Goal: Task Accomplishment & Management: Complete application form

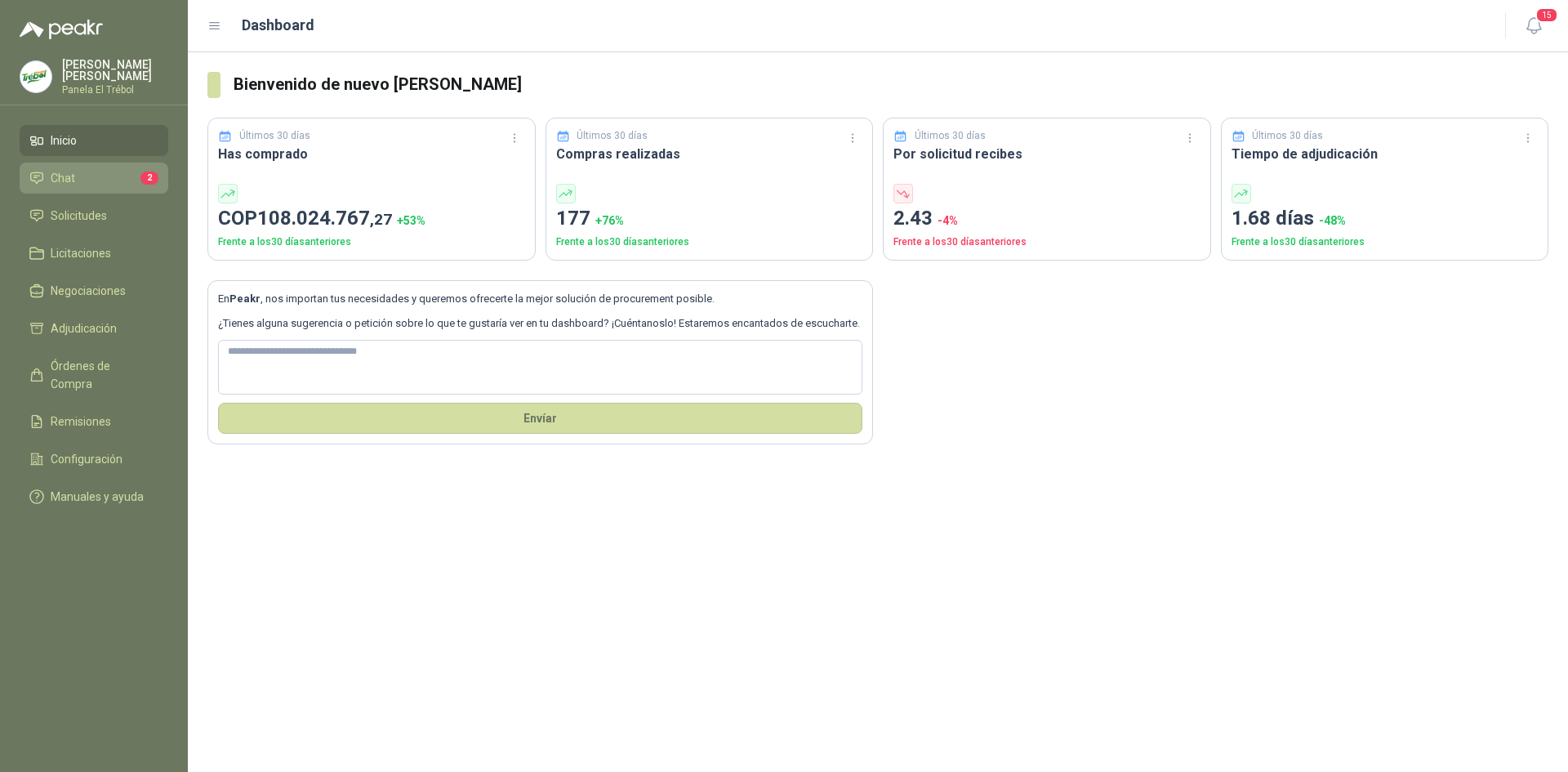
click at [94, 183] on li "Chat 2" at bounding box center [94, 178] width 129 height 18
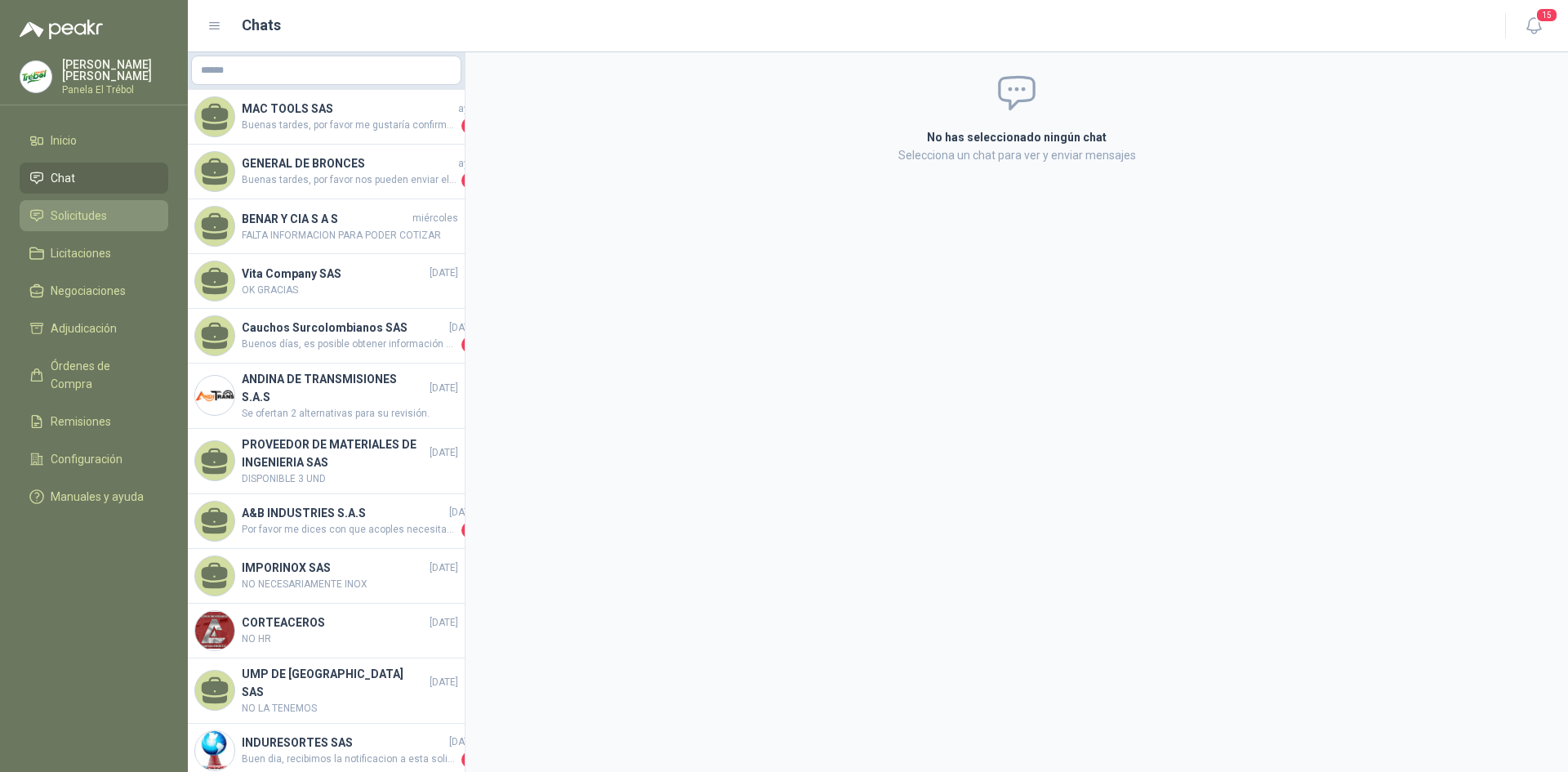
click at [74, 225] on span "Solicitudes" at bounding box center [78, 215] width 56 height 18
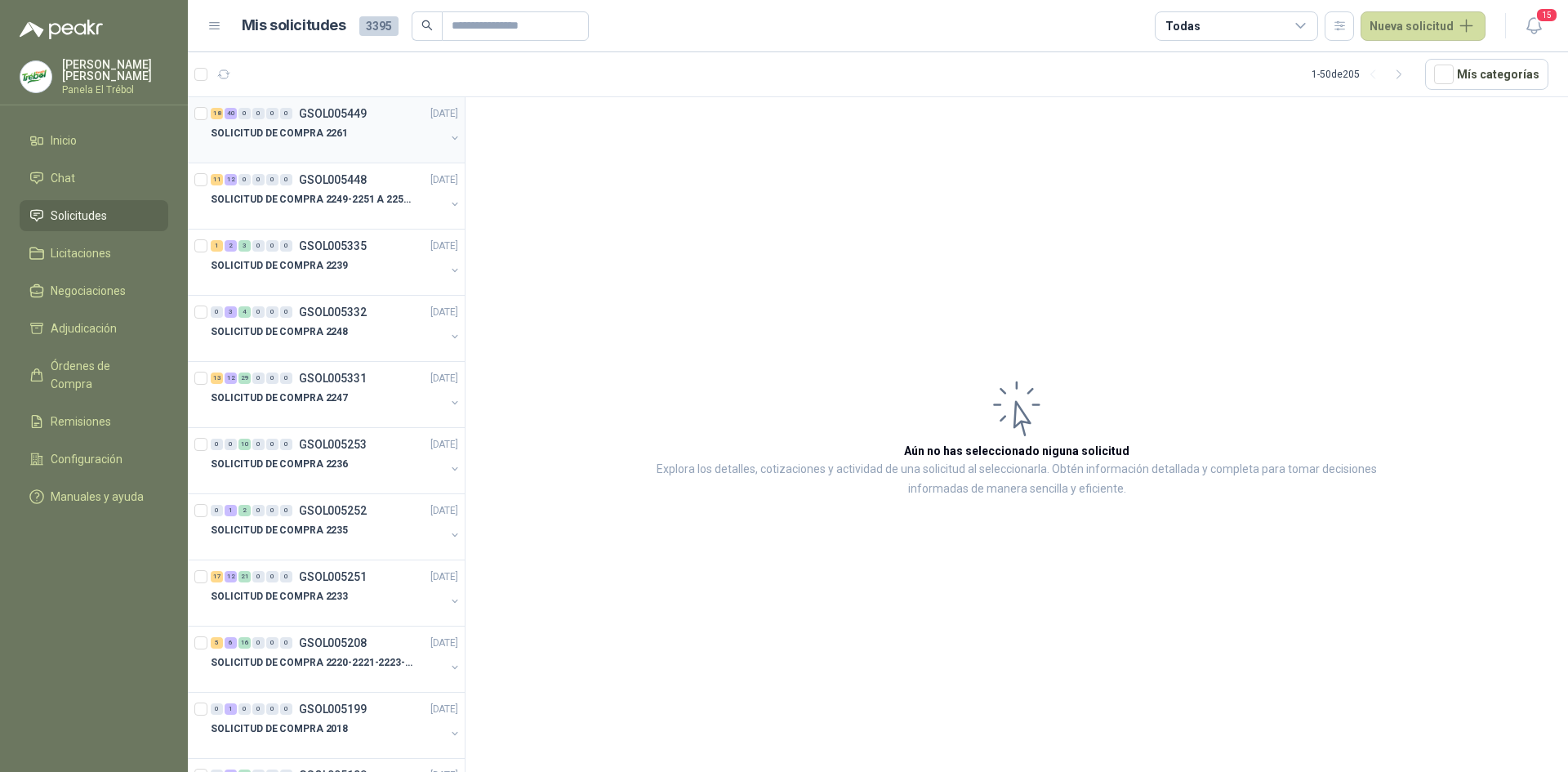
click at [449, 143] on icon "button" at bounding box center [455, 138] width 11 height 11
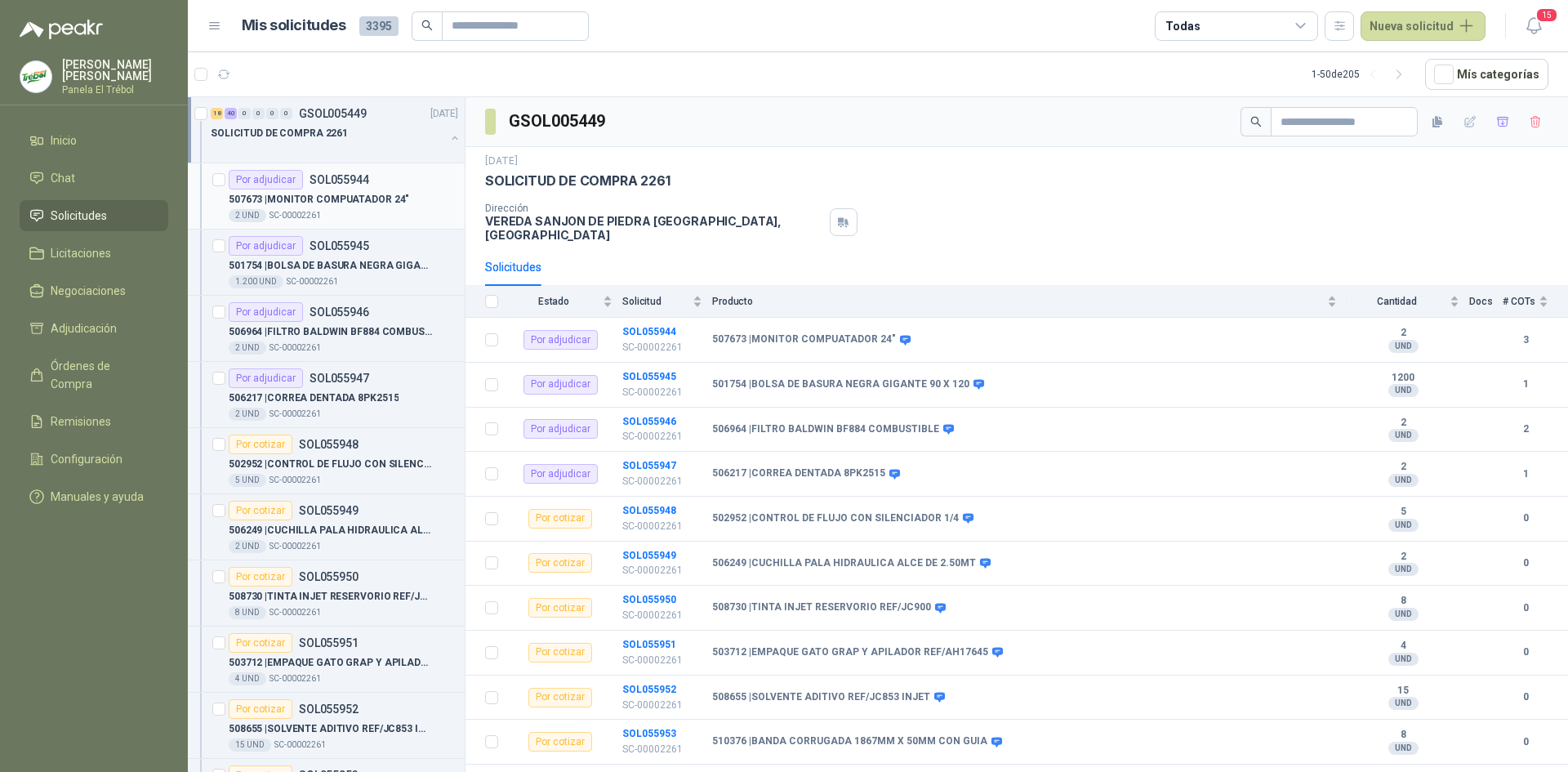
click at [420, 199] on div "507673 | MONITOR COMPUATADOR 24"" at bounding box center [343, 199] width 229 height 20
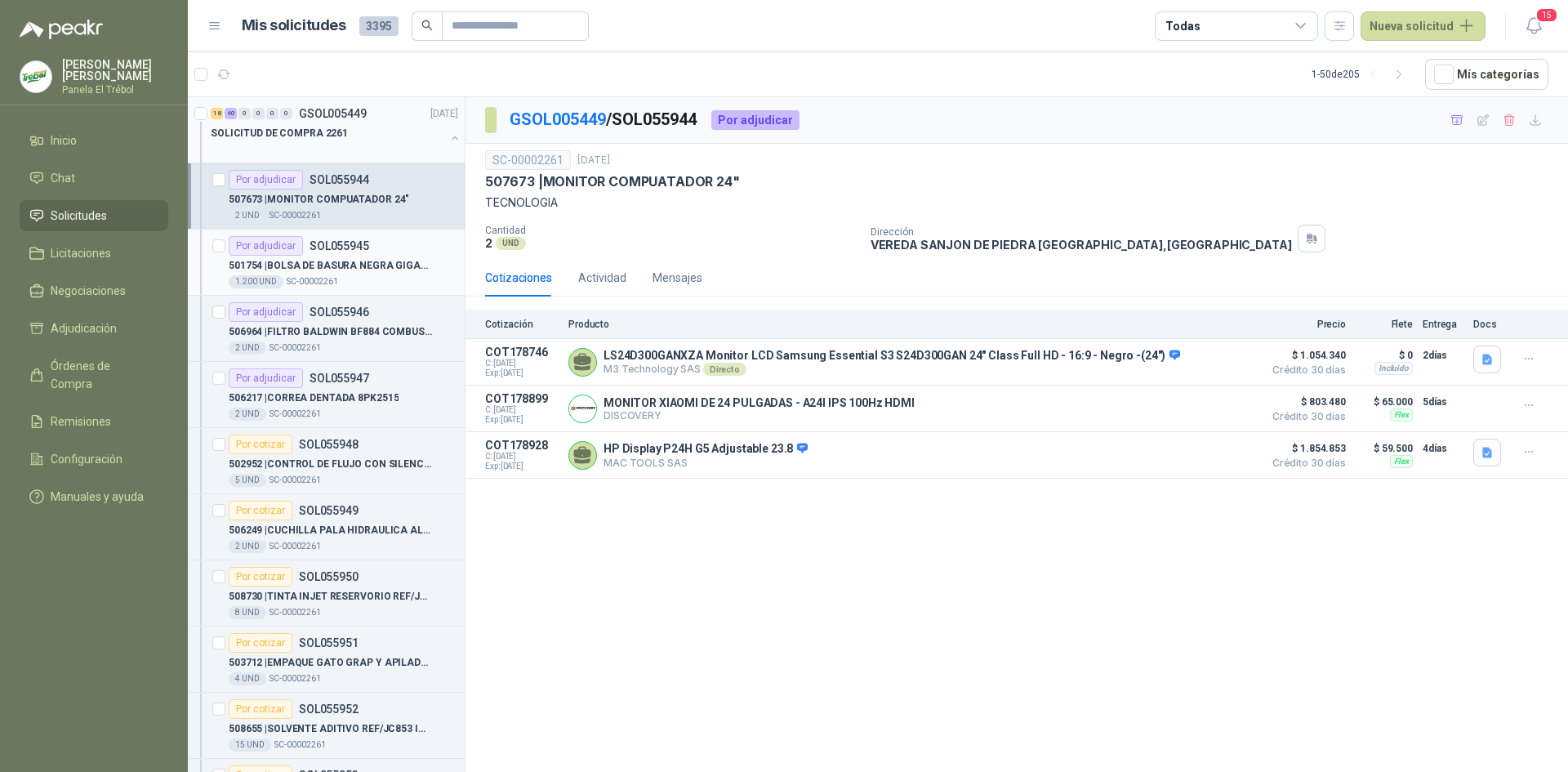
click at [397, 274] on div "501754 | BOLSA DE BASURA NEGRA GIGANTE 90 X 120" at bounding box center [343, 266] width 229 height 20
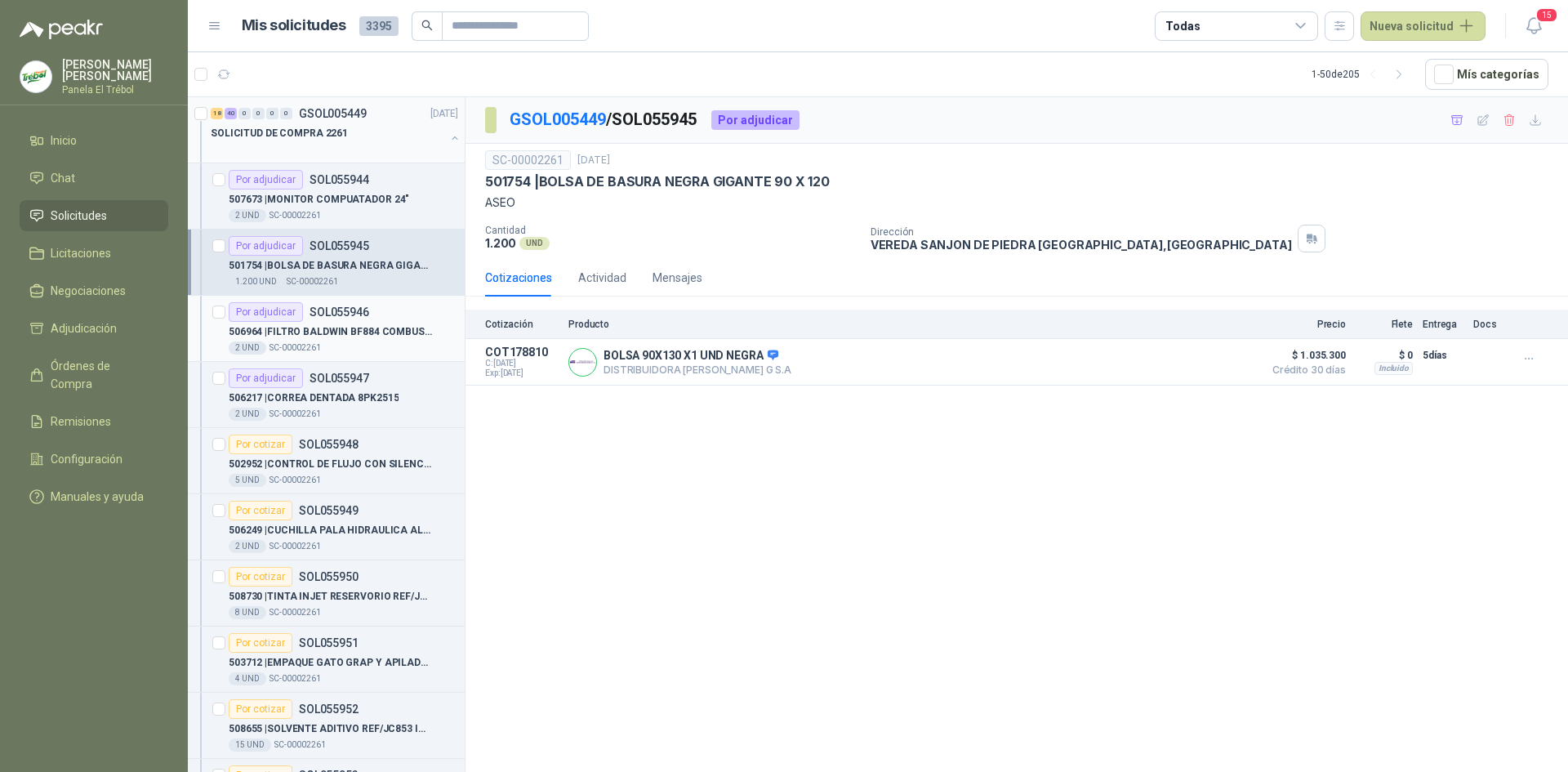
click at [374, 335] on p "506964 | FILTRO BALDWIN BF884 COMBUSTIBLE" at bounding box center [330, 332] width 204 height 15
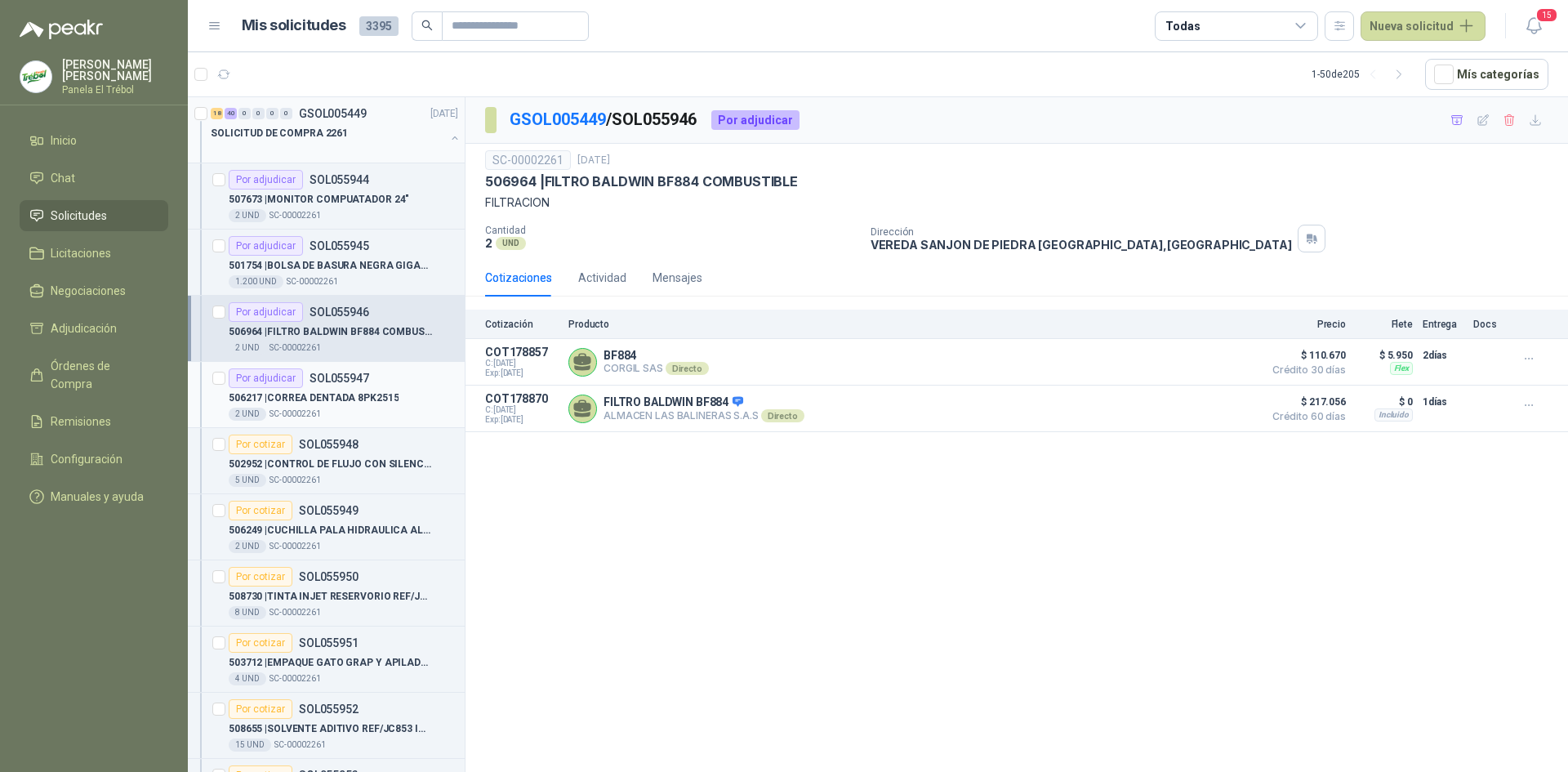
click at [366, 400] on p "506217 | CORREA DENTADA 8PK2515" at bounding box center [313, 398] width 169 height 15
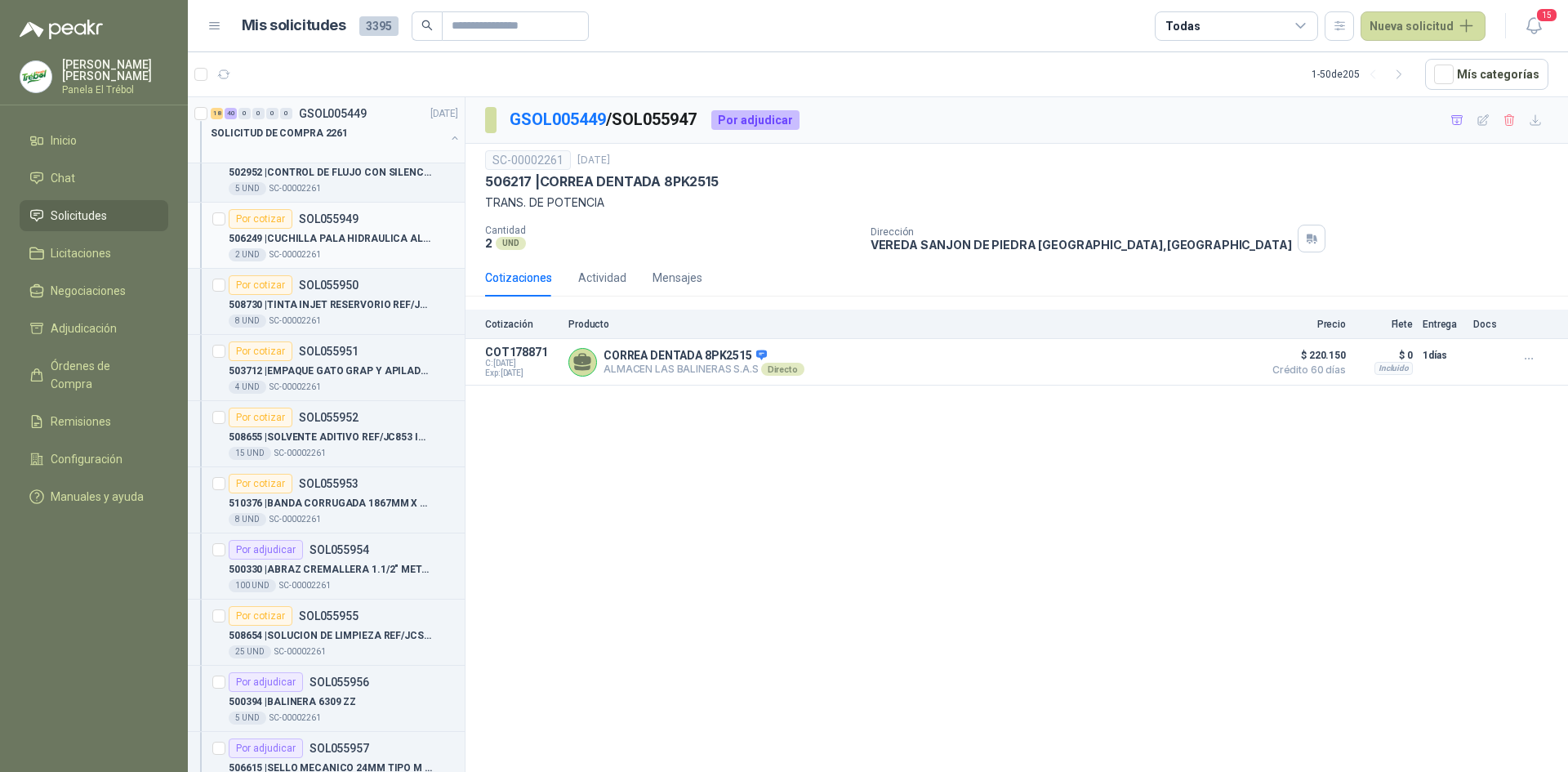
scroll to position [164, 0]
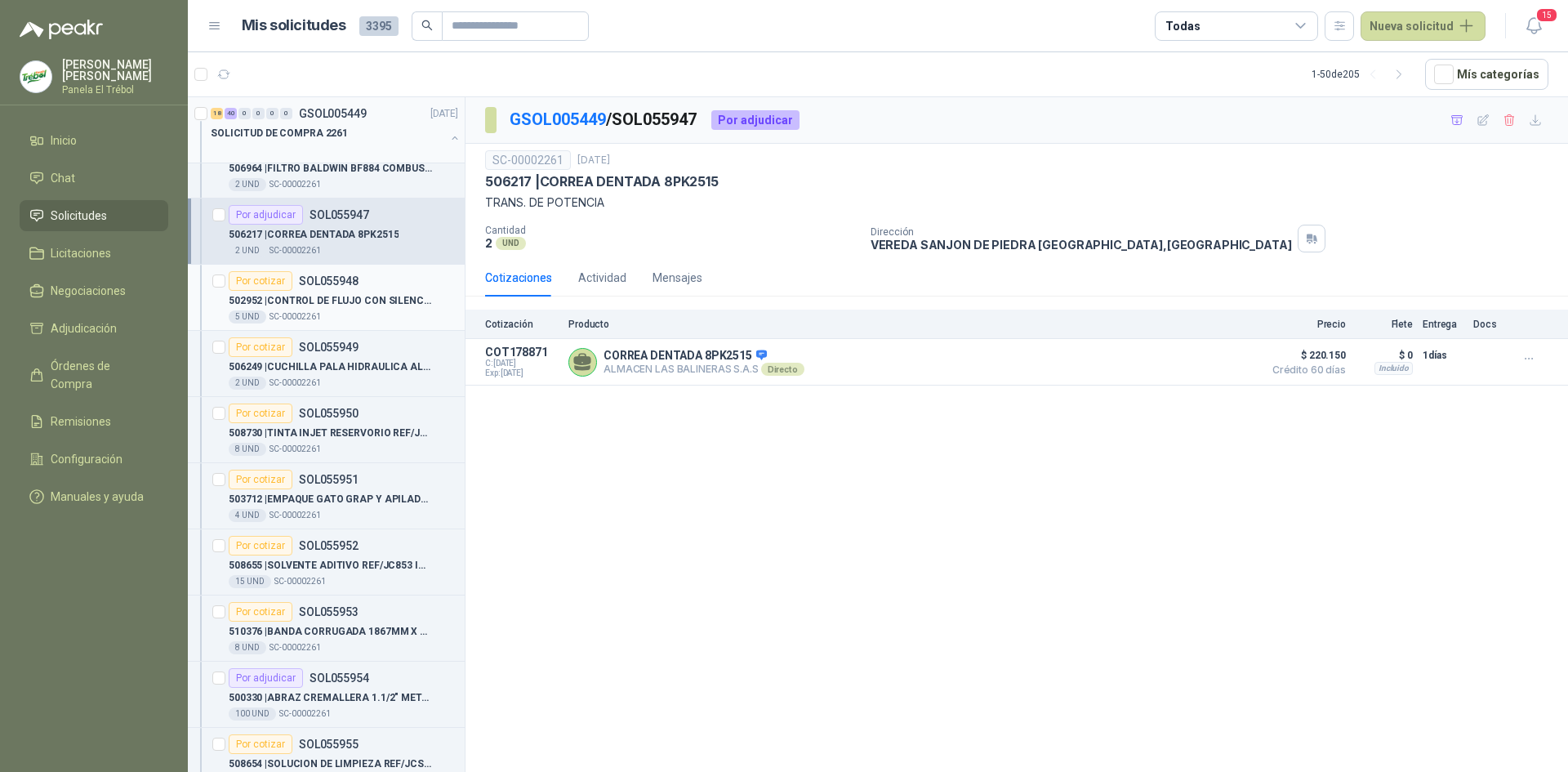
click at [369, 298] on p "502952 | CONTROL DE FLUJO CON SILENCIADOR 1/4" at bounding box center [330, 301] width 204 height 15
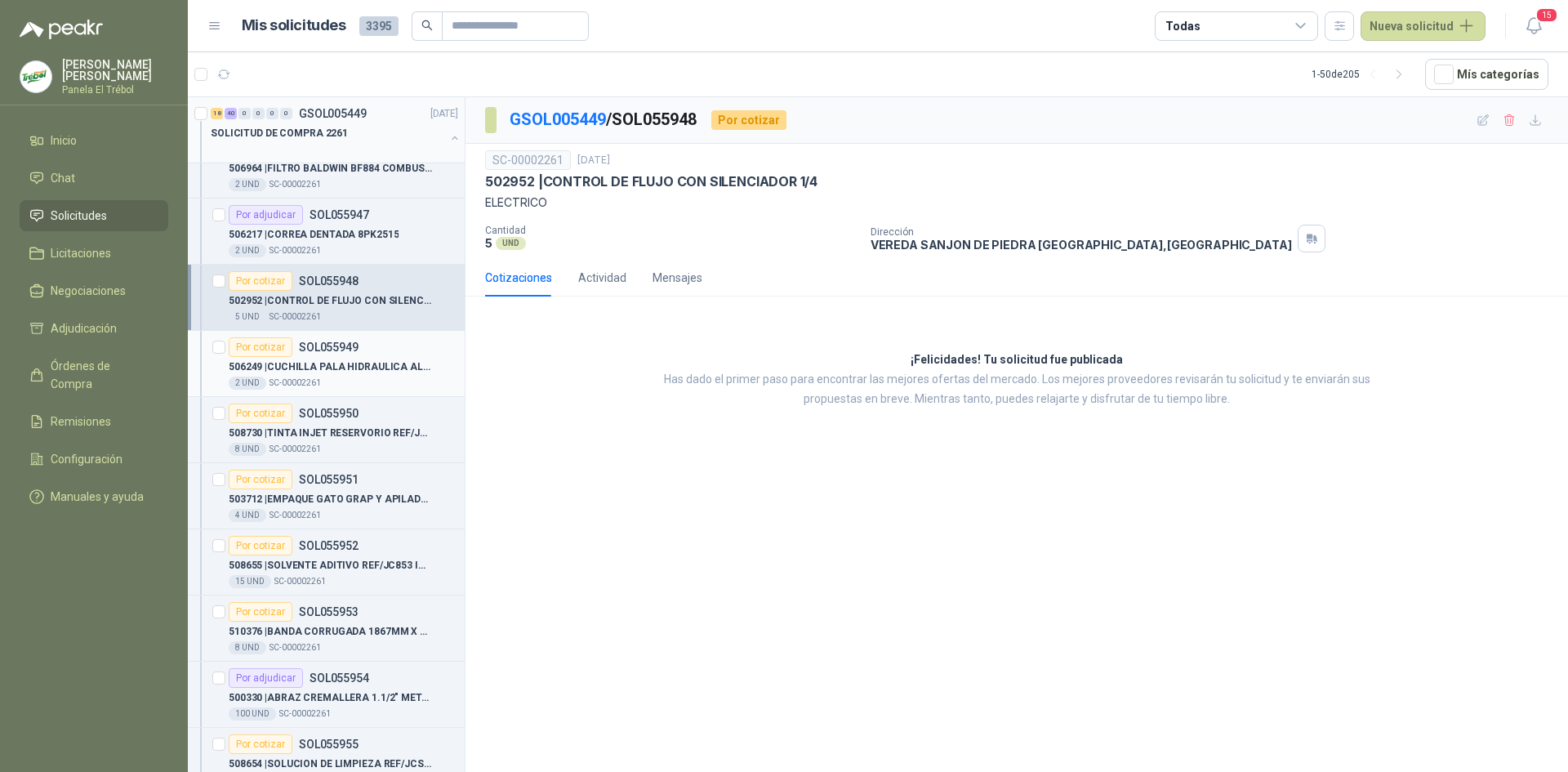
click at [352, 353] on div "Por cotizar SOL055949" at bounding box center [293, 346] width 129 height 20
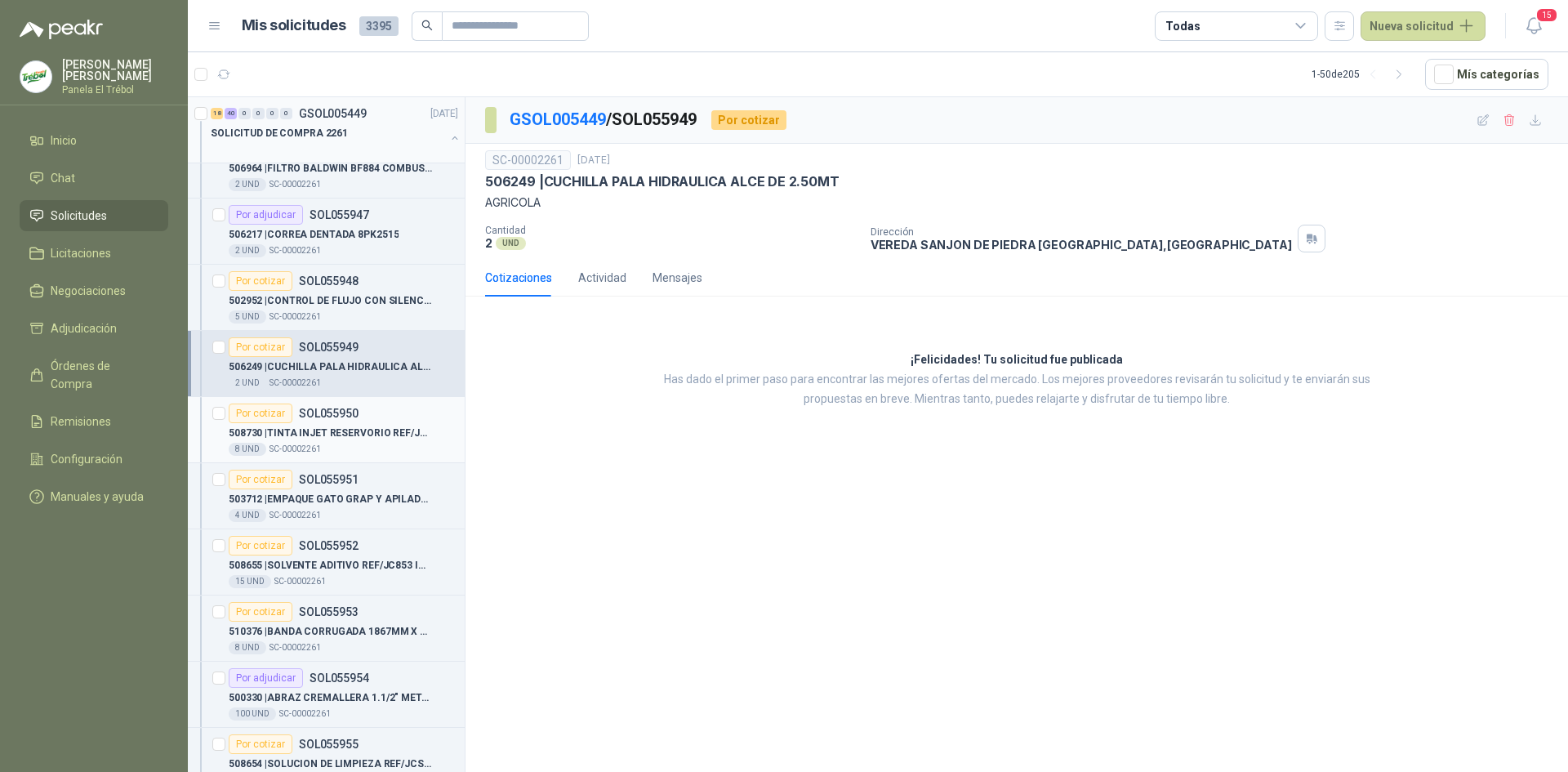
click at [350, 438] on p "508730 | TINTA INJET RESERVORIO REF/JC900" at bounding box center [330, 433] width 204 height 15
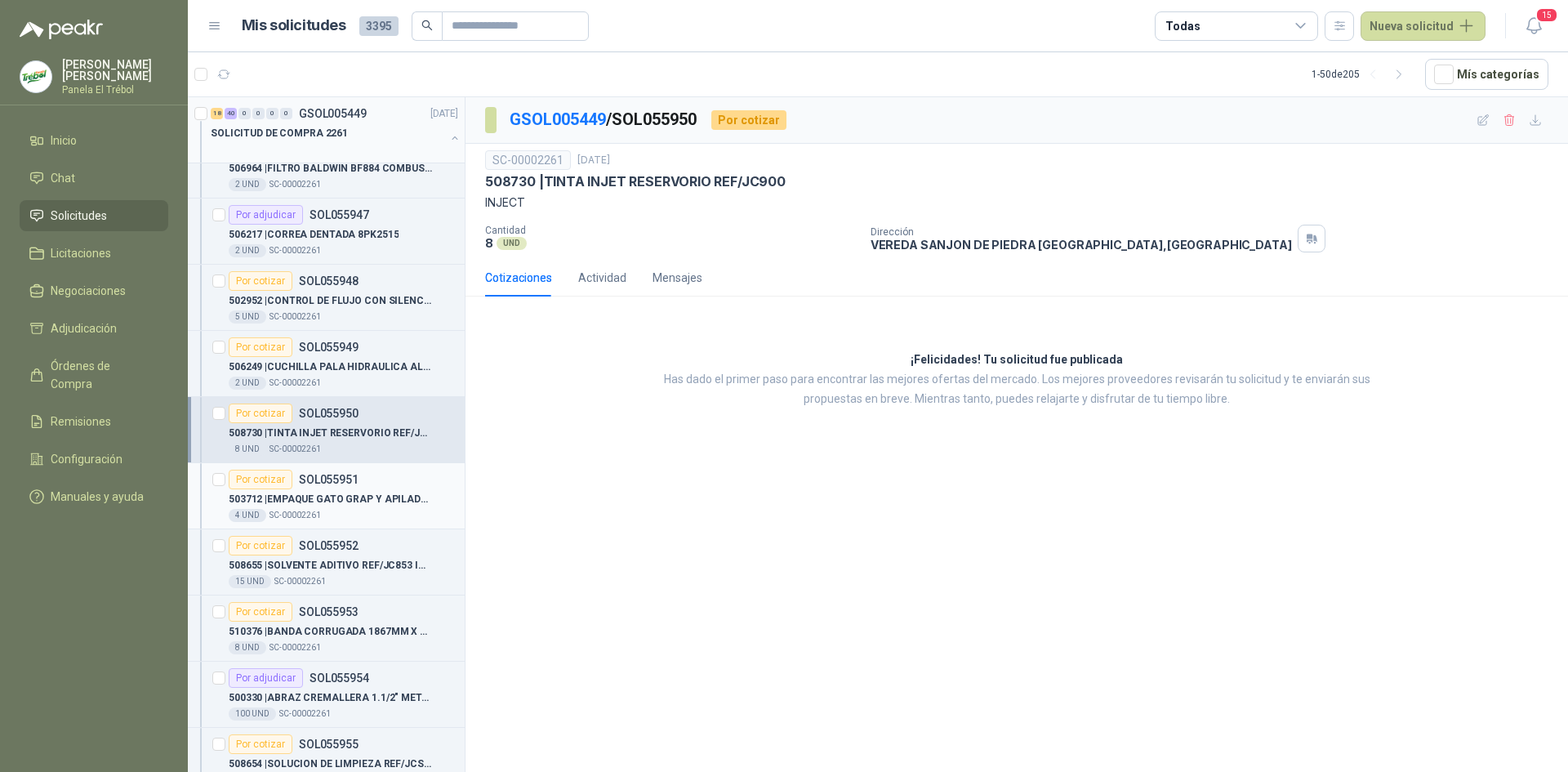
click at [342, 497] on p "503712 | EMPAQUE GATO GRAP Y APILADOR REF/AH17645" at bounding box center [330, 499] width 204 height 15
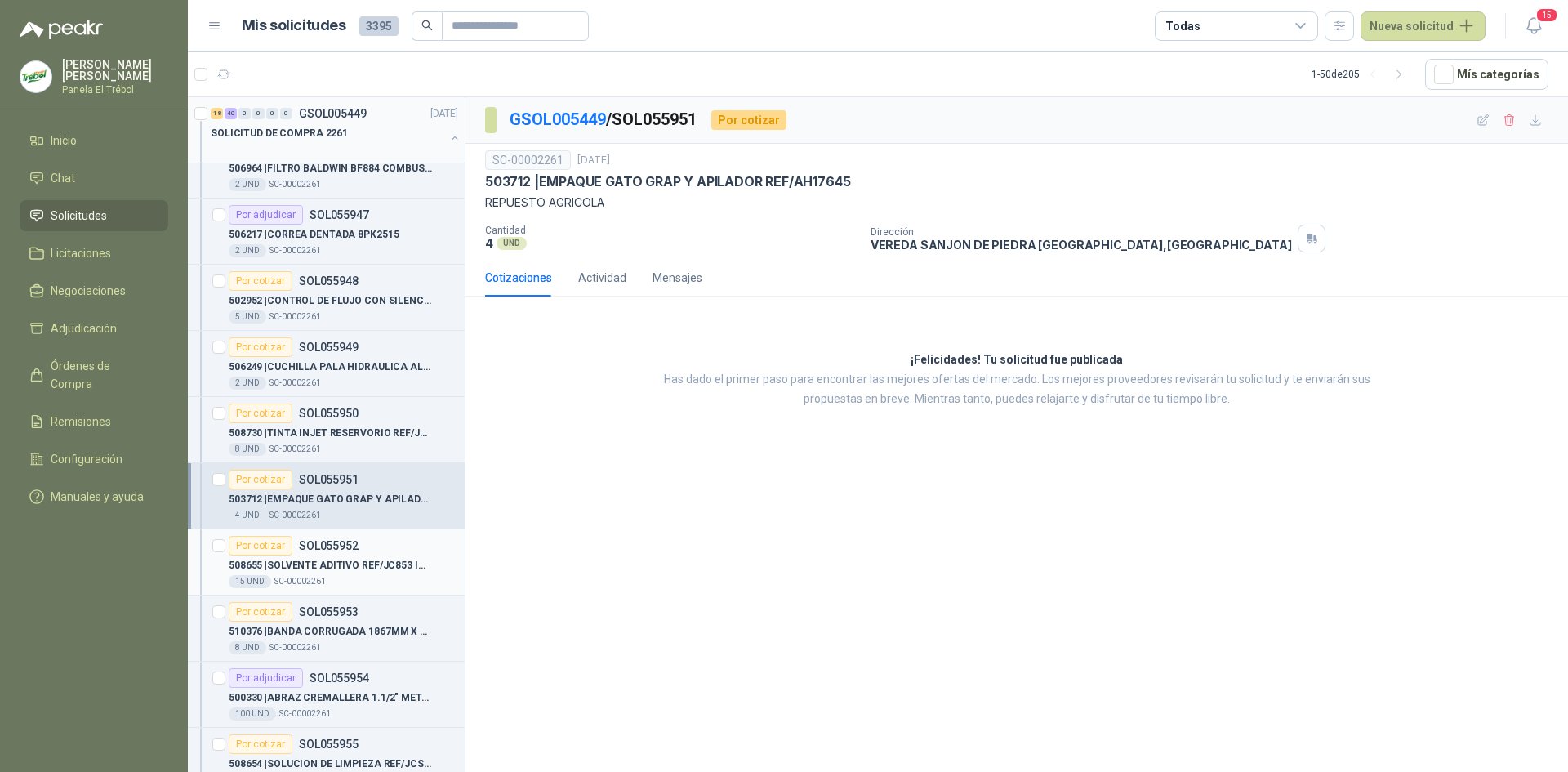
click at [327, 564] on p "508655 | SOLVENTE ADITIVO REF/JC853 INJET" at bounding box center [330, 565] width 204 height 15
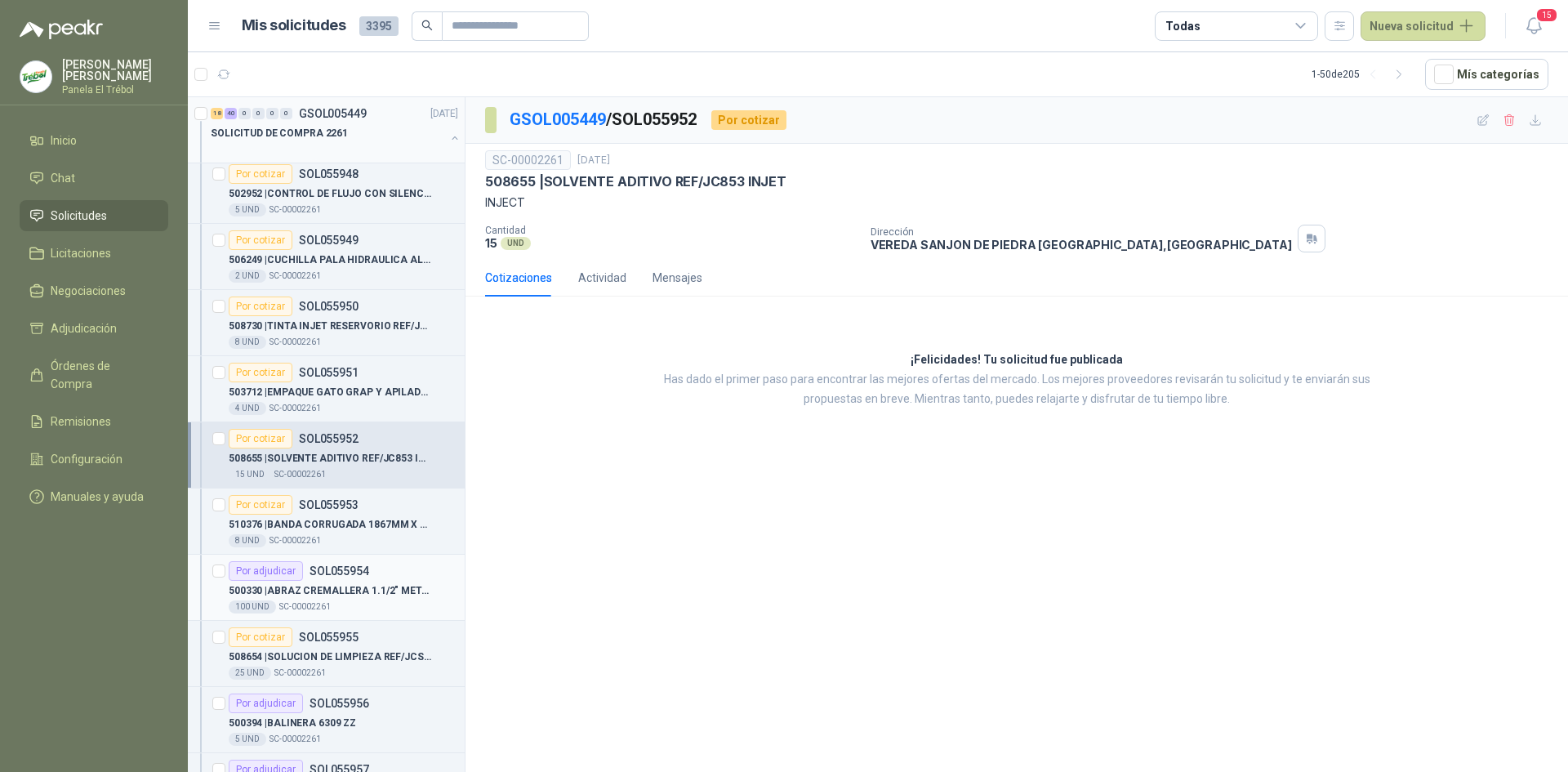
scroll to position [272, 0]
click at [340, 532] on div "510376 | BANDA CORRUGADA 1867MM X 50MM CON GUIA" at bounding box center [343, 523] width 229 height 20
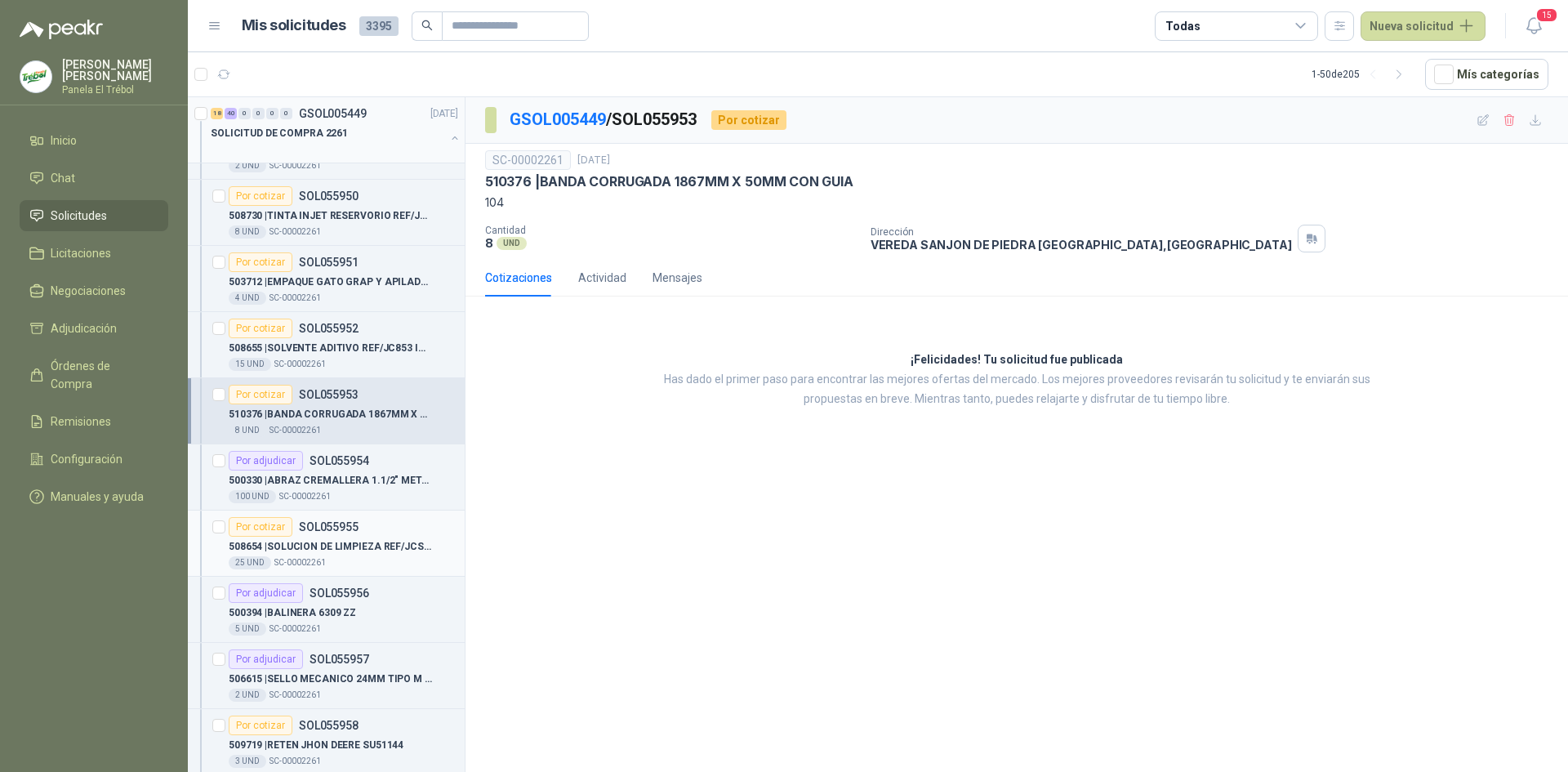
scroll to position [382, 0]
click at [318, 485] on p "500330 | ABRAZ CREMALLERA 1.1/2" METALICA" at bounding box center [330, 480] width 204 height 15
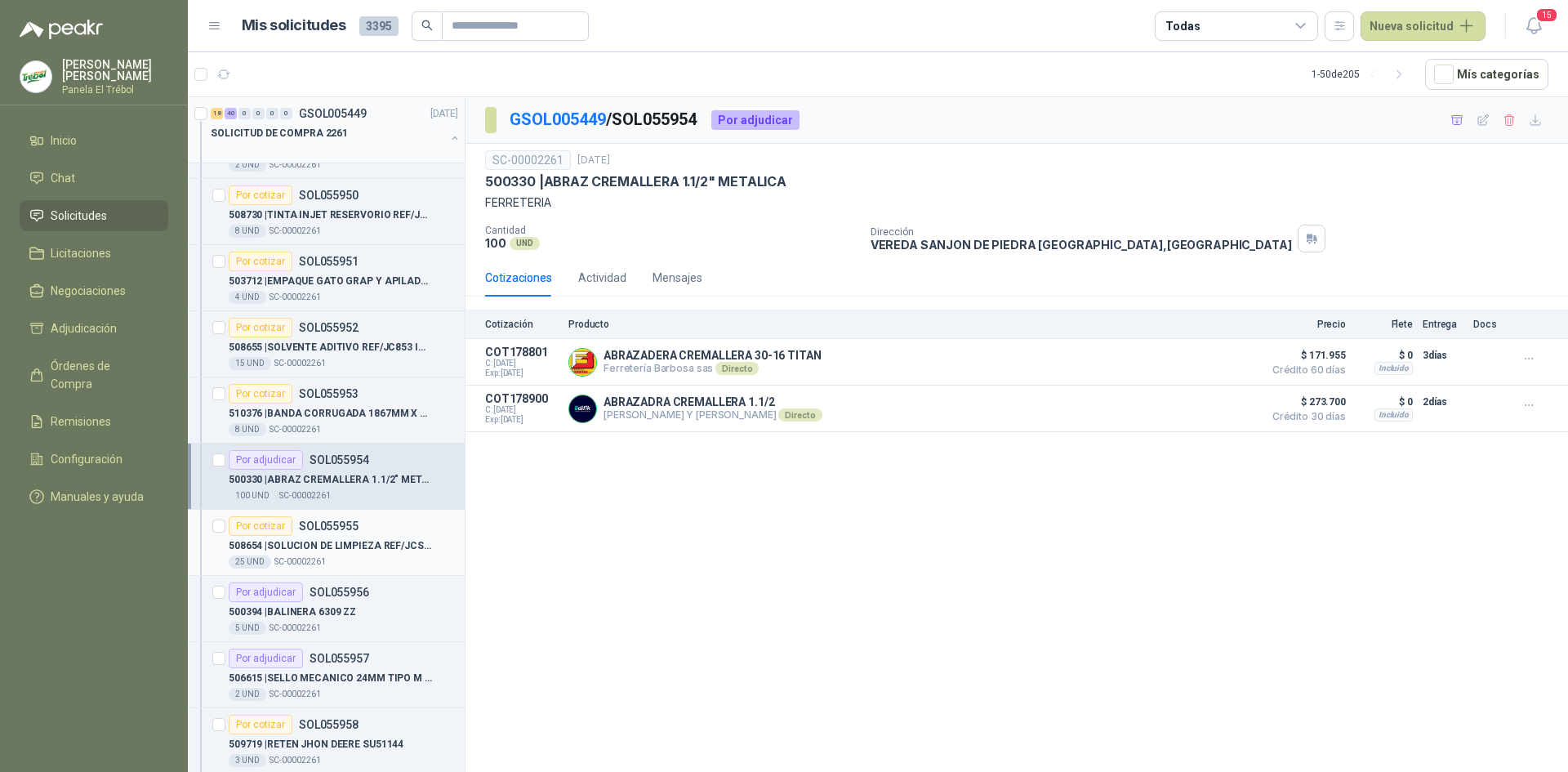
click at [360, 538] on p "508654 | SOLUCION DE LIMPIEZA REF/JCS04 INJET" at bounding box center [330, 545] width 204 height 15
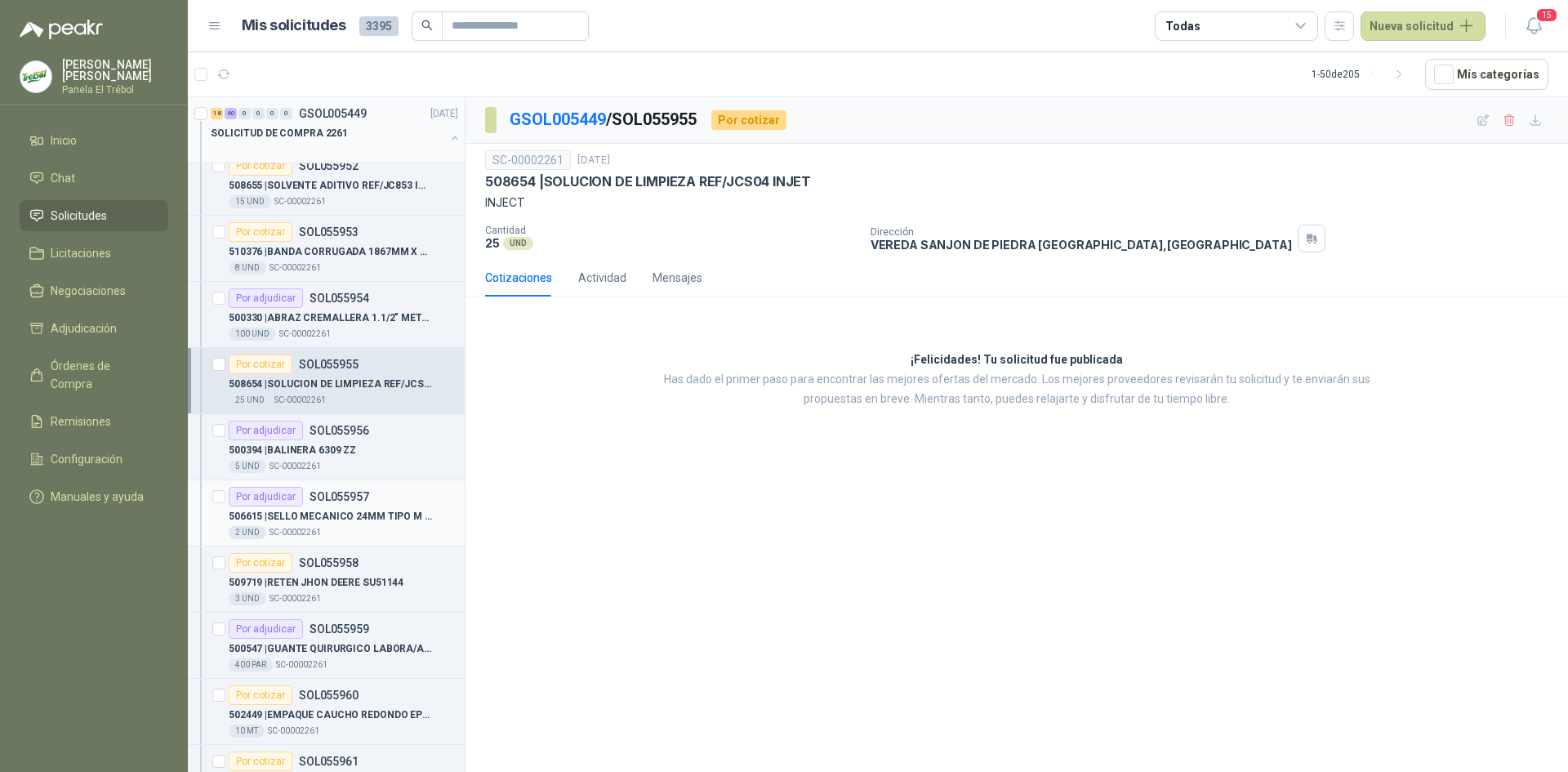
scroll to position [544, 0]
click at [325, 463] on div "5 UND  SC-00002261" at bounding box center [343, 465] width 229 height 13
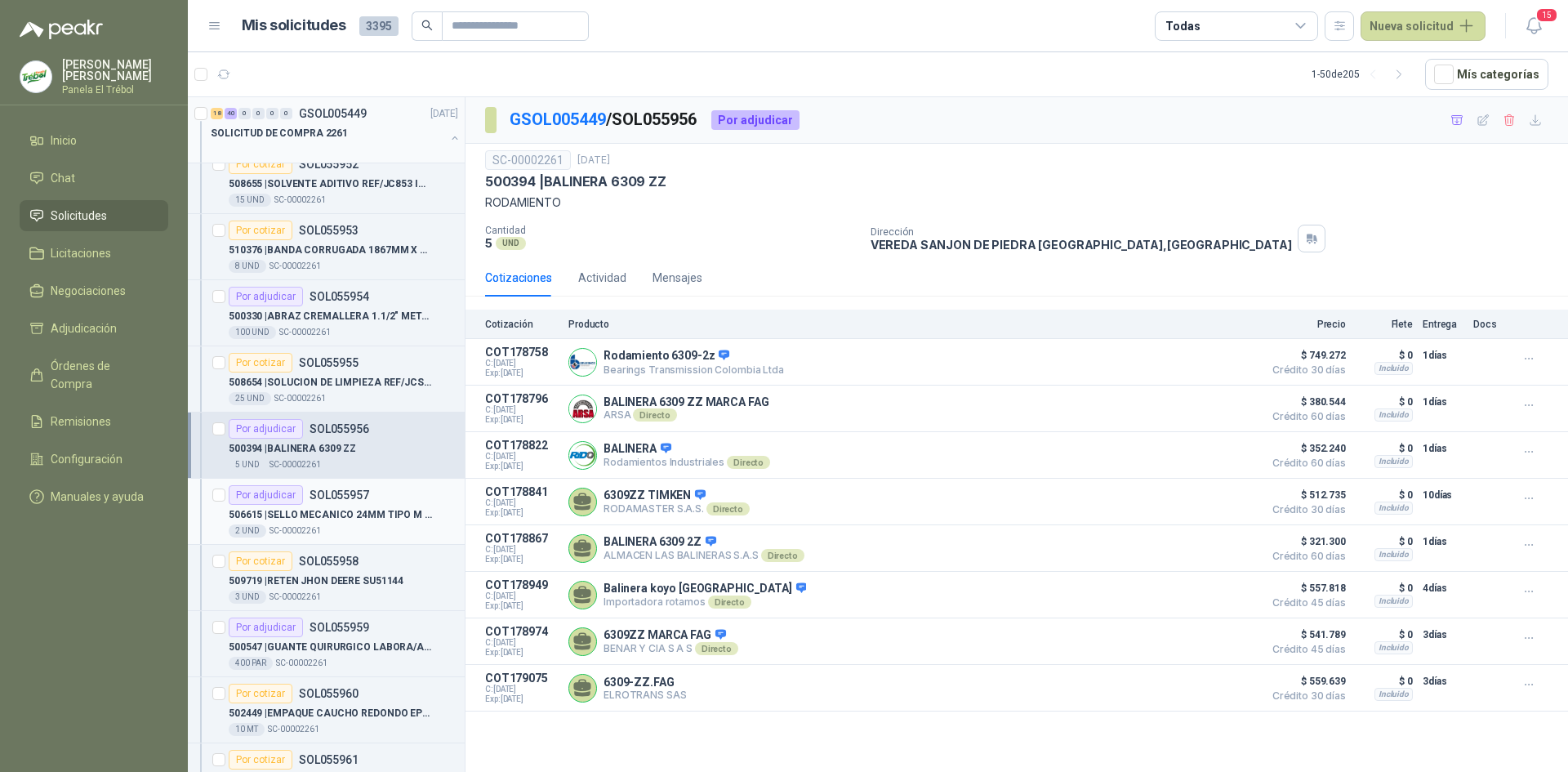
click at [336, 524] on div "506615 | SELLO MECANICO 24MM TIPO M CARBON CERAMI" at bounding box center [343, 514] width 229 height 20
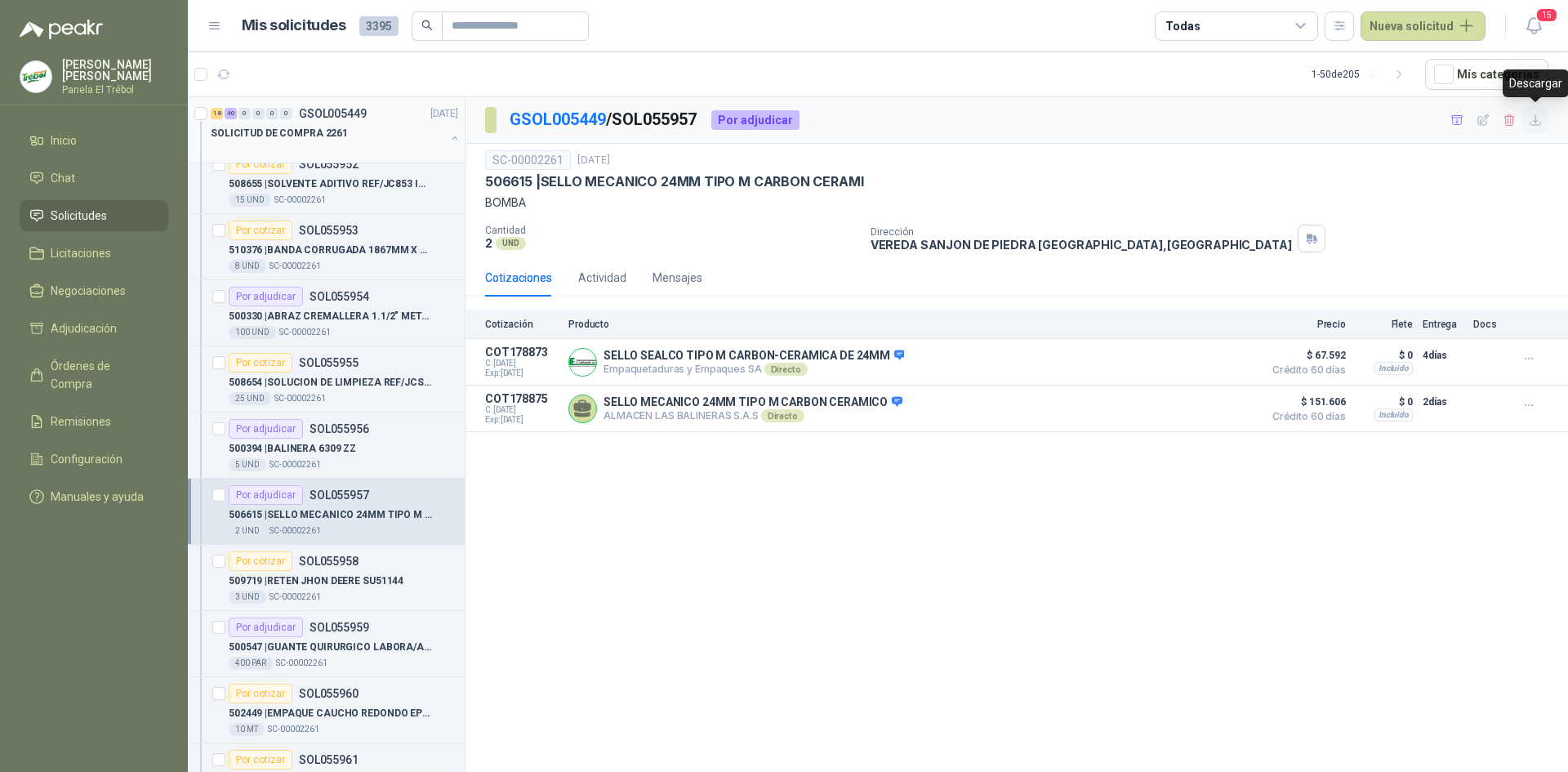
click at [1534, 118] on icon "button" at bounding box center [1536, 120] width 14 height 14
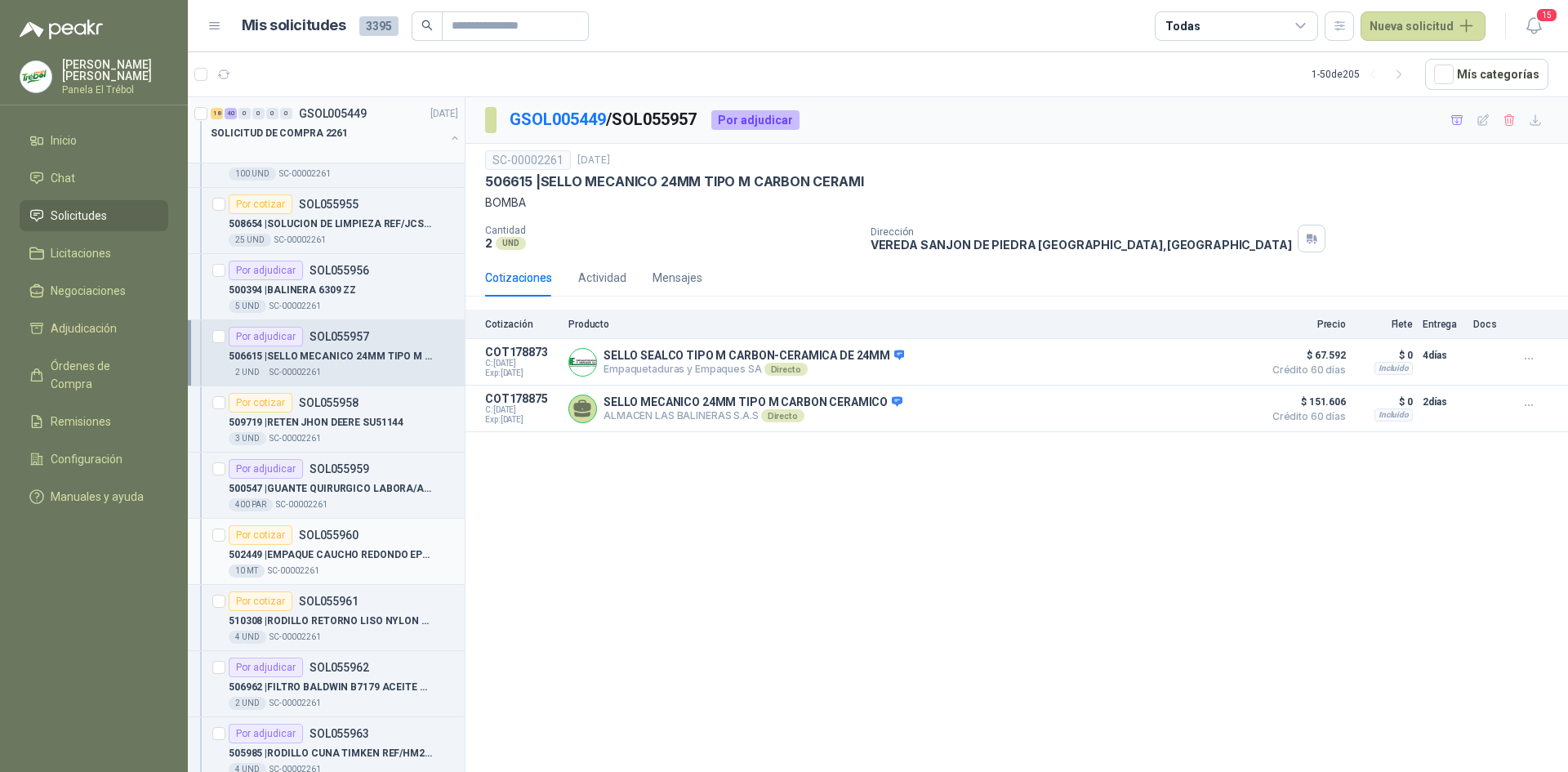
scroll to position [708, 0]
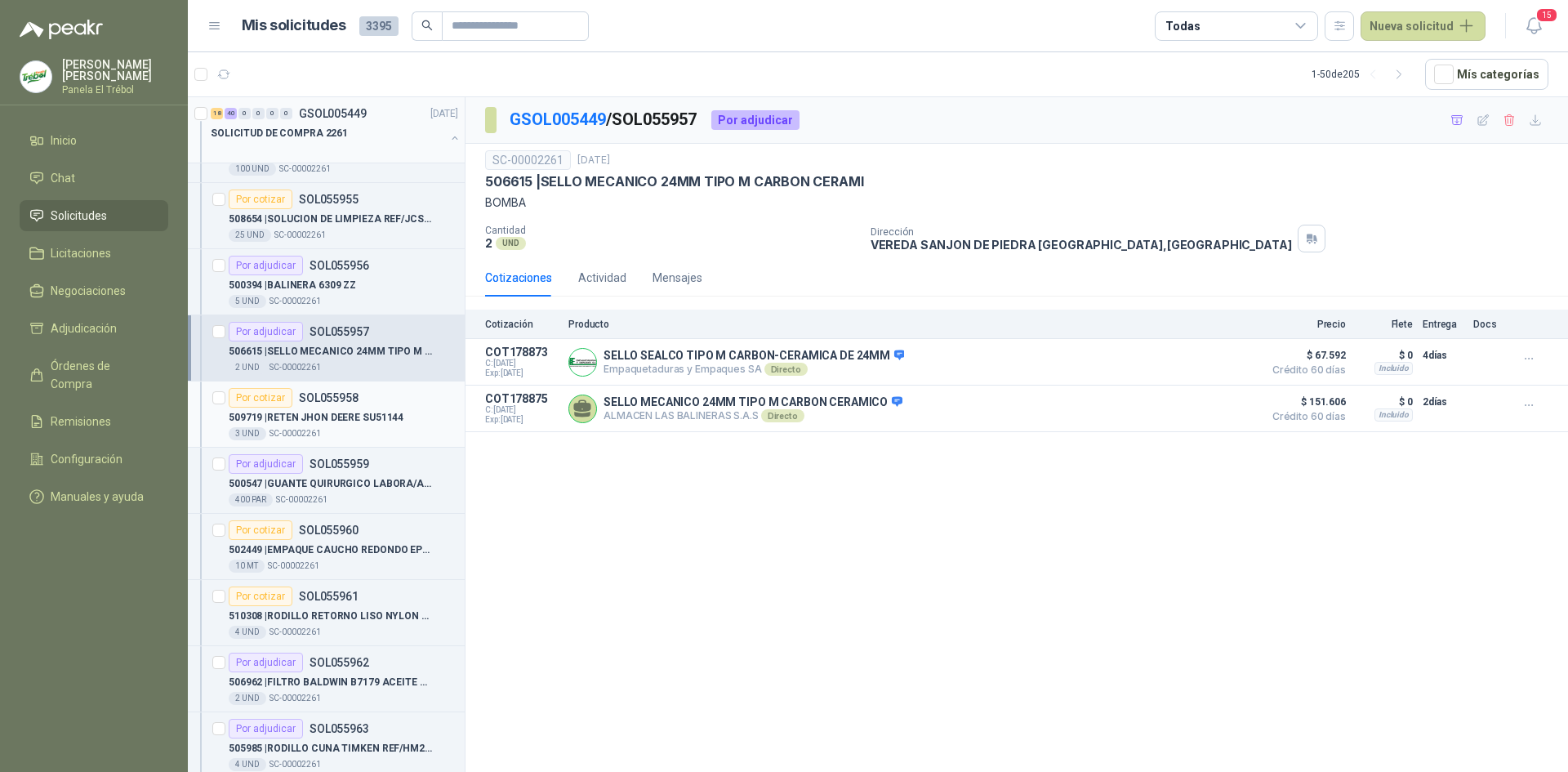
click at [352, 430] on div "3 UND  SC-00002261" at bounding box center [343, 434] width 229 height 13
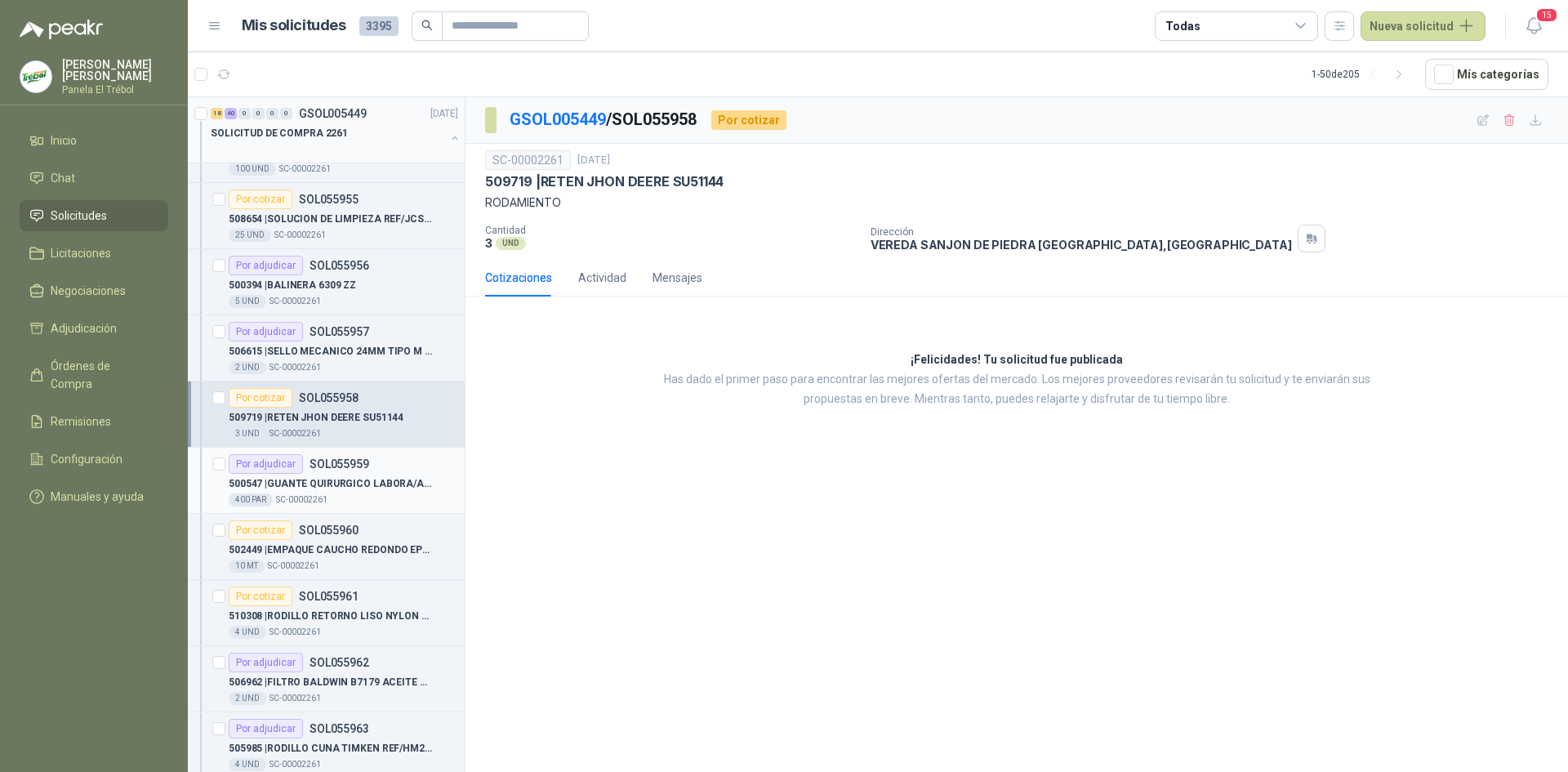
click at [354, 484] on p "500547 | GUANTE QUIRURGICO LABORA/AZUL TALLA L" at bounding box center [330, 484] width 204 height 15
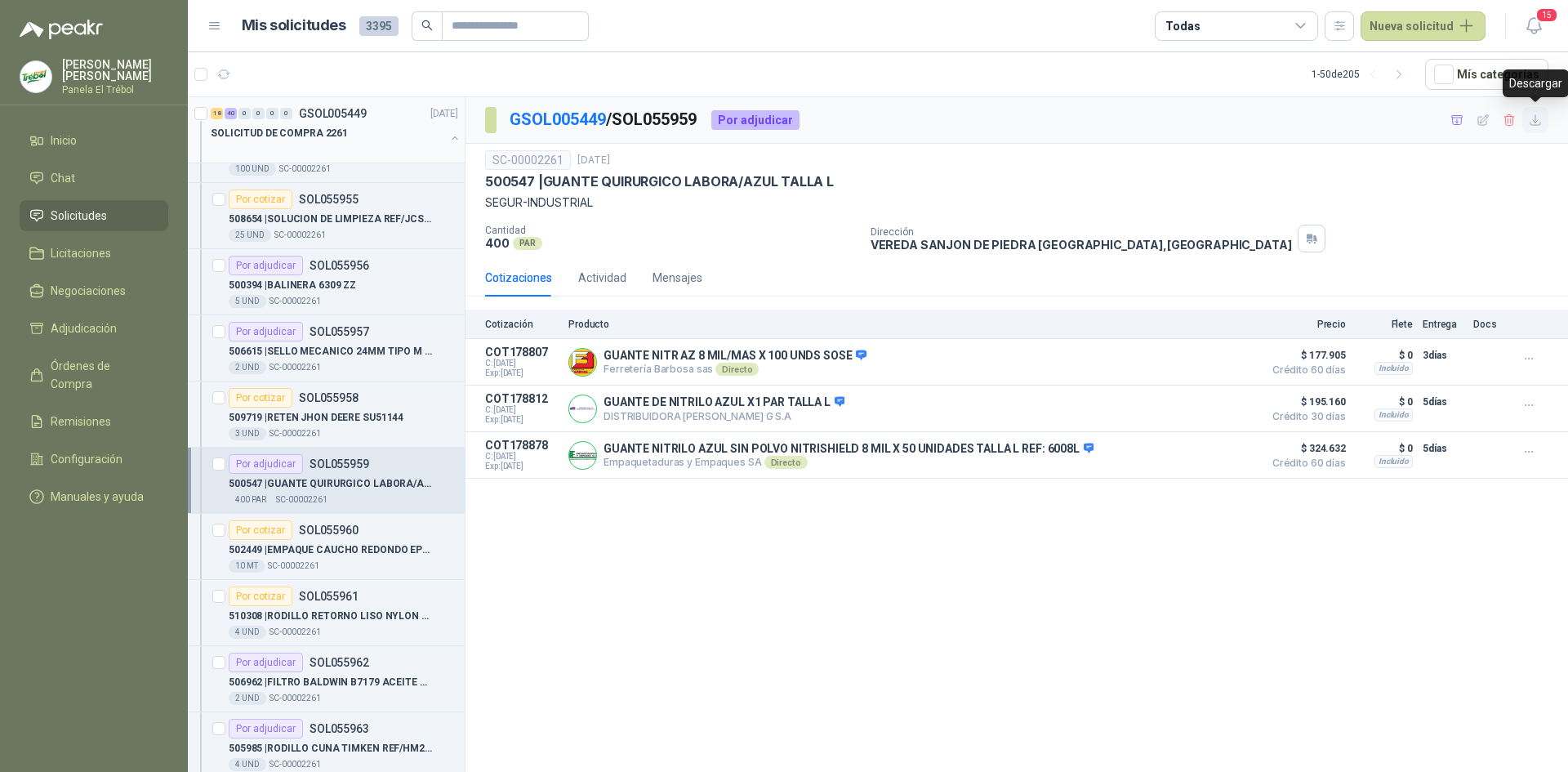
click at [1534, 125] on icon "button" at bounding box center [1536, 120] width 10 height 10
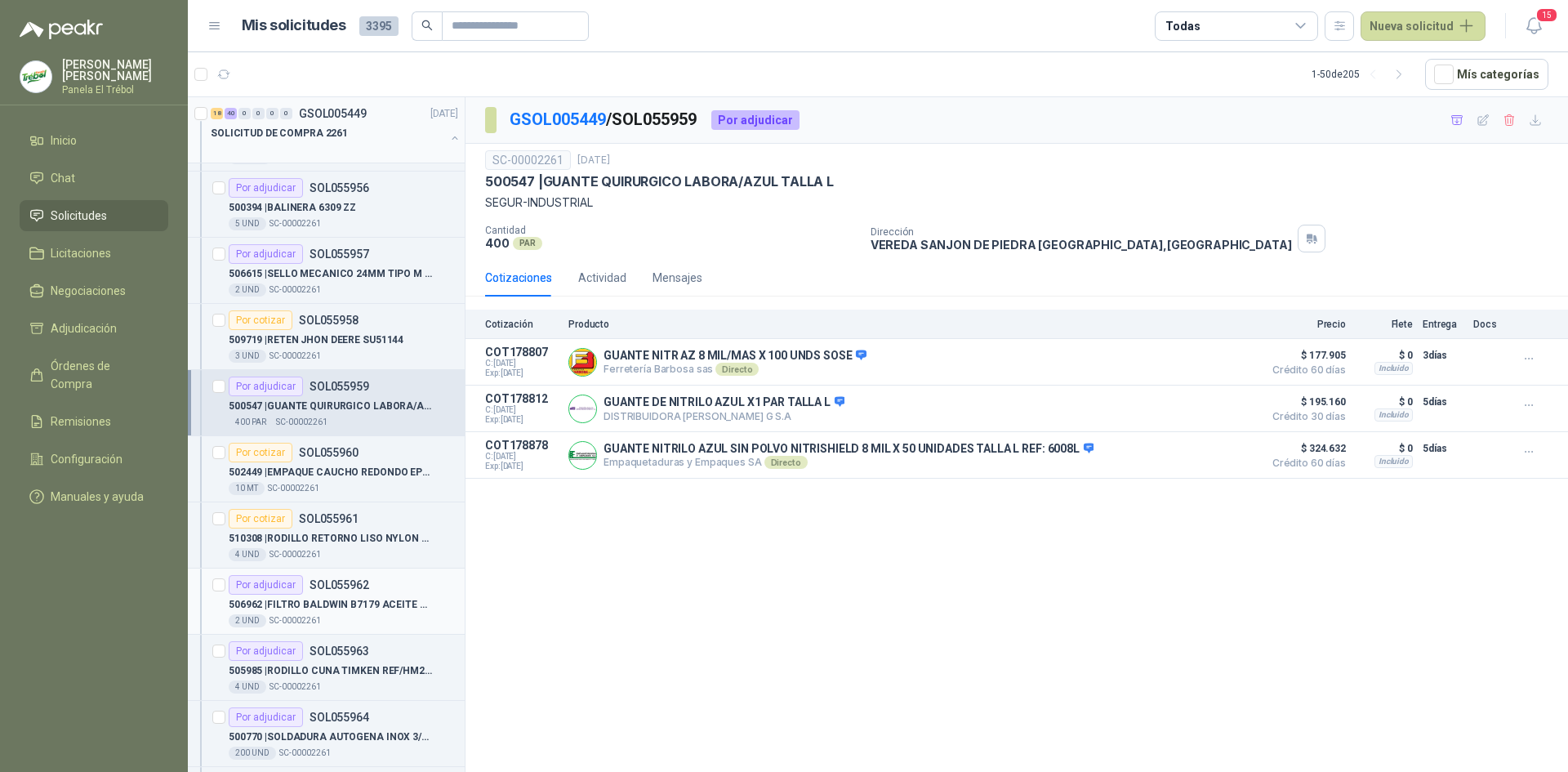
scroll to position [871, 0]
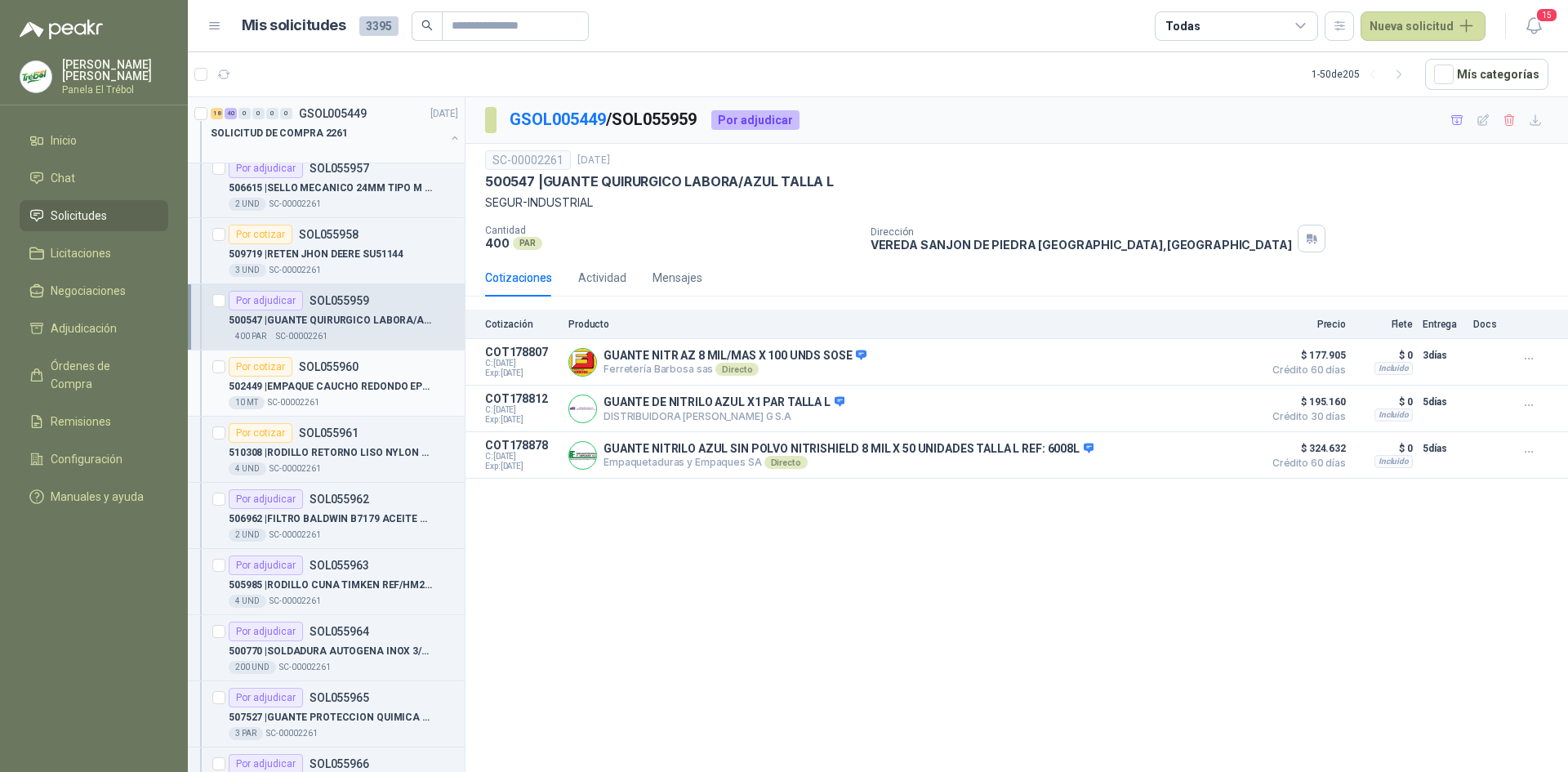
click at [353, 395] on div "502449 | EMPAQUE CAUCHO REDONDO EPDM 17/32" 10 MT  SC-00002261" at bounding box center [343, 393] width 229 height 32
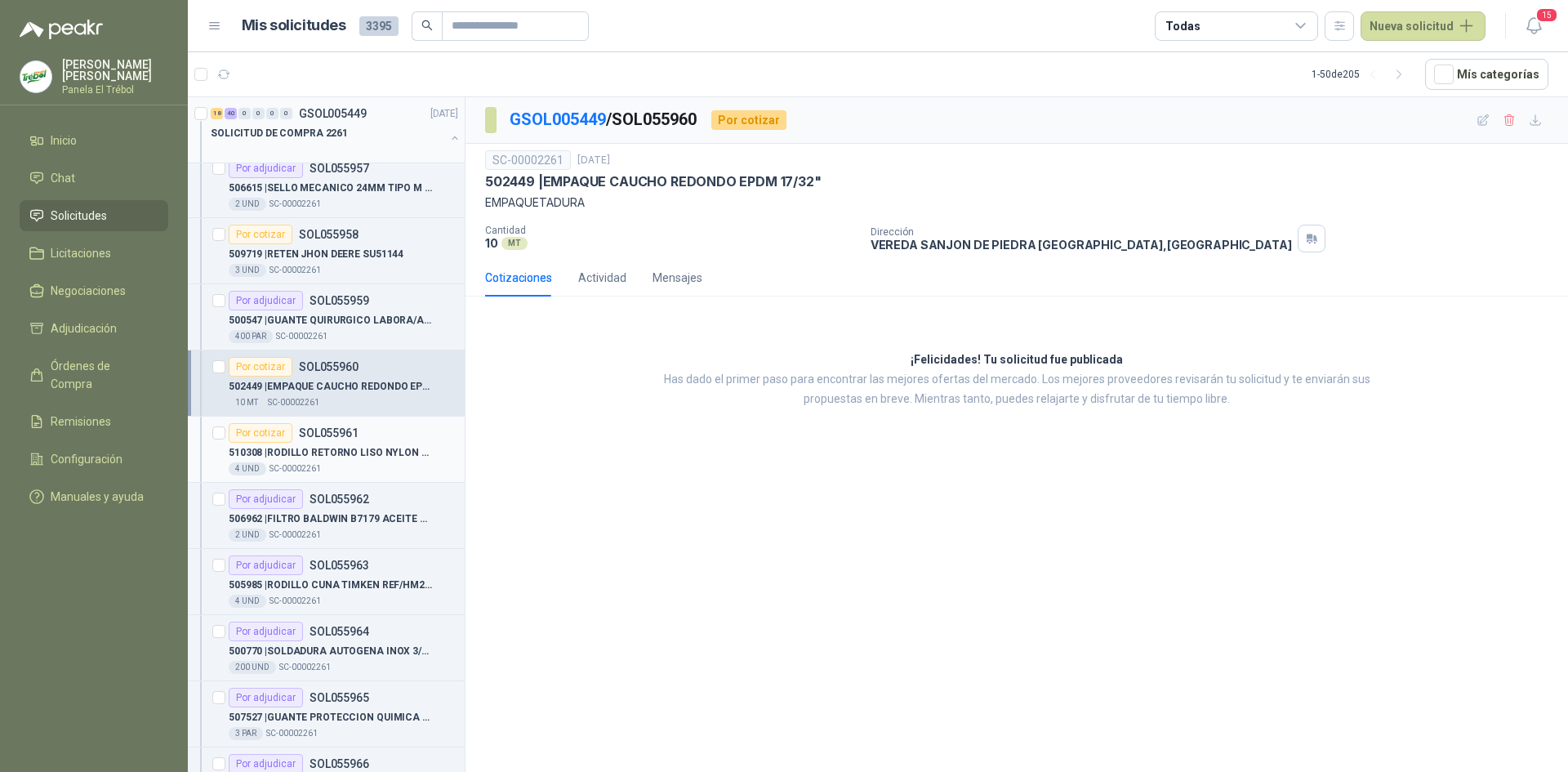
click at [361, 445] on p "510308 | RODILLO RETORNO LISO NYLON TRIPLE LABERINTO DE 4.1/2 X 31 REF/B4.5-RLN…" at bounding box center [330, 453] width 204 height 15
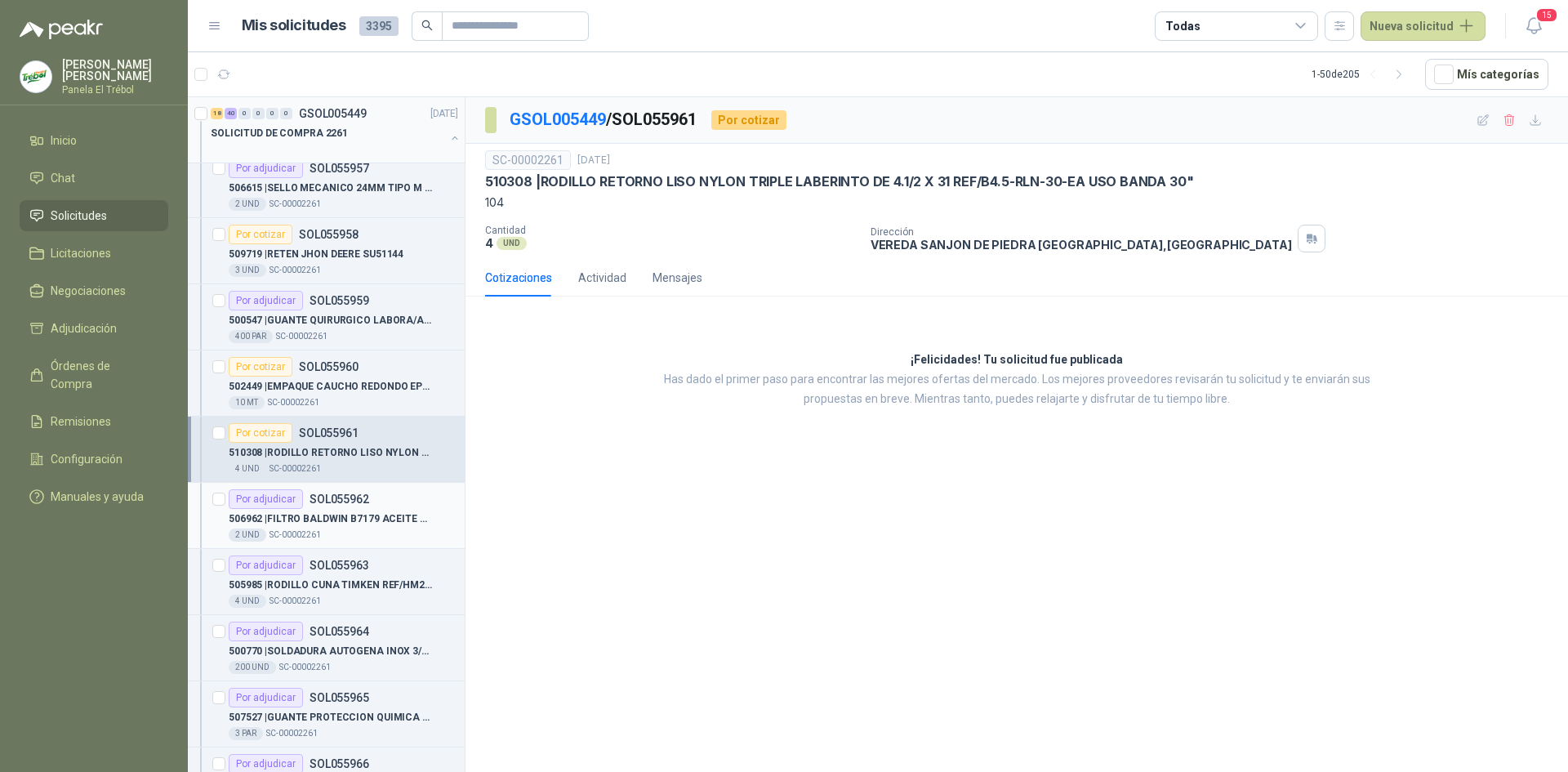
click at [338, 507] on div "Por adjudicar SOL055962" at bounding box center [299, 499] width 141 height 20
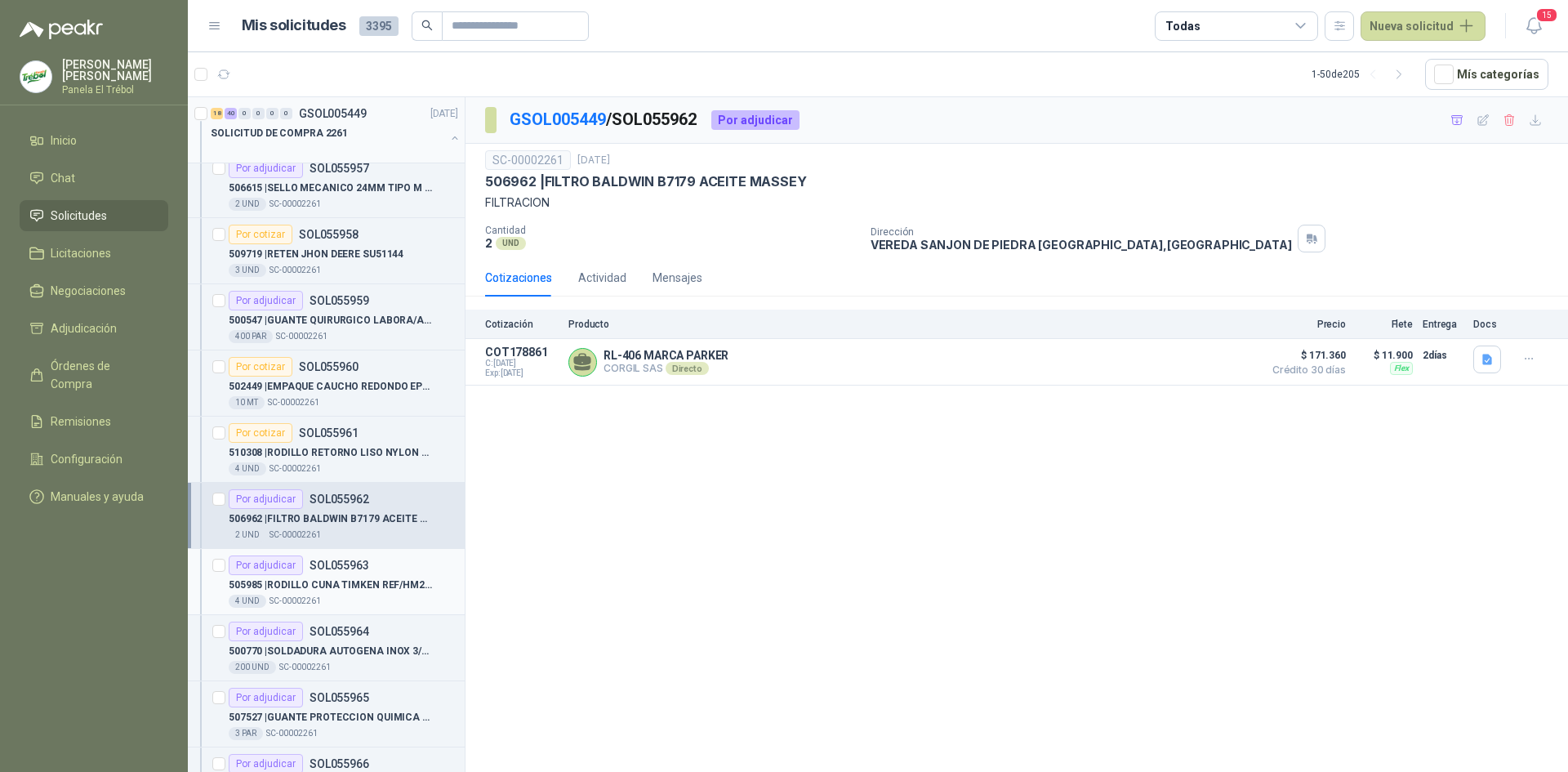
click at [372, 589] on p "505985 | RODILLO CUNA TIMKEN REF/HM212049 1" at bounding box center [330, 585] width 204 height 15
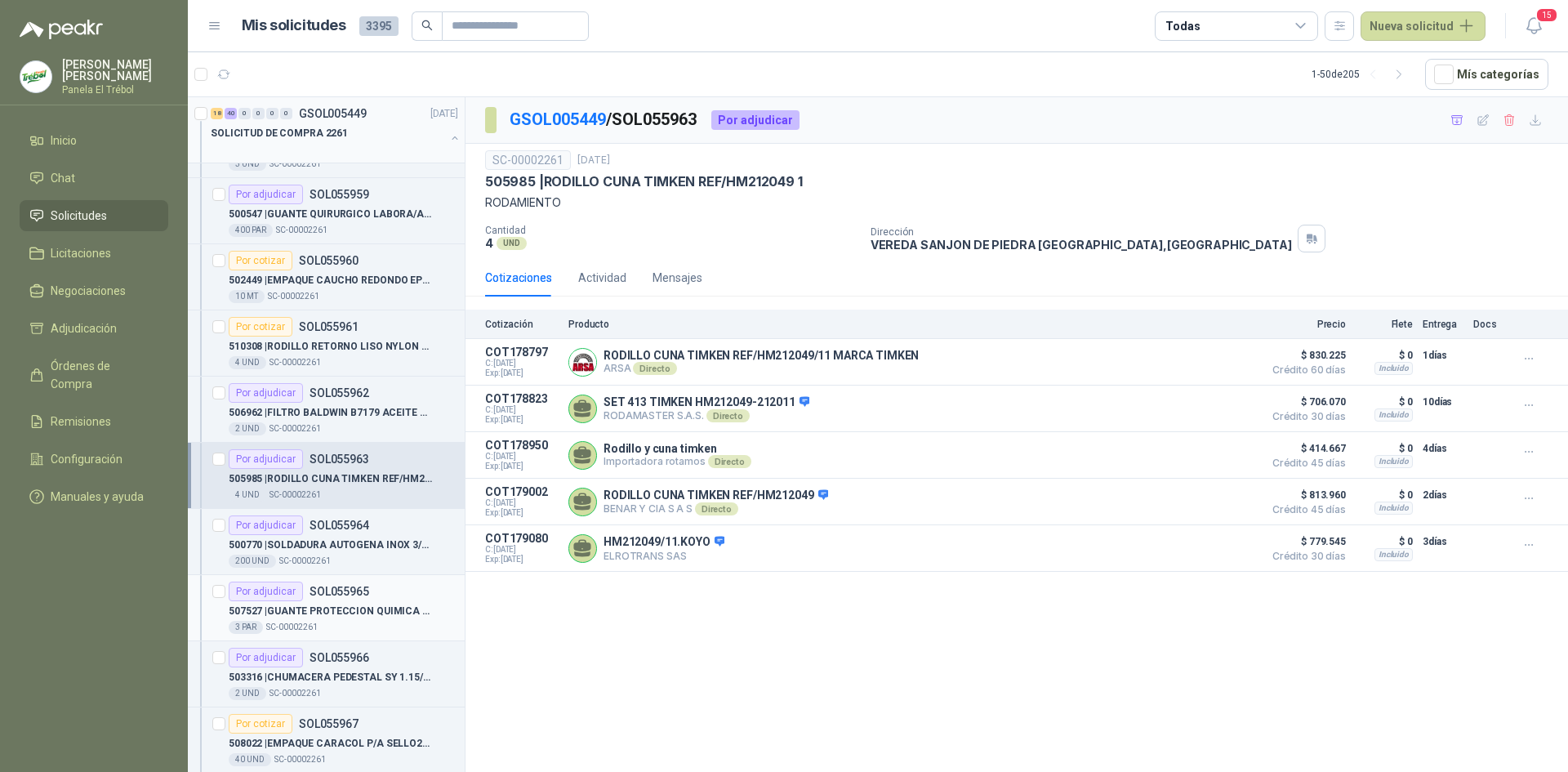
scroll to position [980, 0]
click at [327, 543] on p "500770 | SOLDADURA AUTOGENA INOX 3/32" at bounding box center [330, 543] width 204 height 15
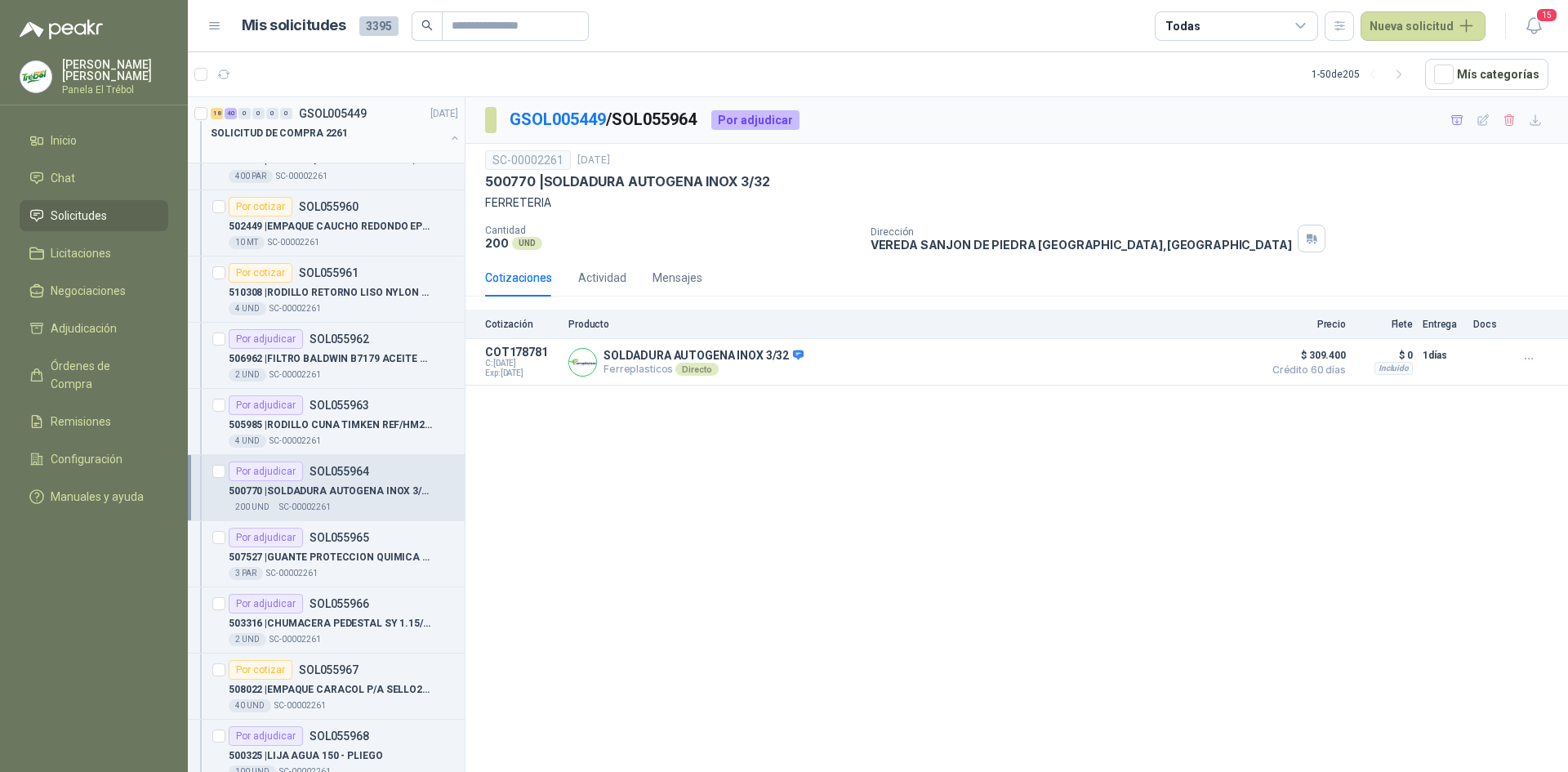
scroll to position [1089, 0]
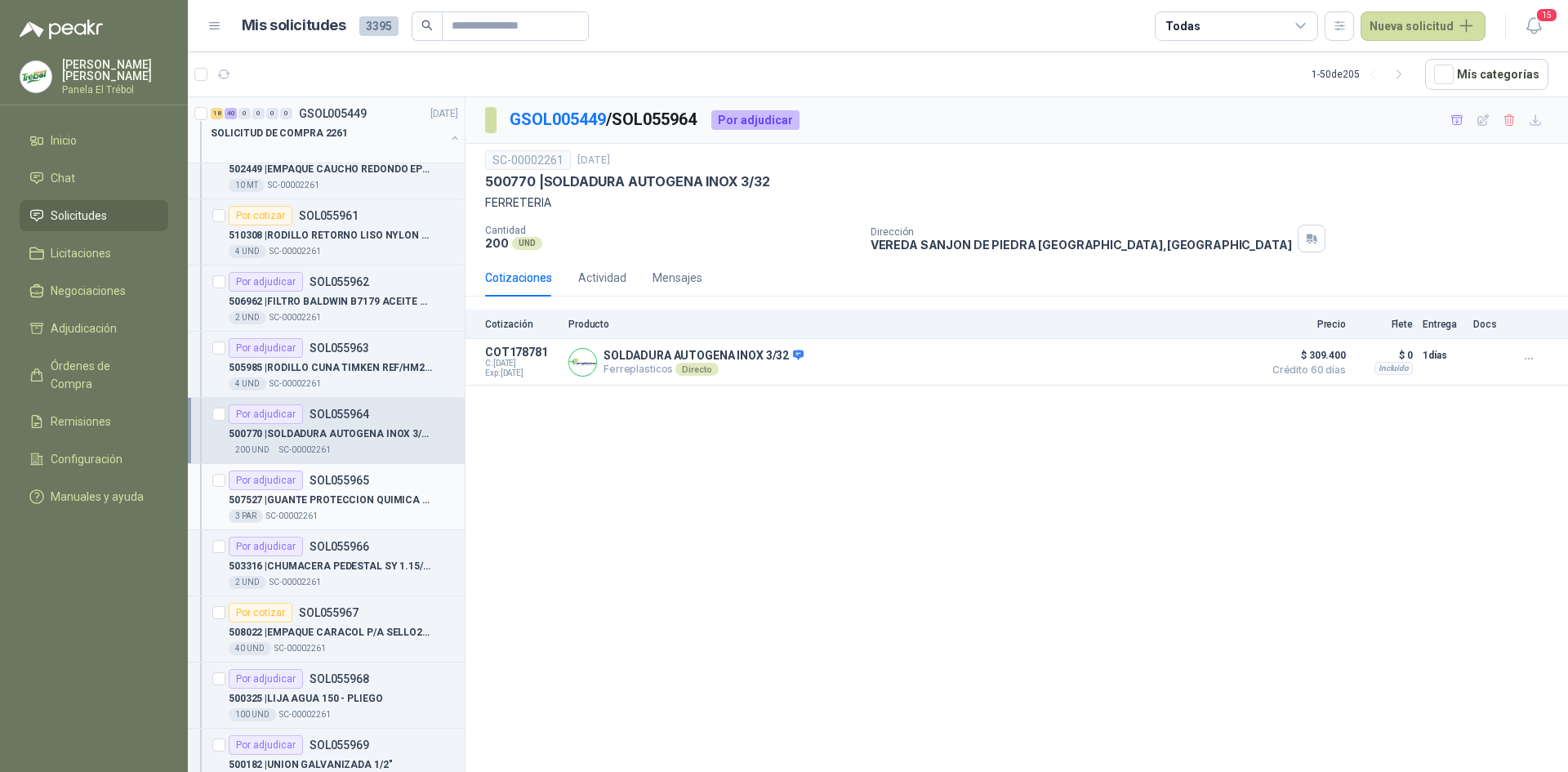
click at [334, 490] on div "507527 | GUANTE PROTECCION QUIMICA NO 5 ZUBI OLA SEMICORRUGADO 60CM PVC REF/119…" at bounding box center [343, 500] width 229 height 20
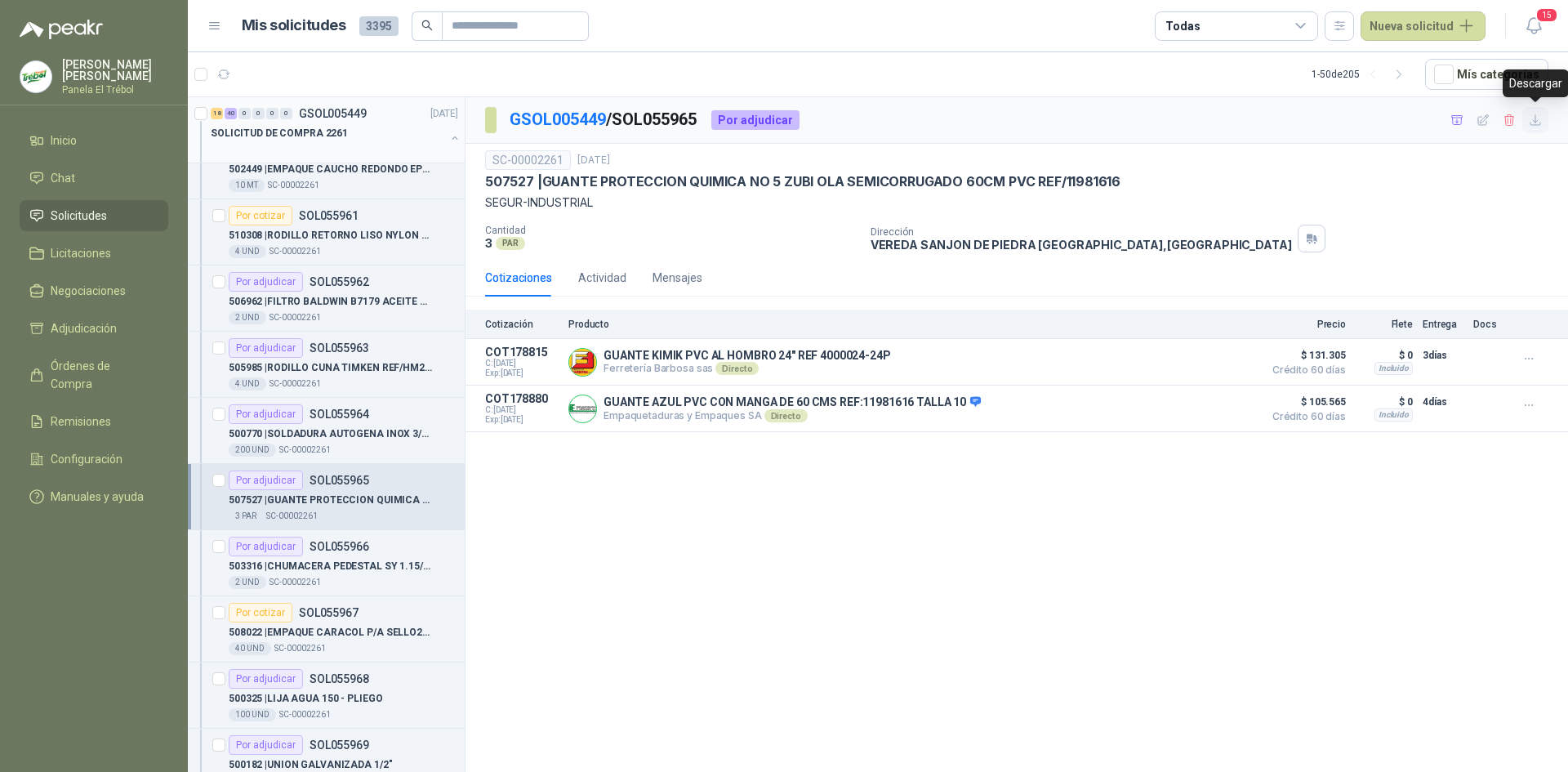
click at [1538, 123] on icon "button" at bounding box center [1536, 120] width 14 height 14
click at [316, 585] on p "SC-00002261" at bounding box center [295, 583] width 51 height 13
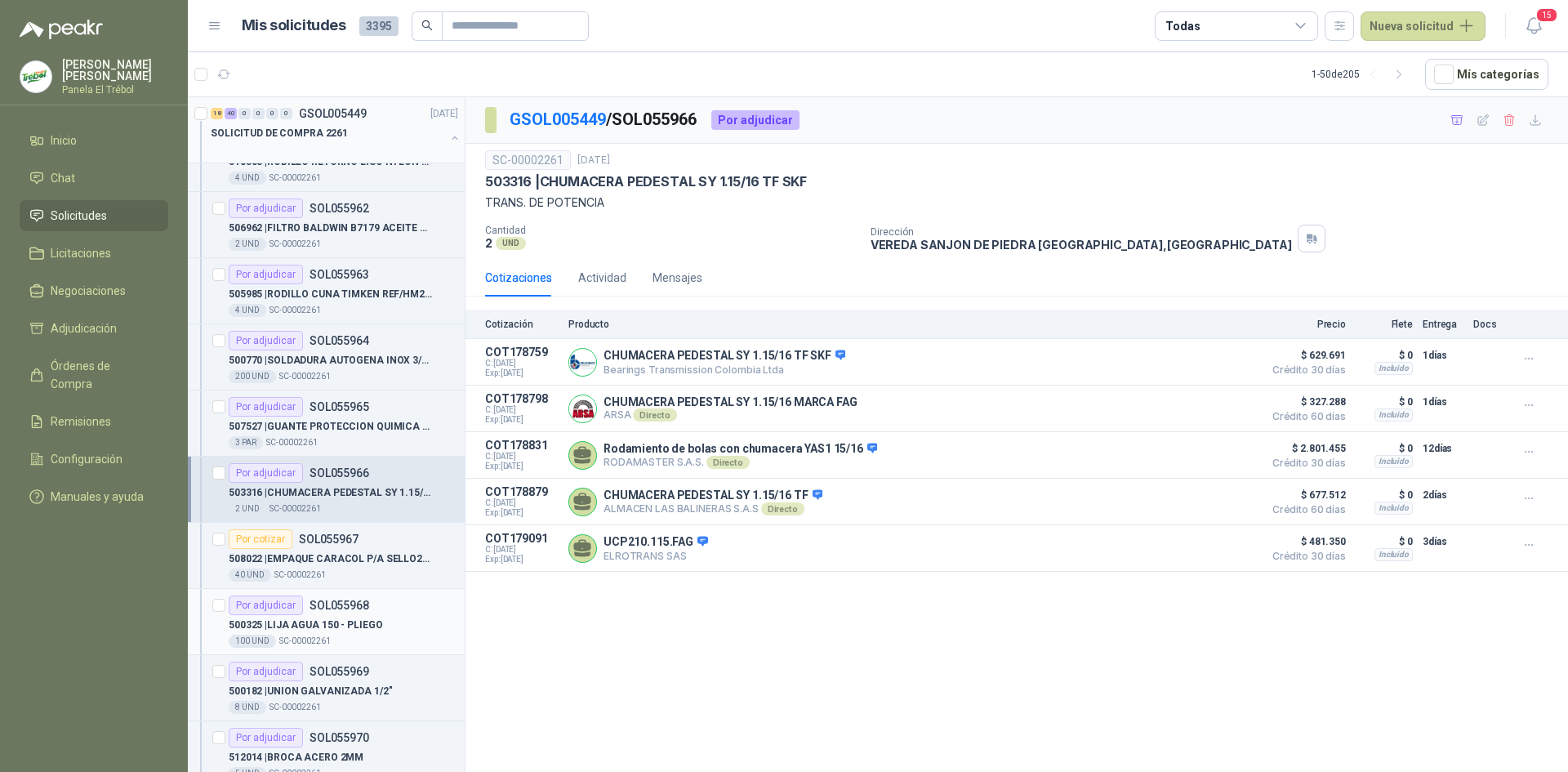
scroll to position [1198, 0]
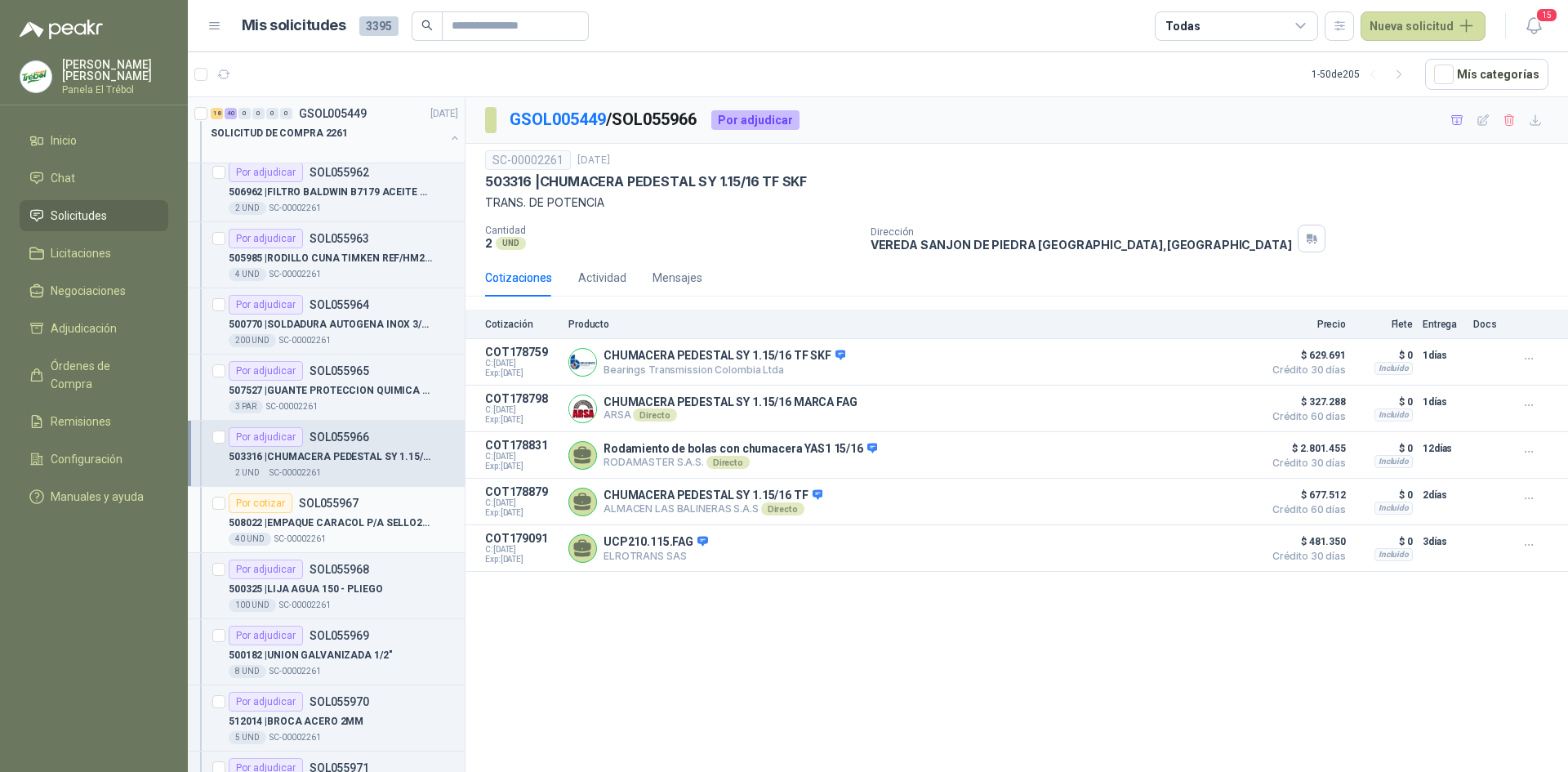
click at [355, 535] on div "40 UND  SC-00002261" at bounding box center [343, 539] width 229 height 13
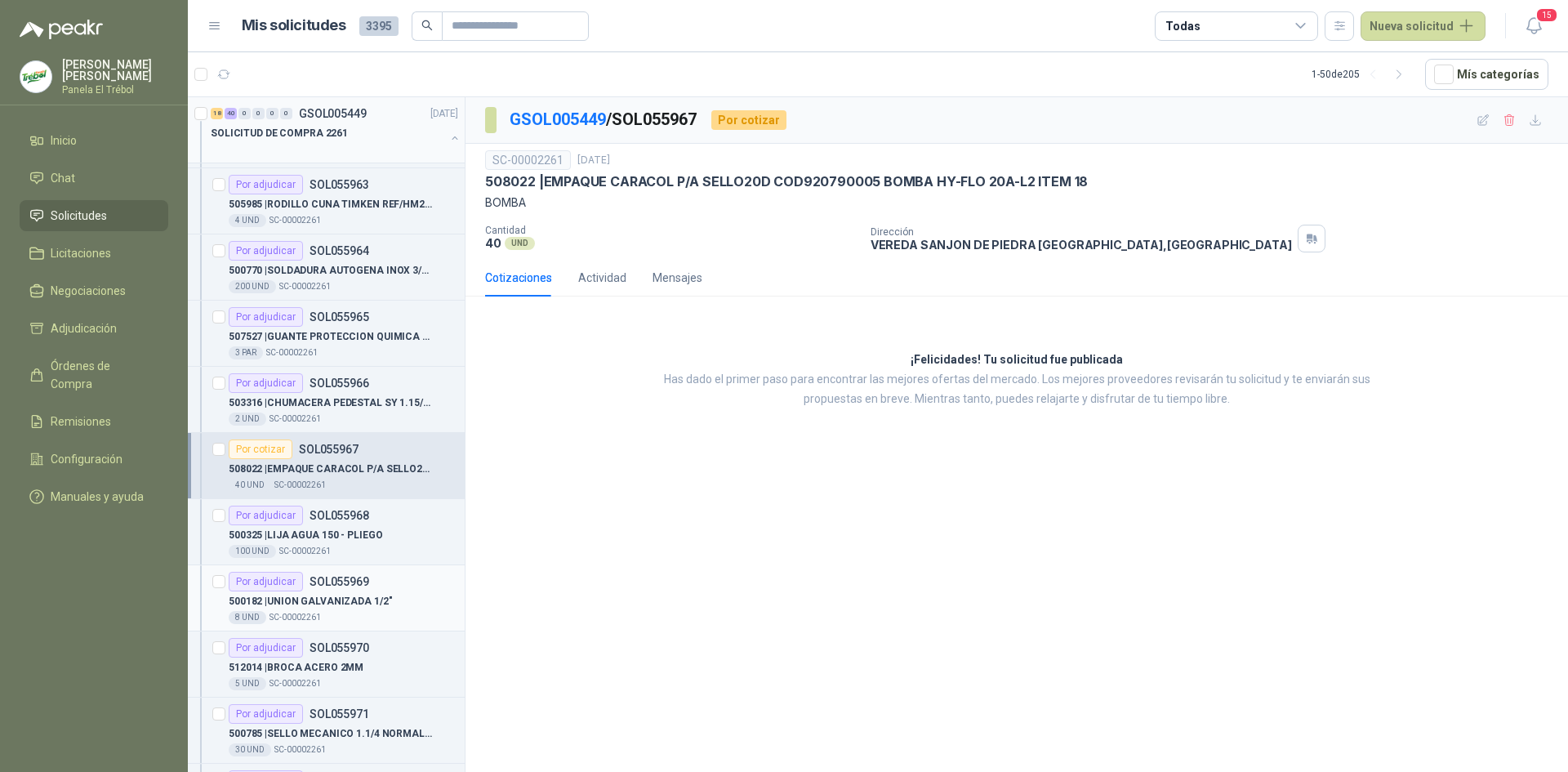
scroll to position [1307, 0]
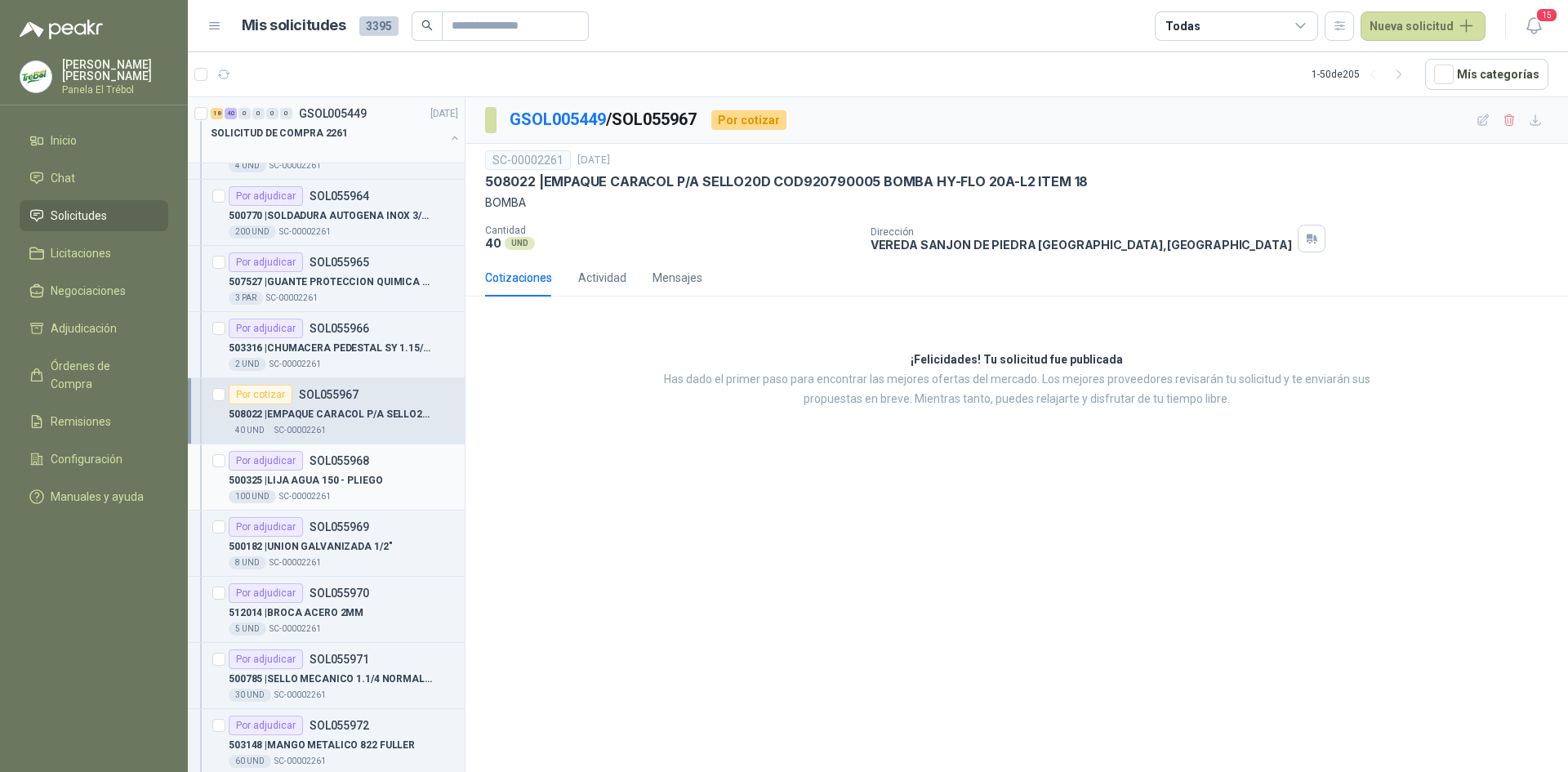
click at [313, 485] on p "500325 | LIJA AGUA 150 - PLIEGO" at bounding box center [305, 481] width 153 height 15
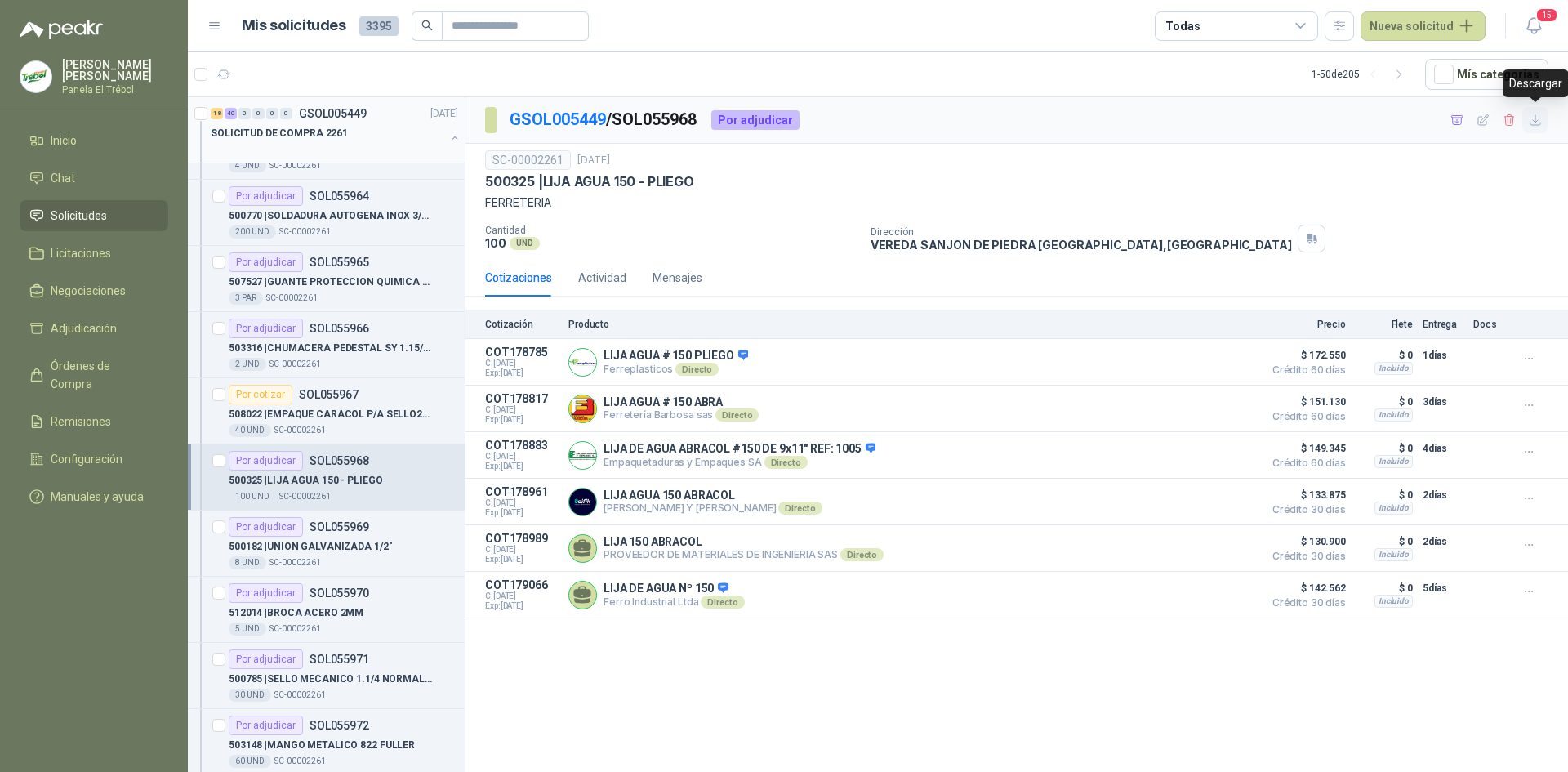
click at [1535, 119] on icon "button" at bounding box center [1536, 120] width 14 height 14
click at [319, 544] on p "500182 | UNION GALVANIZADA 1/2"" at bounding box center [310, 546] width 164 height 15
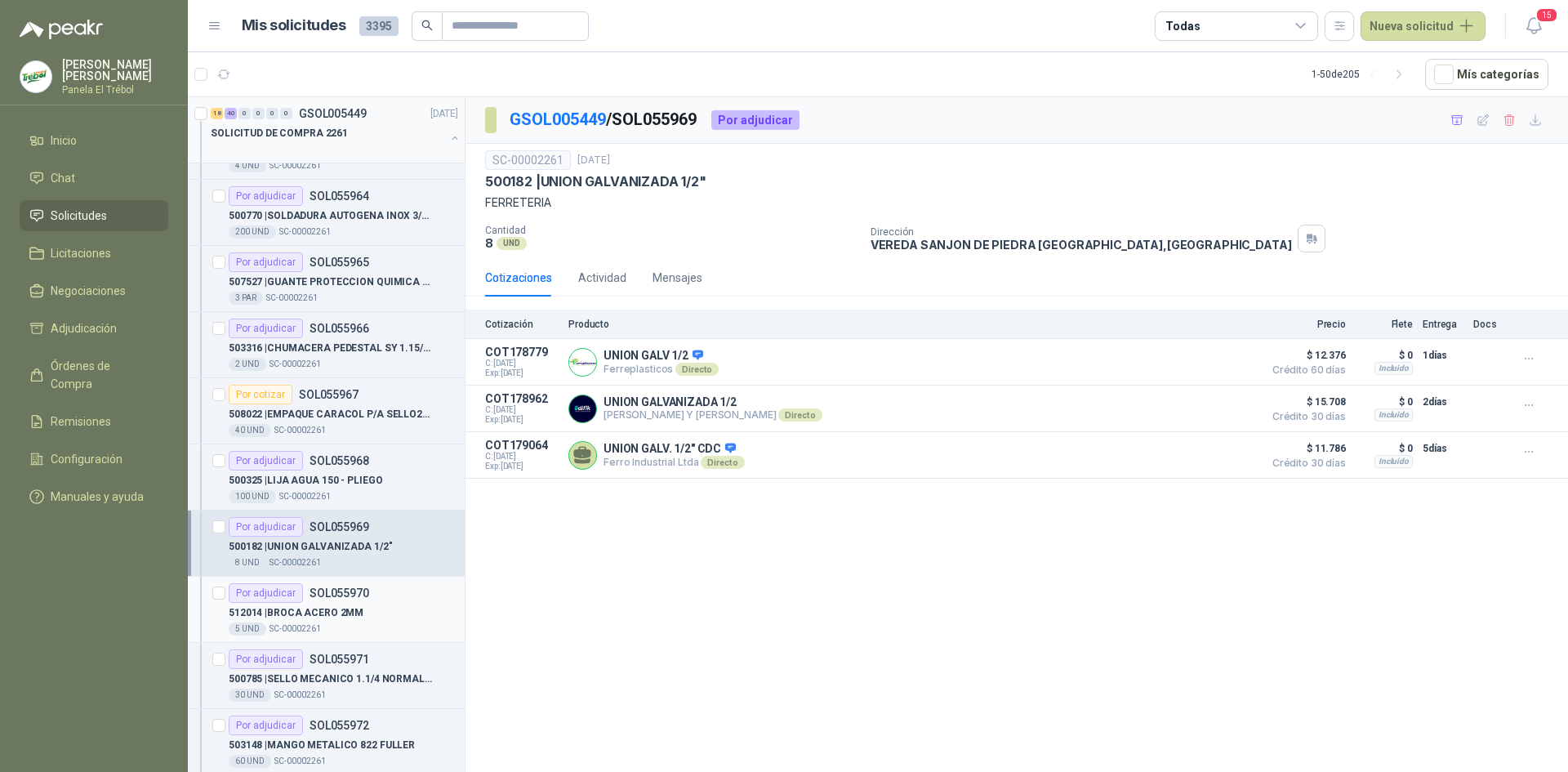
click at [333, 618] on p "512014 | BROCA ACERO 2MM" at bounding box center [296, 613] width 135 height 15
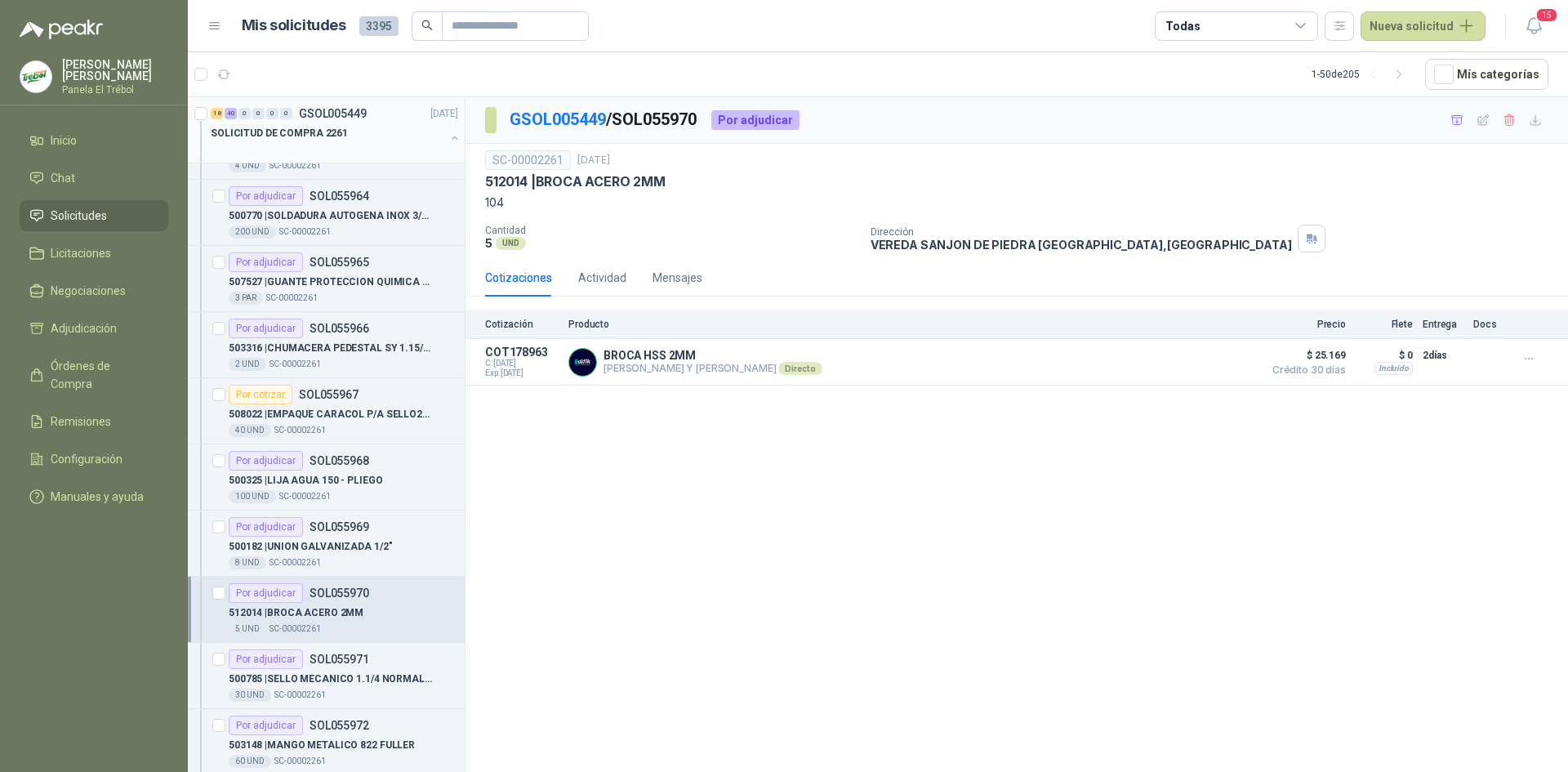
scroll to position [1470, 0]
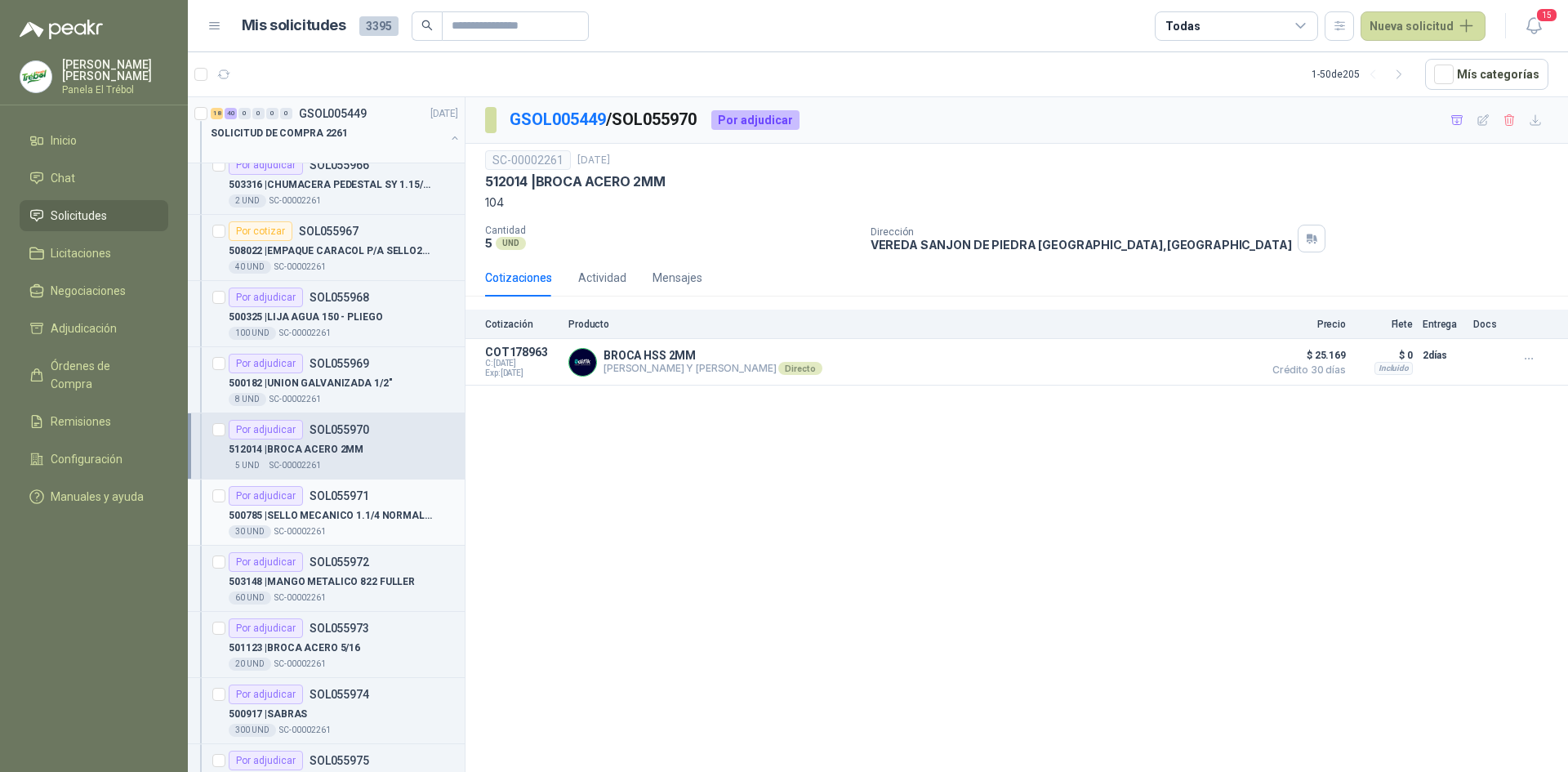
click at [325, 518] on p "500785 | SELLO MECANICO 1.1/4 NORMAL TIPO 21" at bounding box center [330, 516] width 204 height 15
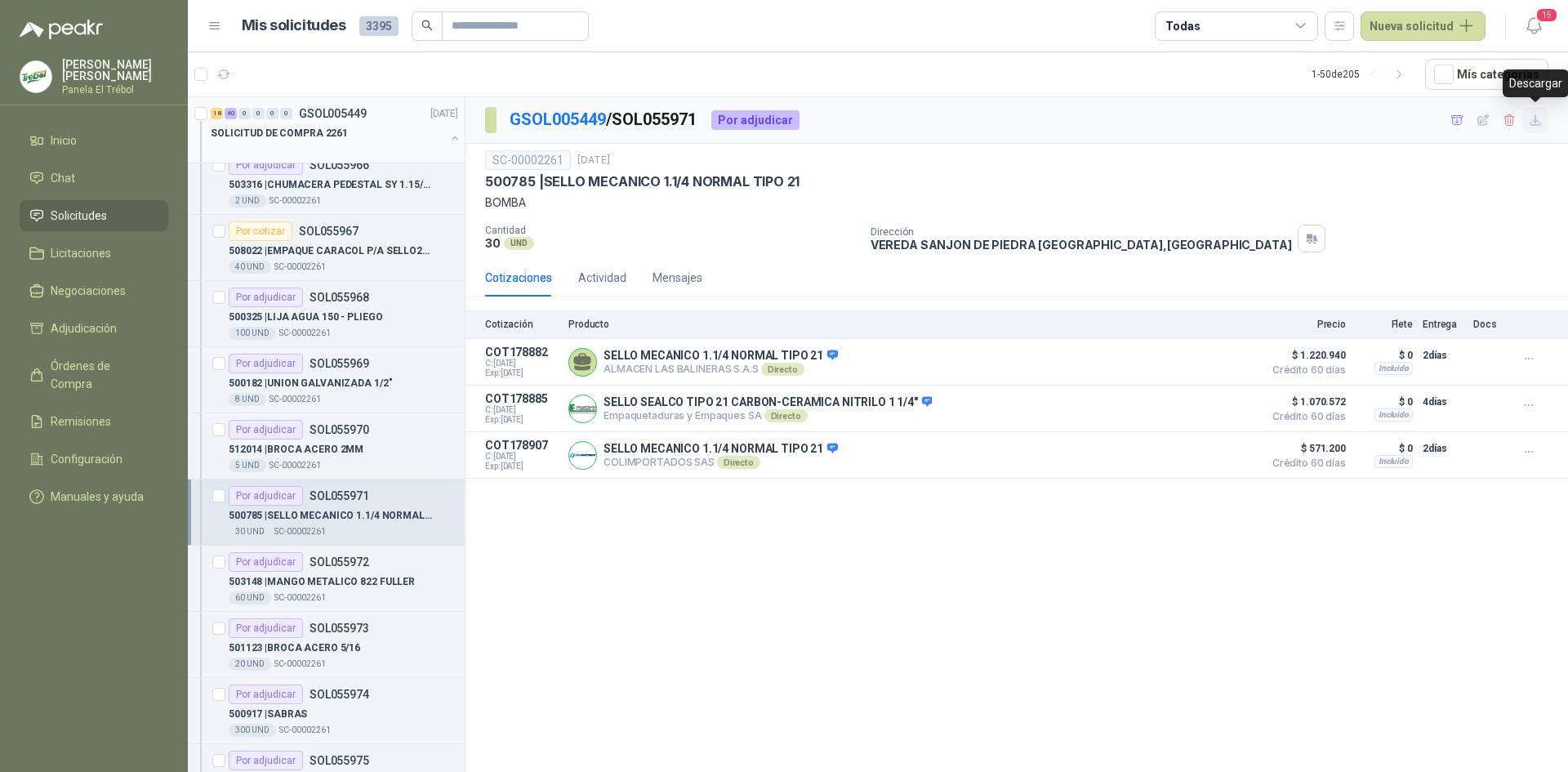
click at [1538, 125] on icon "button" at bounding box center [1536, 120] width 10 height 10
click at [335, 572] on div "503148 | MANGO METALICO 822 FULLER" at bounding box center [343, 582] width 229 height 20
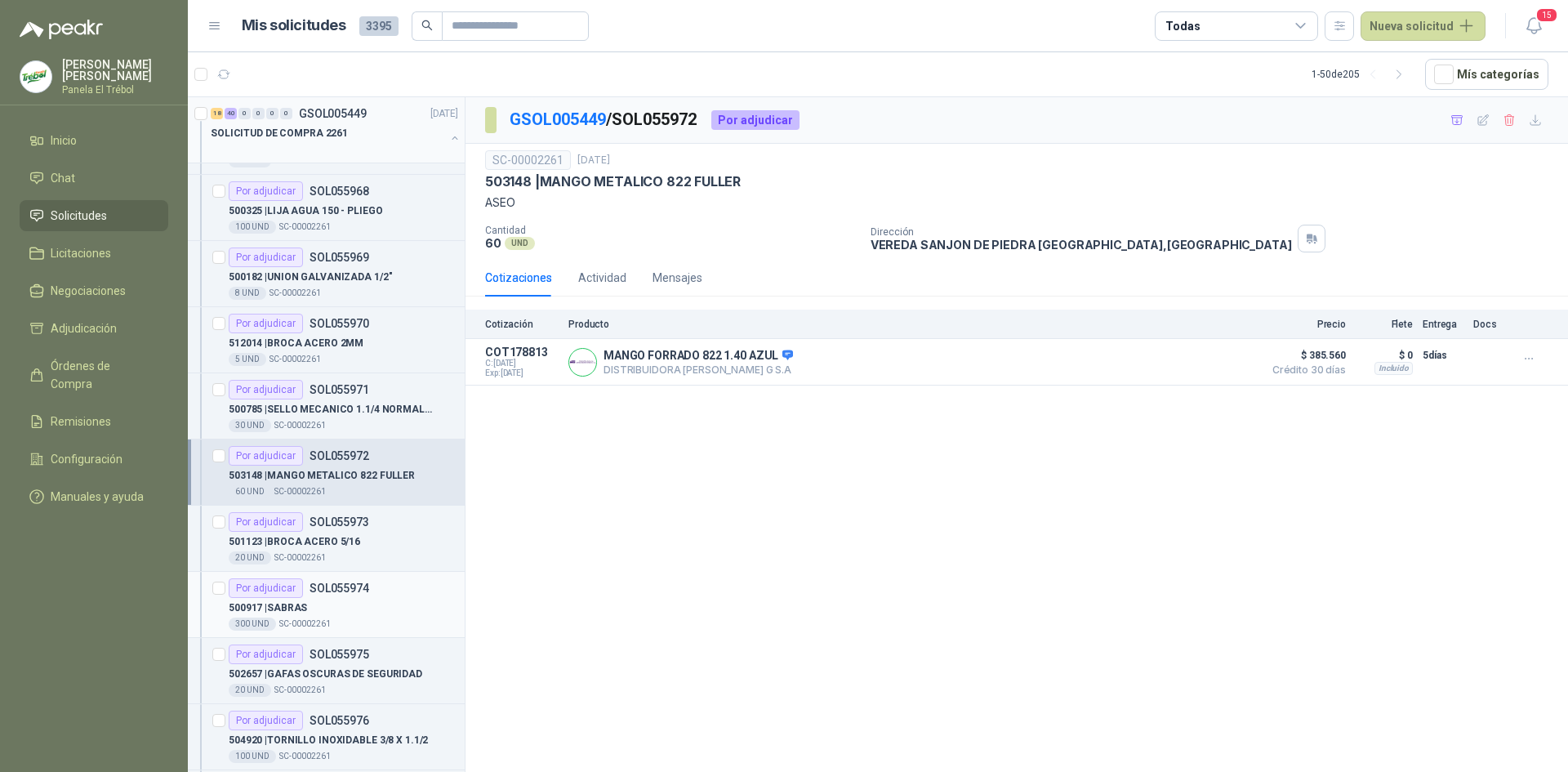
scroll to position [1578, 0]
click at [328, 538] on p "501123 | BROCA ACERO 5/16" at bounding box center [294, 540] width 131 height 15
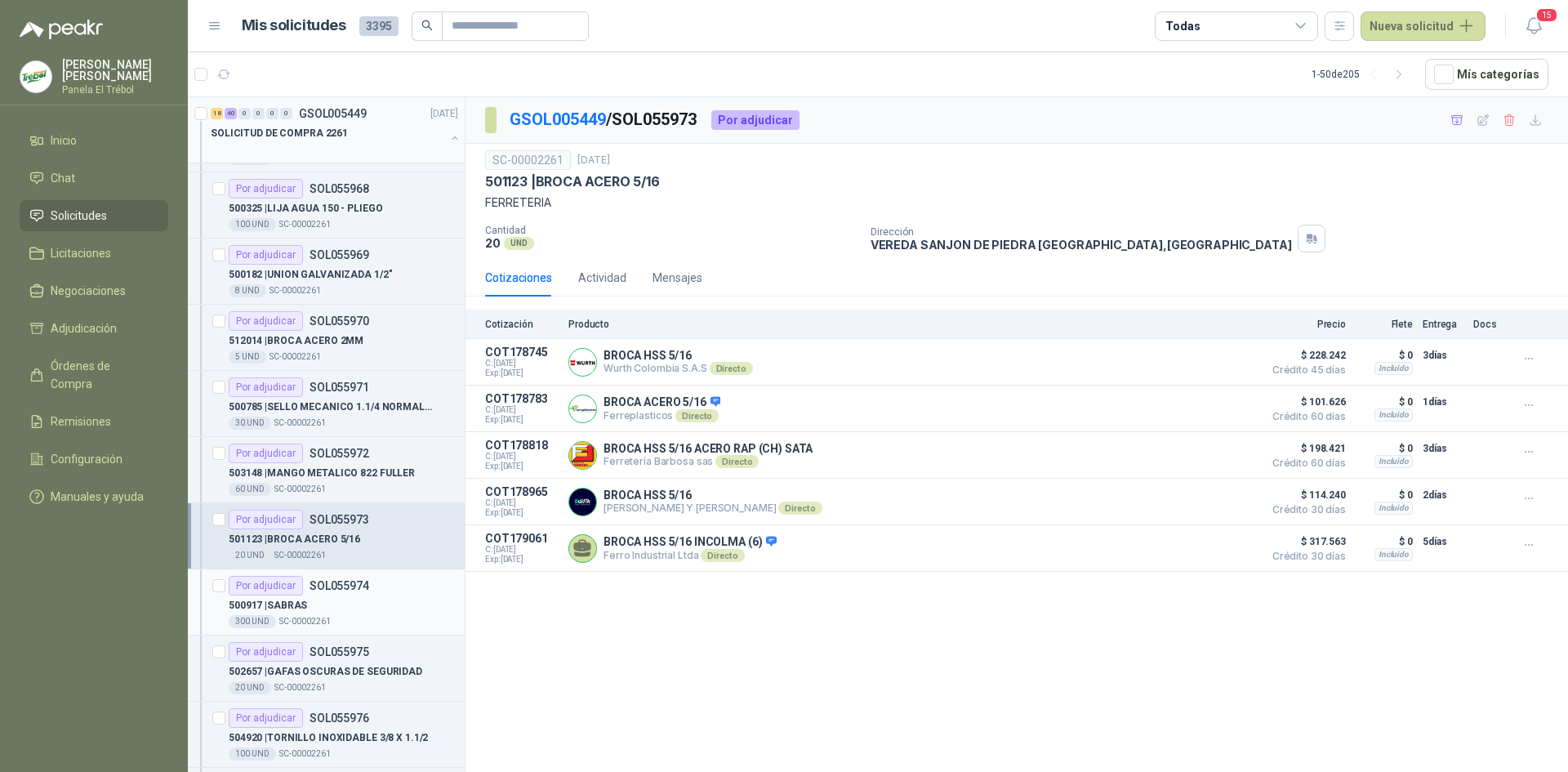
click at [321, 618] on p "SC-00002261" at bounding box center [305, 622] width 51 height 13
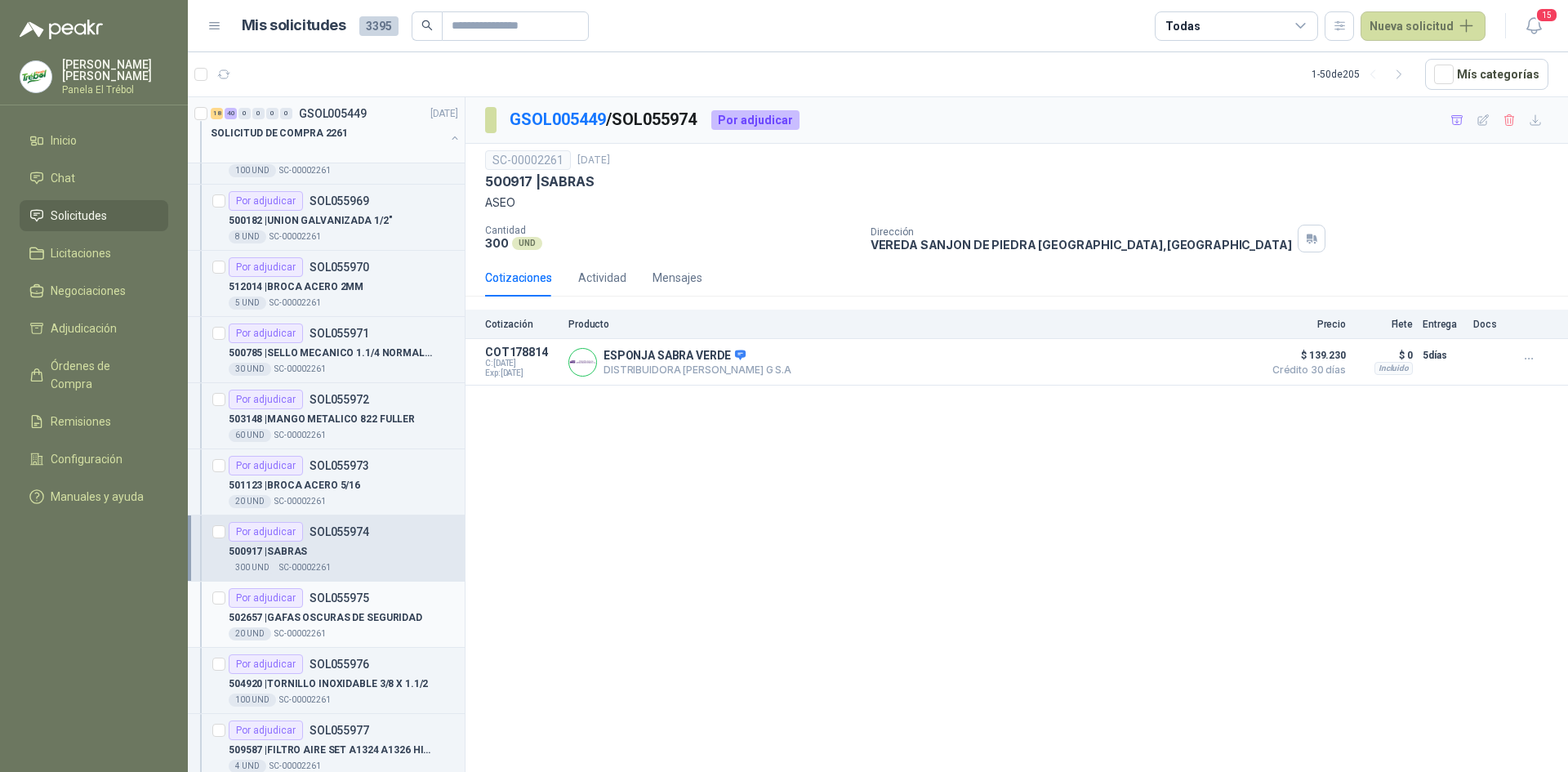
scroll to position [1688, 0]
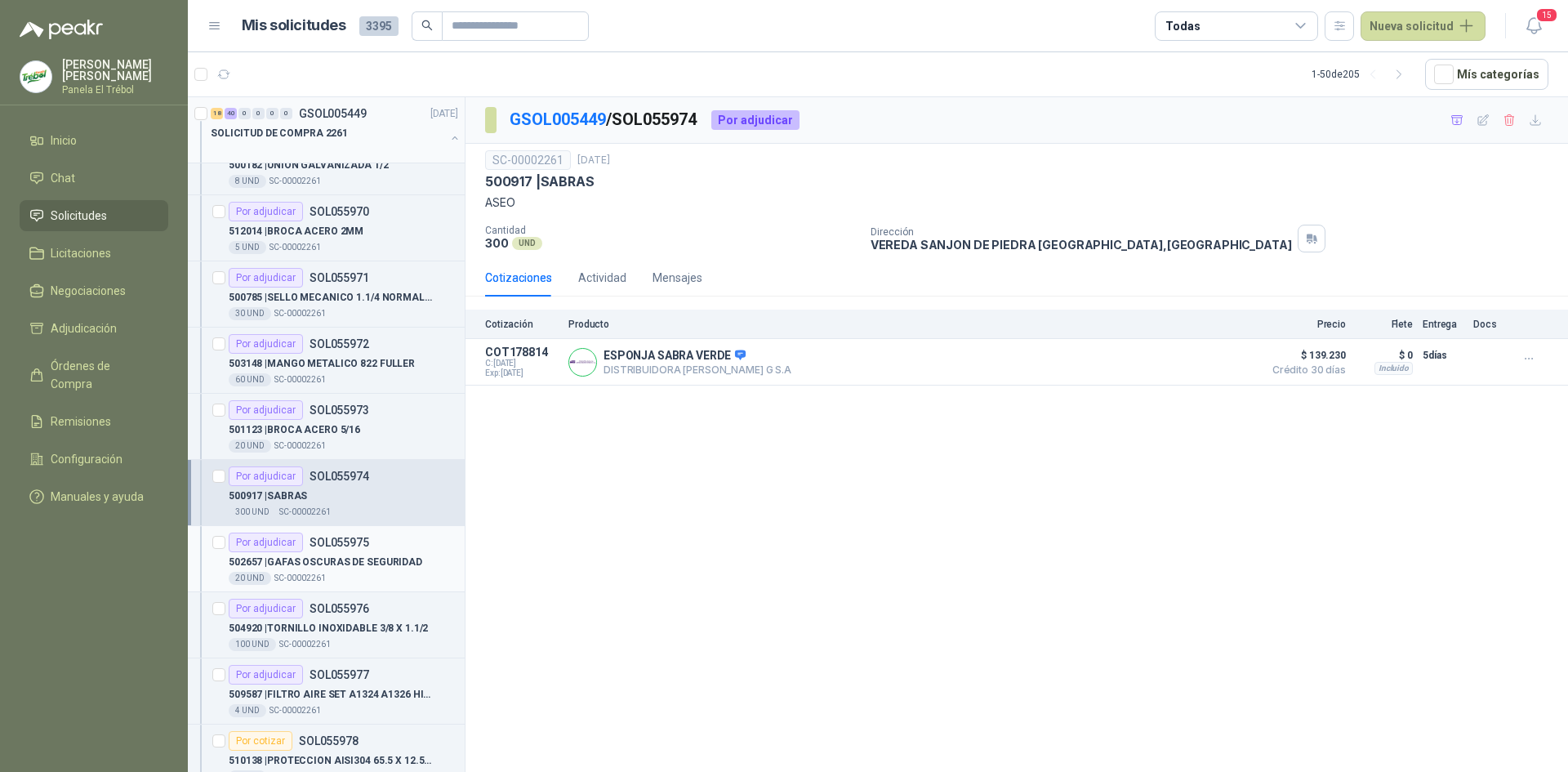
click at [332, 567] on p "502657 | GAFAS OSCURAS DE SEGURIDAD" at bounding box center [325, 563] width 193 height 15
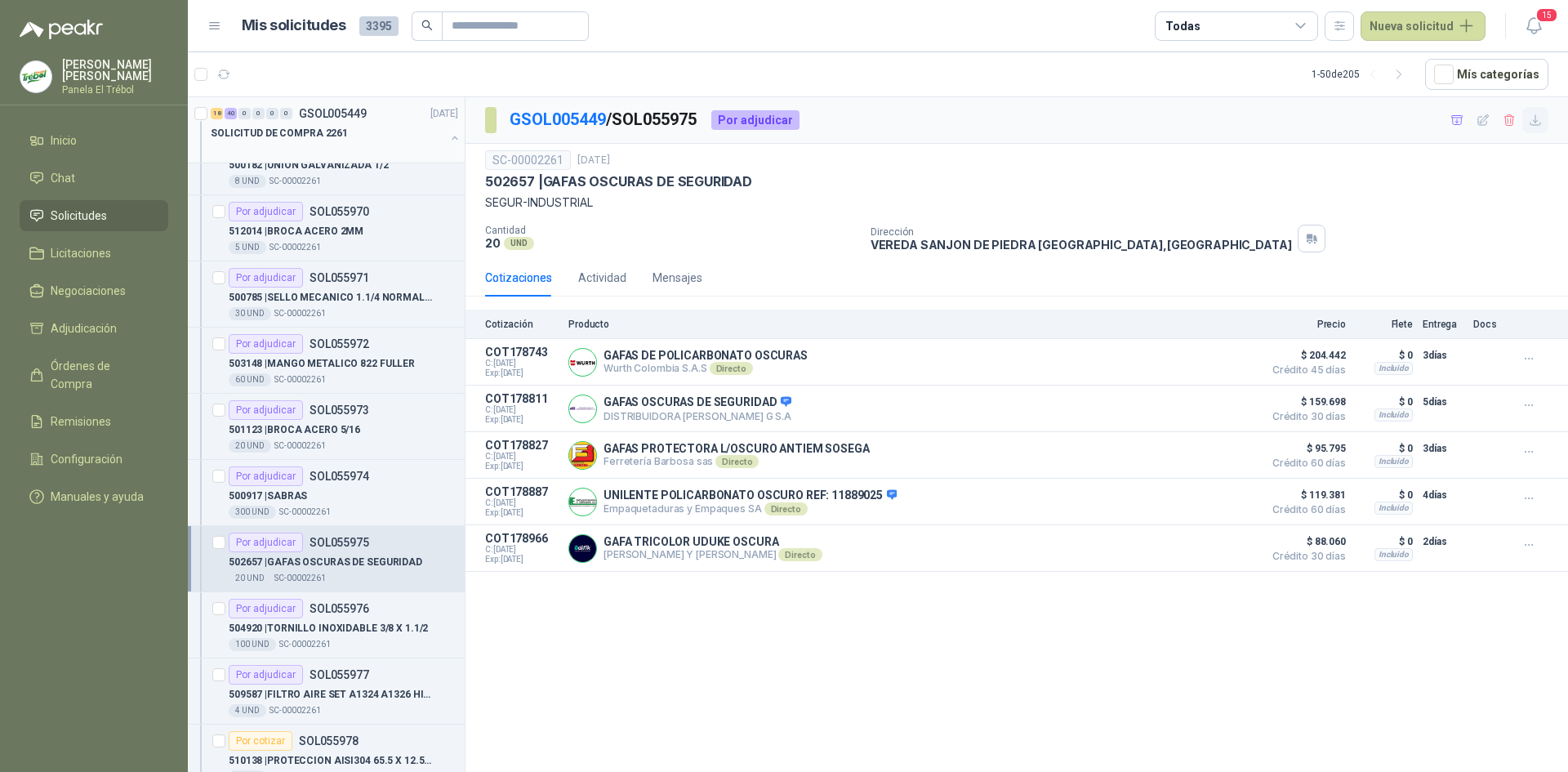
click at [1536, 120] on icon "button" at bounding box center [1536, 120] width 10 height 10
click at [295, 629] on p "504920 | TORNILLO INOXIDABLE 3/8 X 1.1/2" at bounding box center [327, 628] width 199 height 15
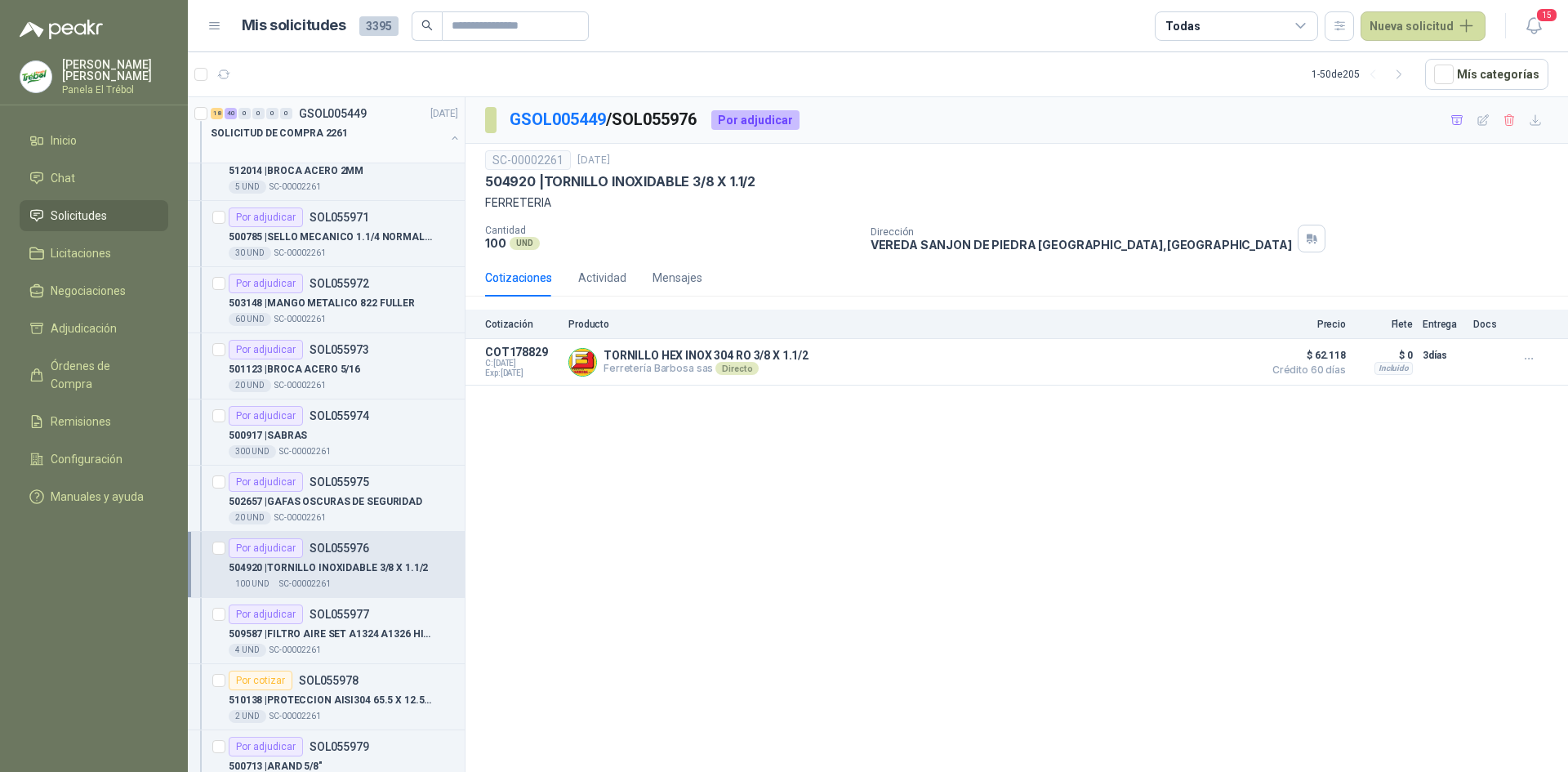
scroll to position [1851, 0]
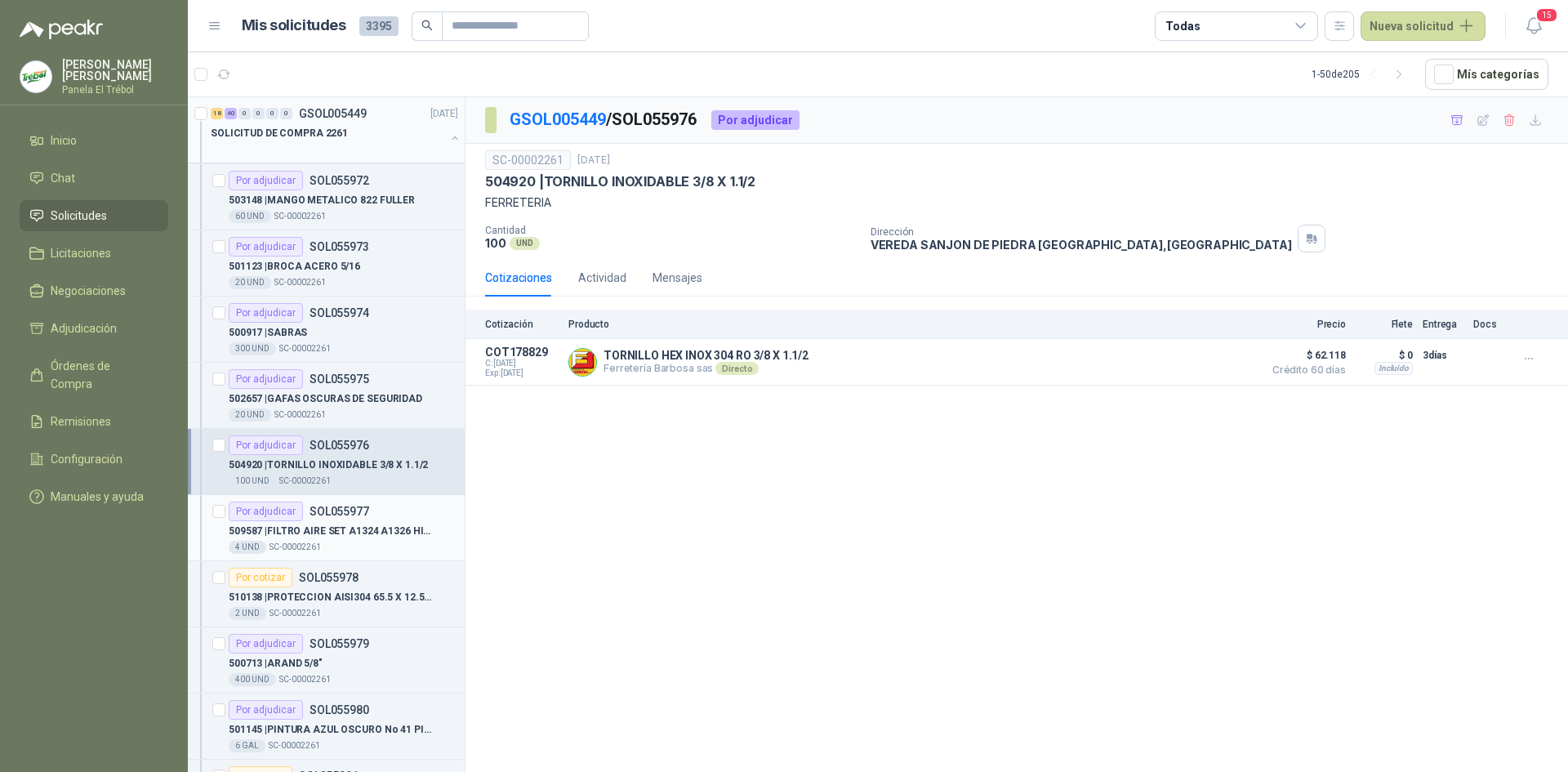
click at [346, 539] on div "509587 | FILTRO AIRE SET A1324 A1326 HINO 500 FC4" at bounding box center [343, 530] width 229 height 20
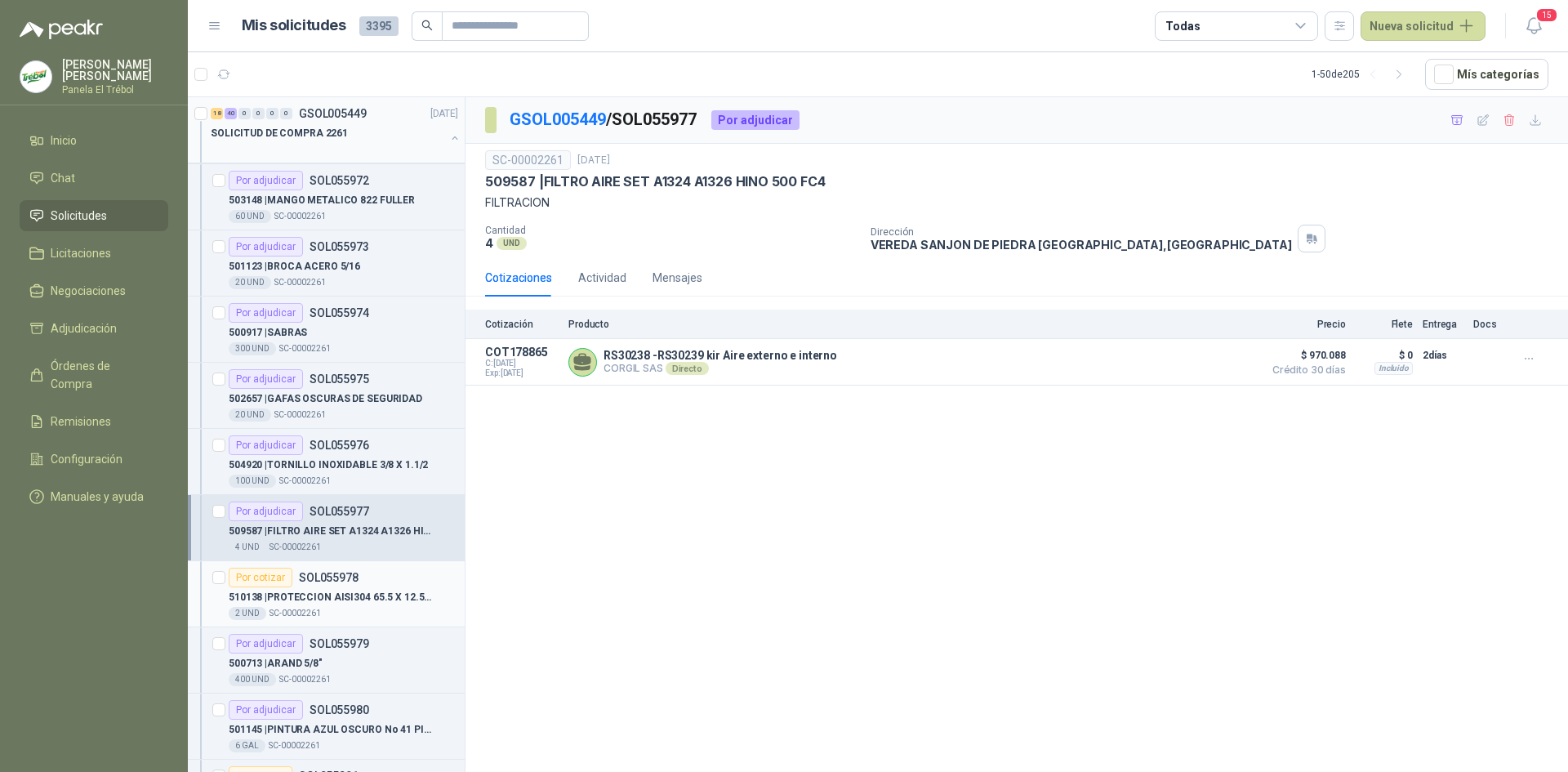
click at [328, 603] on p "510138 | PROTECCION AISI304 65.5 X 12.5 X 1.5 L505,3 MA251784 MH320274 SMIPACK" at bounding box center [330, 597] width 204 height 15
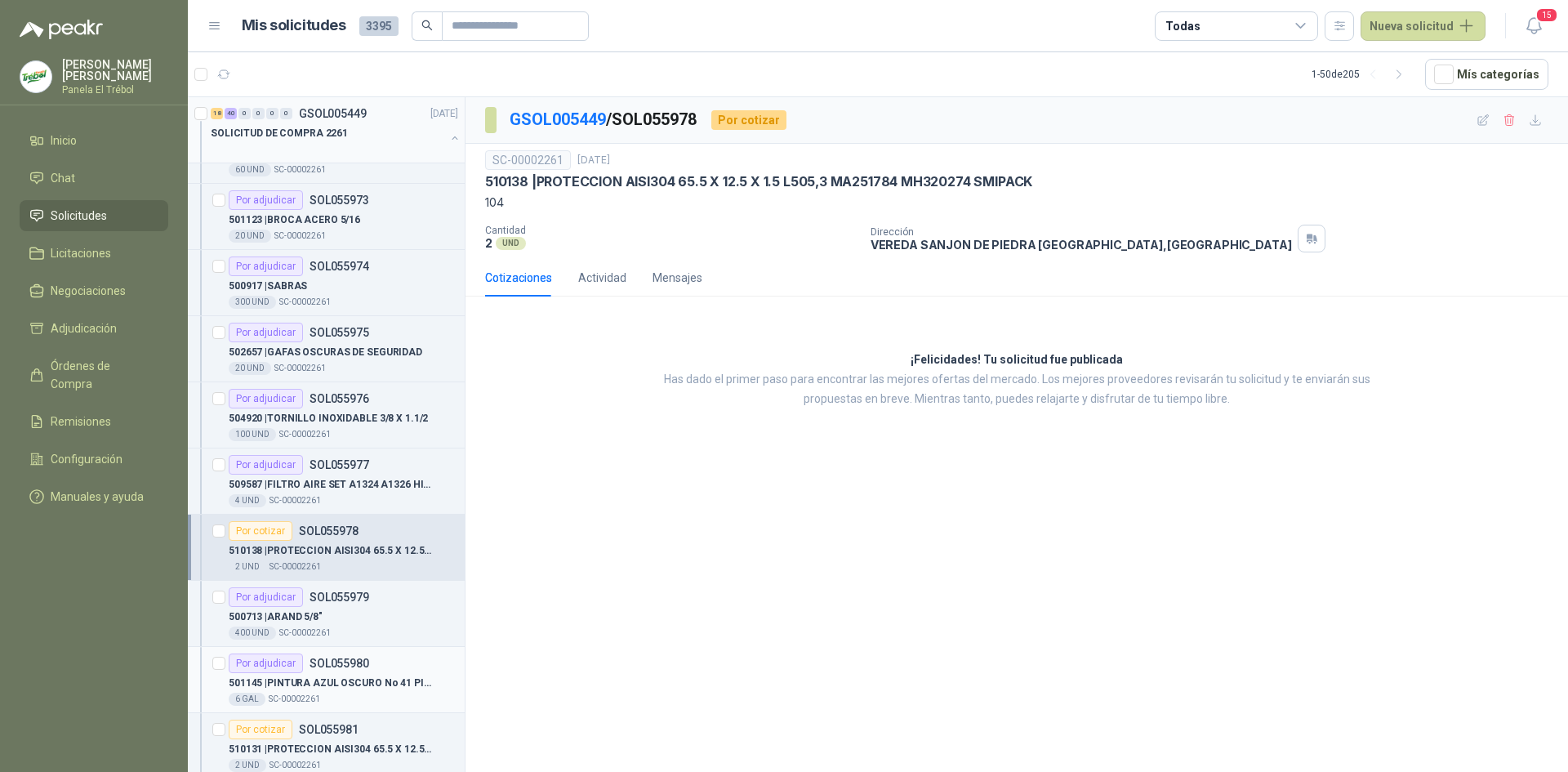
scroll to position [1960, 0]
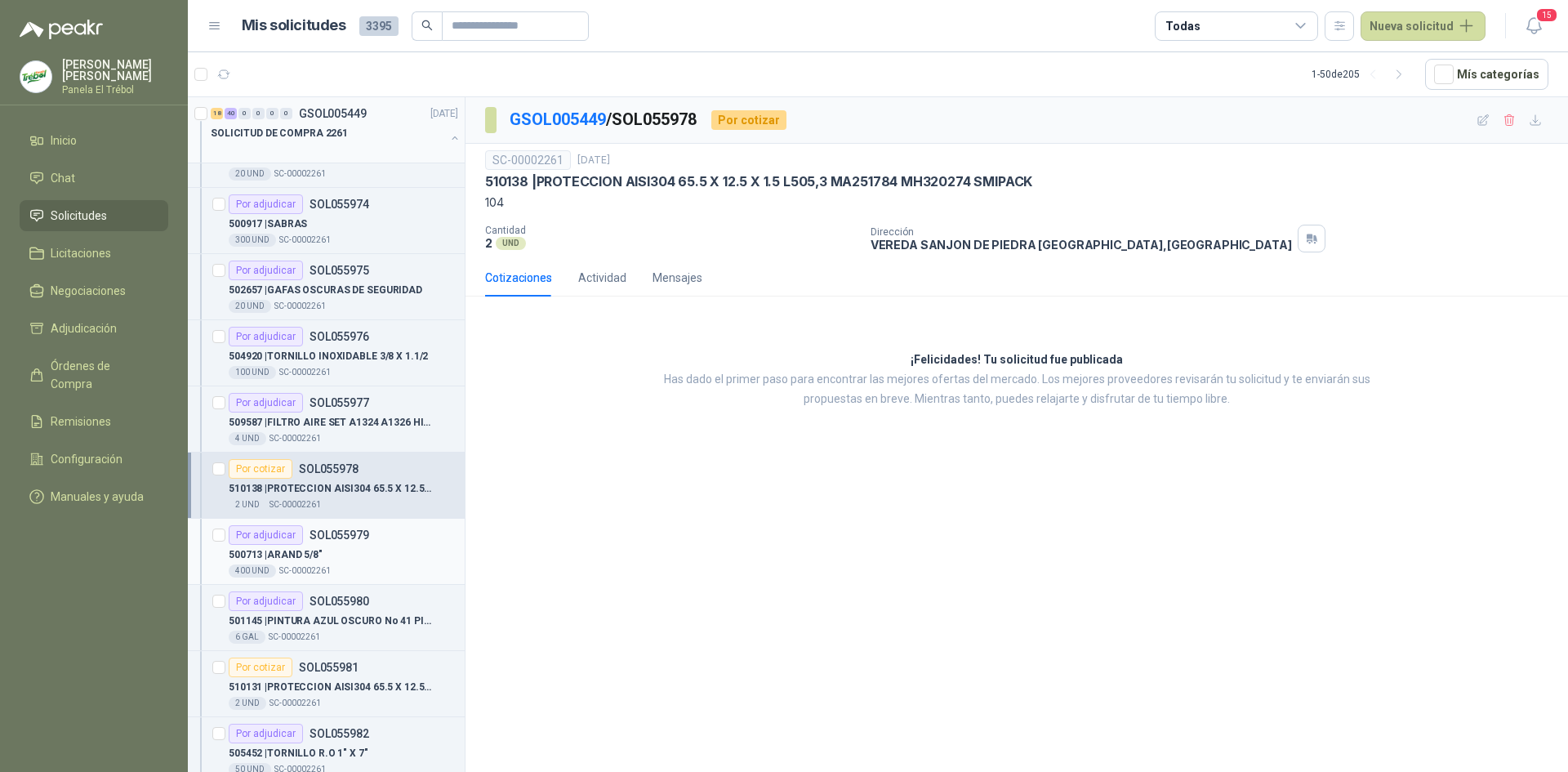
click at [339, 573] on div "400 UND  SC-00002261" at bounding box center [343, 571] width 229 height 13
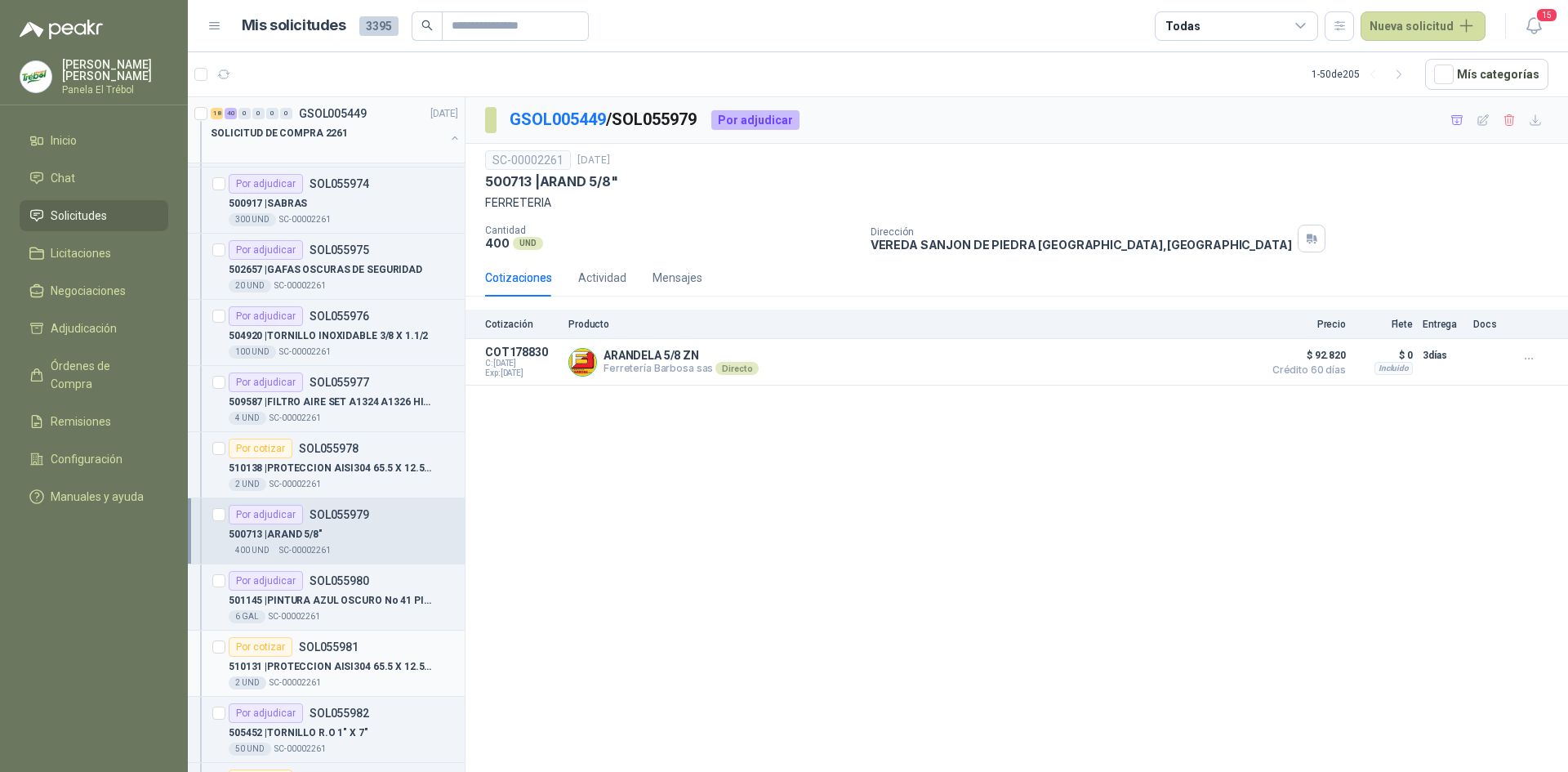
scroll to position [2015, 0]
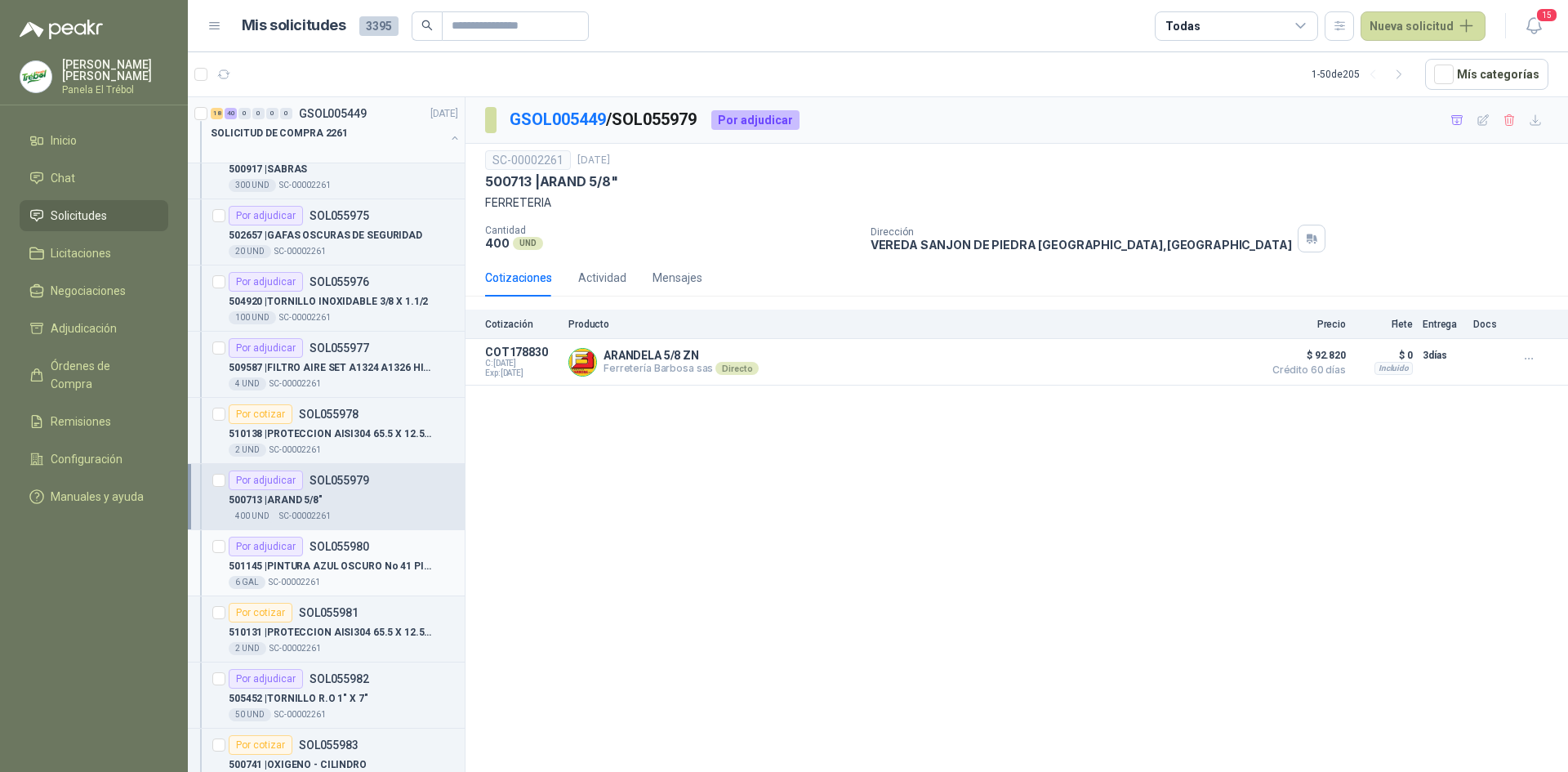
click at [325, 570] on p "501145 | PINTURA AZUL OSCURO No 41 PINTUCO" at bounding box center [330, 566] width 204 height 15
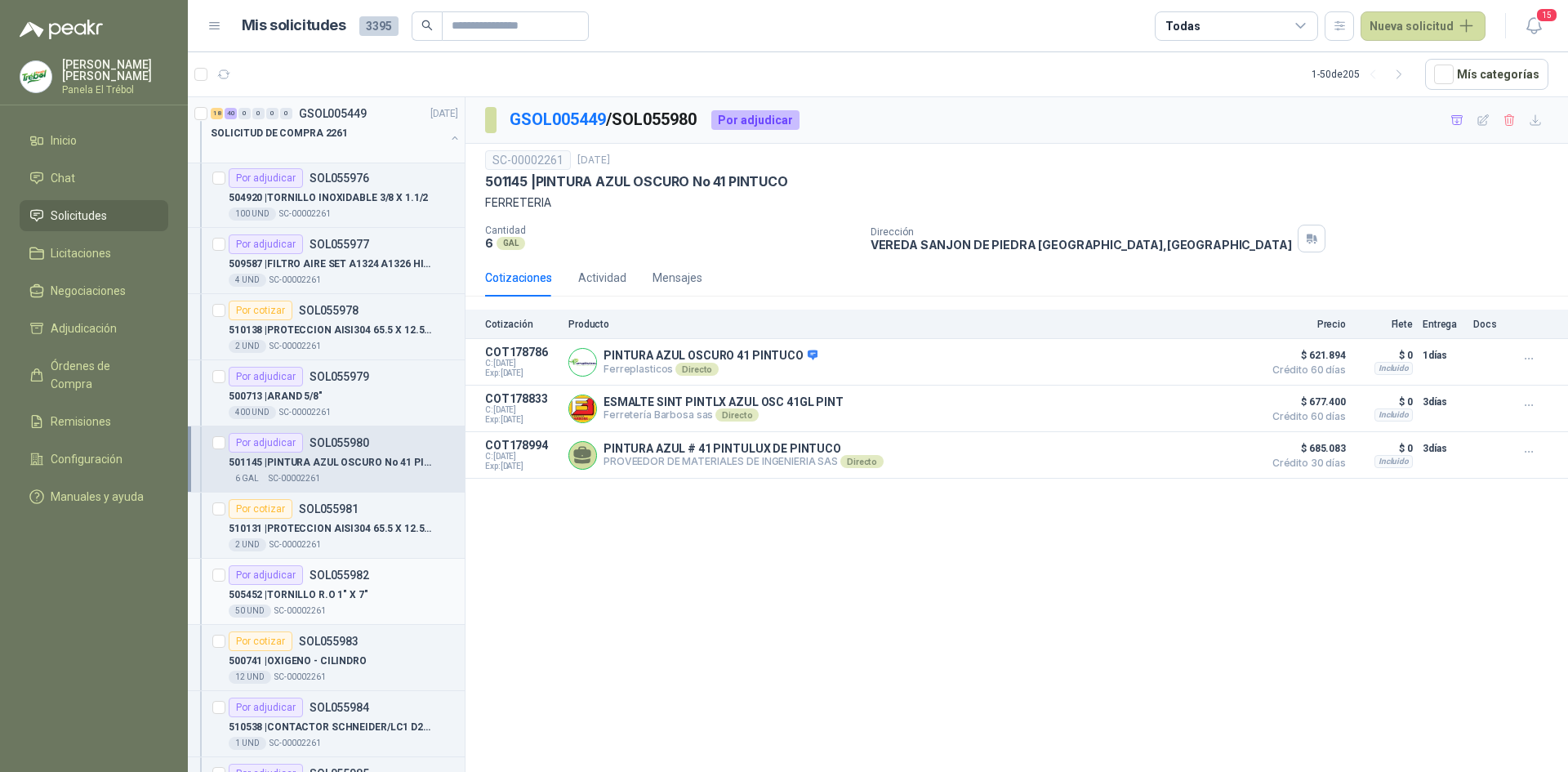
scroll to position [2124, 0]
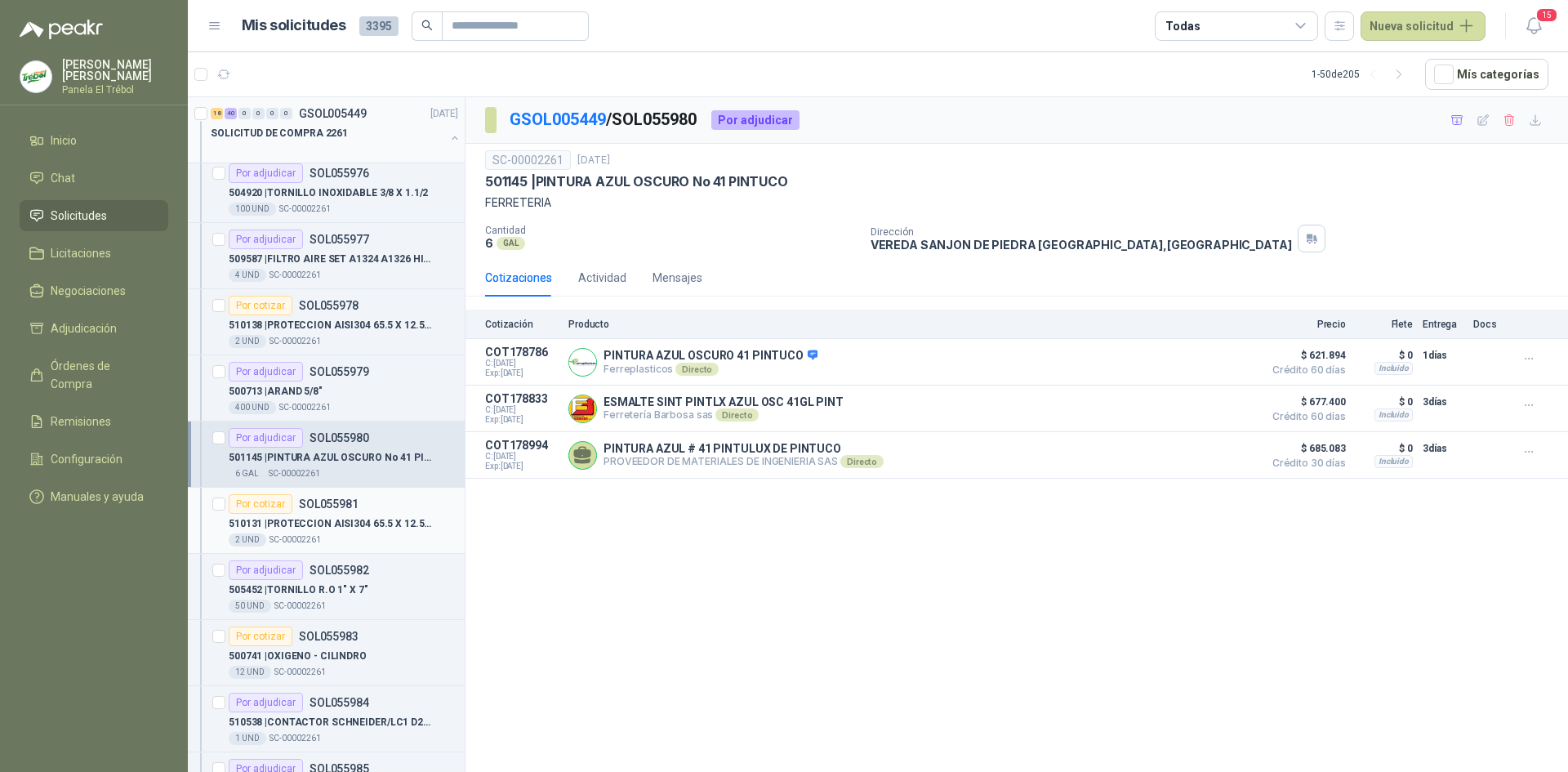
click at [324, 544] on div "2 UND  SC-00002261" at bounding box center [343, 540] width 229 height 13
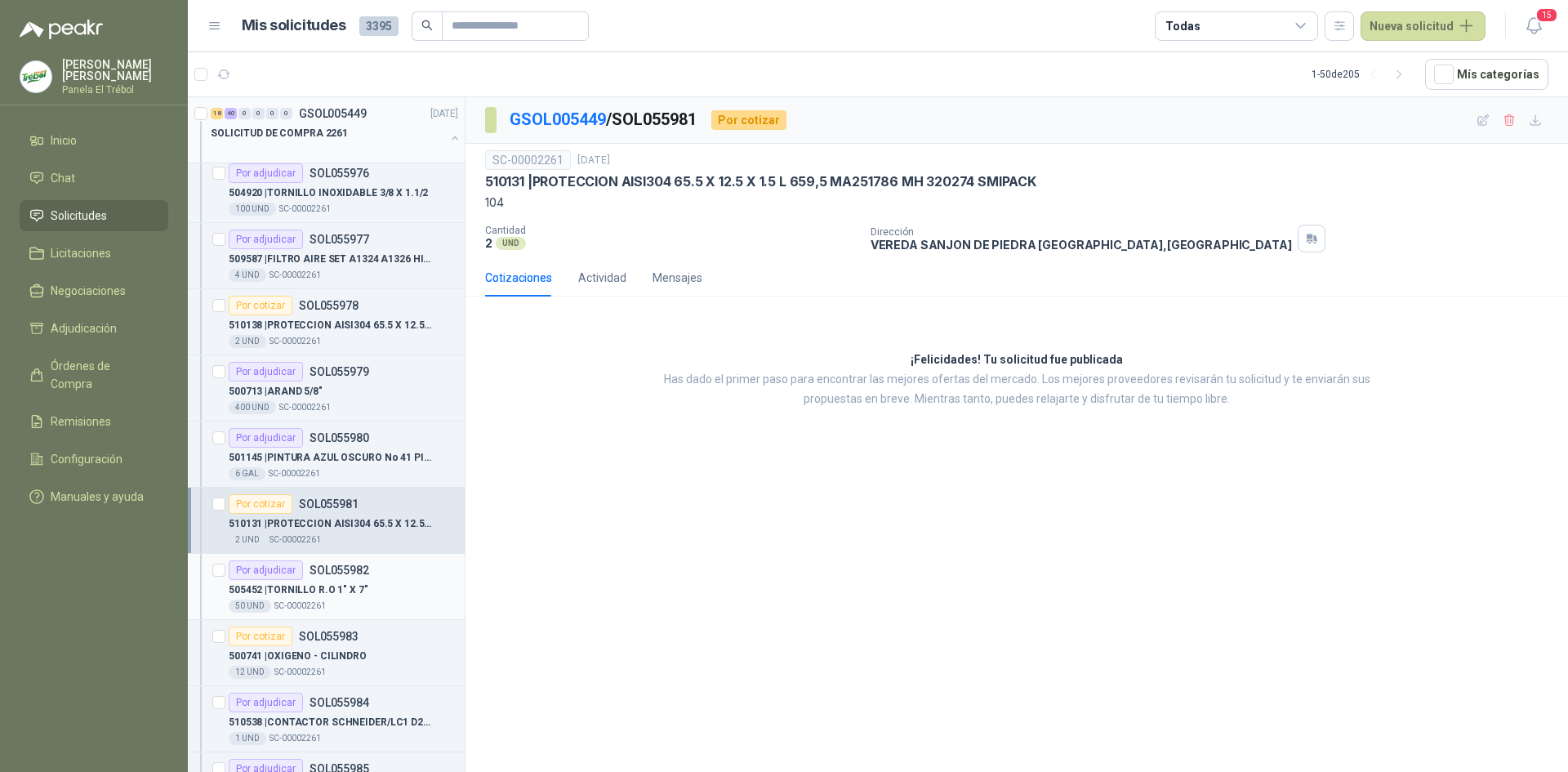
click at [328, 591] on p "505452 | TORNILLO R.O 1" X 7"" at bounding box center [298, 590] width 140 height 15
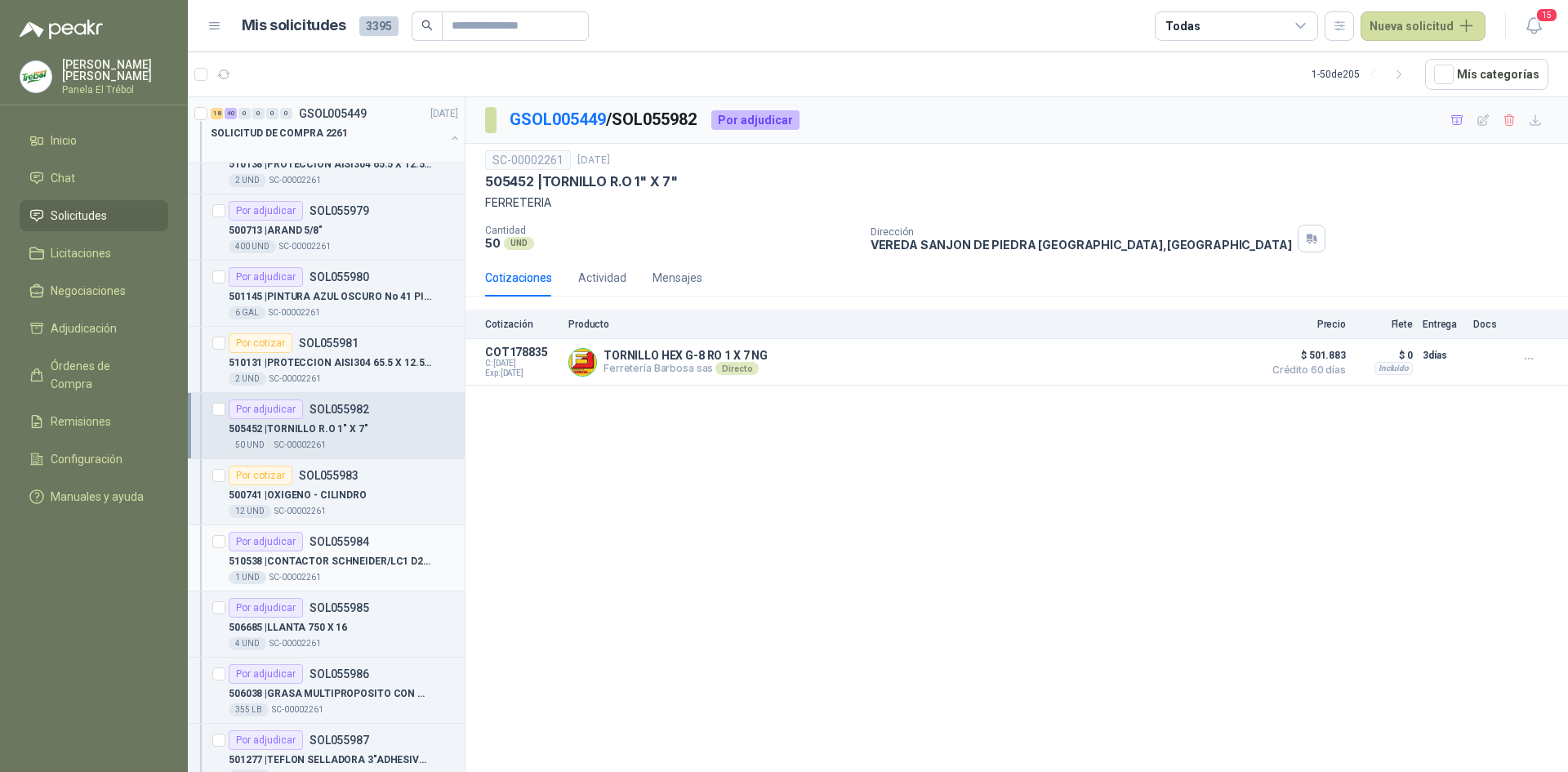
scroll to position [2286, 0]
click at [295, 494] on p "500741 | OXIGENO - CILINDRO" at bounding box center [297, 493] width 138 height 15
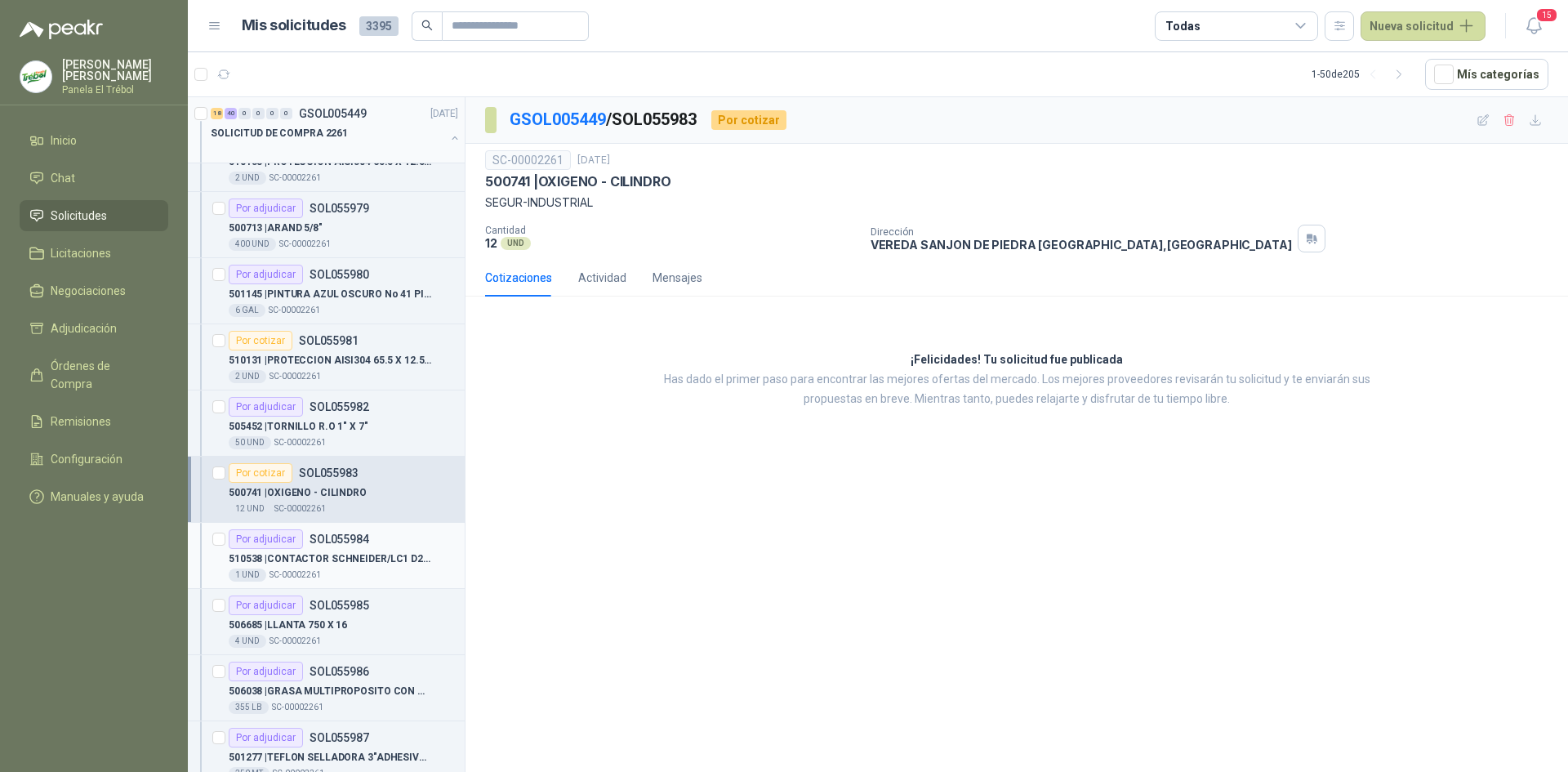
click at [307, 540] on div "Por adjudicar SOL055984" at bounding box center [299, 539] width 141 height 20
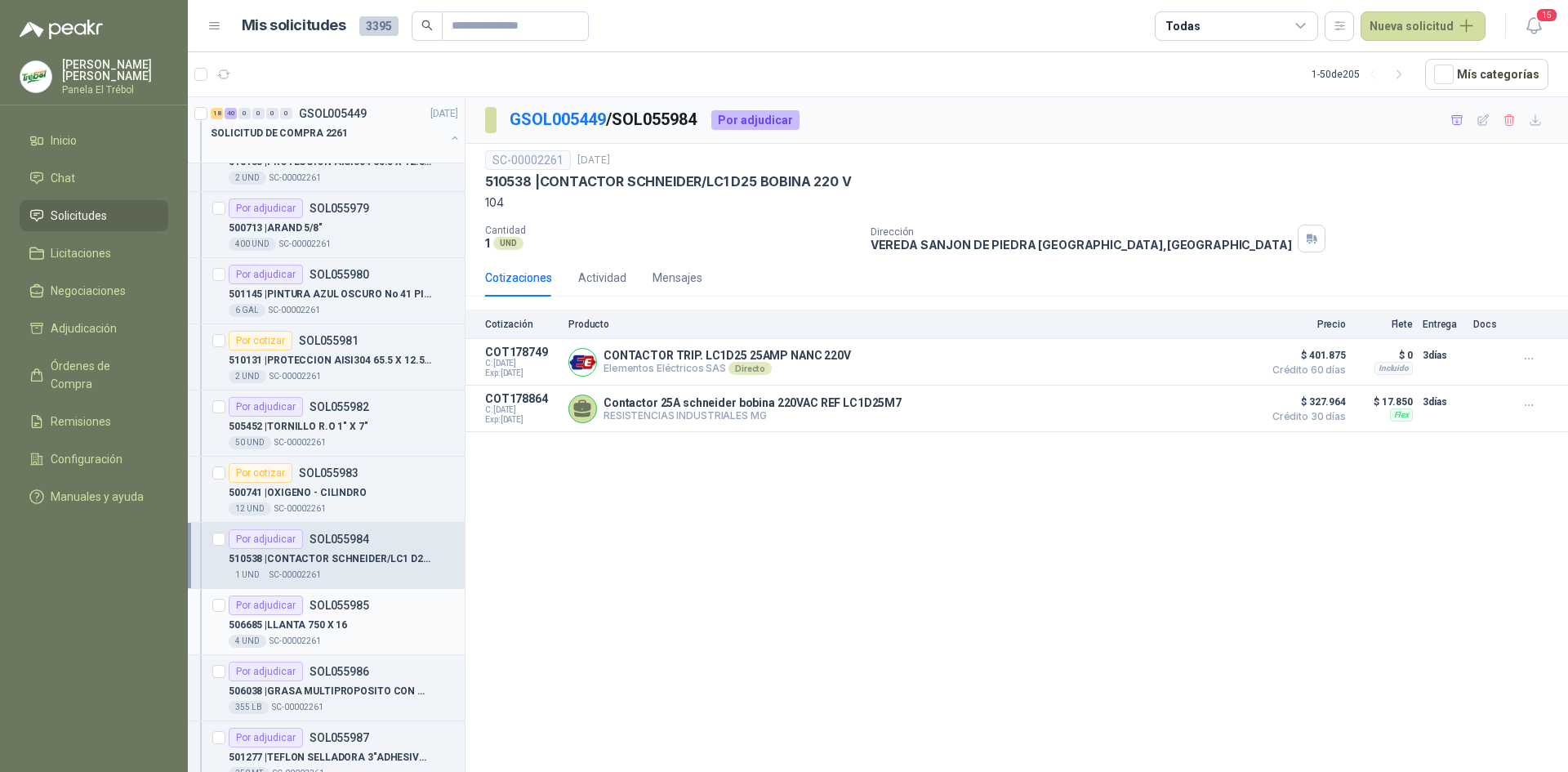
click at [320, 612] on div "Por adjudicar SOL055985" at bounding box center [299, 604] width 141 height 20
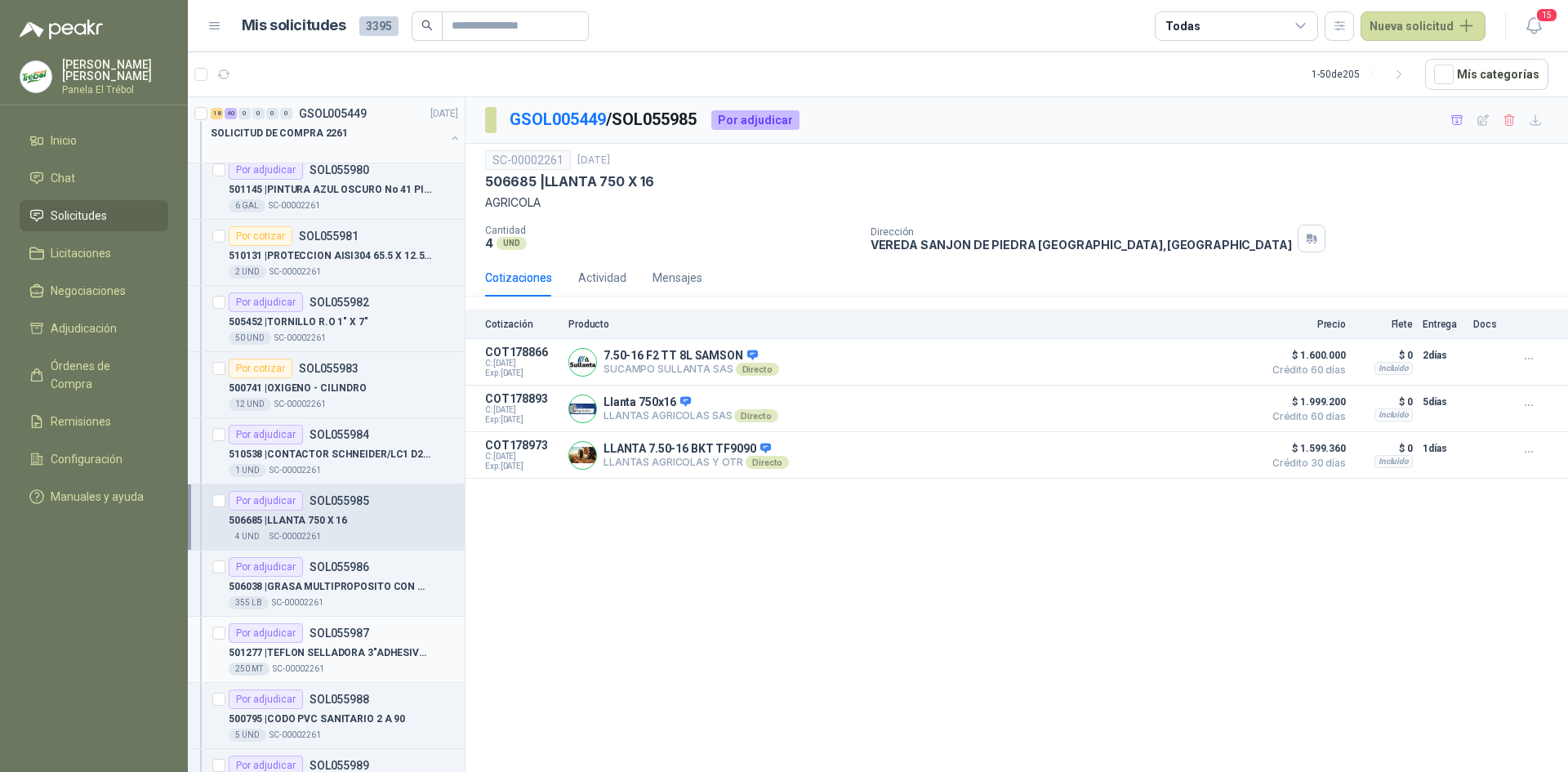
scroll to position [2395, 0]
click at [347, 575] on p "506038 | GRASA MULTIPROPOSITO CON MOLIBDENO" at bounding box center [330, 583] width 204 height 15
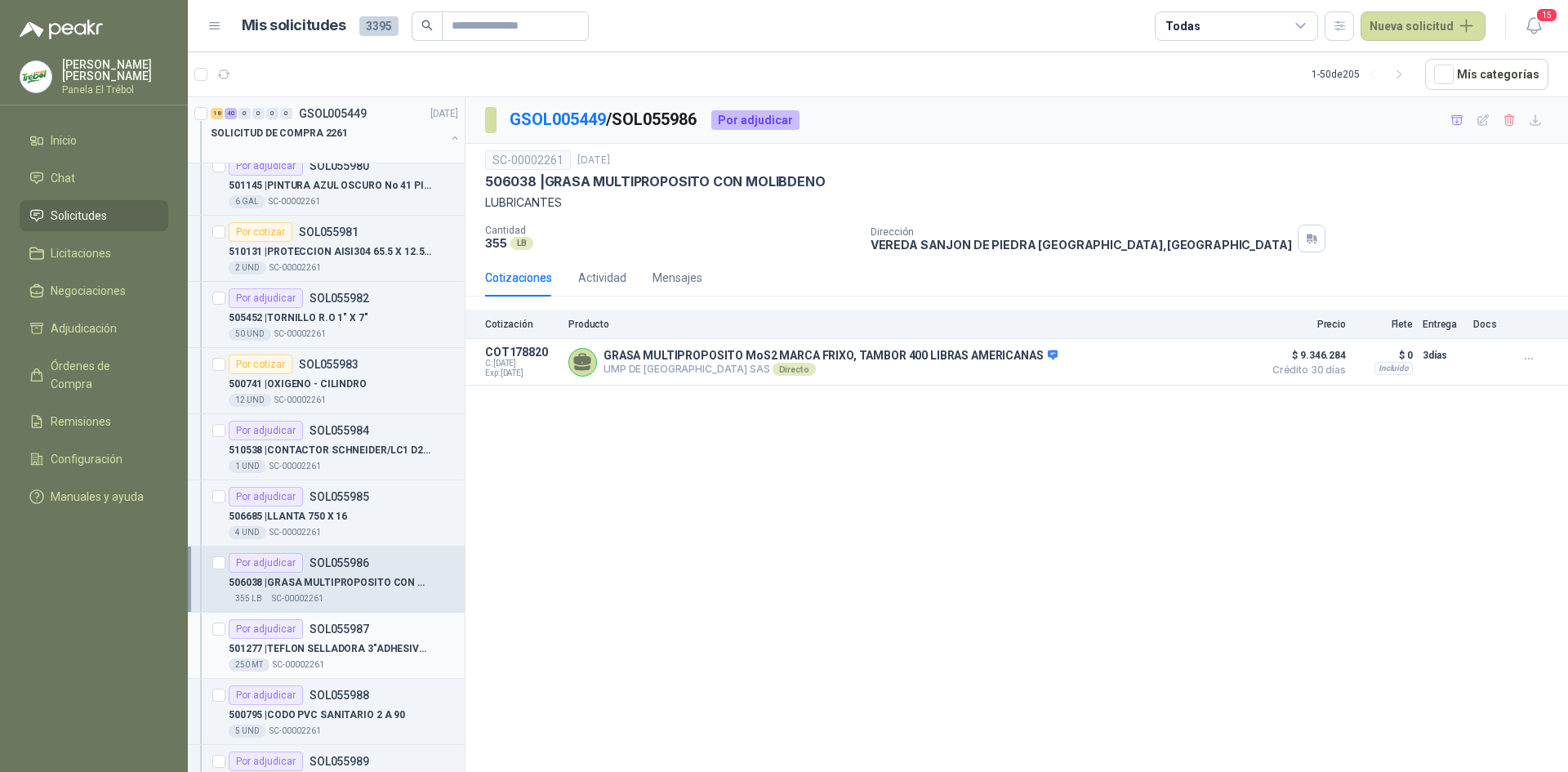
click at [327, 629] on p "SOL055987" at bounding box center [339, 629] width 60 height 11
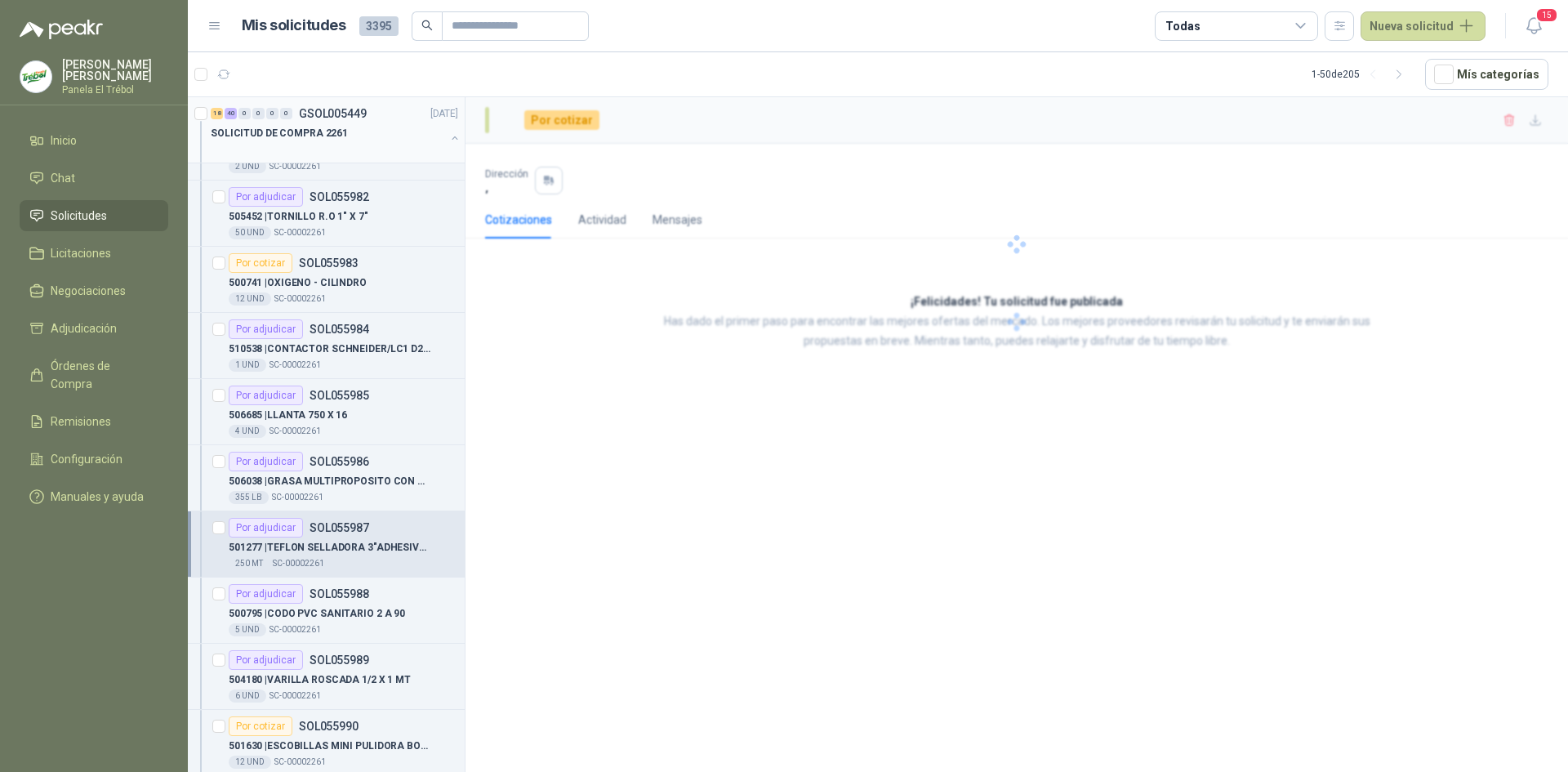
scroll to position [2504, 0]
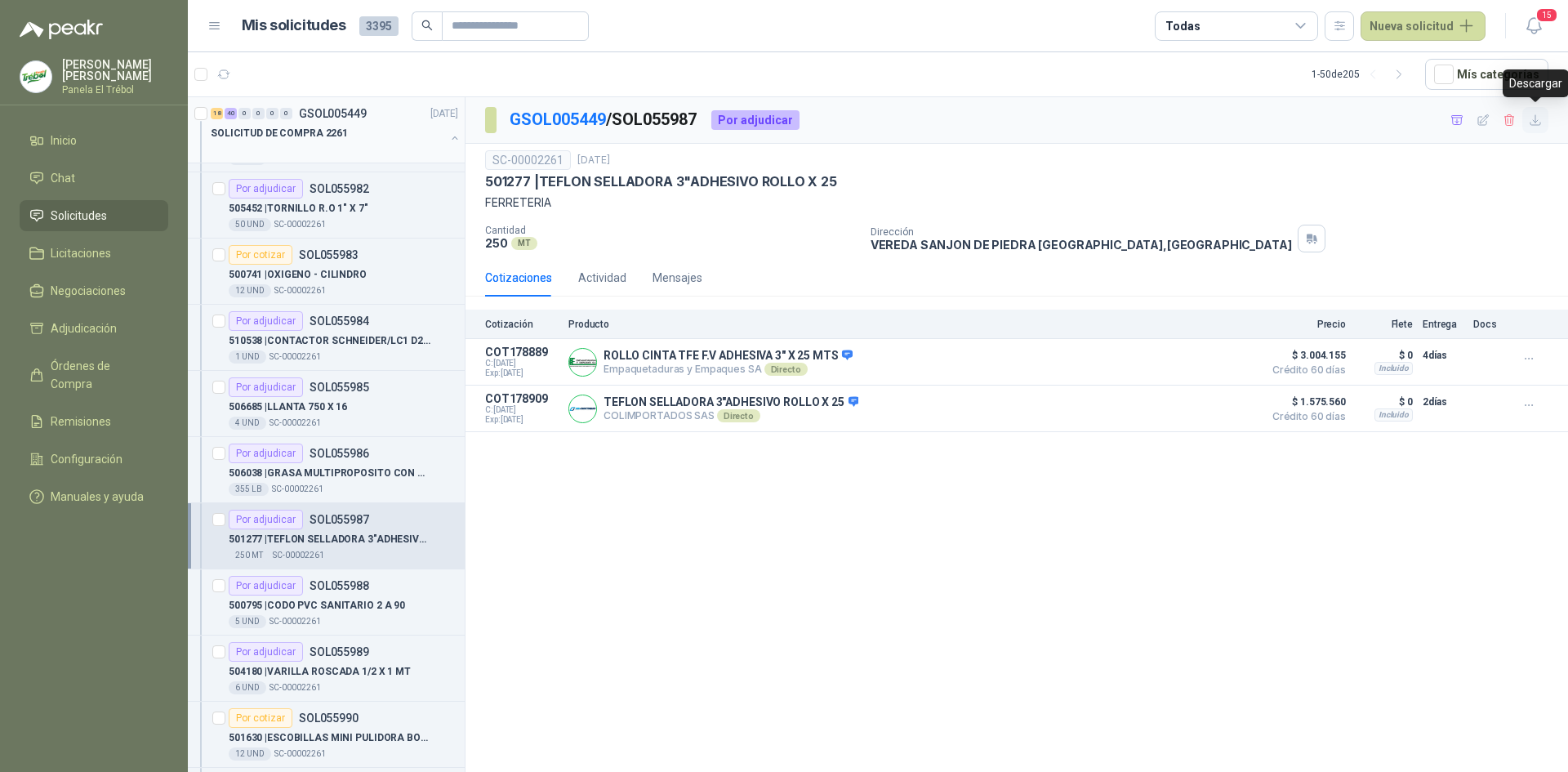
click at [1537, 128] on button "button" at bounding box center [1535, 119] width 26 height 26
click at [352, 601] on p "500795 | CODO PVC SANITARIO 2 A 90" at bounding box center [316, 605] width 176 height 15
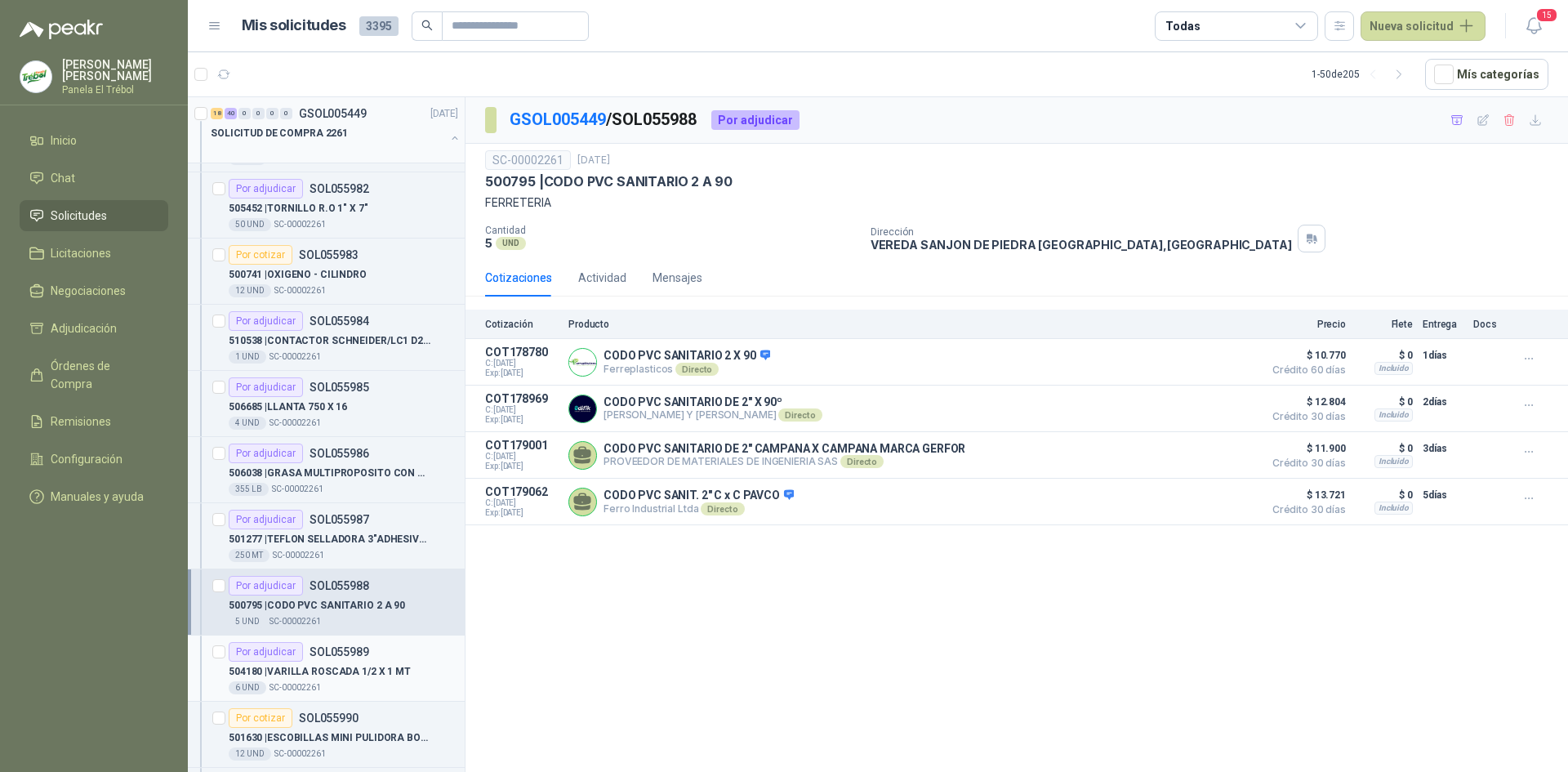
click at [341, 653] on p "SOL055989" at bounding box center [339, 652] width 60 height 11
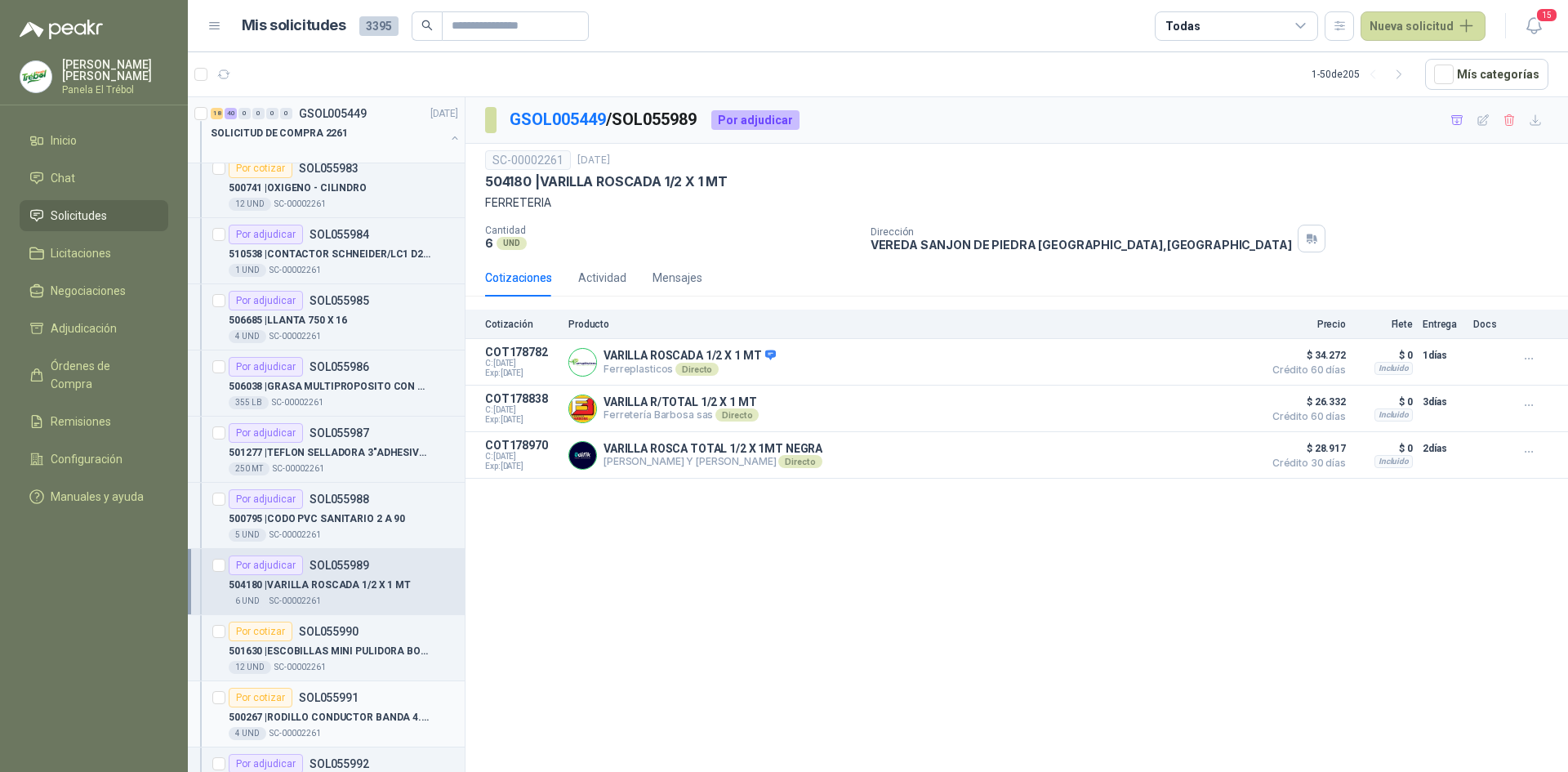
scroll to position [2668, 0]
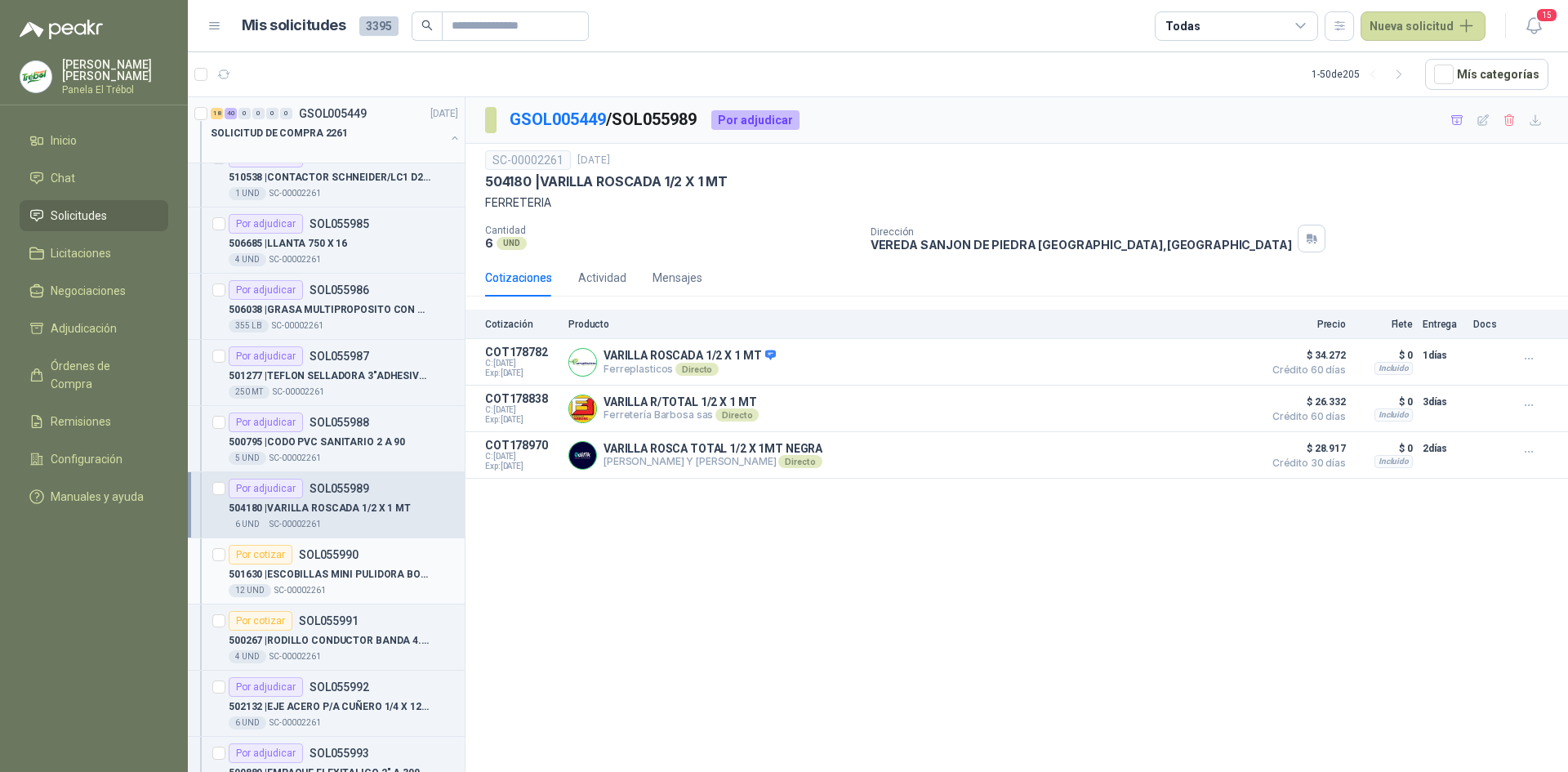
click at [338, 572] on p "501630 | ESCOBILLAS MINI PULIDORA BOSH" at bounding box center [330, 574] width 204 height 15
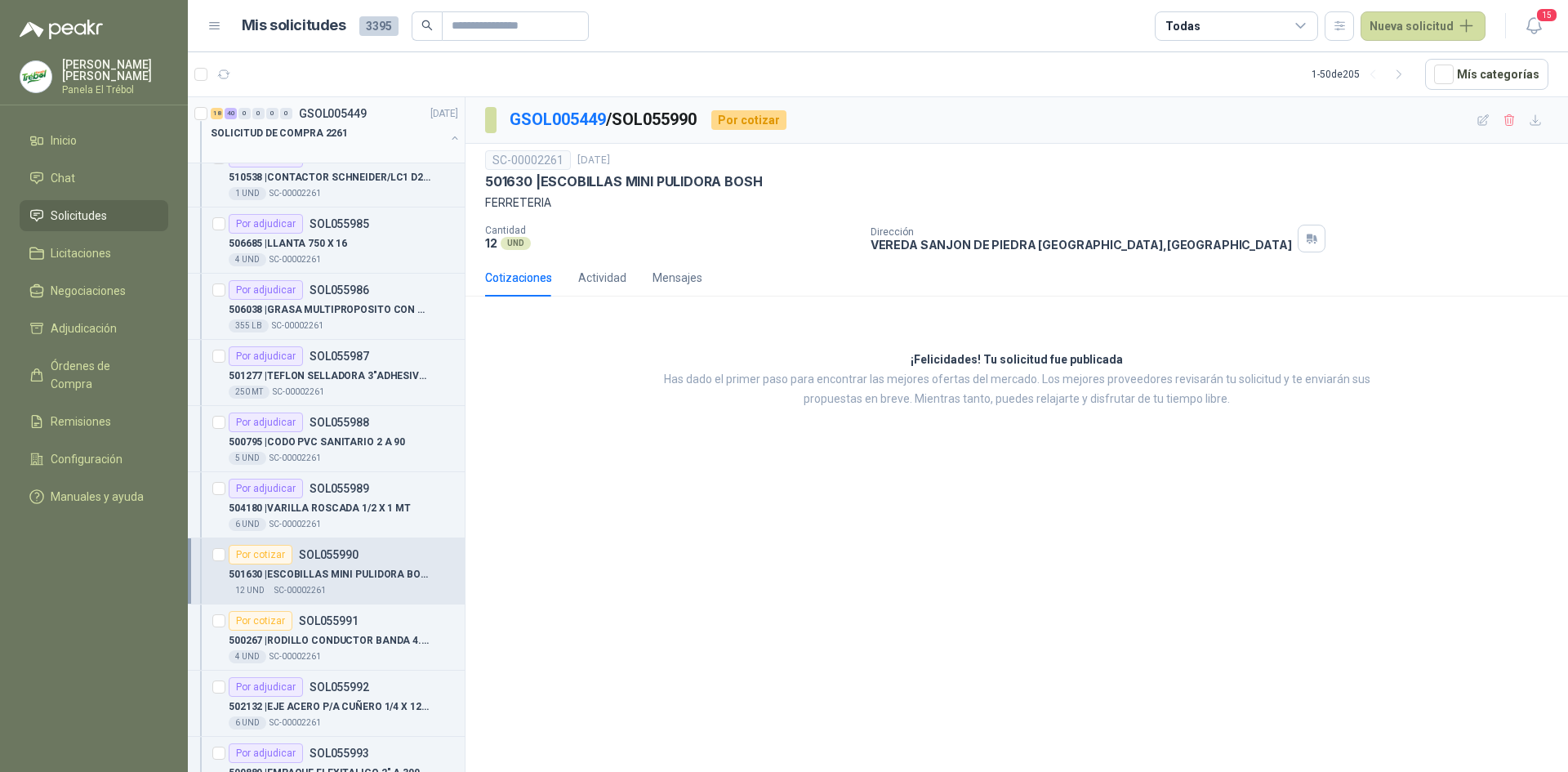
scroll to position [2777, 0]
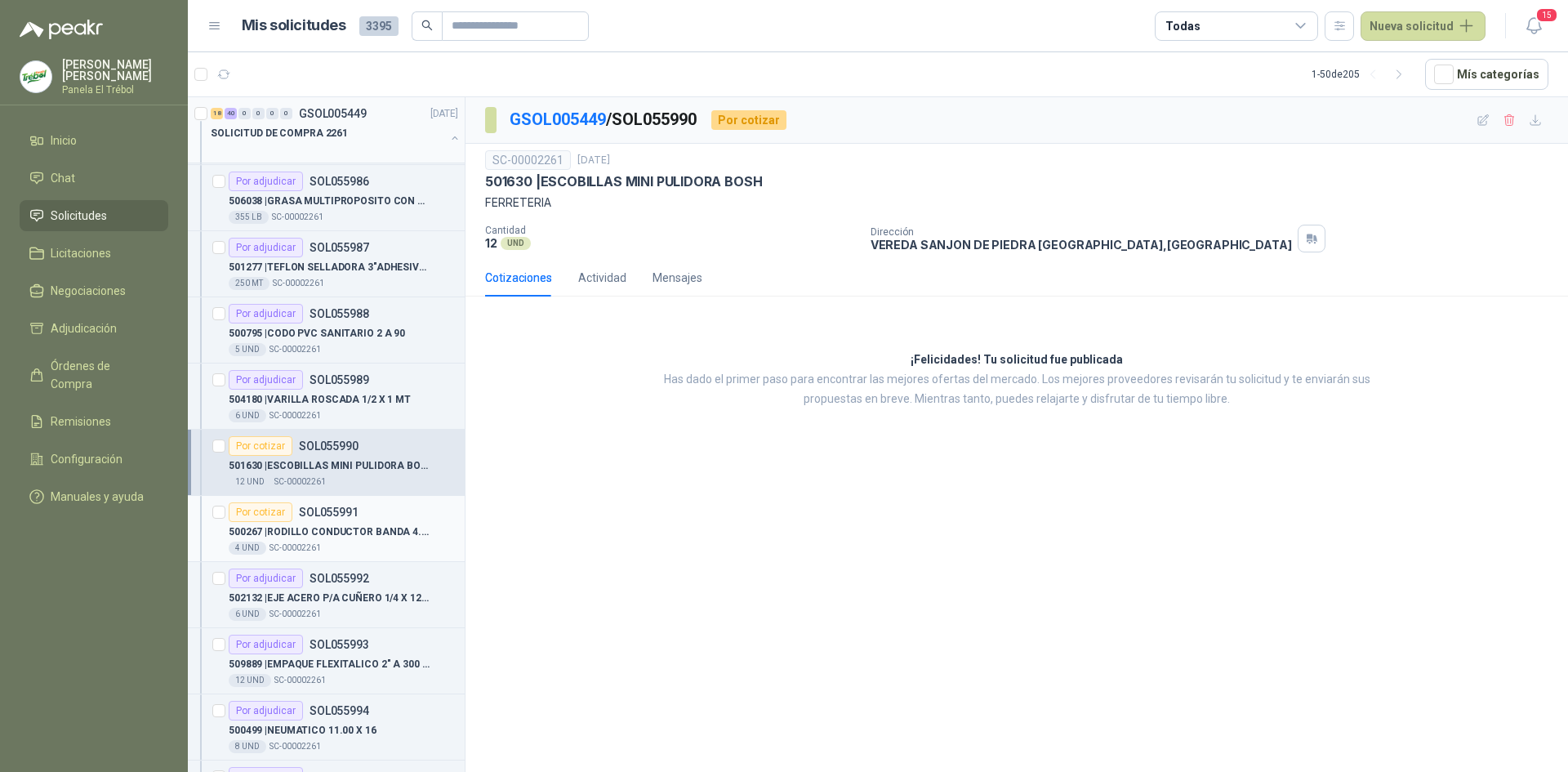
click at [330, 517] on p "SOL055991" at bounding box center [328, 512] width 60 height 11
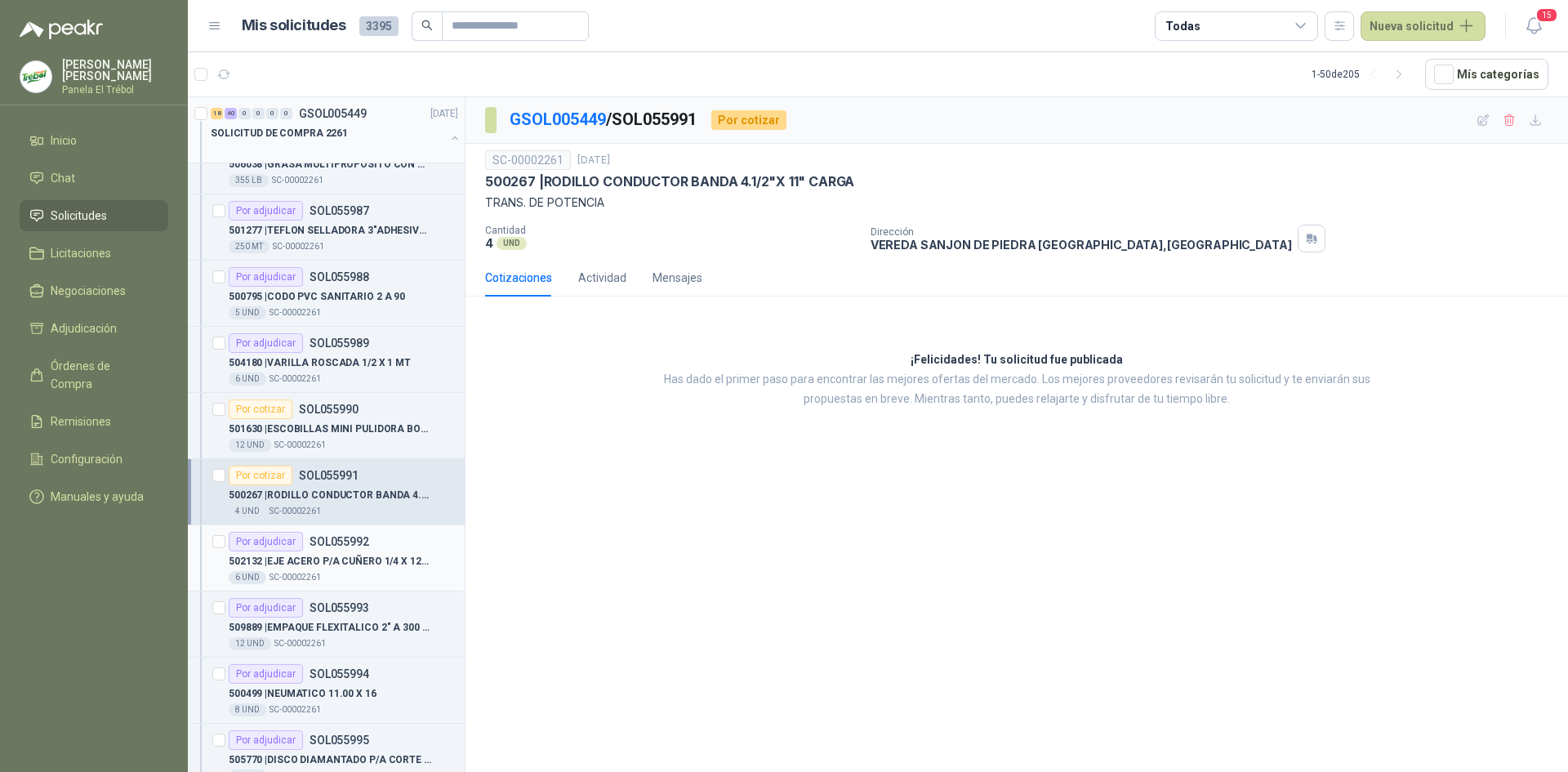
scroll to position [2832, 0]
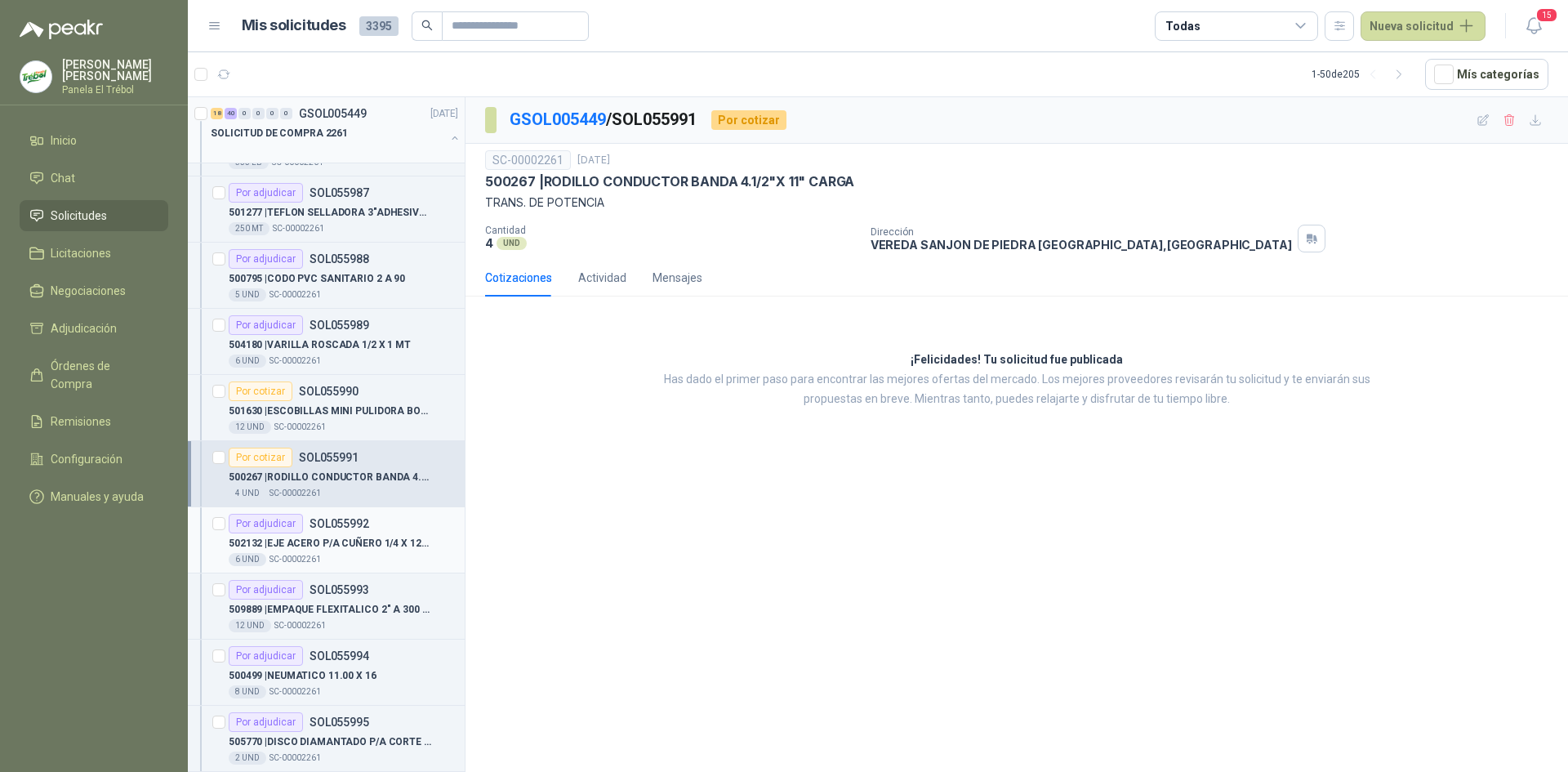
click at [340, 548] on p "502132 | EJE ACERO P/A CUÑERO 1/4 X 12" MAKEY" at bounding box center [330, 544] width 204 height 15
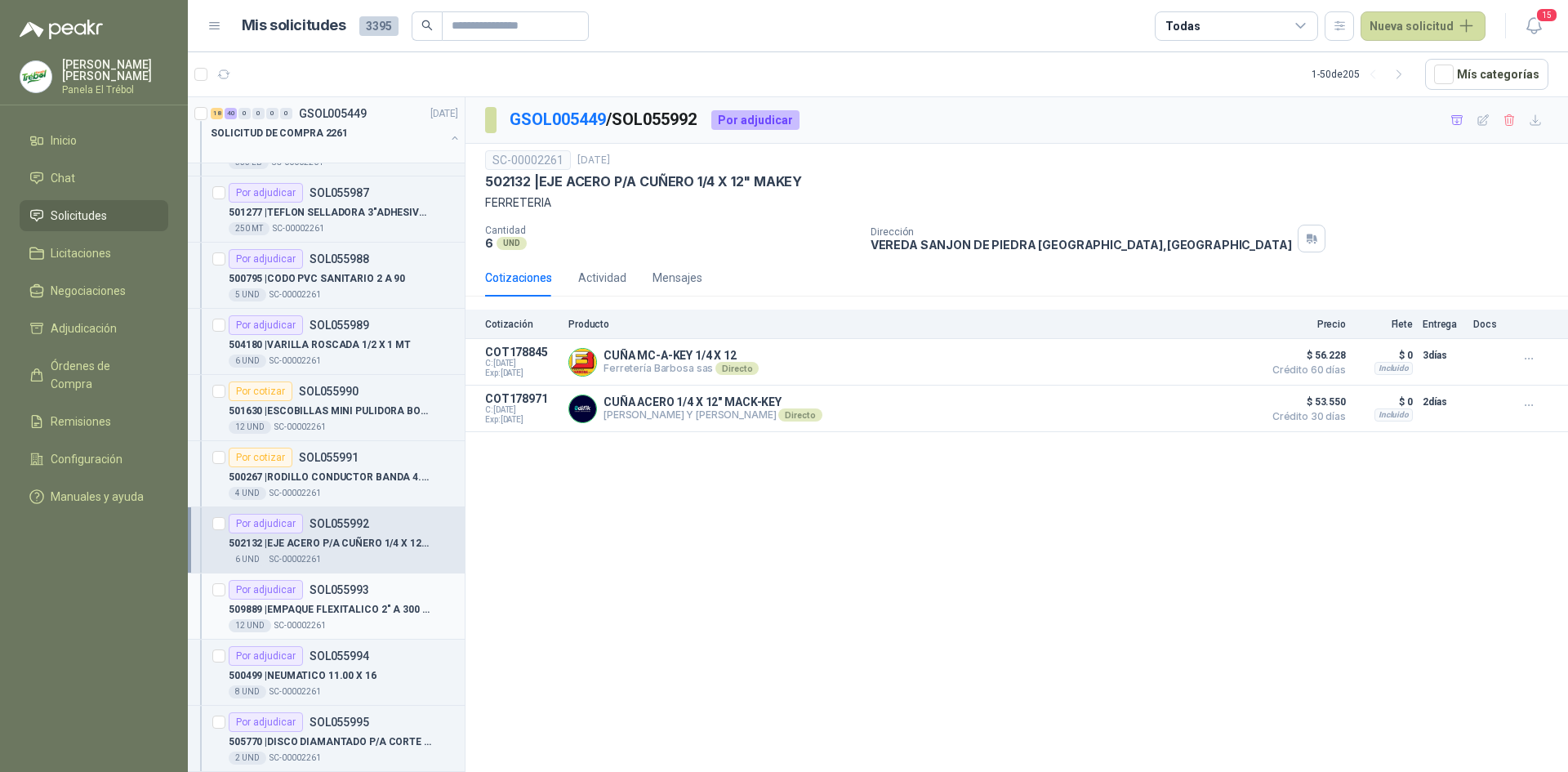
click at [336, 604] on p "509889 | EMPAQUE FLEXITALICO 2" A 300 PSI" at bounding box center [330, 609] width 204 height 15
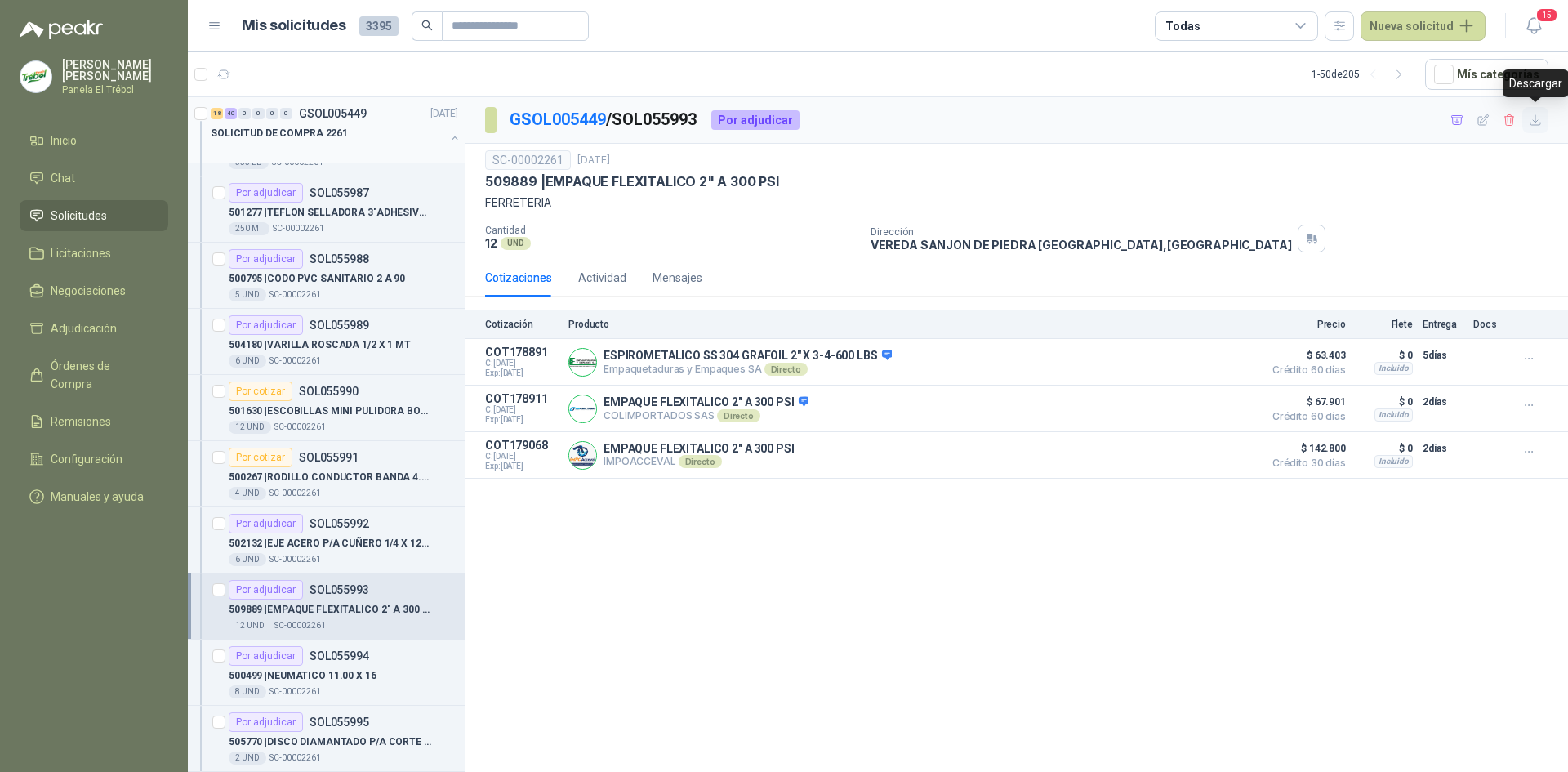
click at [1540, 123] on icon "button" at bounding box center [1536, 120] width 10 height 10
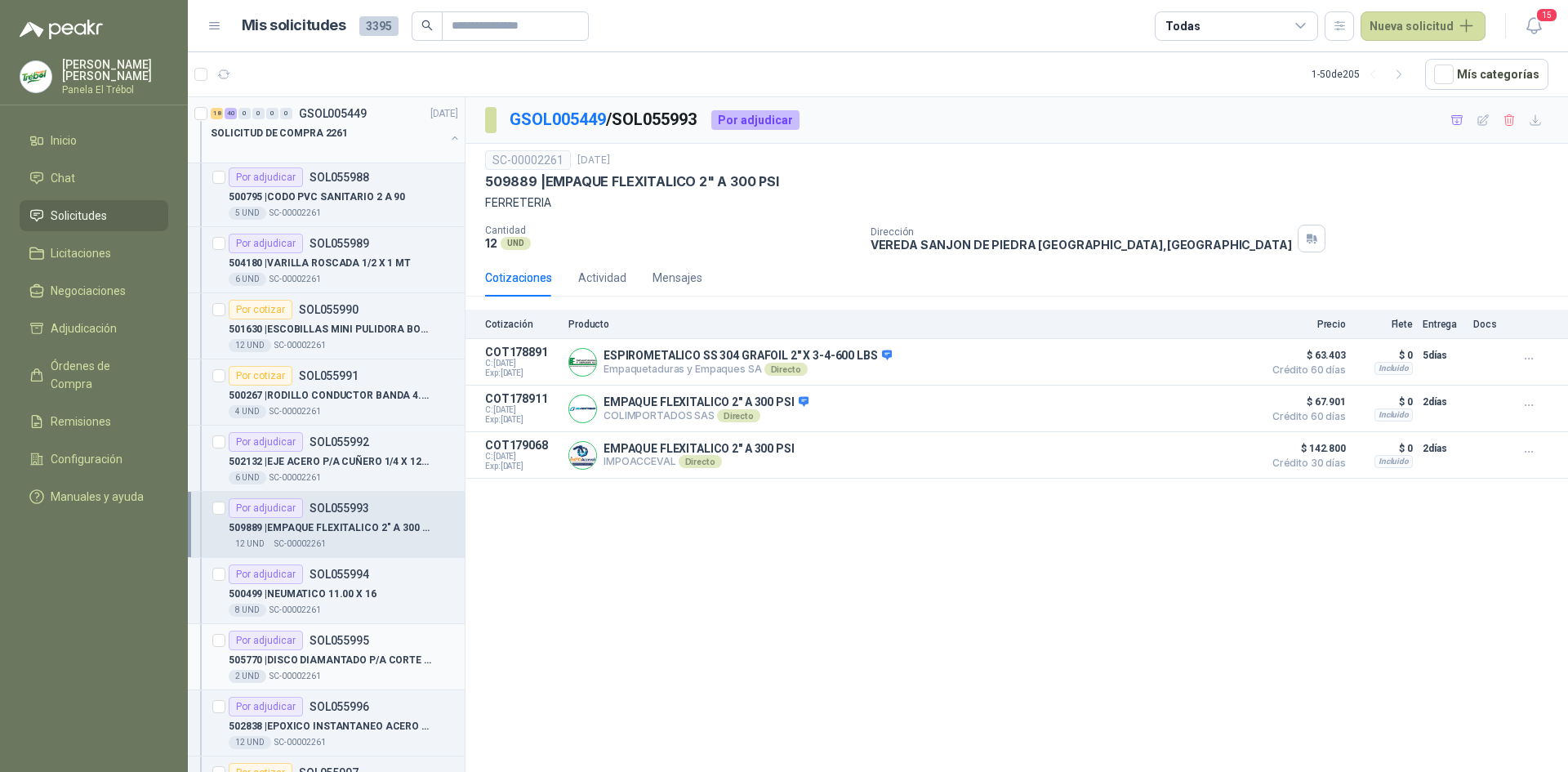
scroll to position [2995, 0]
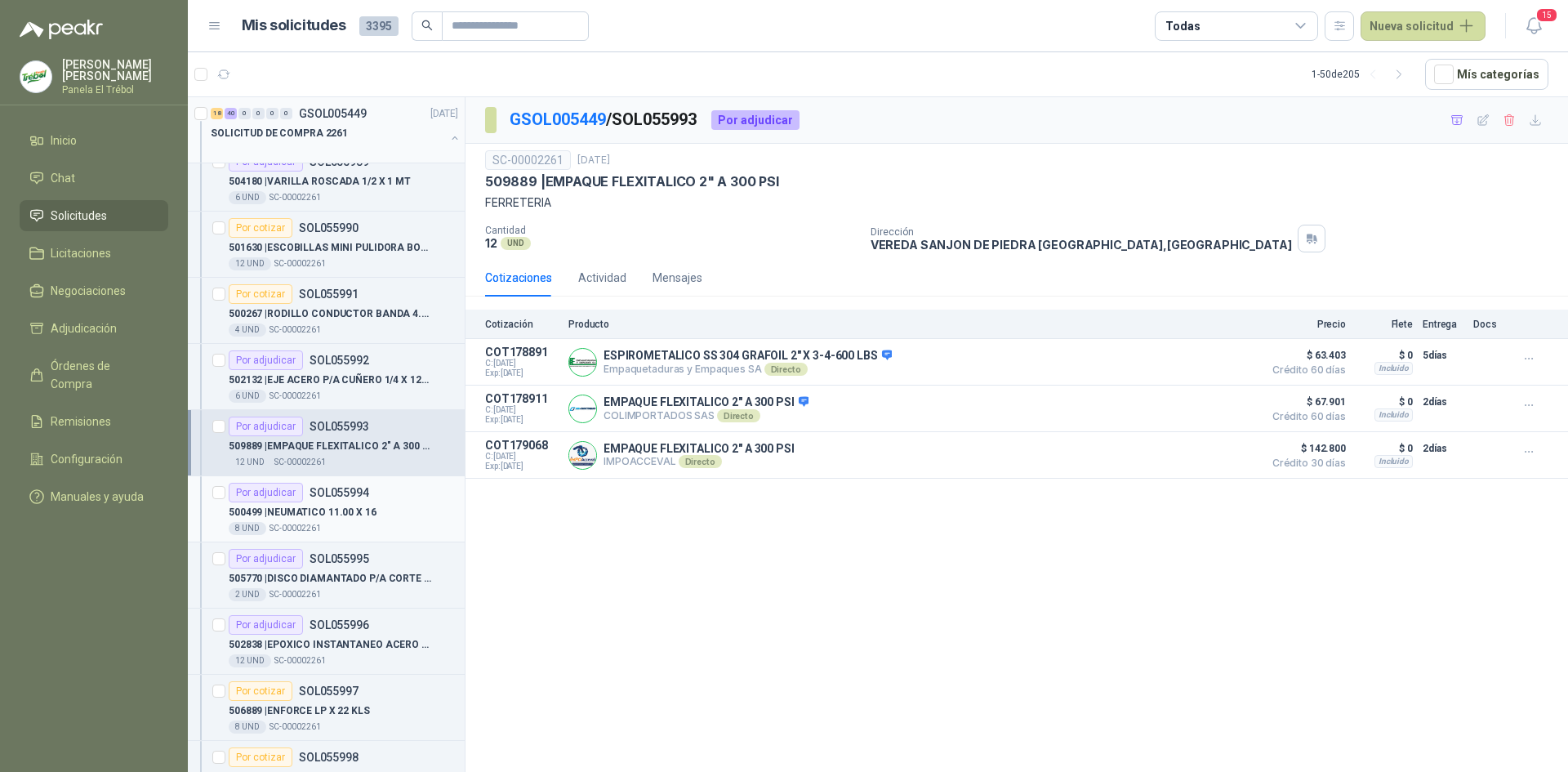
click at [327, 526] on div "8 UND  SC-00002261" at bounding box center [343, 528] width 229 height 13
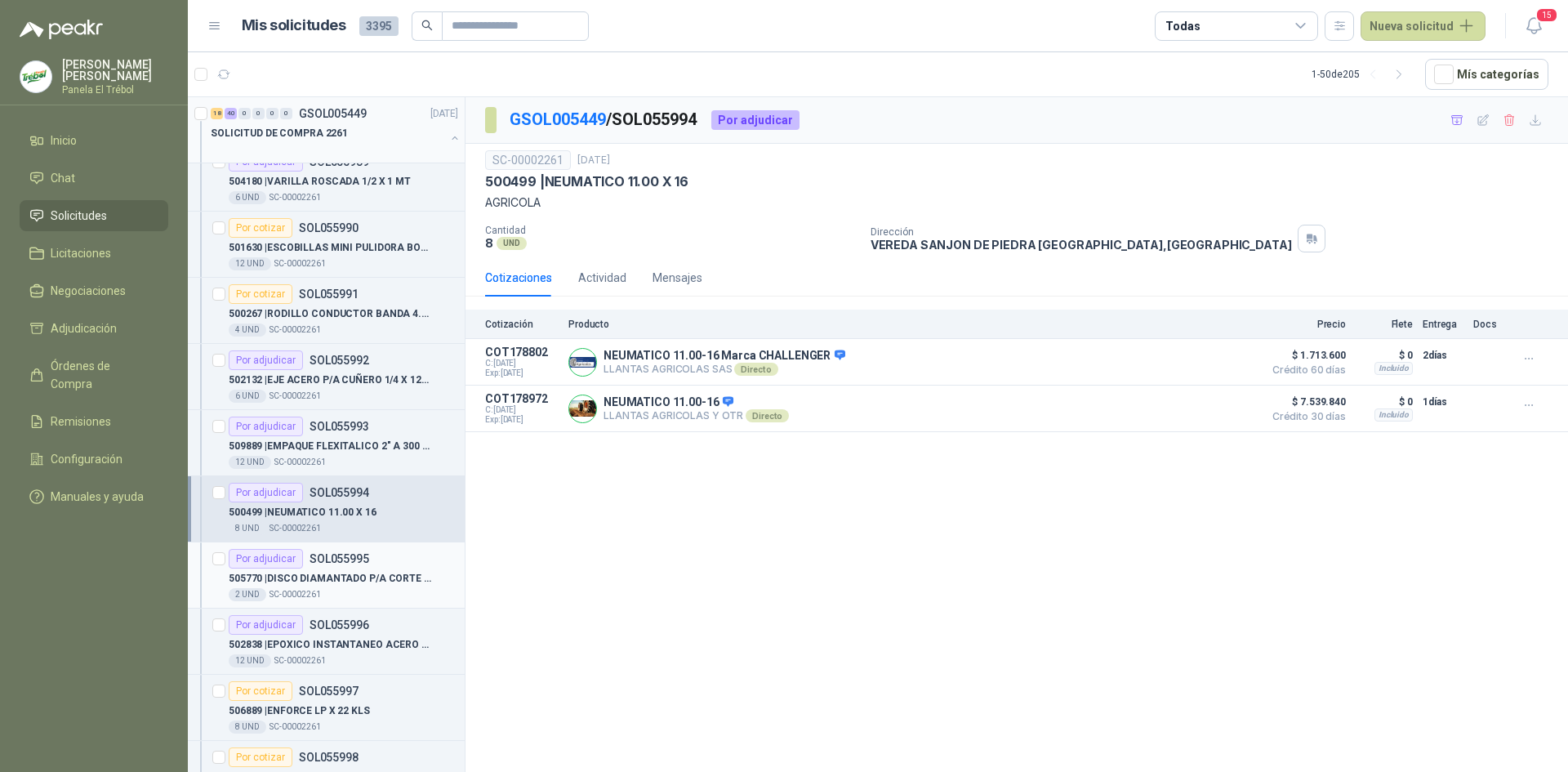
click at [363, 584] on p "505770 | DISCO DIAMANTADO P/A CORTE EN SECO 7"" at bounding box center [330, 579] width 204 height 15
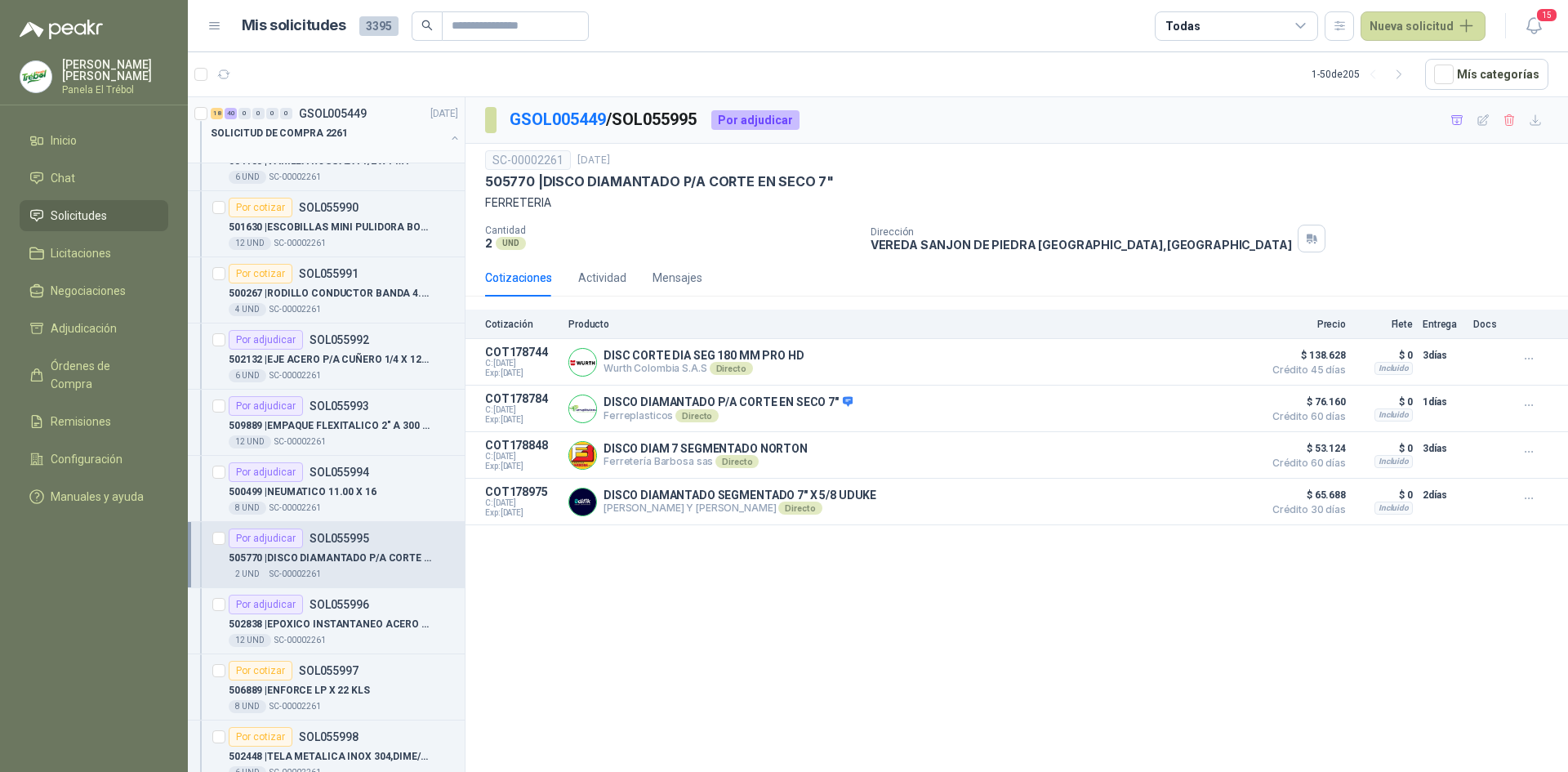
scroll to position [3049, 0]
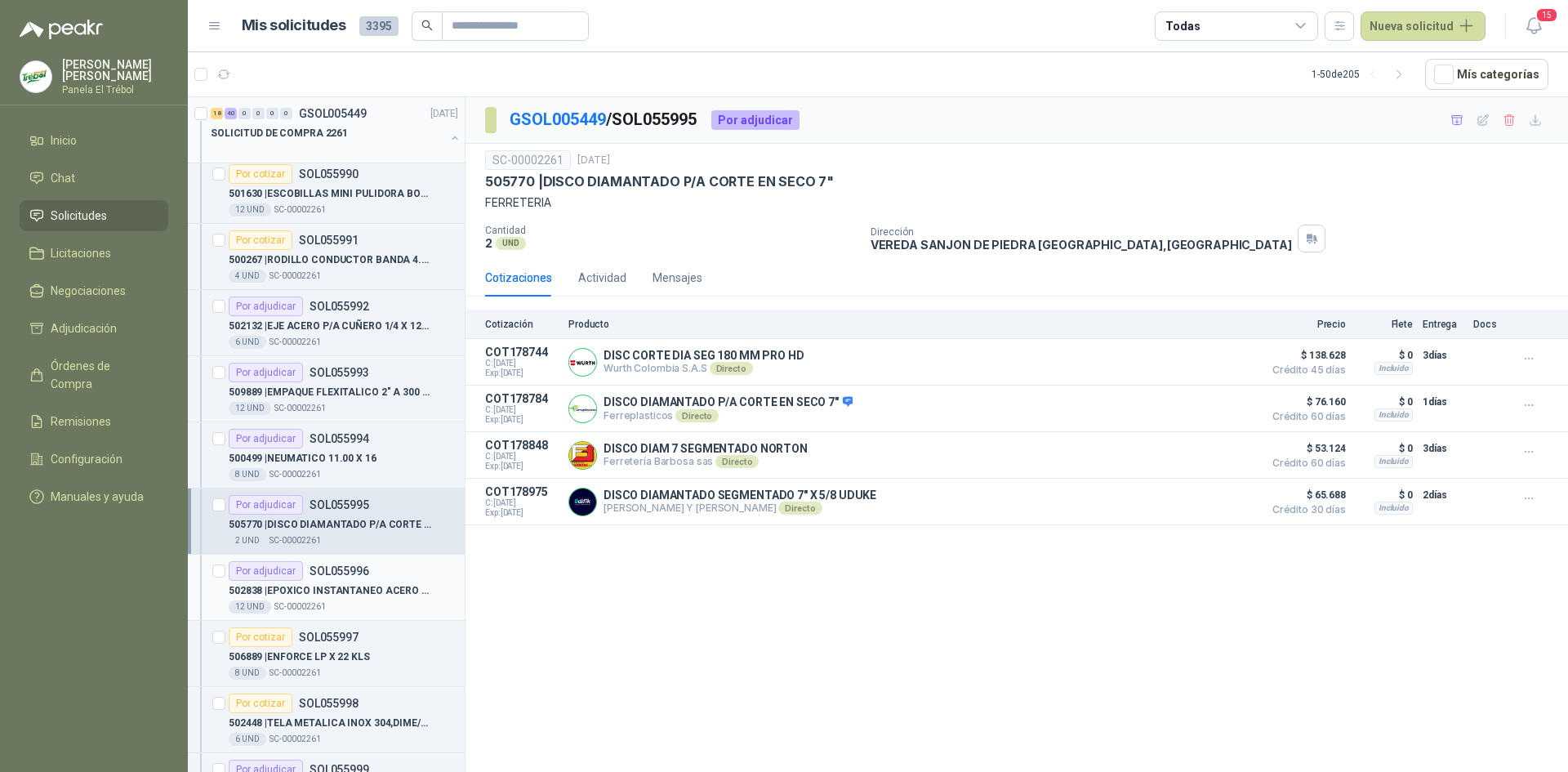
click at [332, 586] on p "502838 | EPOXICO INSTANTANEO ACERO ALLOY" at bounding box center [330, 591] width 204 height 15
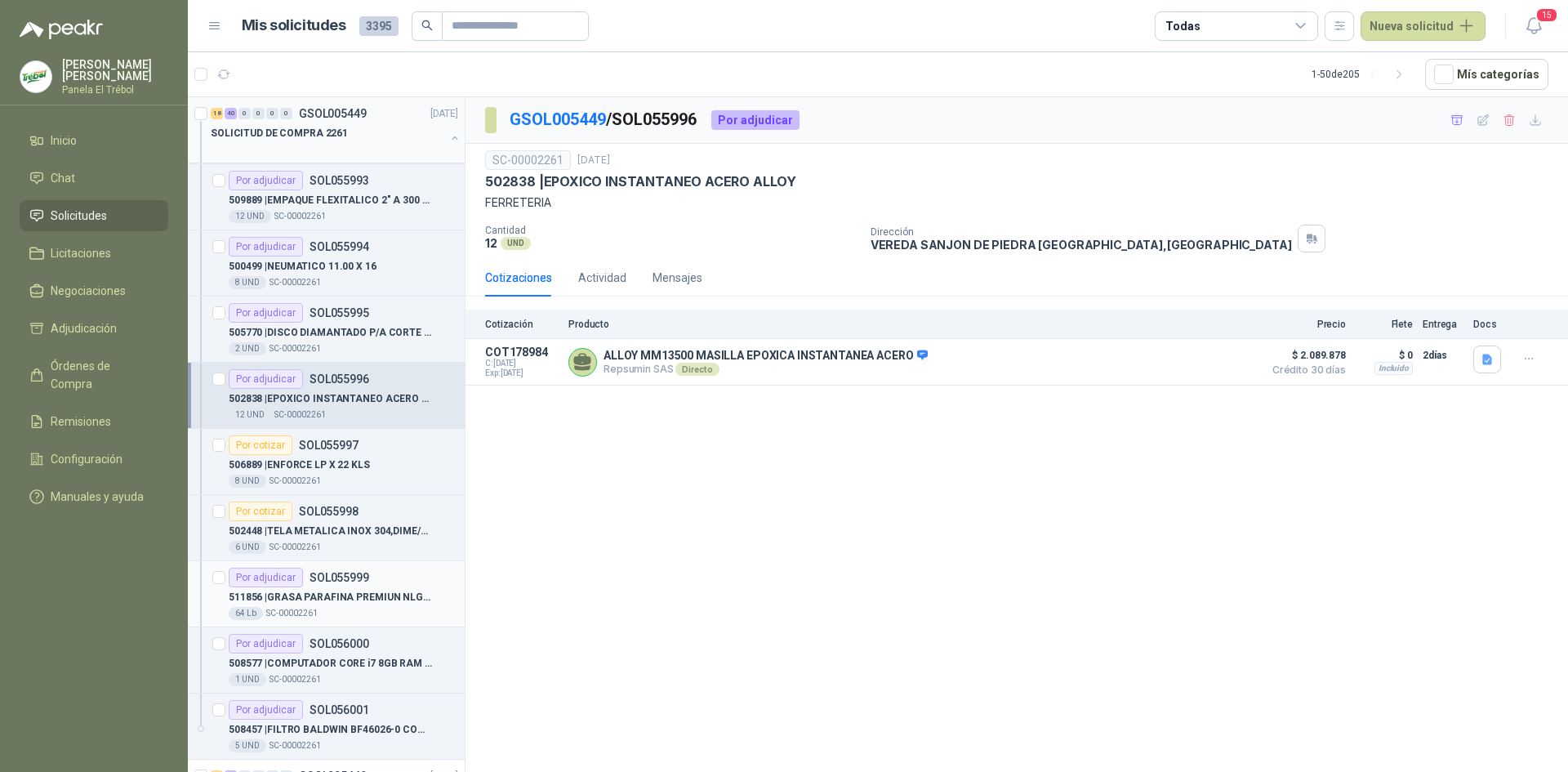
scroll to position [3267, 0]
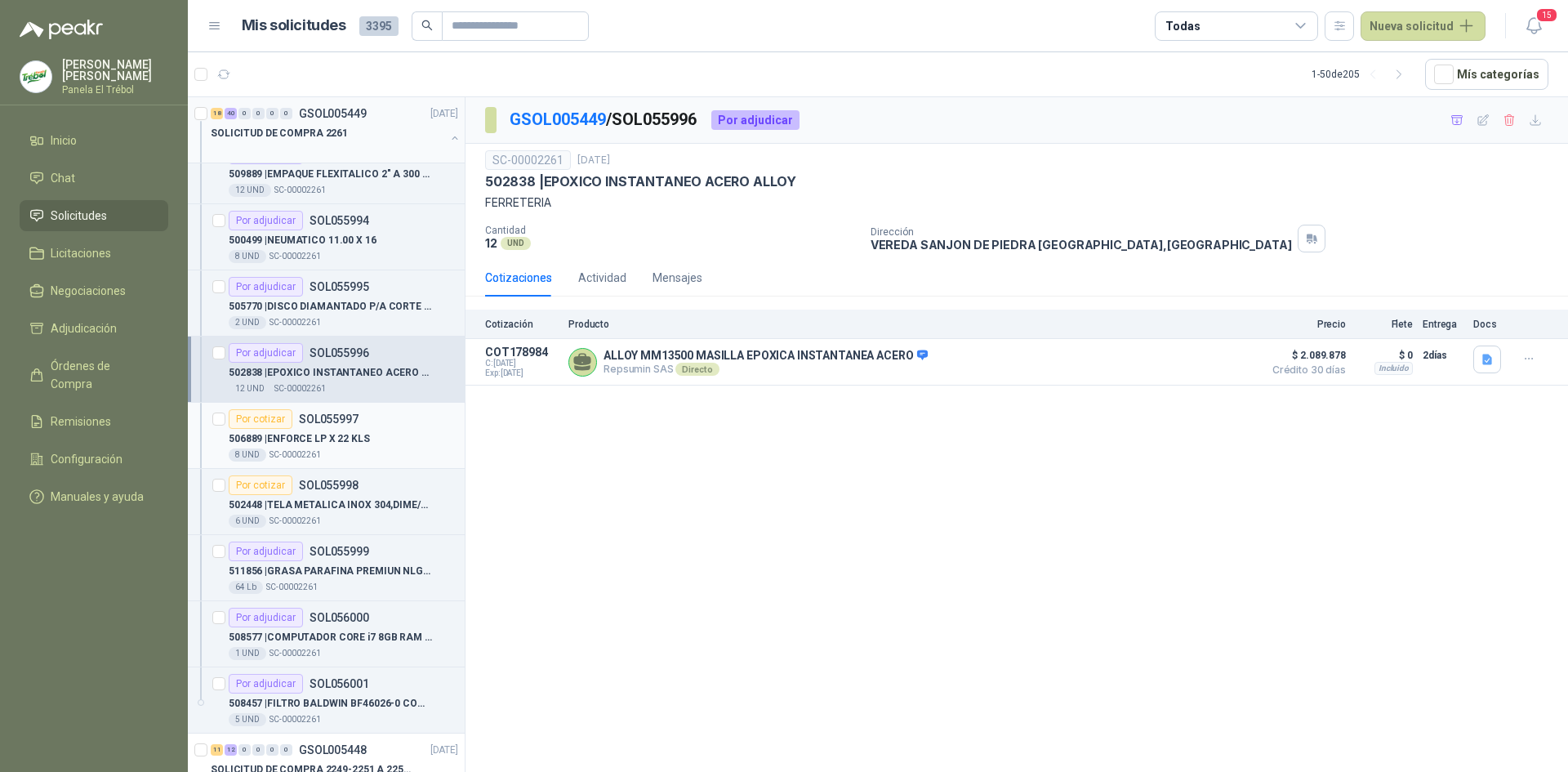
click at [326, 439] on p "506889 | ENFORCE LP X 22 KLS" at bounding box center [299, 439] width 141 height 15
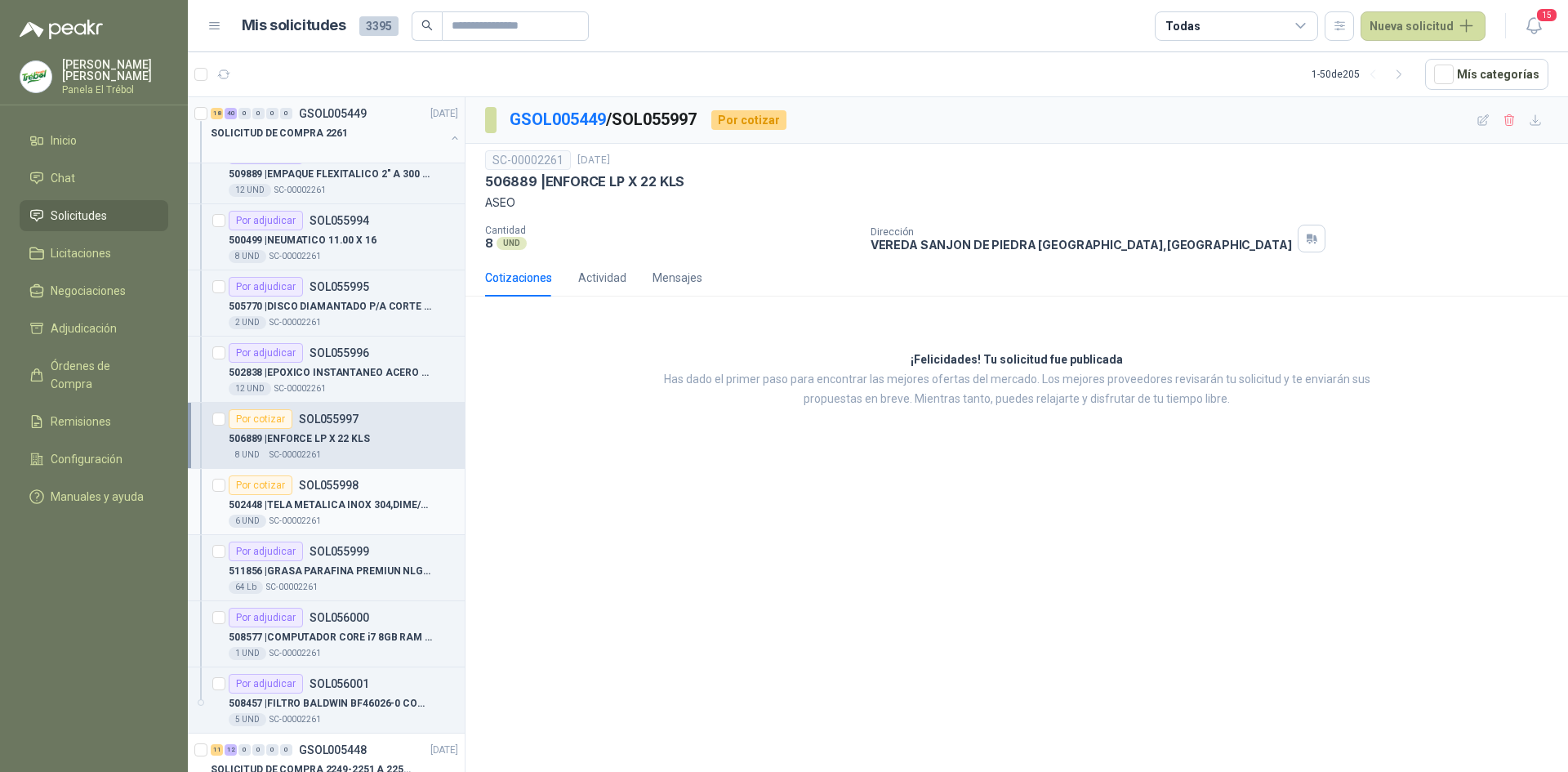
click at [344, 494] on div "Por cotizar SOL055998" at bounding box center [293, 485] width 129 height 20
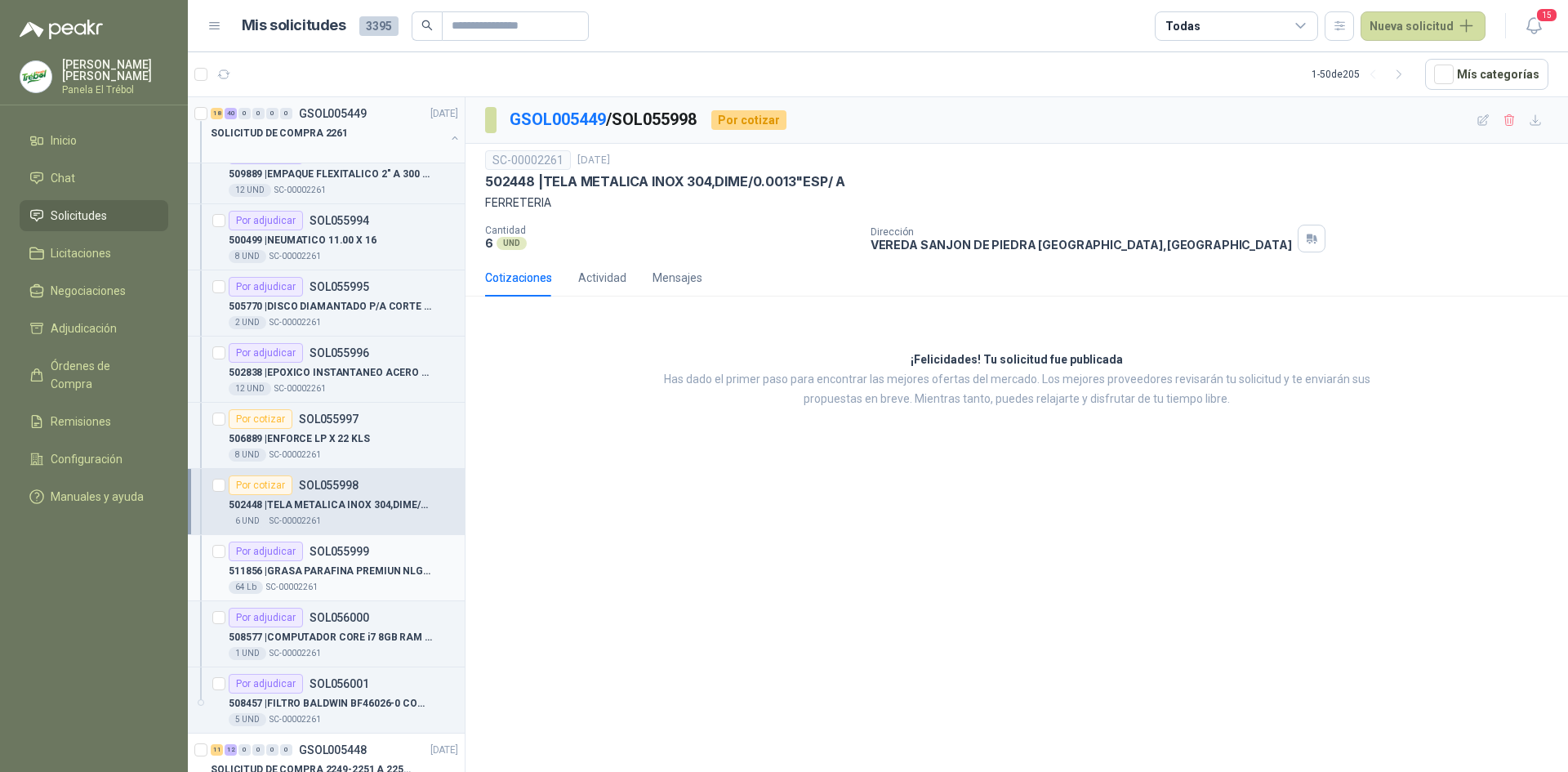
click at [335, 566] on p "511856 | GRASA PARAFINA PREMIUN NLGI 2 TK" at bounding box center [330, 571] width 204 height 15
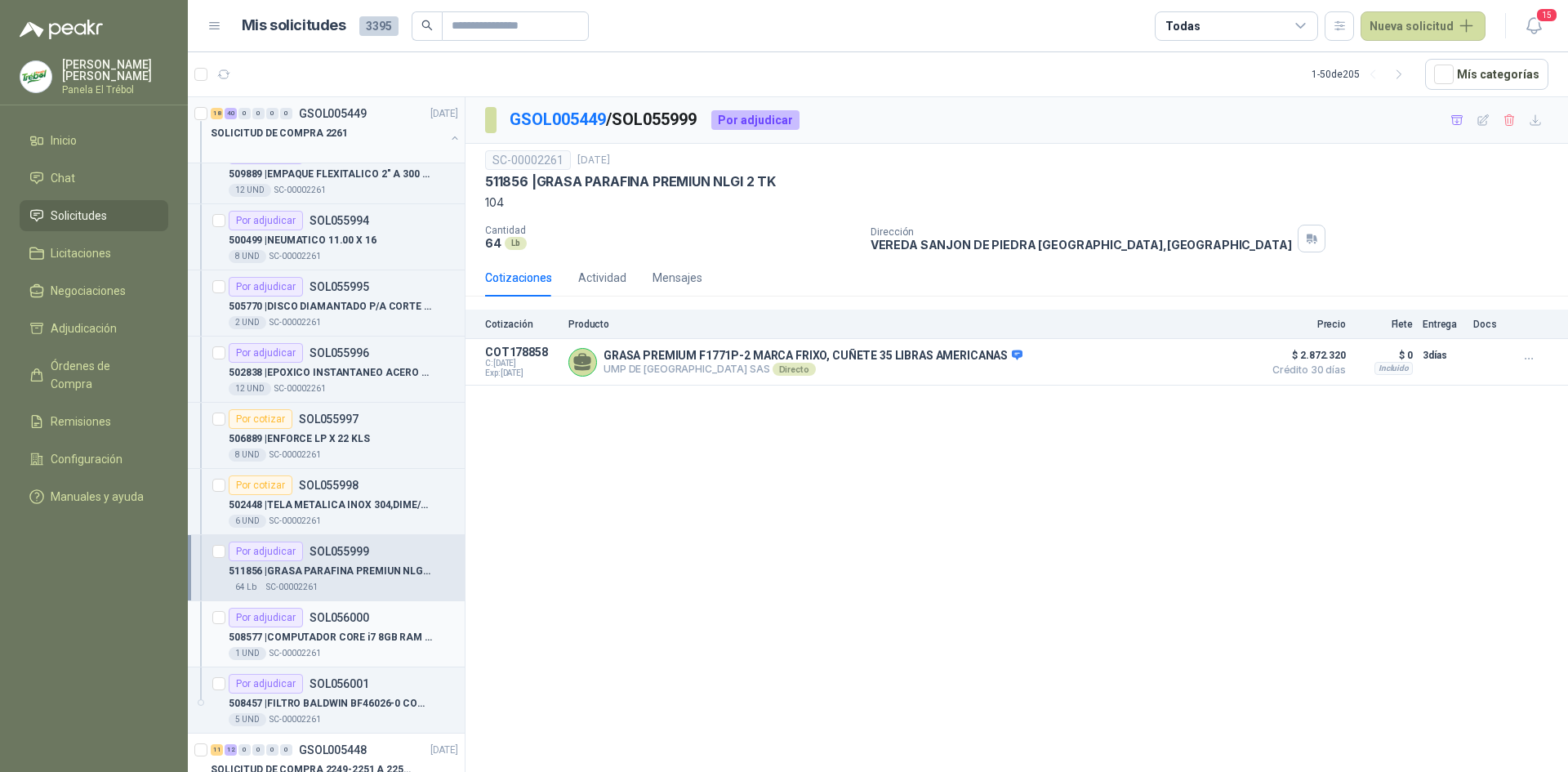
click at [346, 634] on p "508577 | COMPUTADOR CORE i7 8GB RAM FUENTE 8GB RAM FUENTE 80 PLUS DE 1 TERA" at bounding box center [330, 637] width 204 height 15
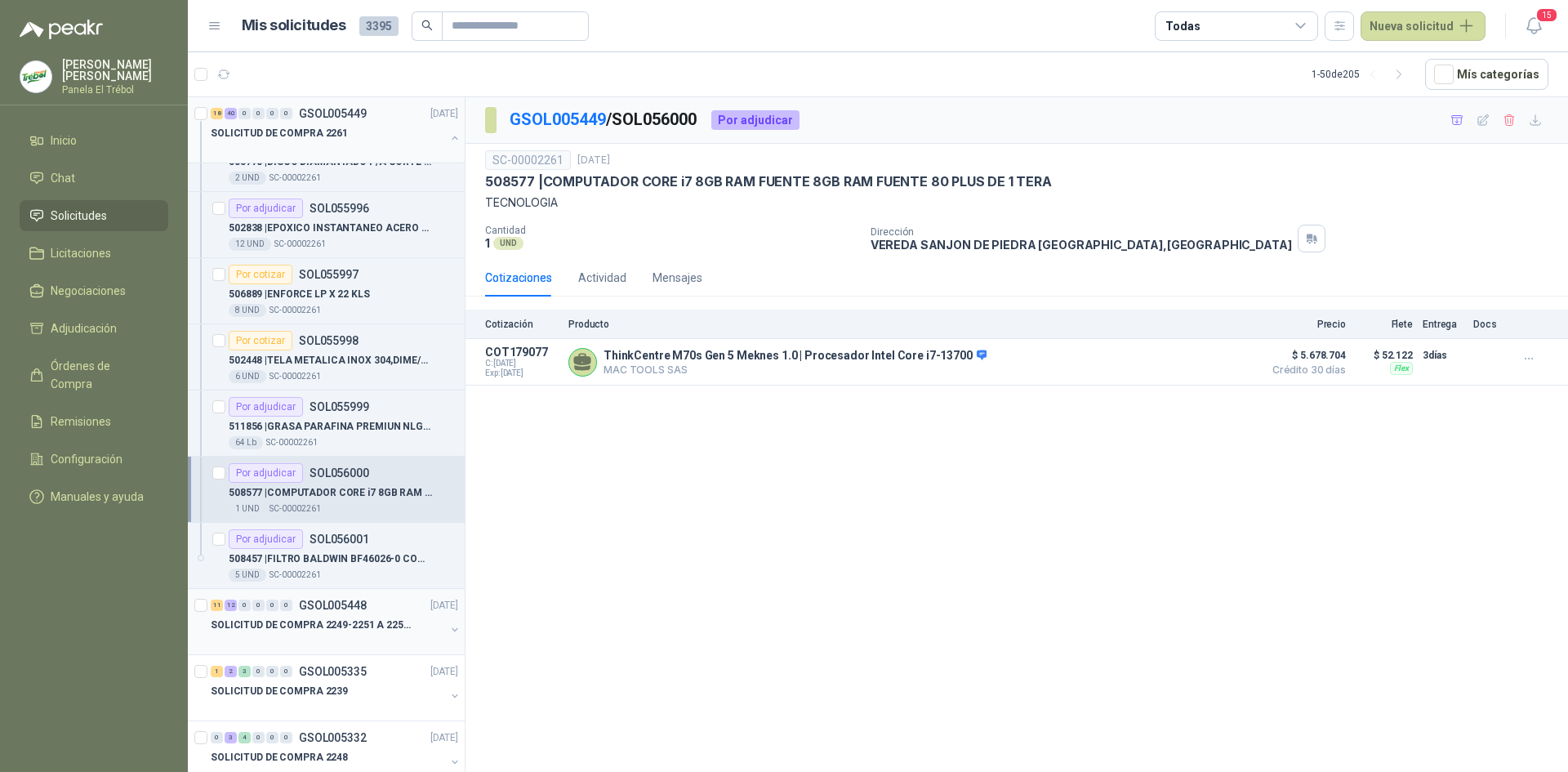
scroll to position [3430, 0]
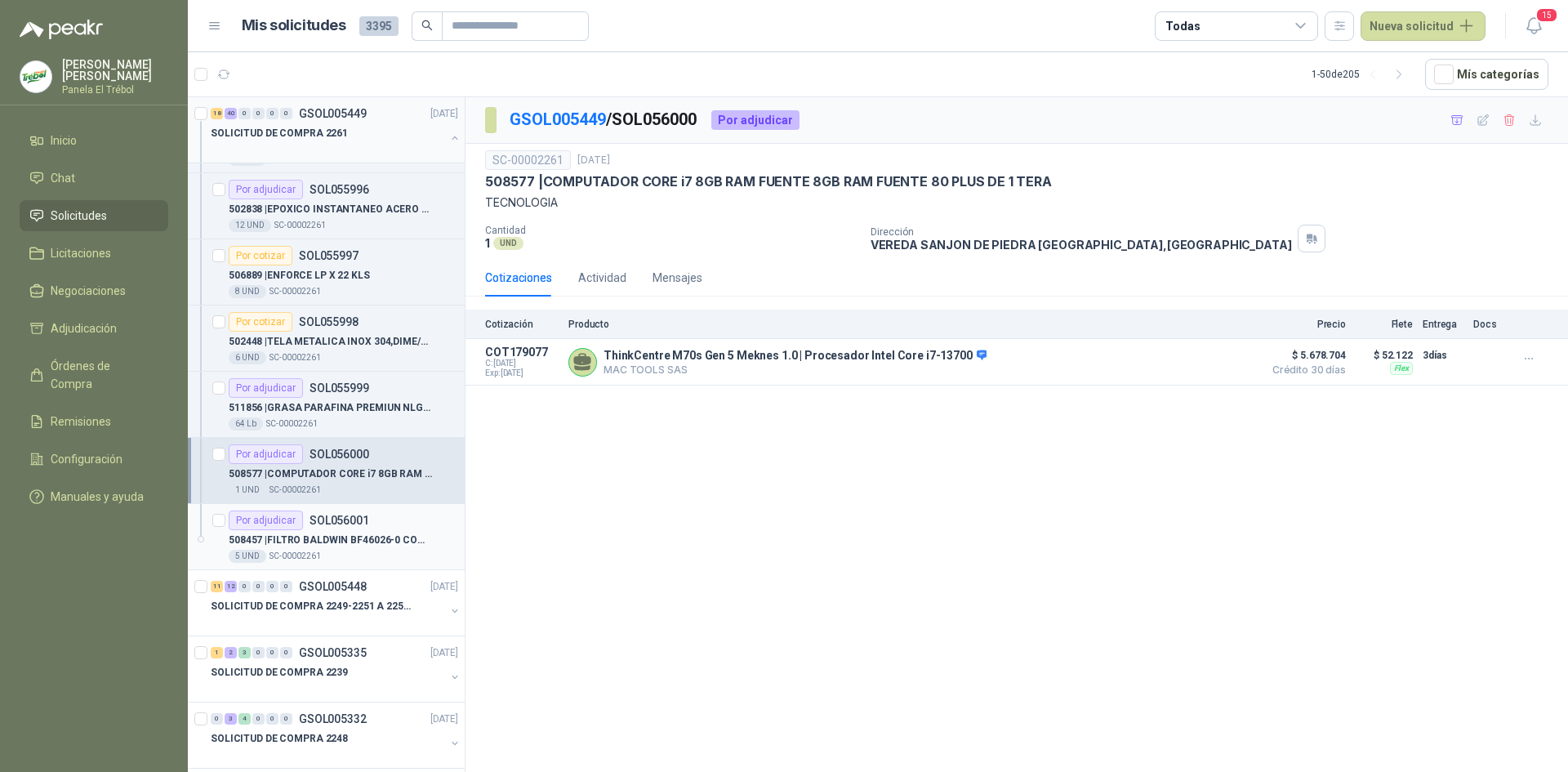
click at [344, 532] on p "508457 | FILTRO BALDWIN BF46026-0 COMBUSTIBLE" at bounding box center [330, 540] width 204 height 15
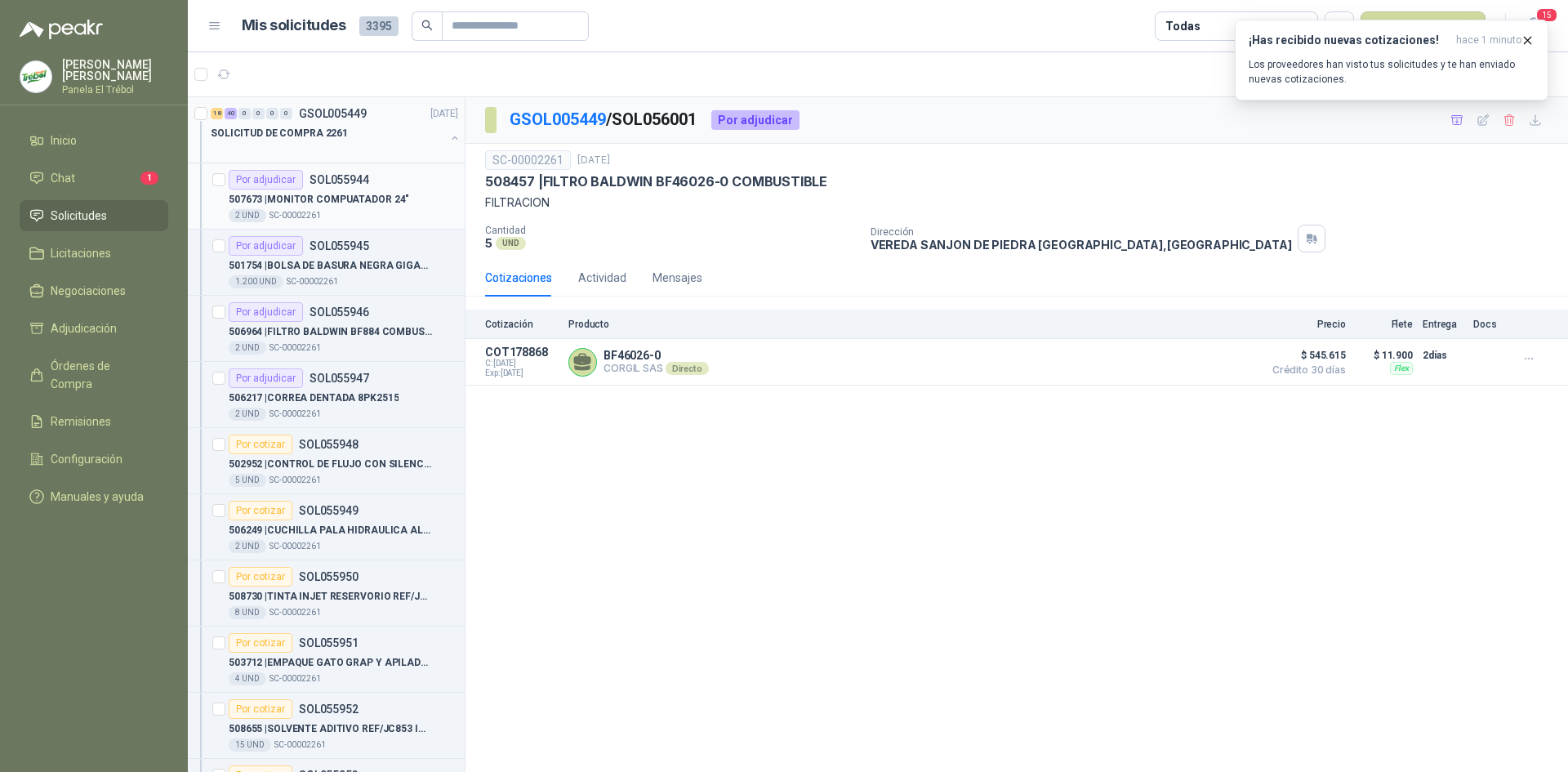
click at [315, 198] on p "507673 | MONITOR COMPUATADOR 24"" at bounding box center [319, 200] width 181 height 15
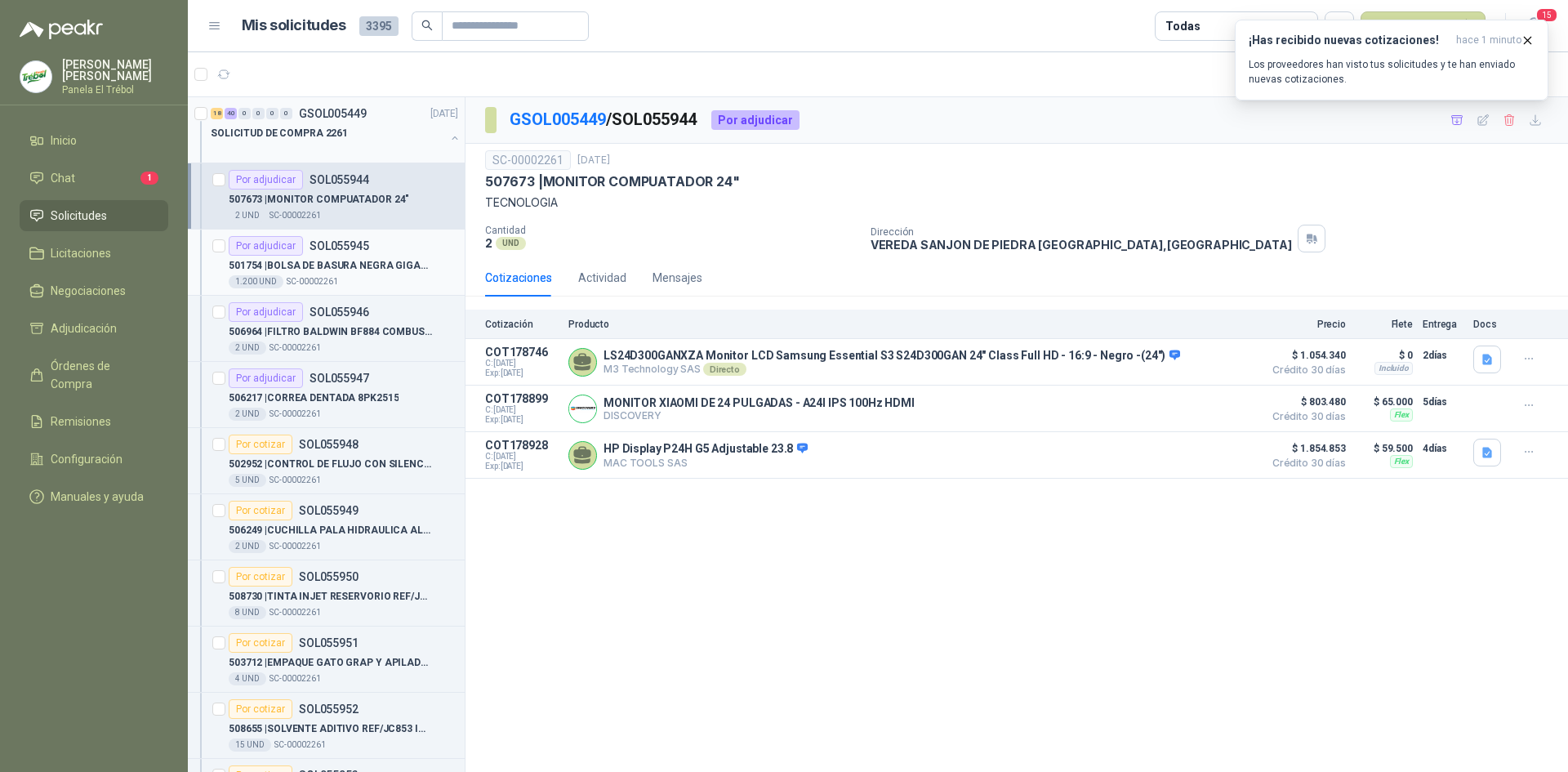
click at [342, 258] on p "501754 | BOLSA DE BASURA NEGRA GIGANTE 90 X 120" at bounding box center [330, 266] width 204 height 15
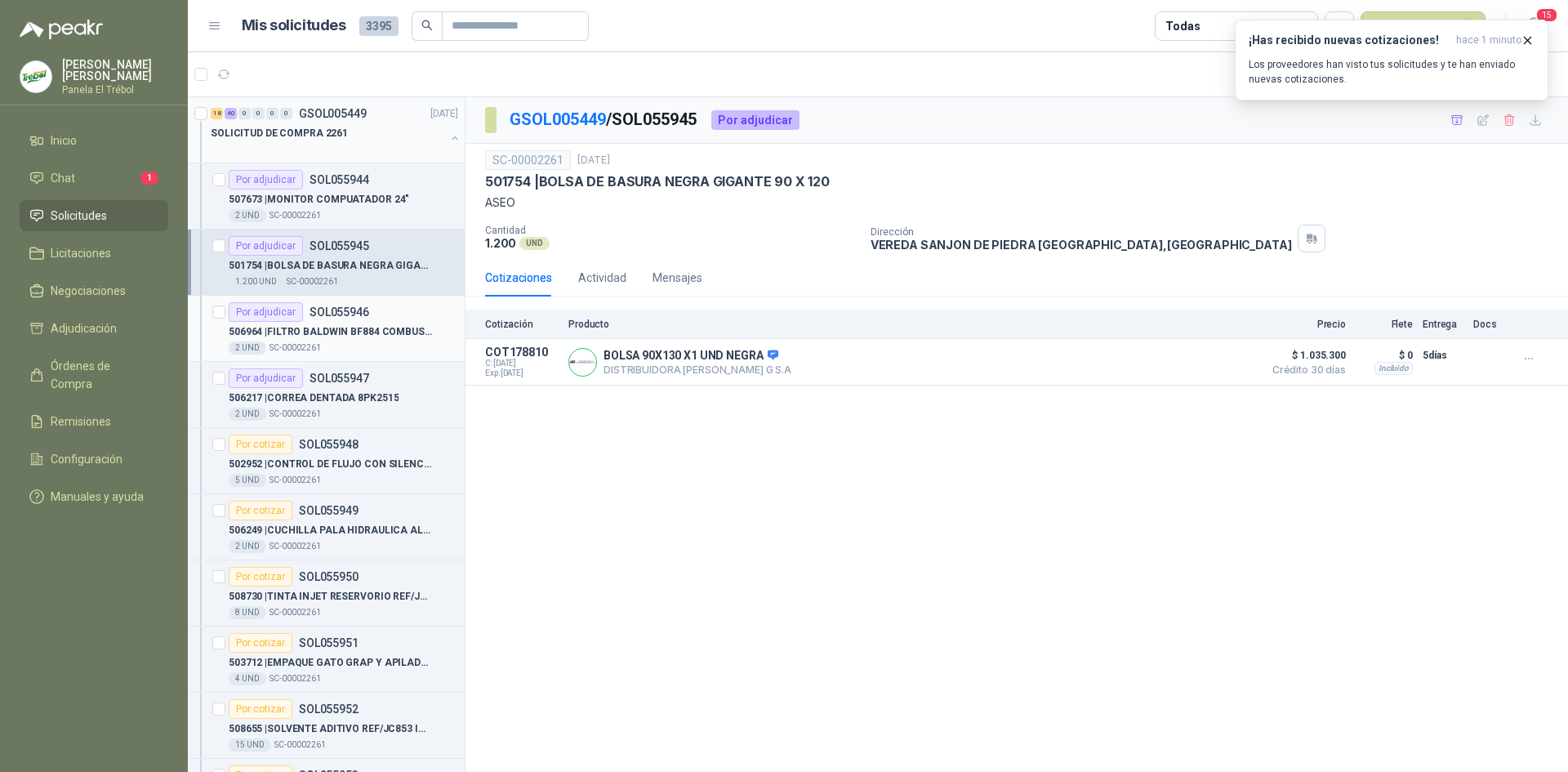
click at [347, 330] on p "506964 | FILTRO BALDWIN BF884 COMBUSTIBLE" at bounding box center [330, 332] width 204 height 15
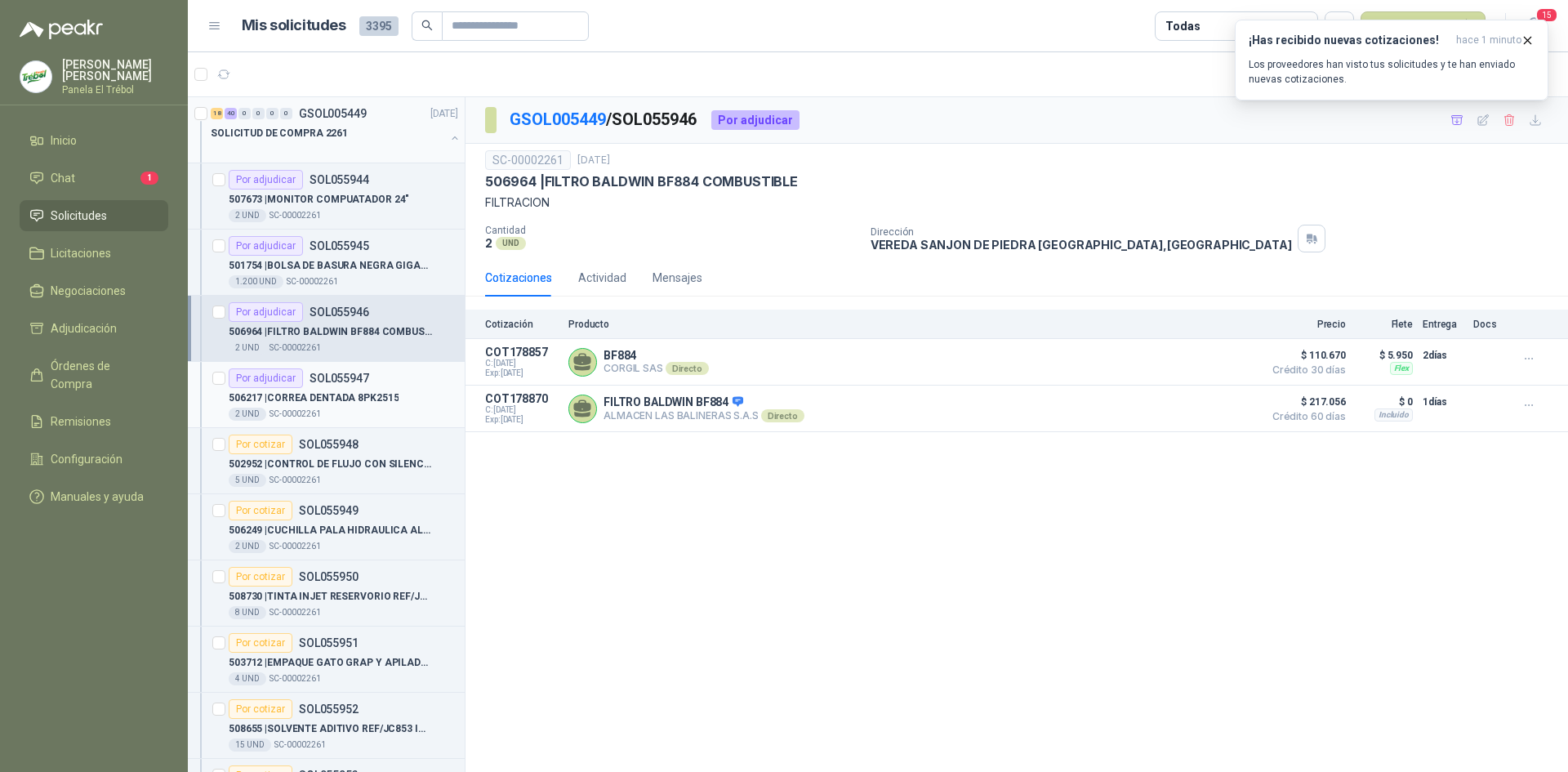
click at [316, 395] on p "506217 | CORREA DENTADA 8PK2515" at bounding box center [313, 398] width 169 height 15
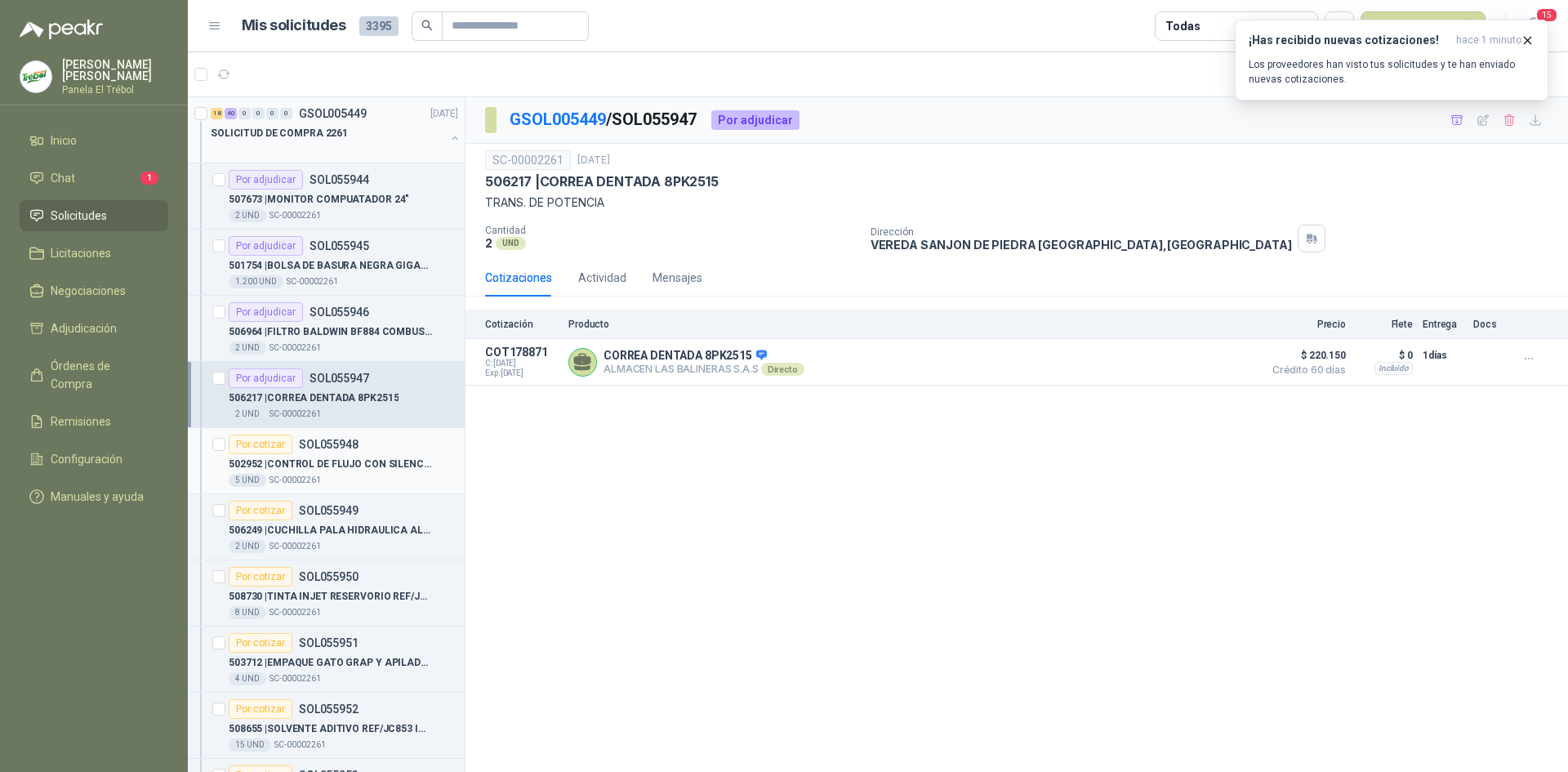
click at [319, 455] on div "502952 | CONTROL DE FLUJO CON SILENCIADOR 1/4" at bounding box center [343, 464] width 229 height 20
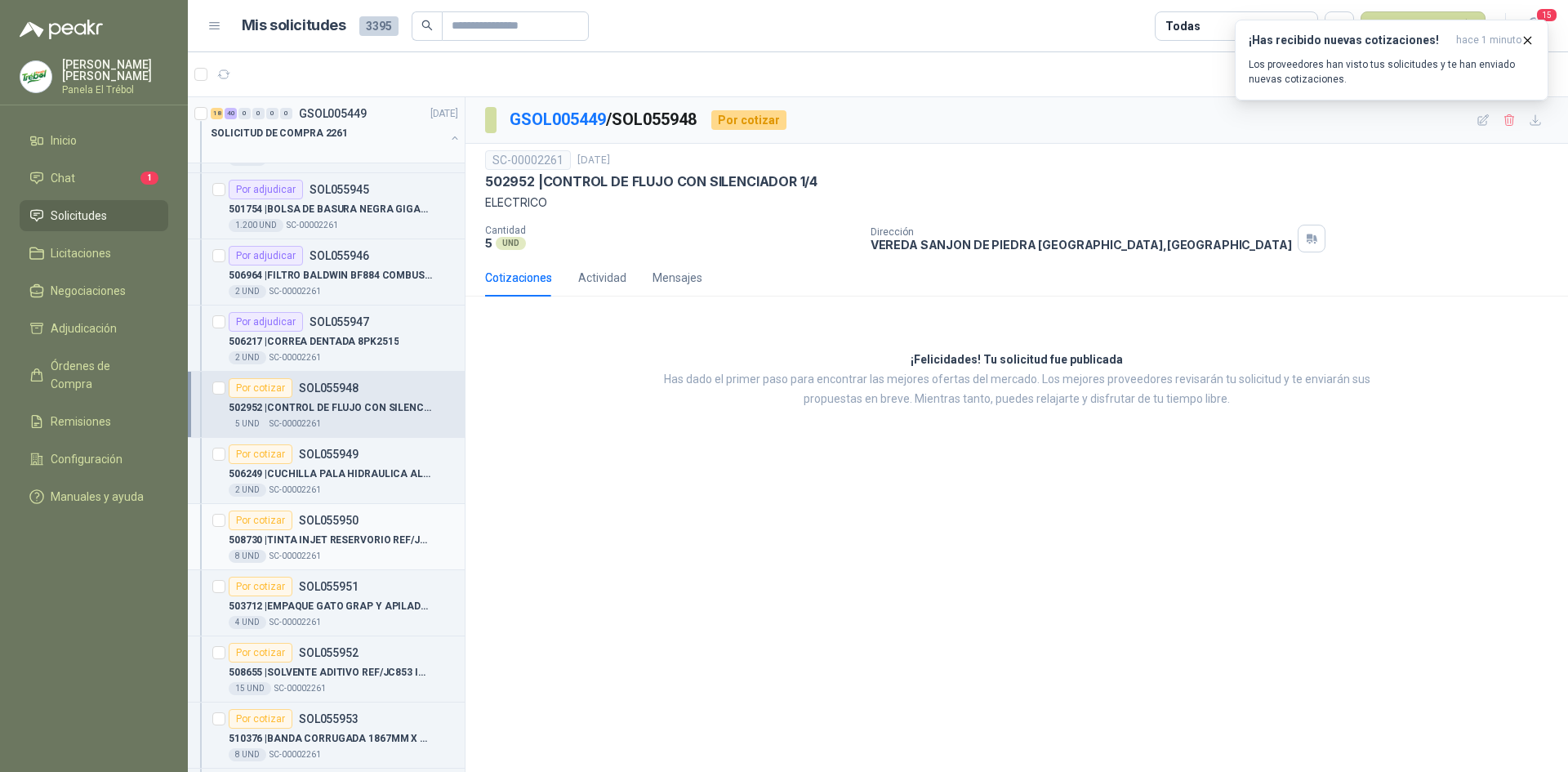
scroll to position [164, 0]
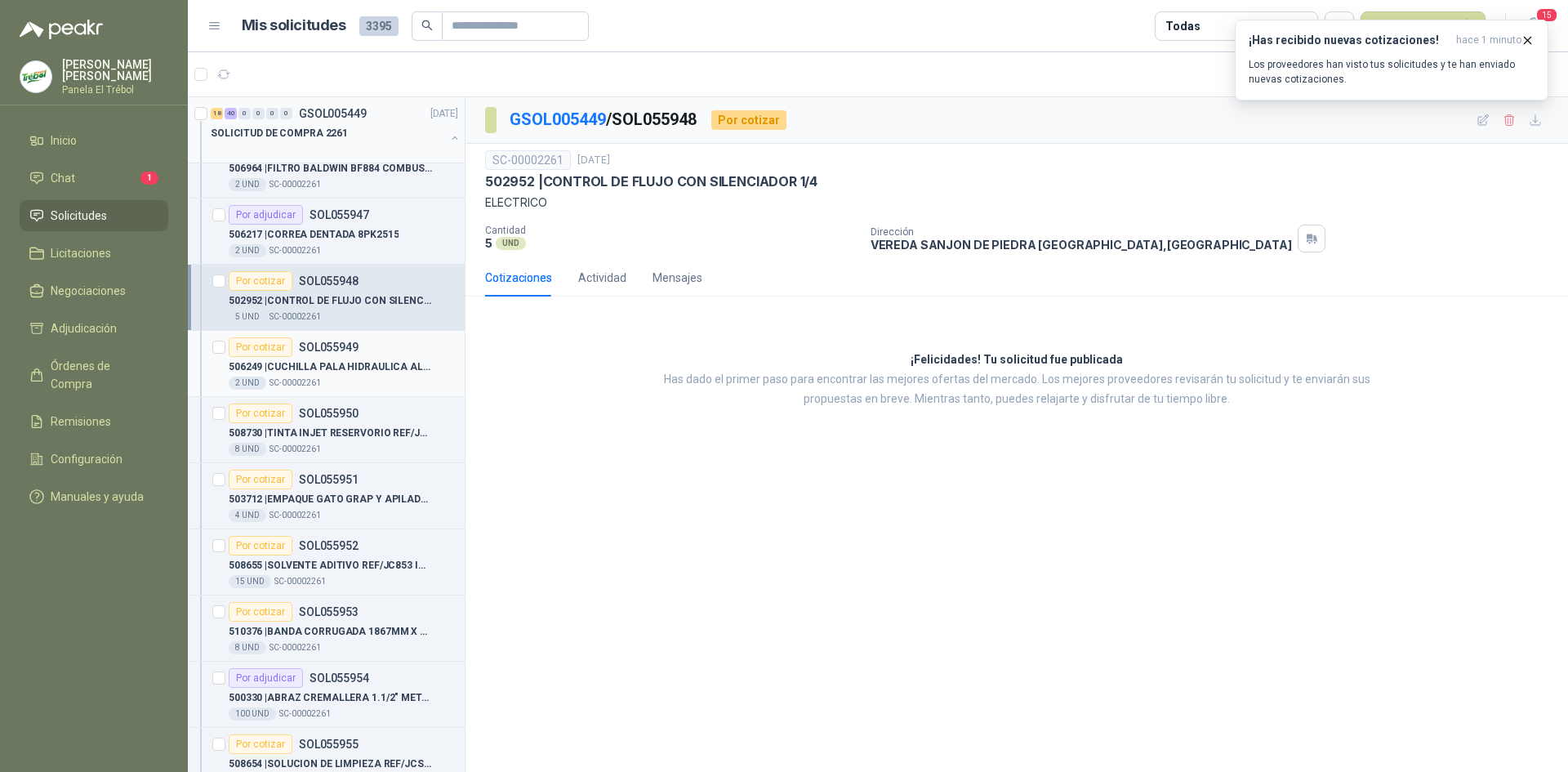
click at [317, 373] on p "506249 | CUCHILLA PALA HIDRAULICA ALCE DE 2.50MT" at bounding box center [330, 367] width 204 height 15
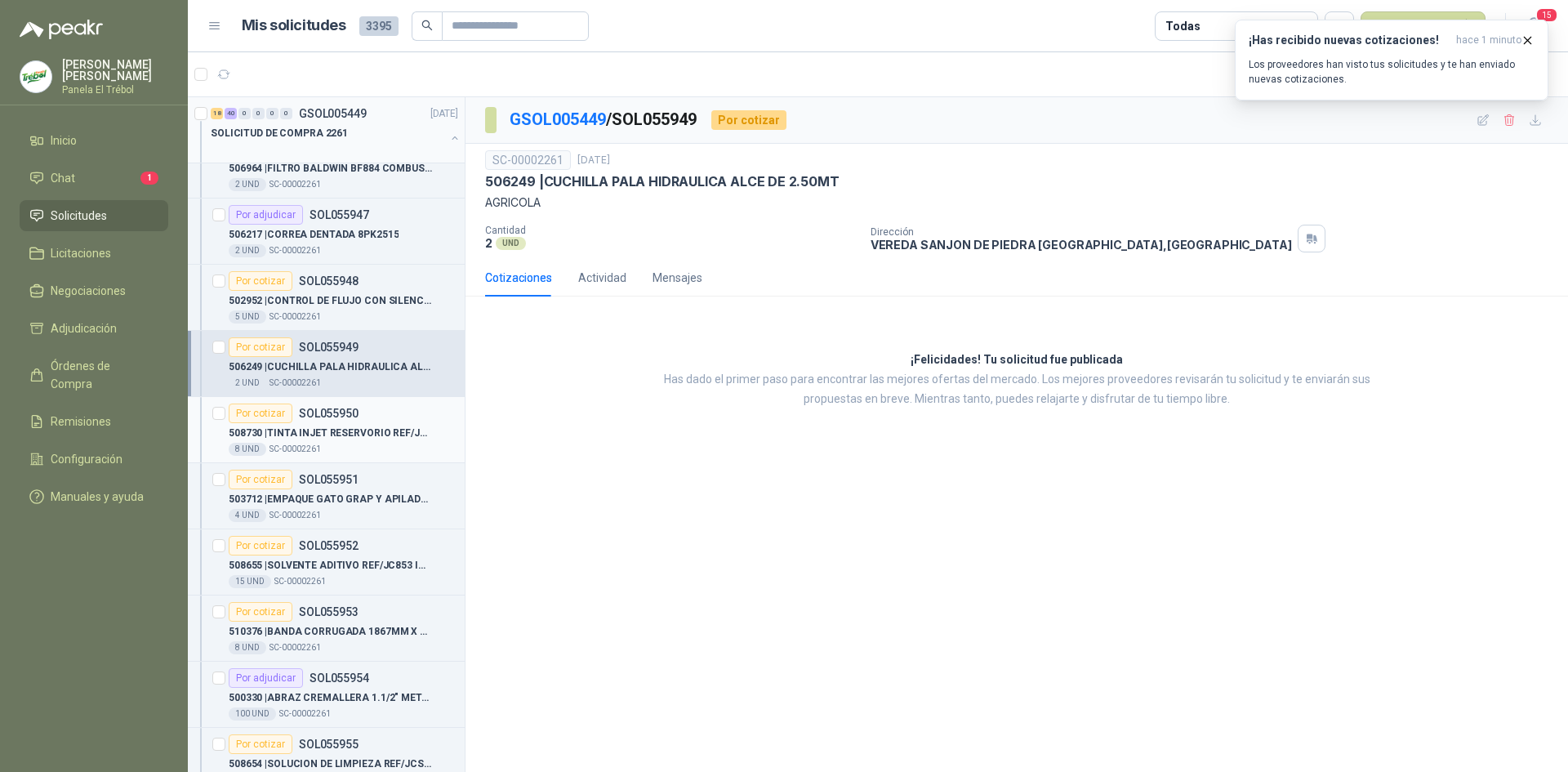
click at [336, 435] on p "508730 | TINTA INJET RESERVORIO REF/JC900" at bounding box center [330, 433] width 204 height 15
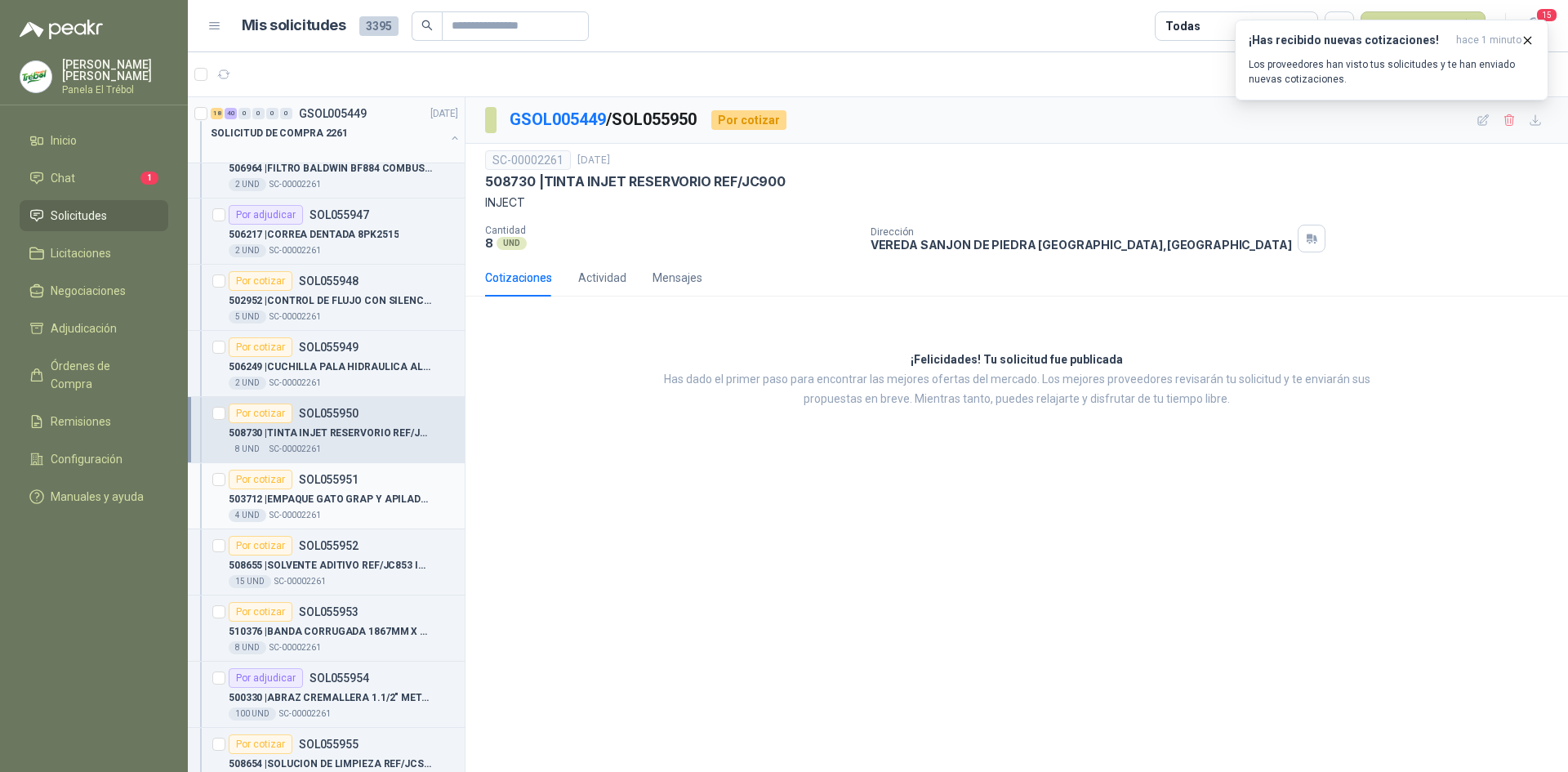
click at [342, 479] on p "SOL055951" at bounding box center [328, 480] width 60 height 11
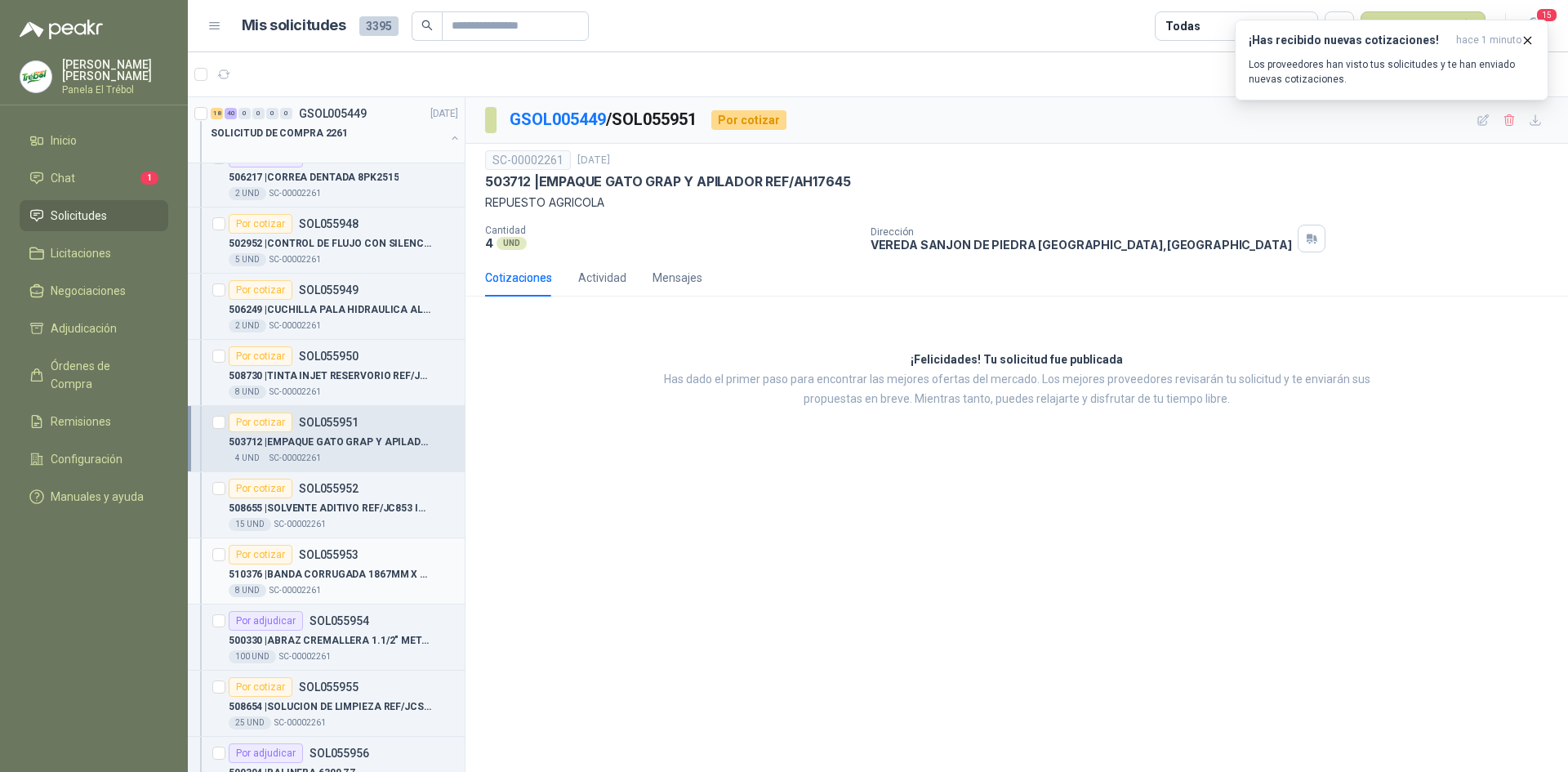
scroll to position [272, 0]
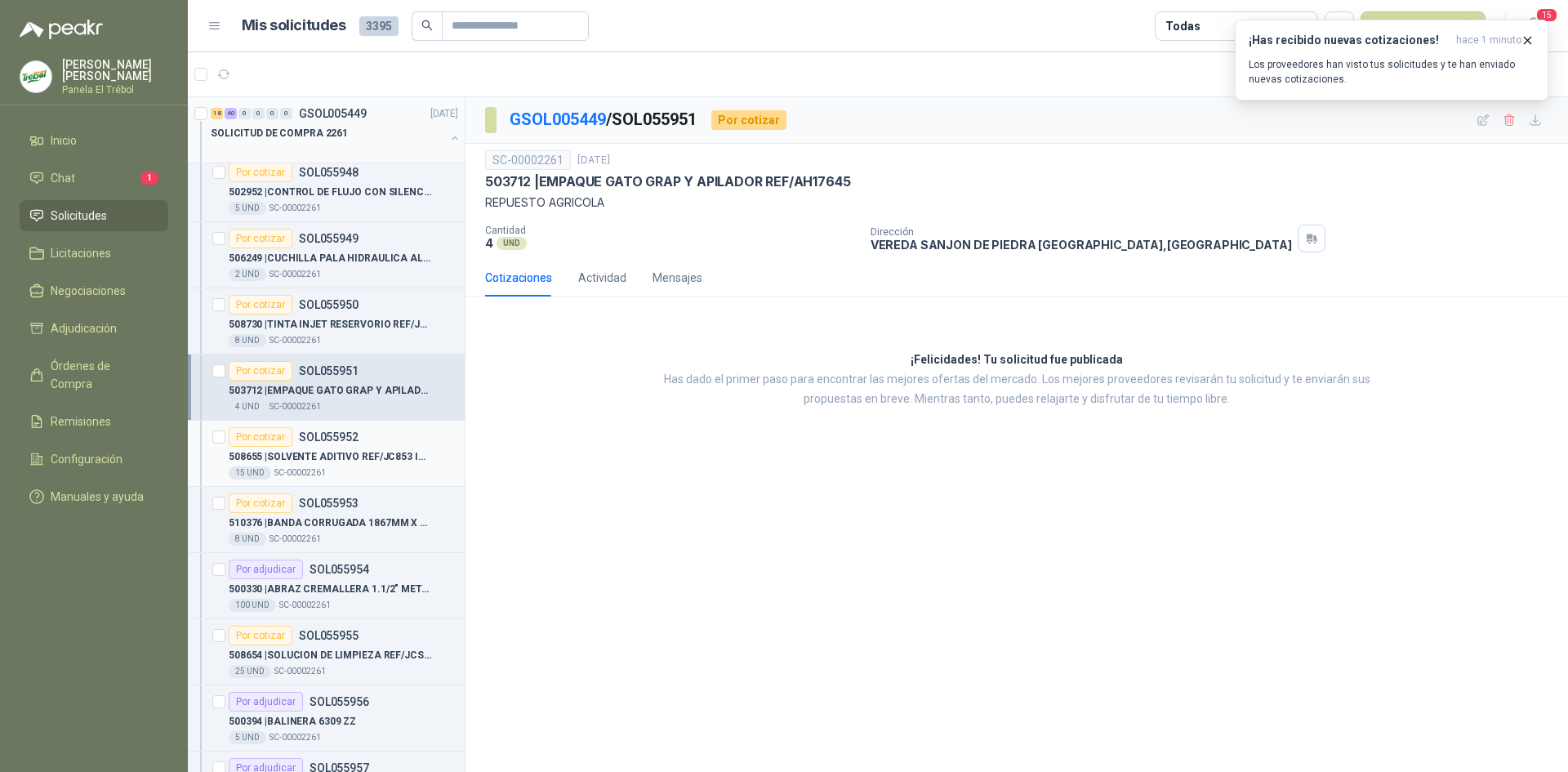
click at [319, 461] on p "508655 | SOLVENTE ADITIVO REF/JC853 INJET" at bounding box center [330, 457] width 204 height 15
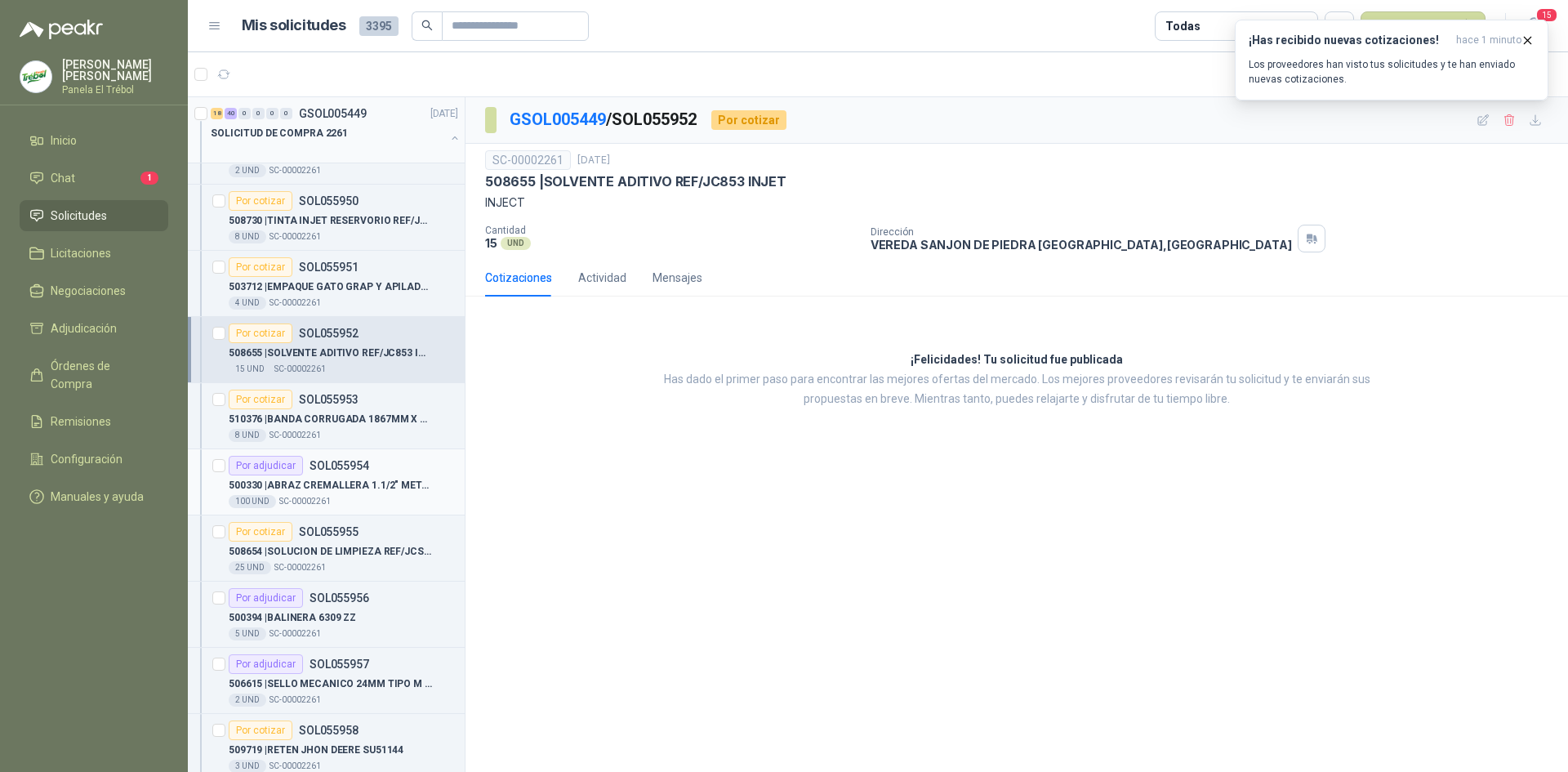
scroll to position [382, 0]
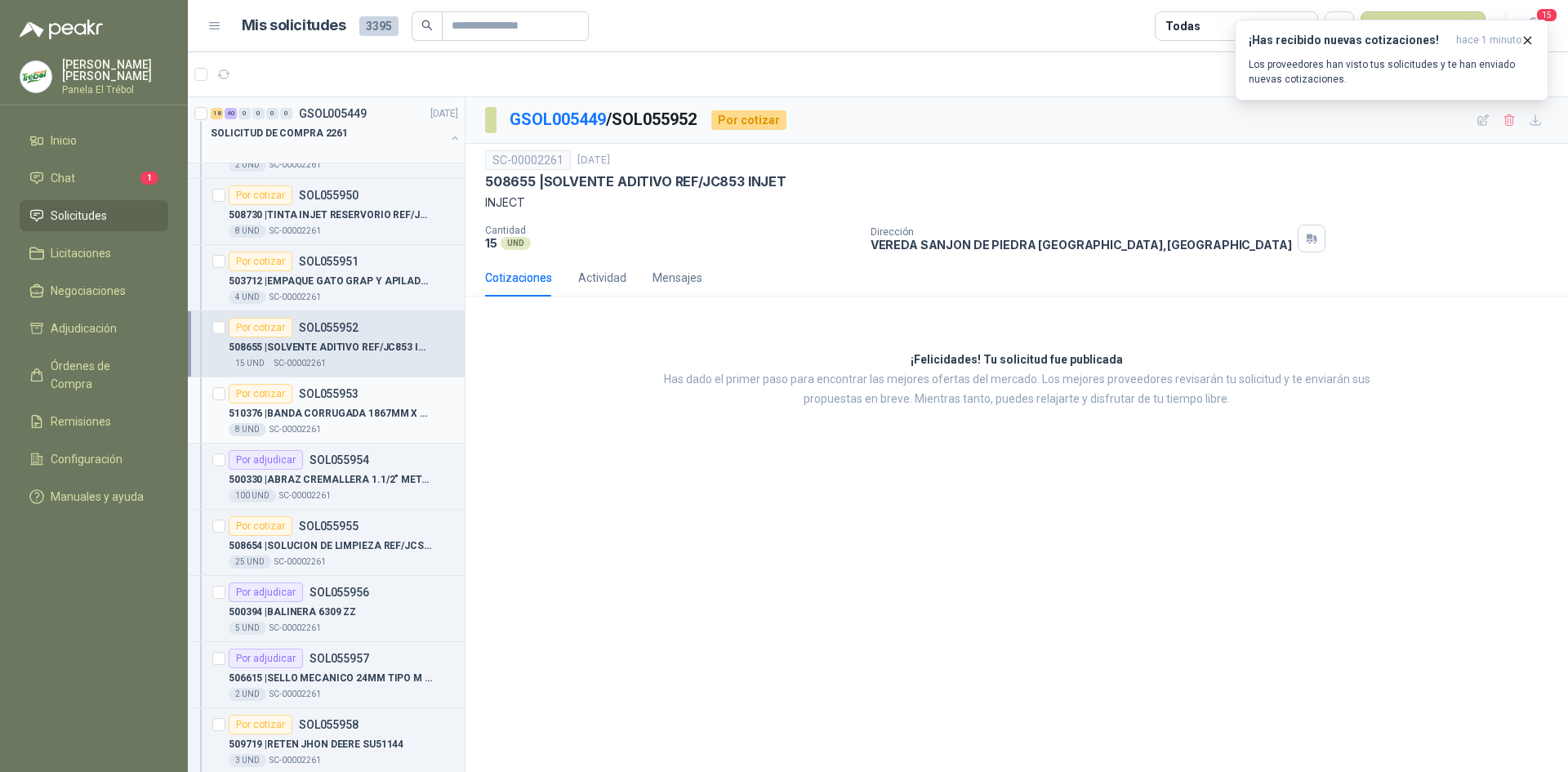
click at [327, 414] on p "510376 | BANDA CORRUGADA 1867MM X 50MM CON GUIA" at bounding box center [330, 413] width 204 height 15
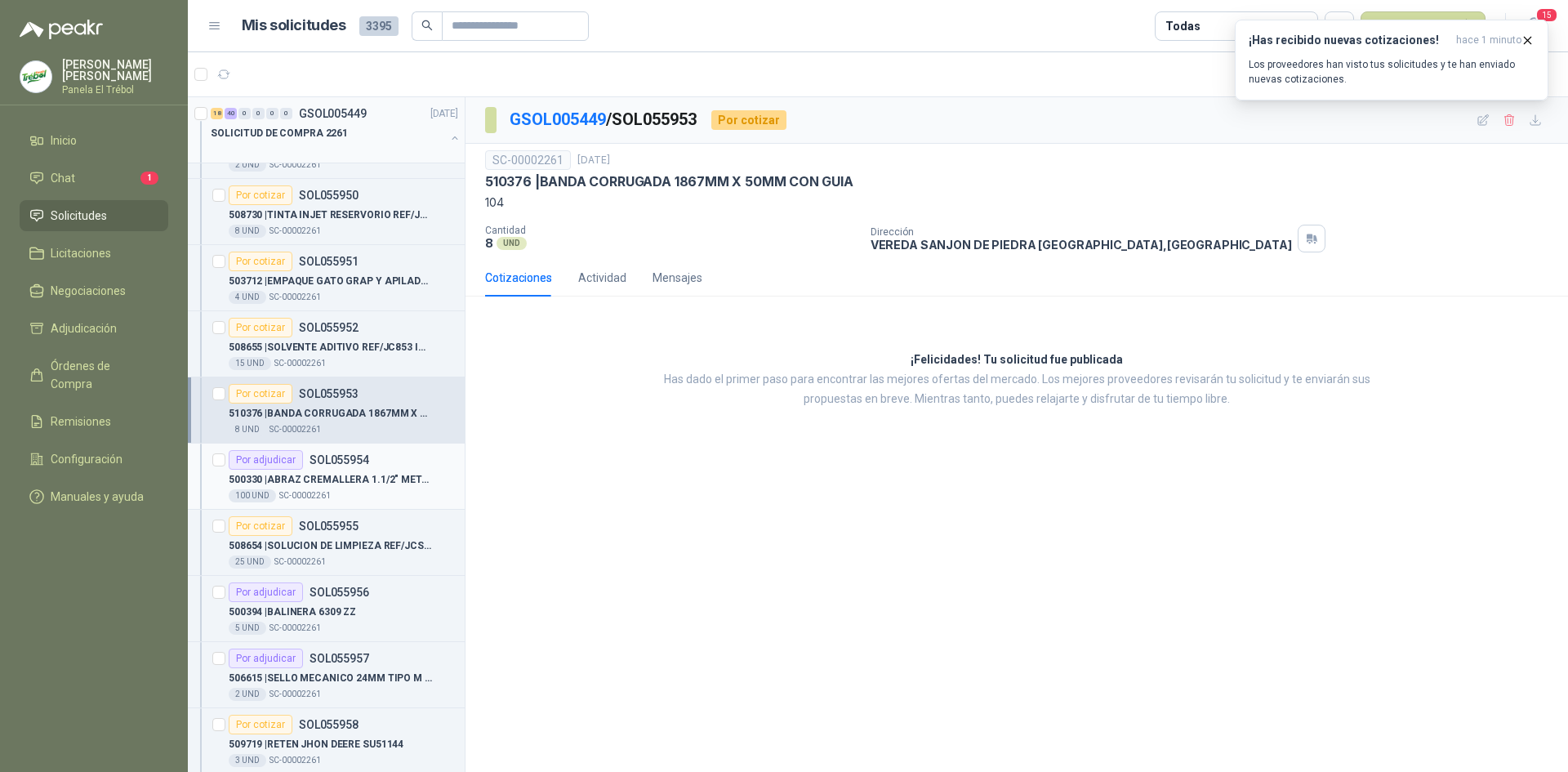
click at [325, 483] on p "500330 | ABRAZ CREMALLERA 1.1/2" METALICA" at bounding box center [330, 480] width 204 height 15
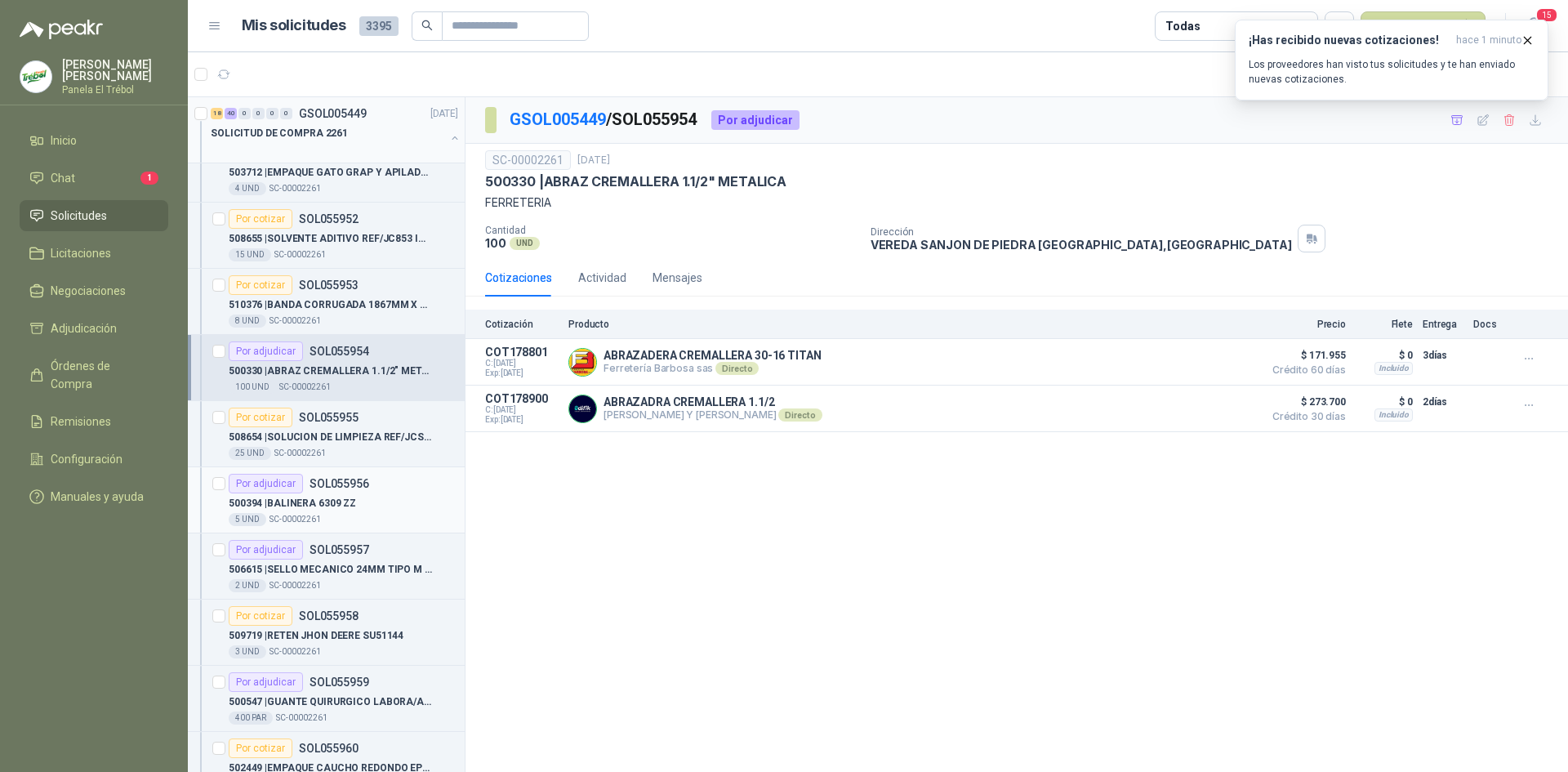
scroll to position [599, 0]
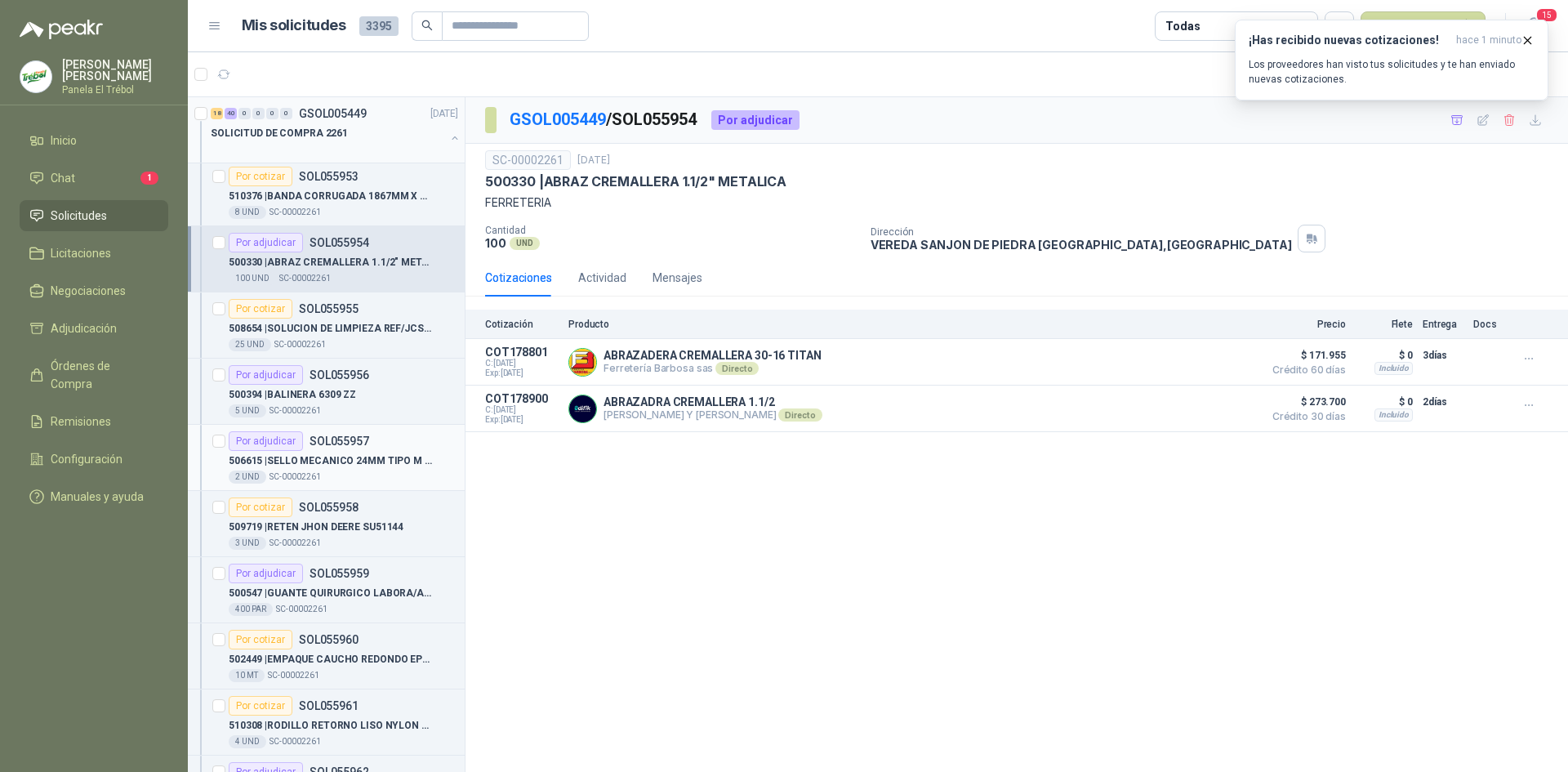
click at [359, 471] on div "2 UND  SC-00002261" at bounding box center [343, 477] width 229 height 13
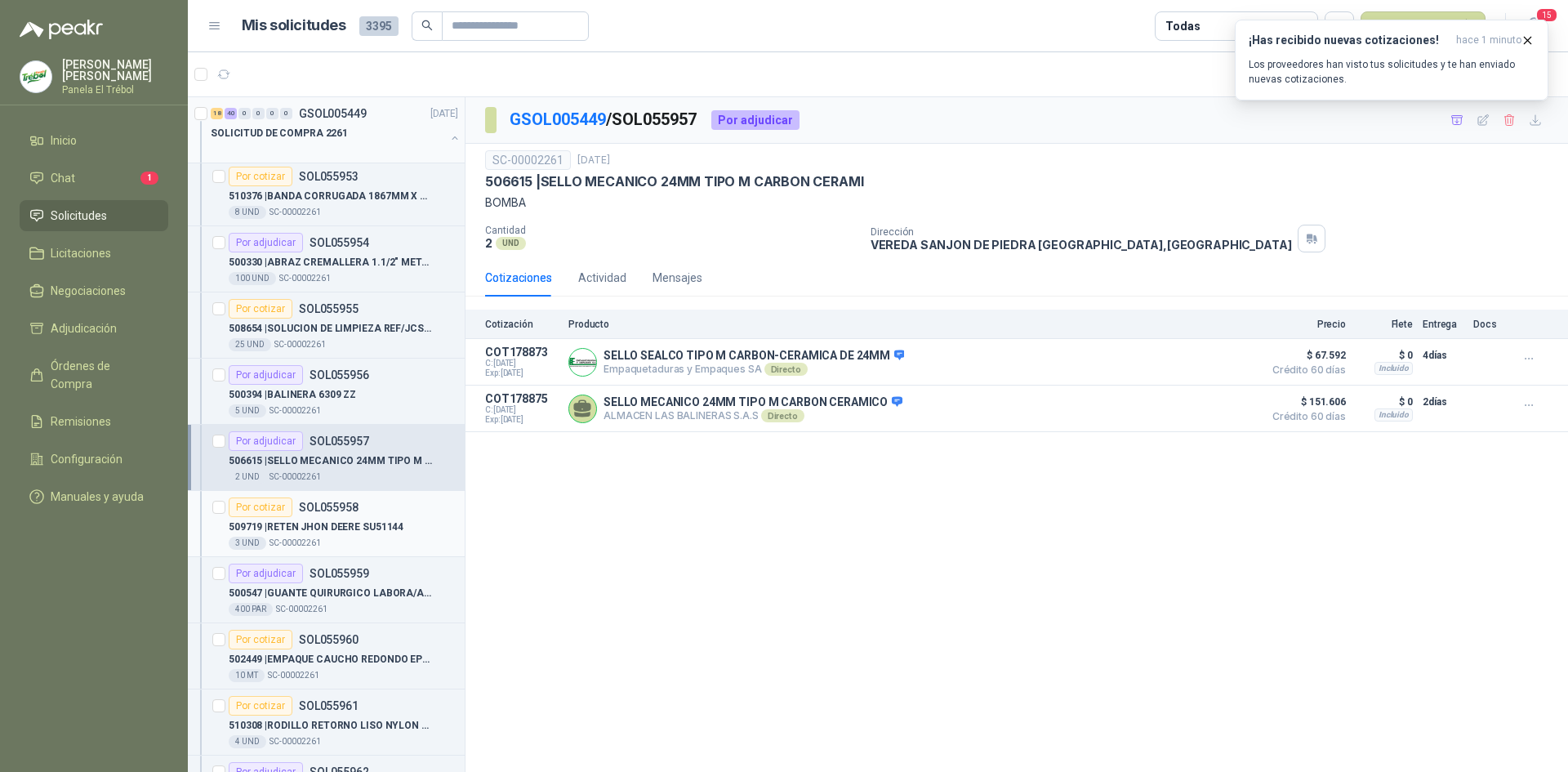
click at [349, 535] on div "509719 | RETEN [PERSON_NAME] SU51144" at bounding box center [343, 526] width 229 height 20
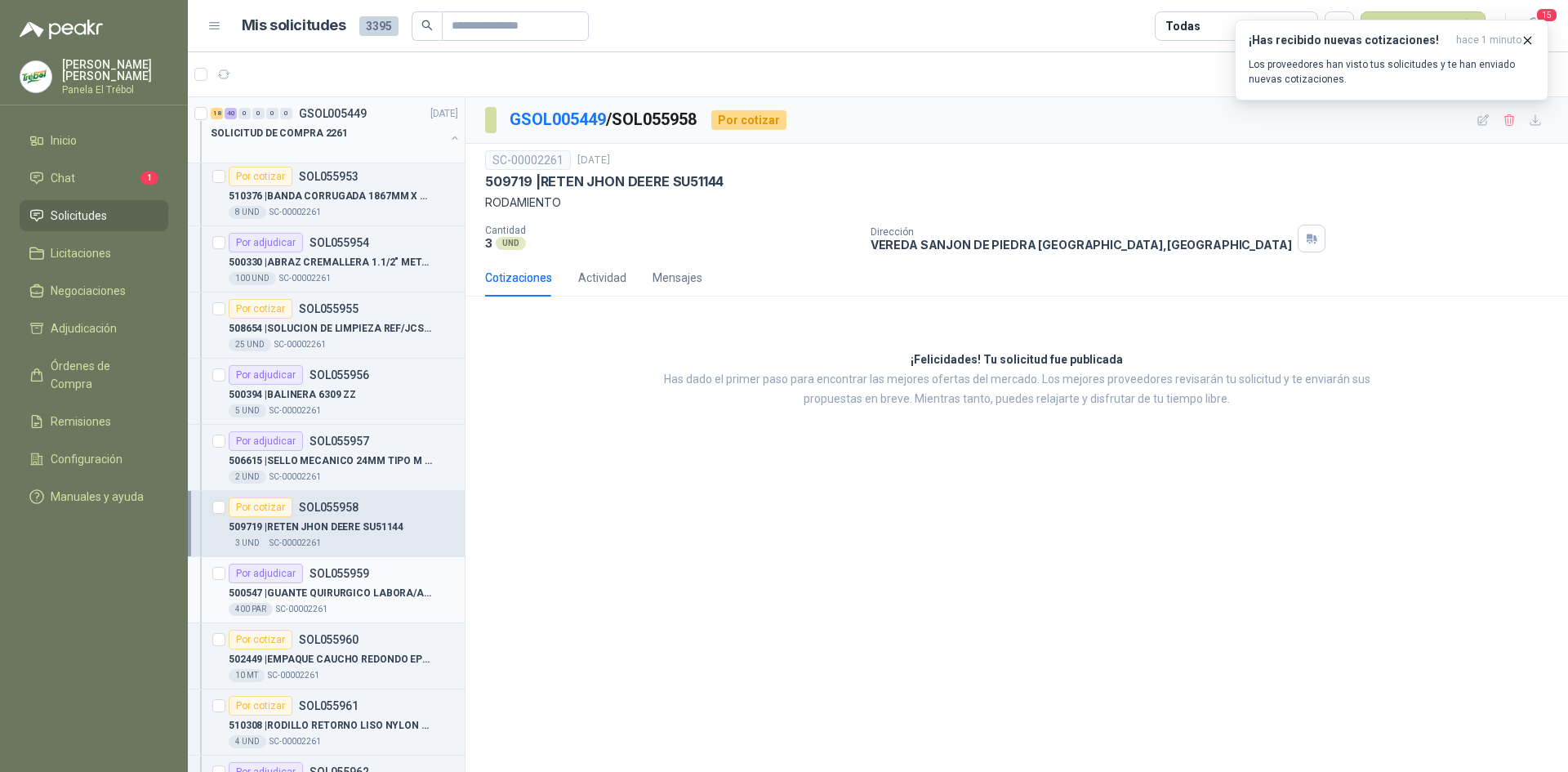
click at [356, 580] on div "Por adjudicar SOL055959" at bounding box center [299, 573] width 141 height 20
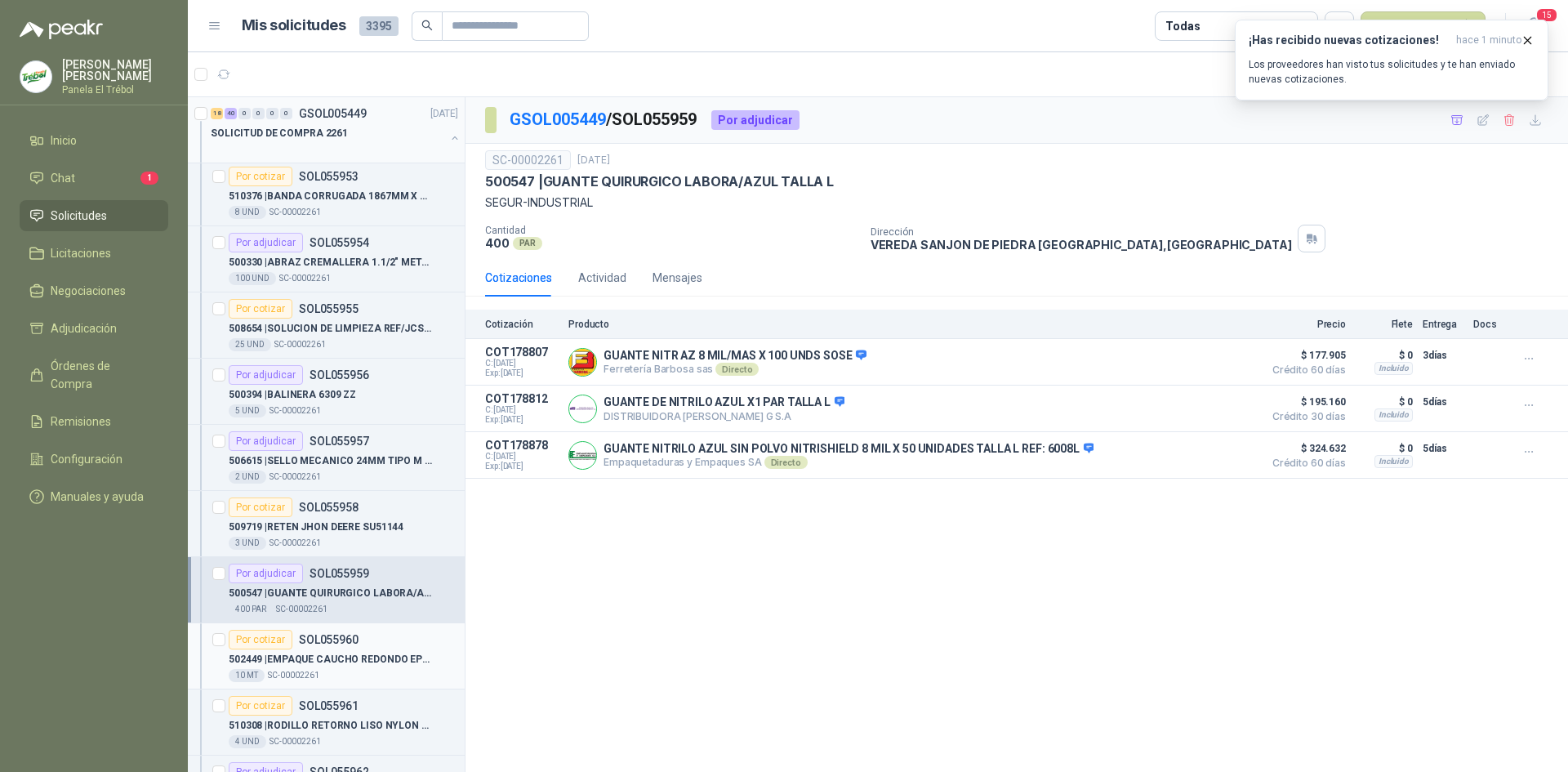
click at [335, 645] on p "SOL055960" at bounding box center [328, 640] width 60 height 11
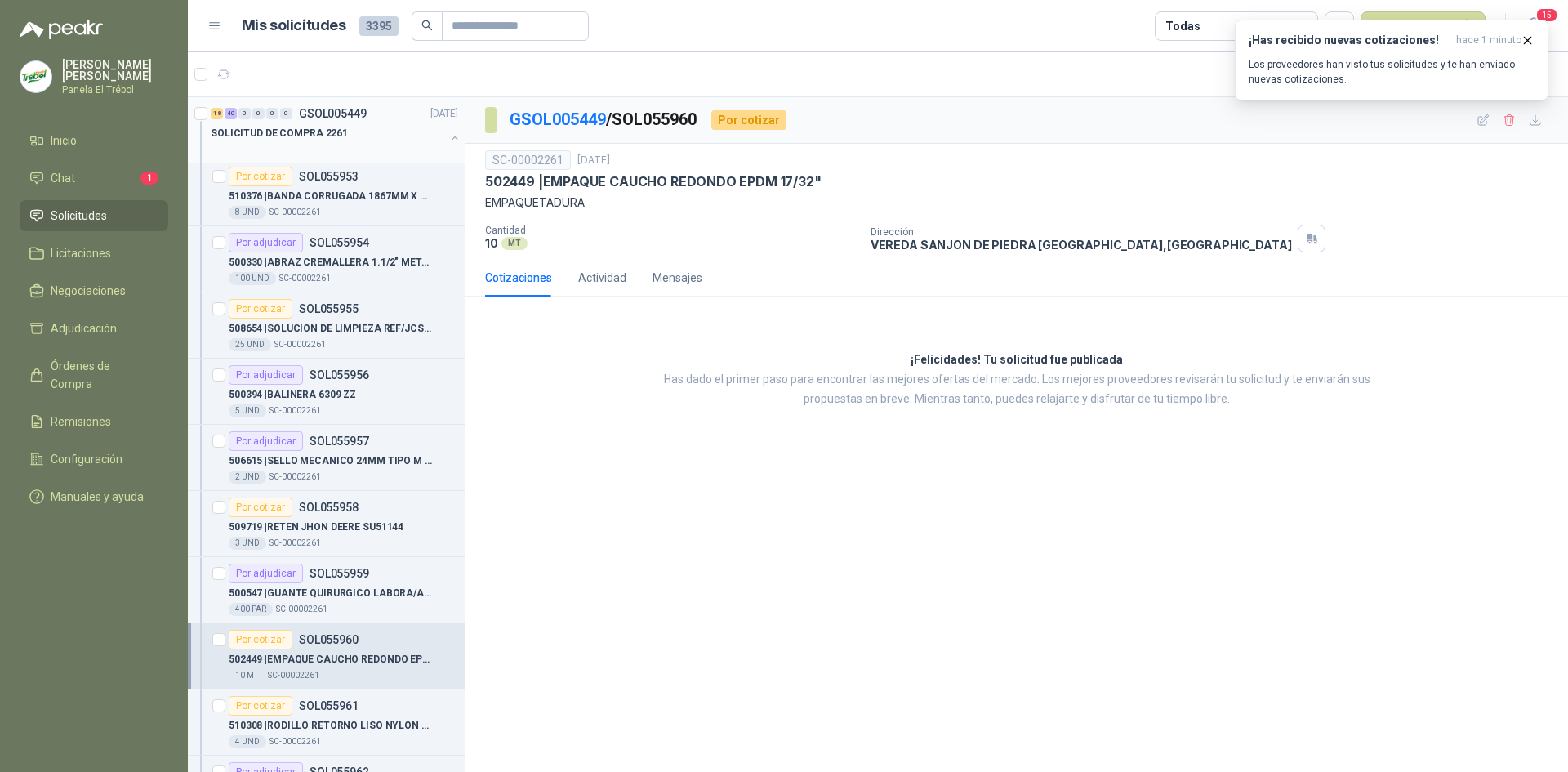
scroll to position [708, 0]
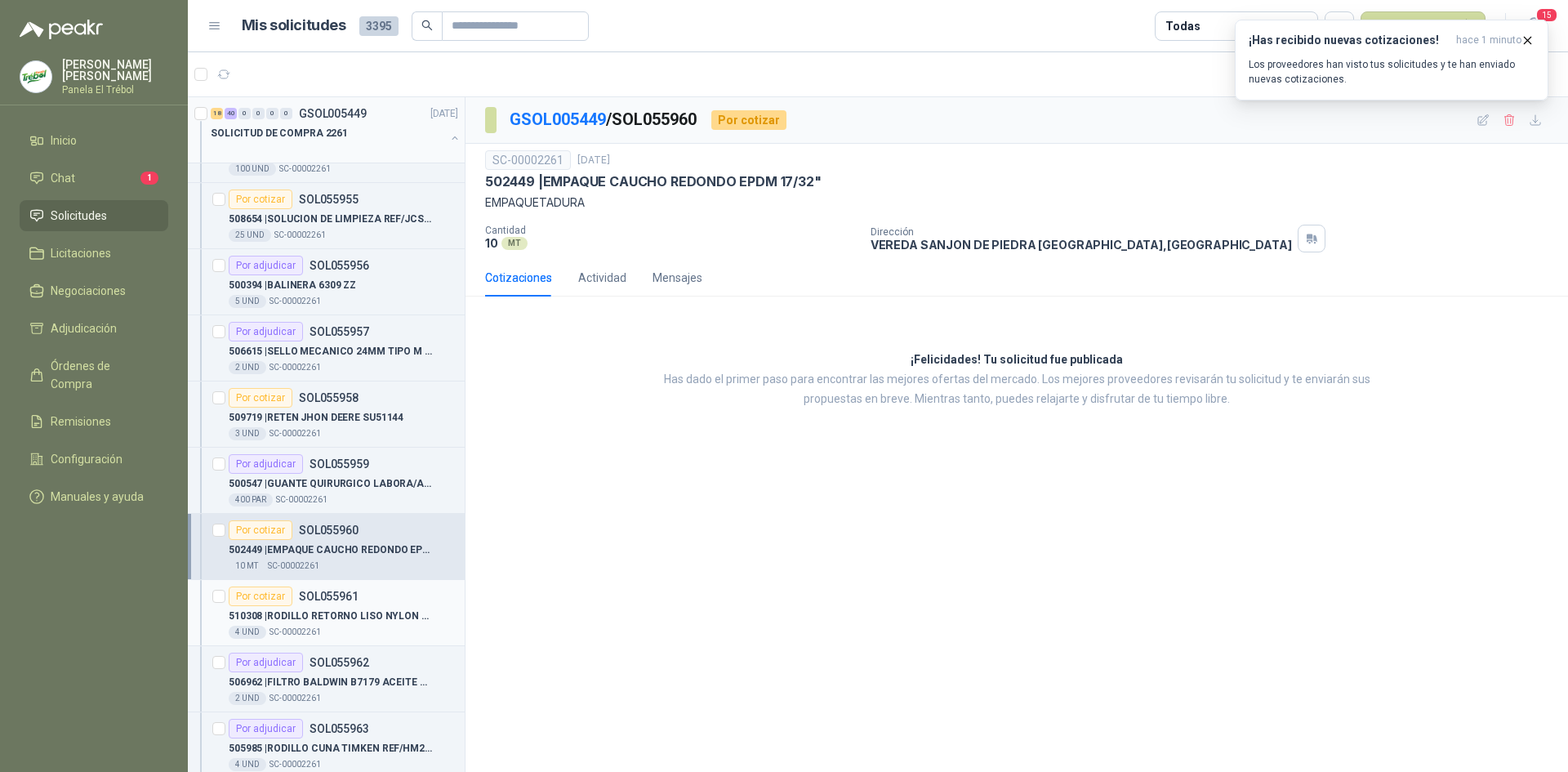
click at [348, 619] on p "510308 | RODILLO RETORNO LISO NYLON TRIPLE LABERINTO DE 4.1/2 X 31 REF/B4.5-RLN…" at bounding box center [330, 616] width 204 height 15
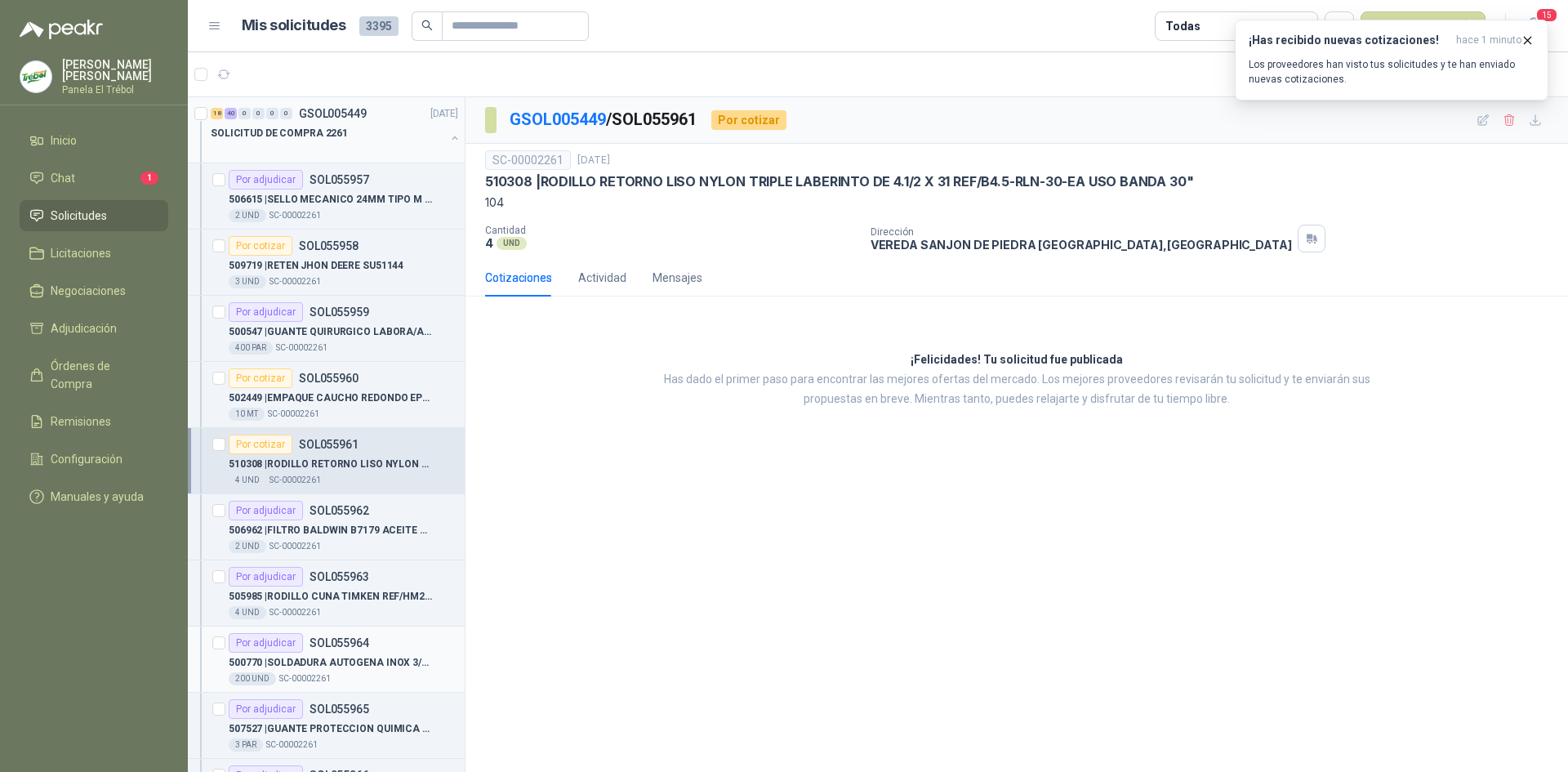
scroll to position [871, 0]
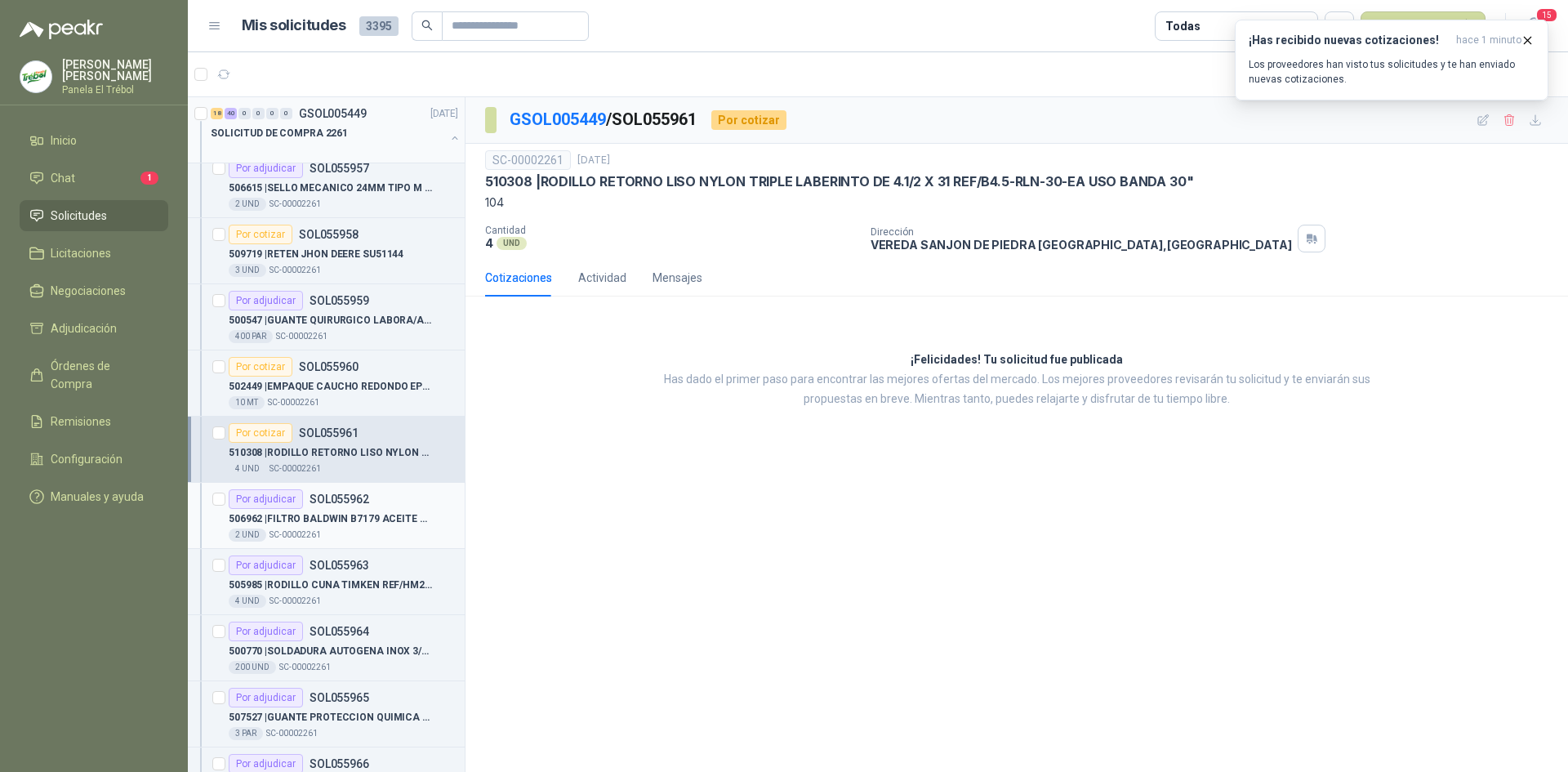
click at [366, 515] on p "506962 | FILTRO BALDWIN B7179 ACEITE MASSEY" at bounding box center [330, 519] width 204 height 15
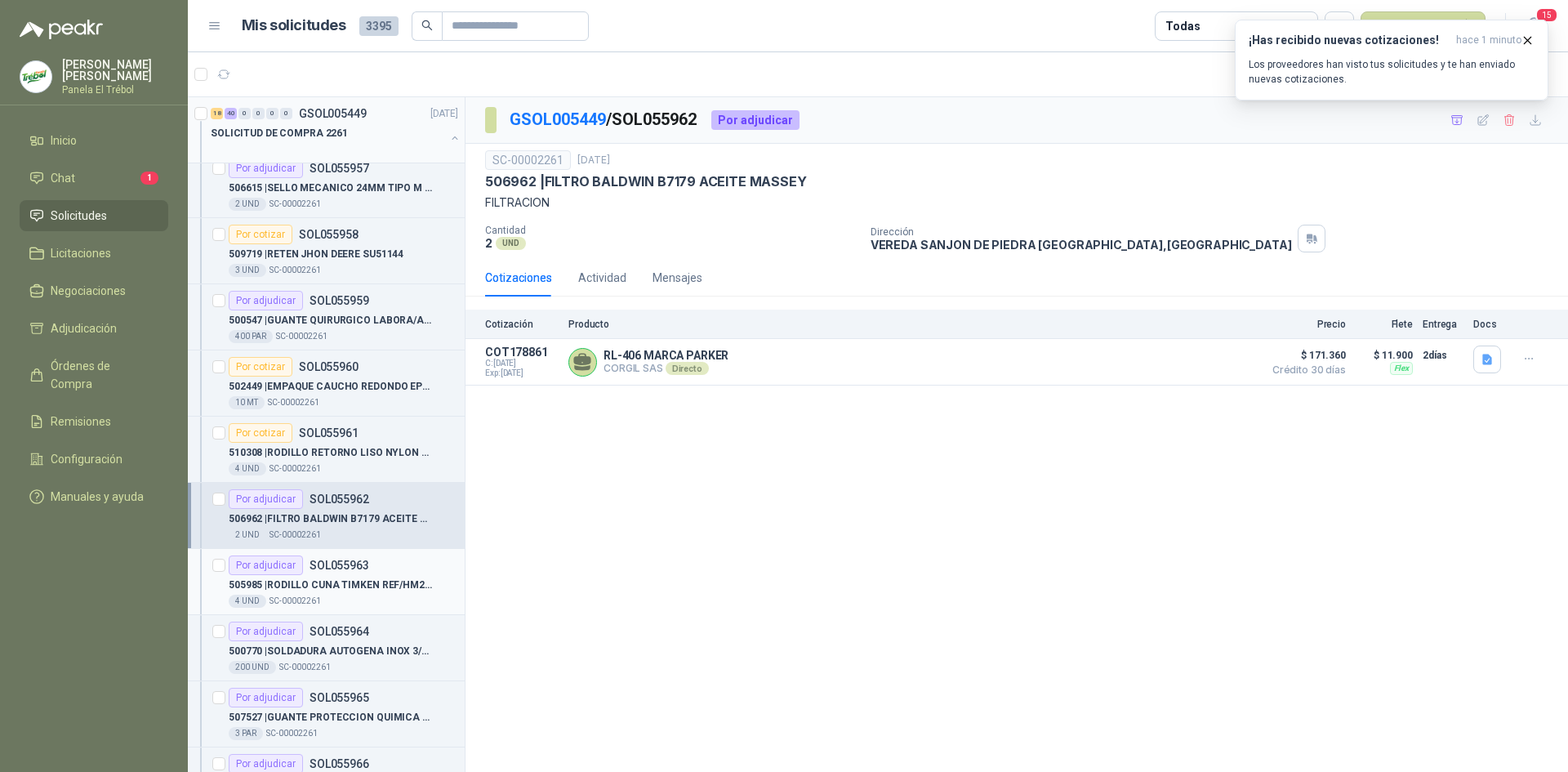
click at [367, 587] on p "505985 | RODILLO CUNA TIMKEN REF/HM212049 1" at bounding box center [330, 585] width 204 height 15
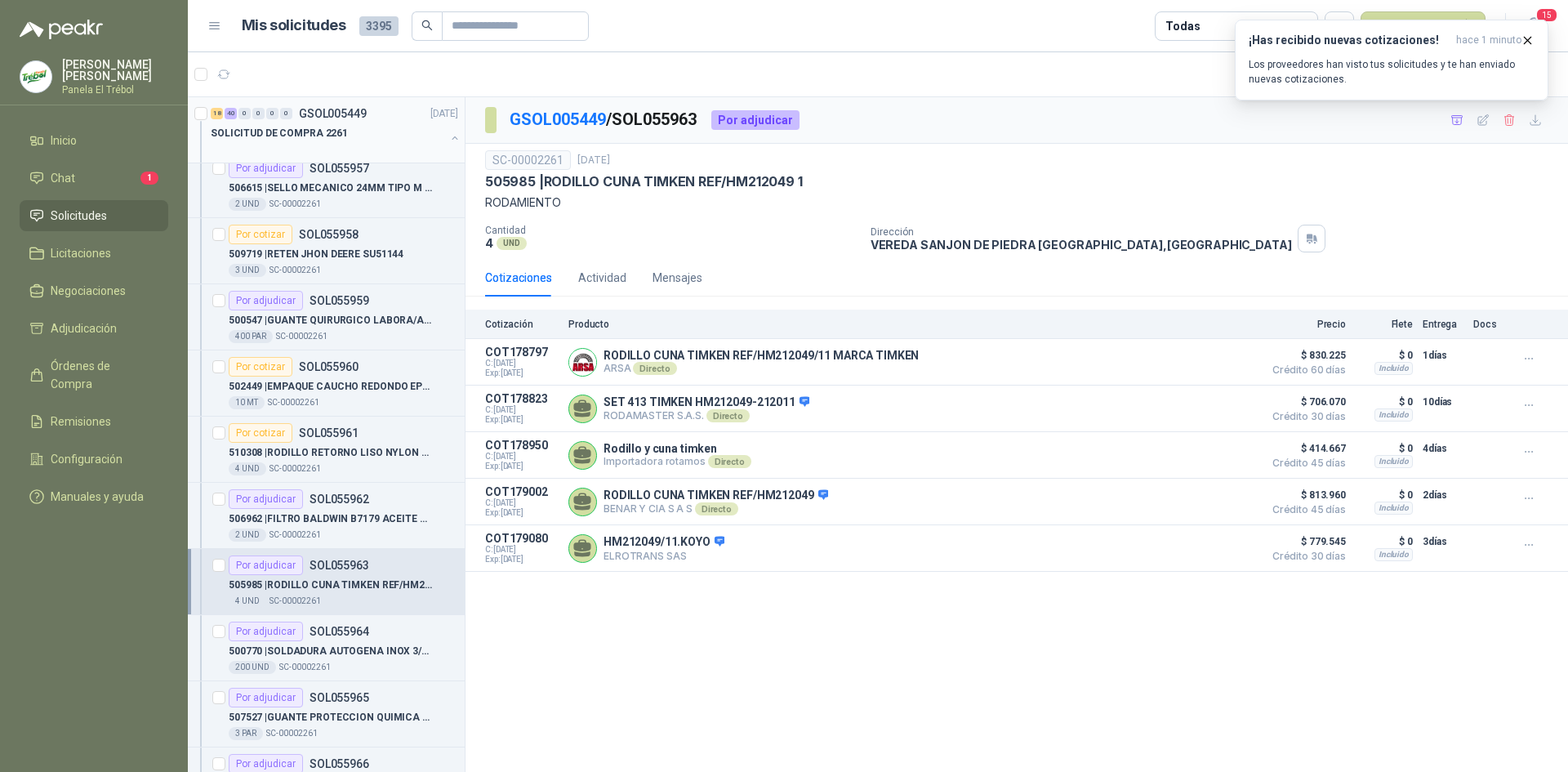
scroll to position [980, 0]
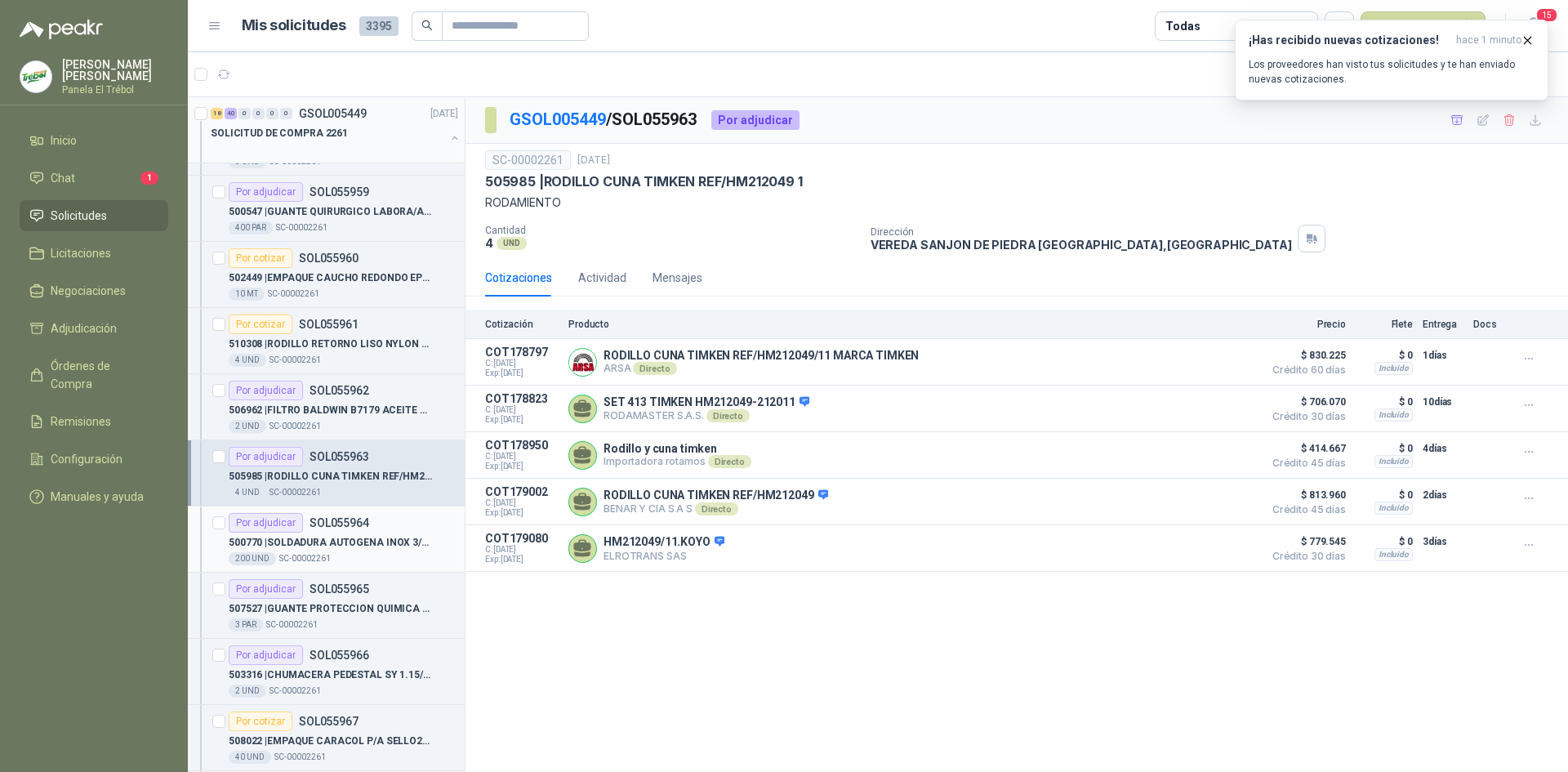
click at [366, 542] on p "500770 | SOLDADURA AUTOGENA INOX 3/32" at bounding box center [330, 543] width 204 height 15
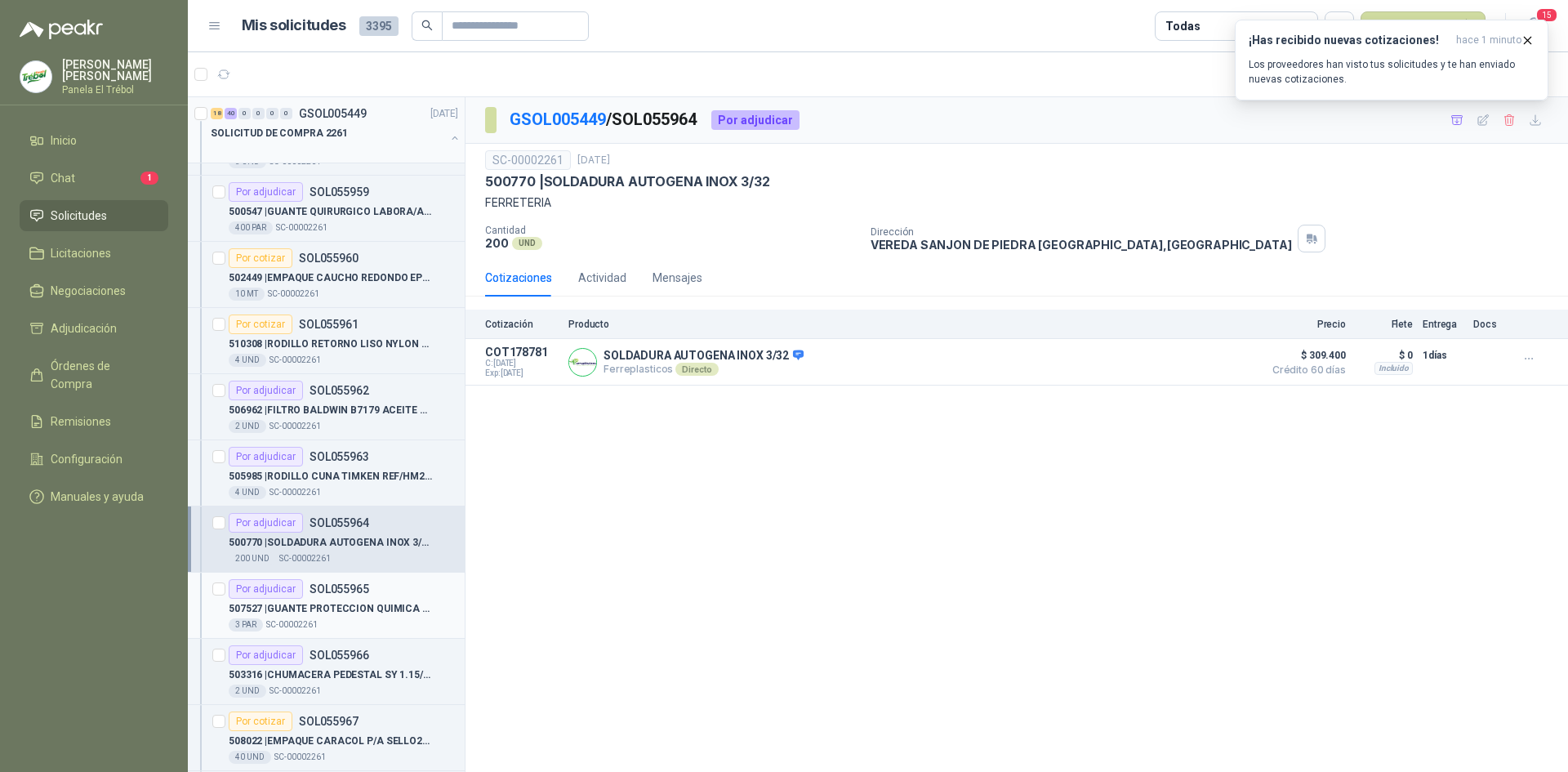
click at [367, 596] on div "Por adjudicar SOL055965" at bounding box center [343, 588] width 229 height 20
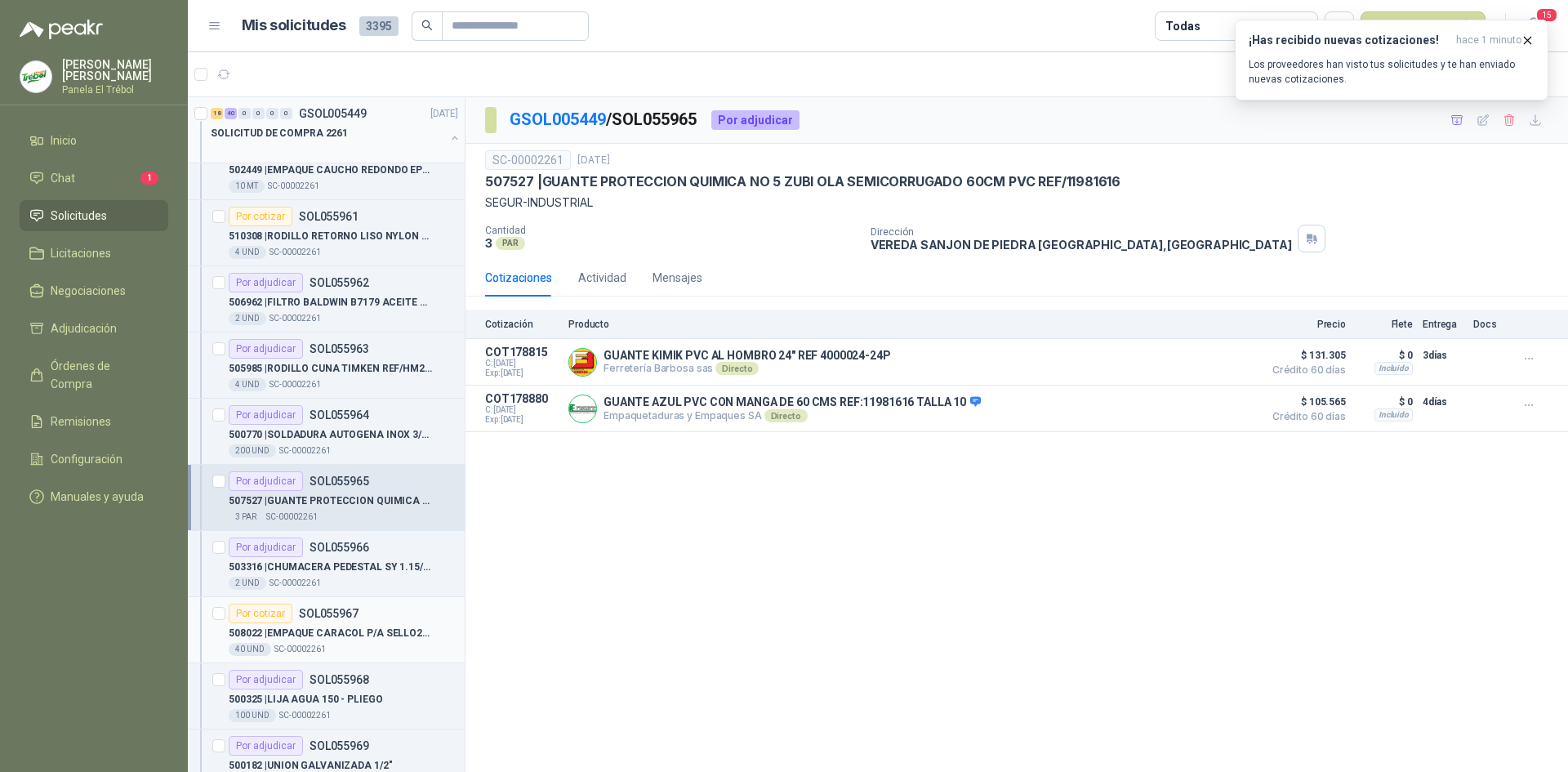
scroll to position [1089, 0]
click at [366, 570] on p "503316 | CHUMACERA PEDESTAL SY 1.15/16 TF SKF" at bounding box center [330, 566] width 204 height 15
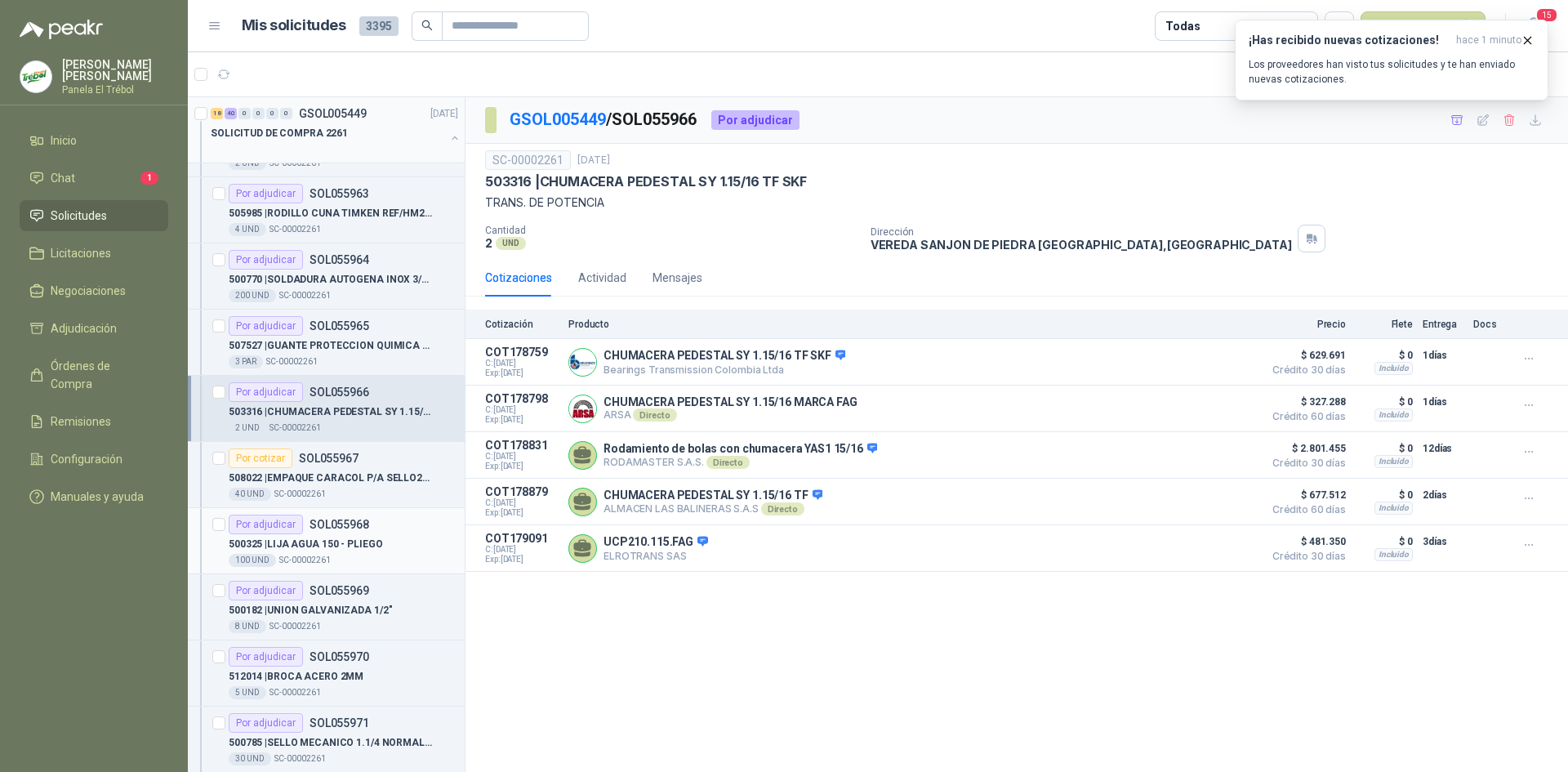
scroll to position [1252, 0]
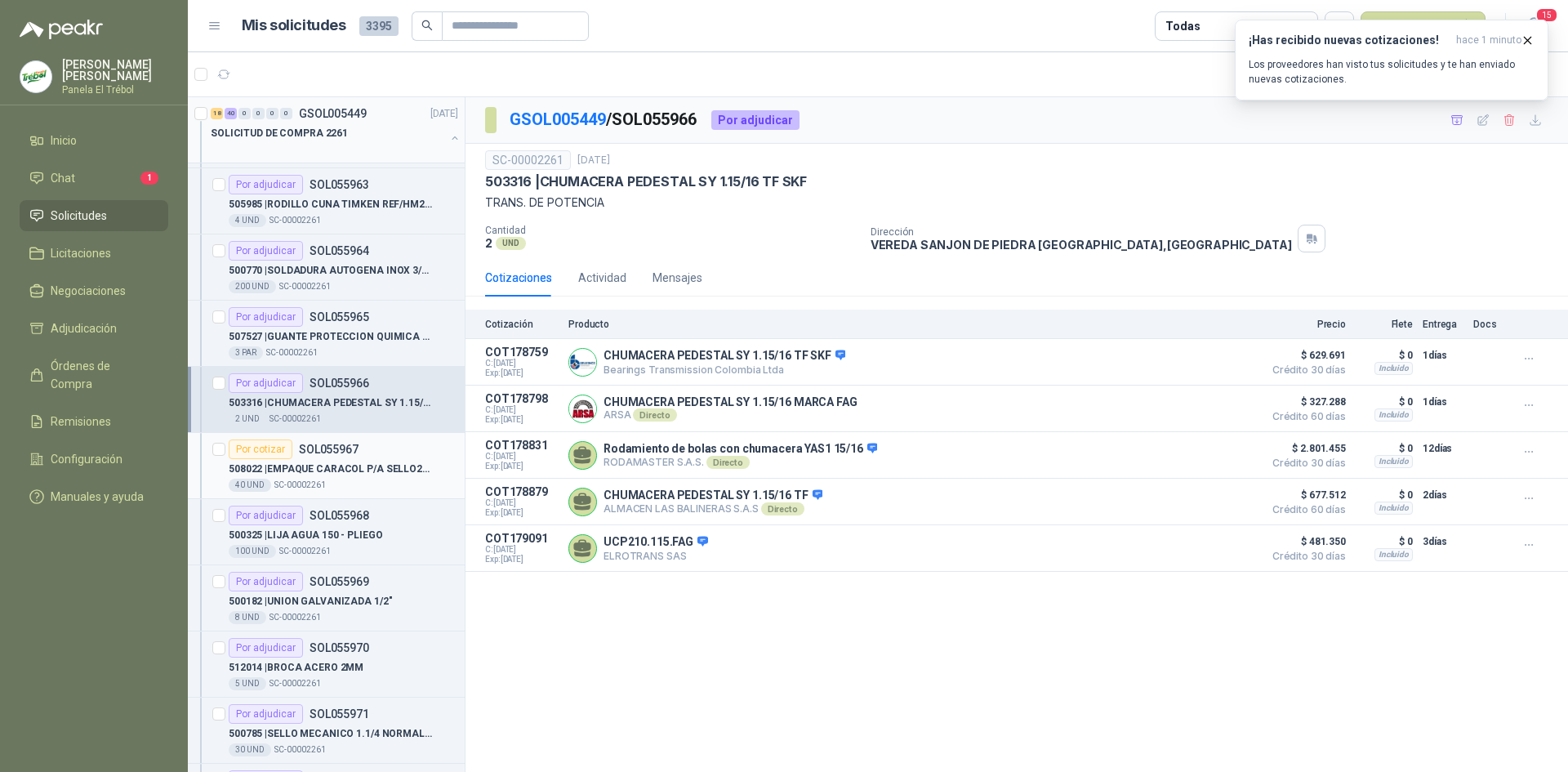
click at [360, 479] on div "40 UND  SC-00002261" at bounding box center [343, 485] width 229 height 13
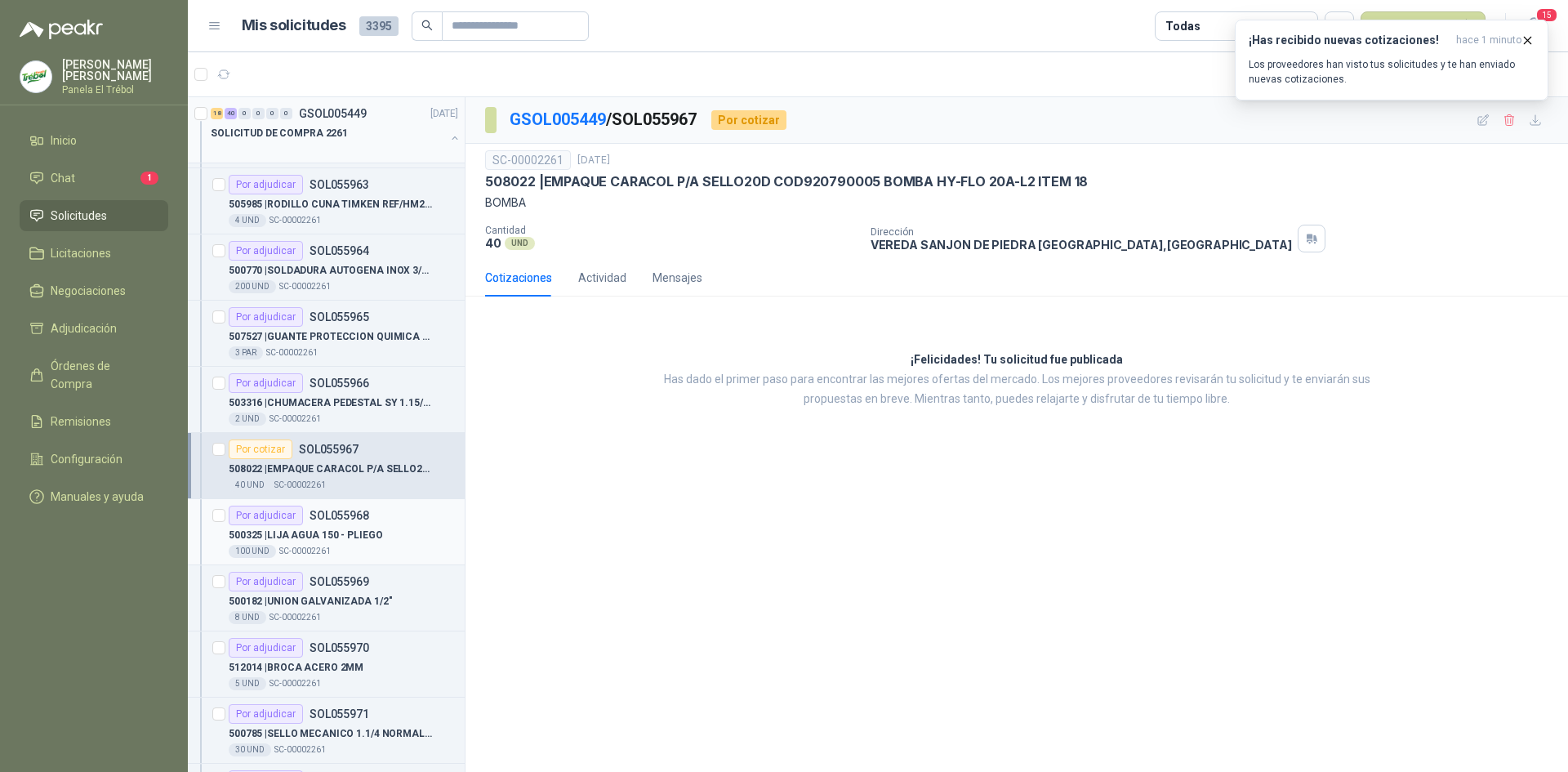
click at [350, 542] on p "500325 | LIJA AGUA 150 - PLIEGO" at bounding box center [305, 535] width 153 height 15
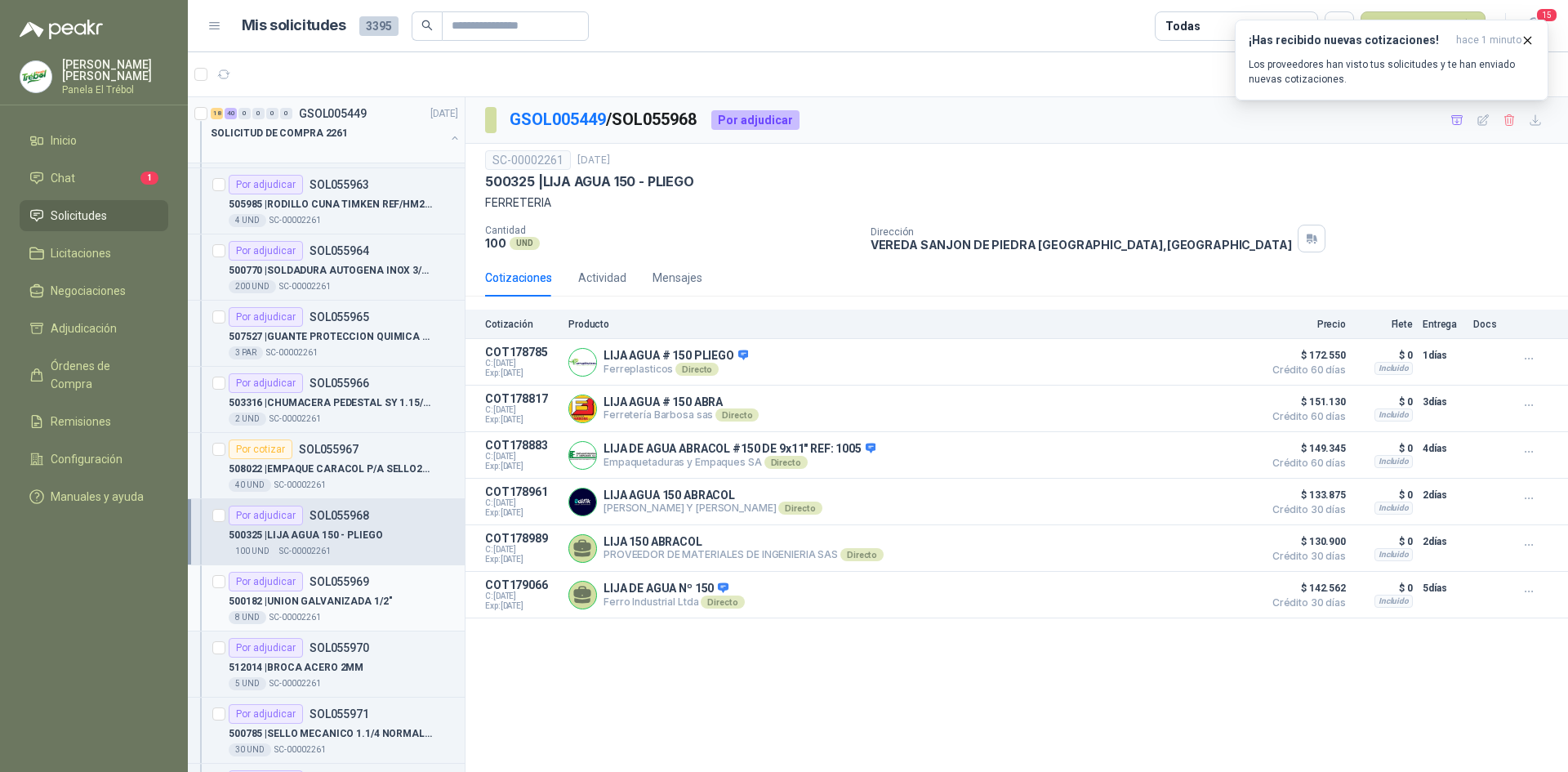
click at [311, 606] on p "500182 | UNION GALVANIZADA 1/2"" at bounding box center [310, 602] width 164 height 15
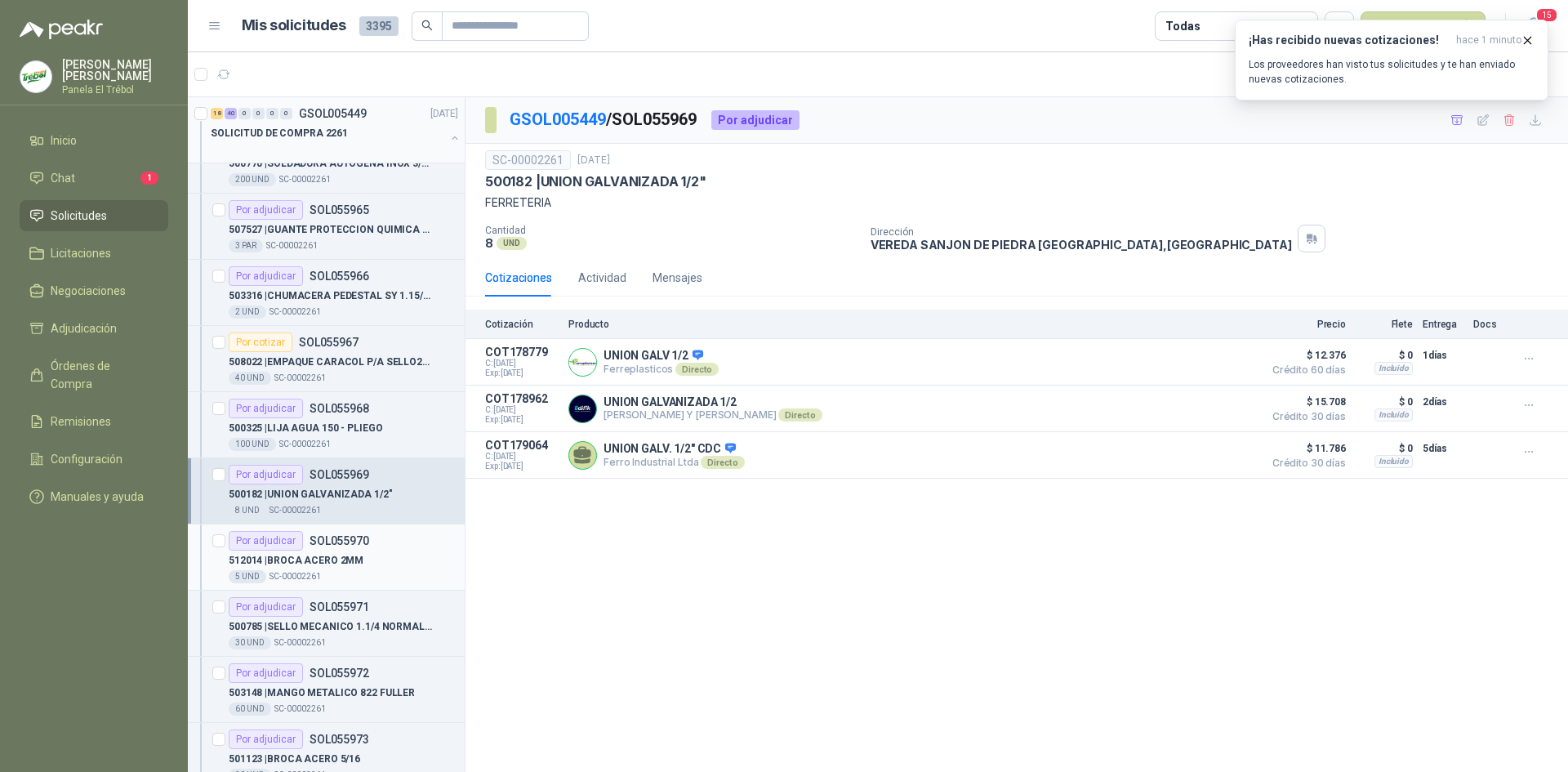
scroll to position [1361, 0]
click at [340, 564] on p "512014 | BROCA ACERO 2MM" at bounding box center [296, 558] width 135 height 15
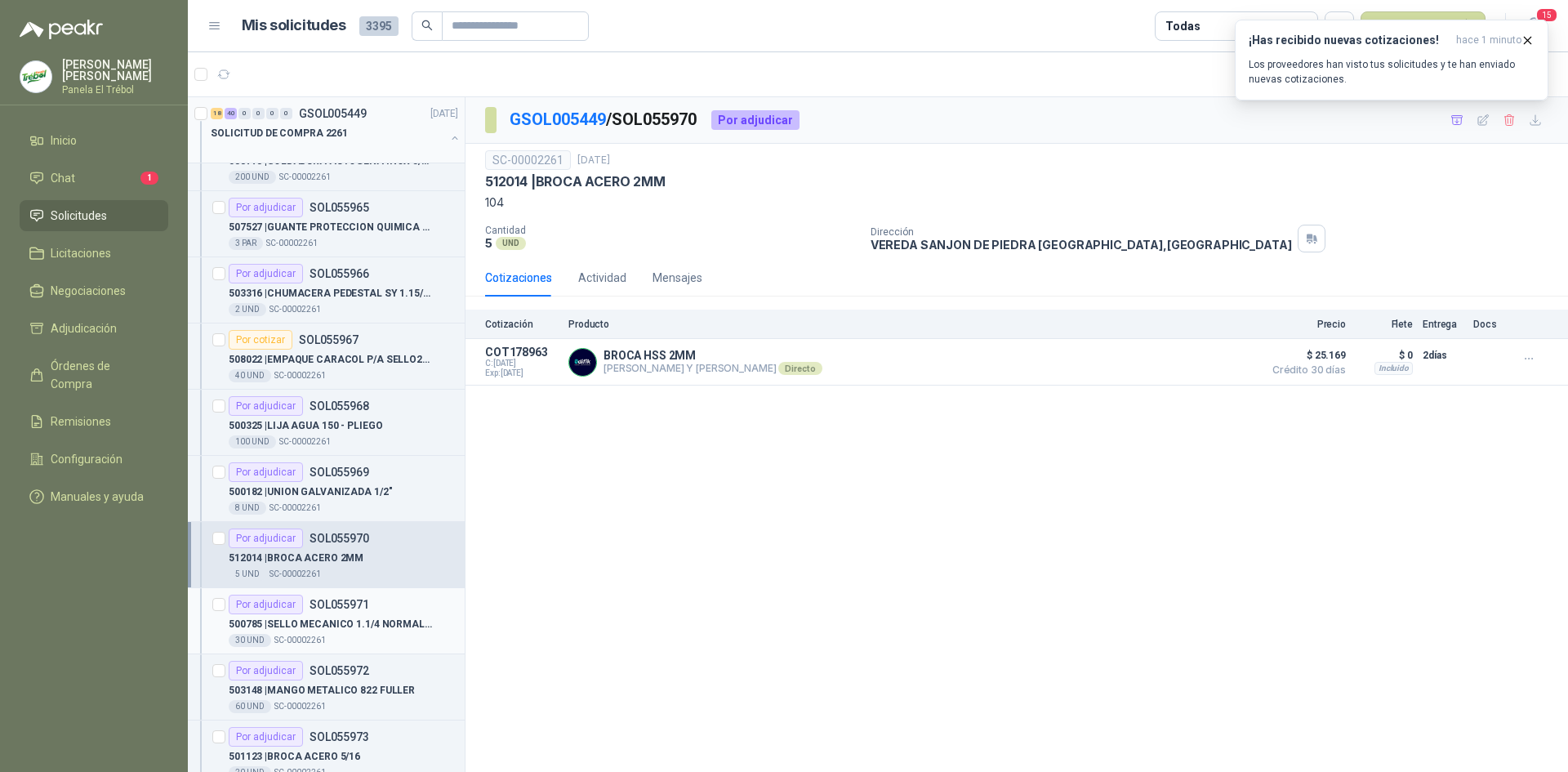
click at [359, 621] on p "500785 | SELLO MECANICO 1.1/4 NORMAL TIPO 21" at bounding box center [330, 624] width 204 height 15
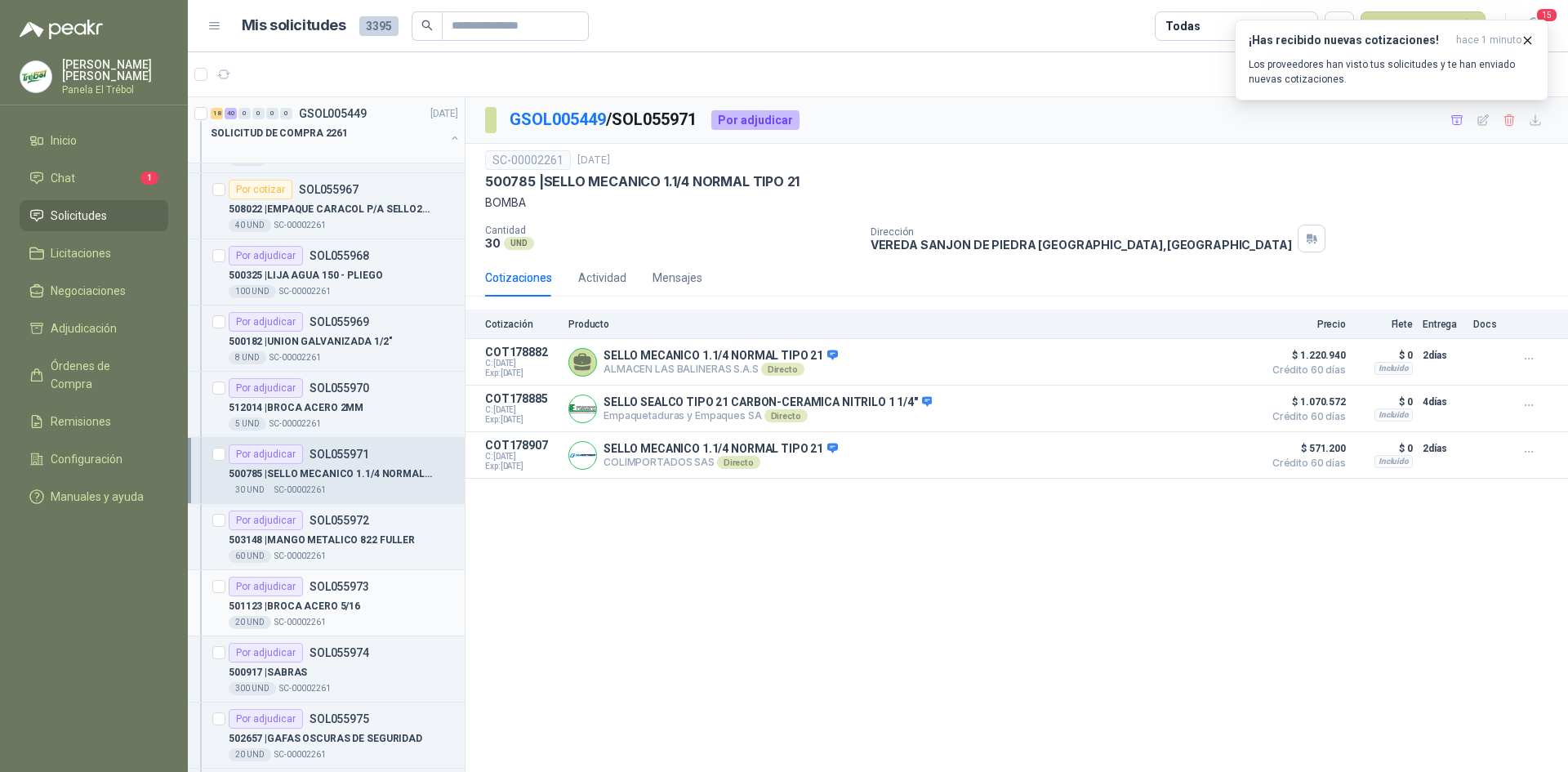
scroll to position [1525, 0]
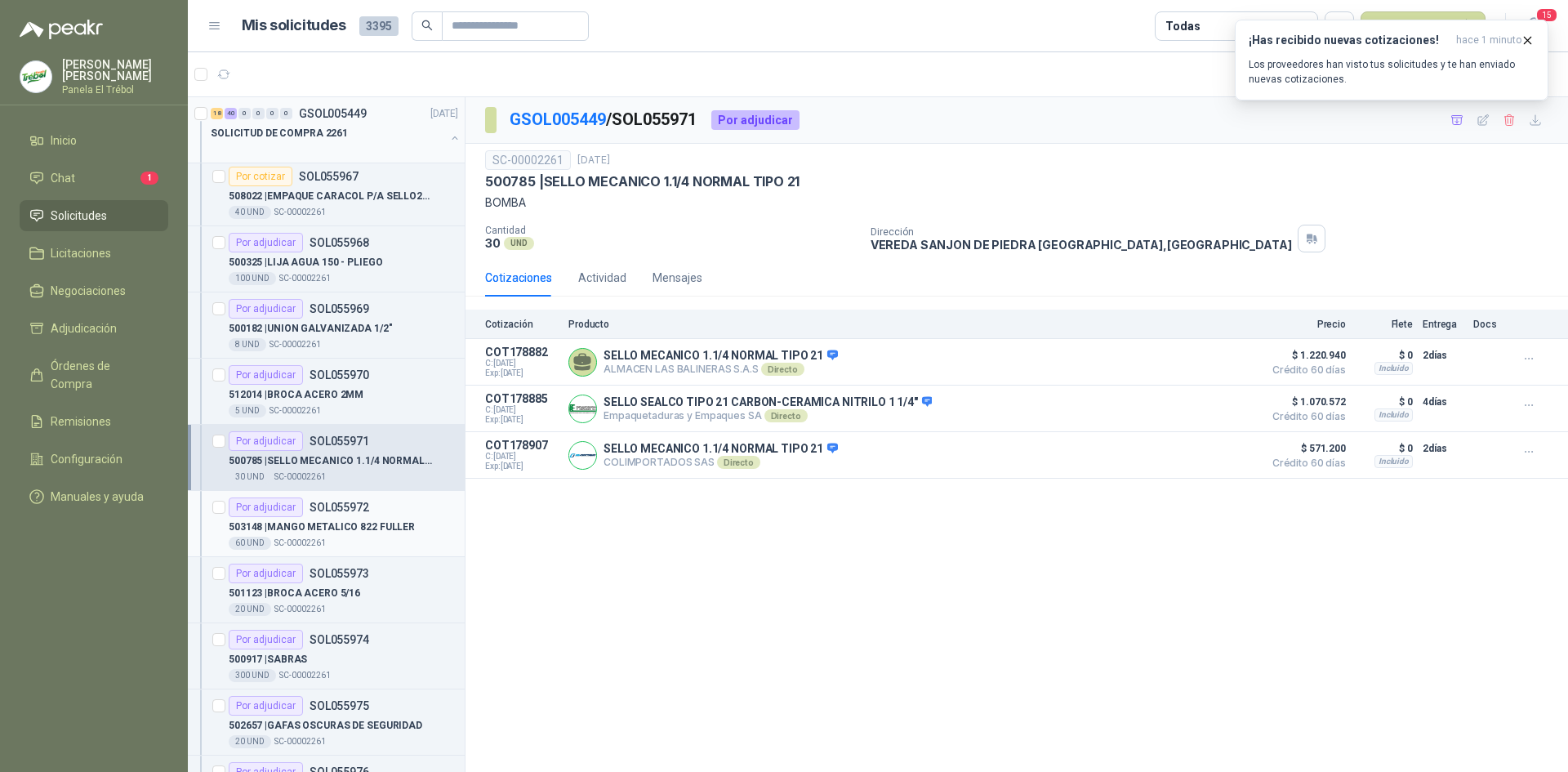
click at [353, 524] on p "503148 | MANGO METALICO 822 FULLER" at bounding box center [322, 527] width 187 height 15
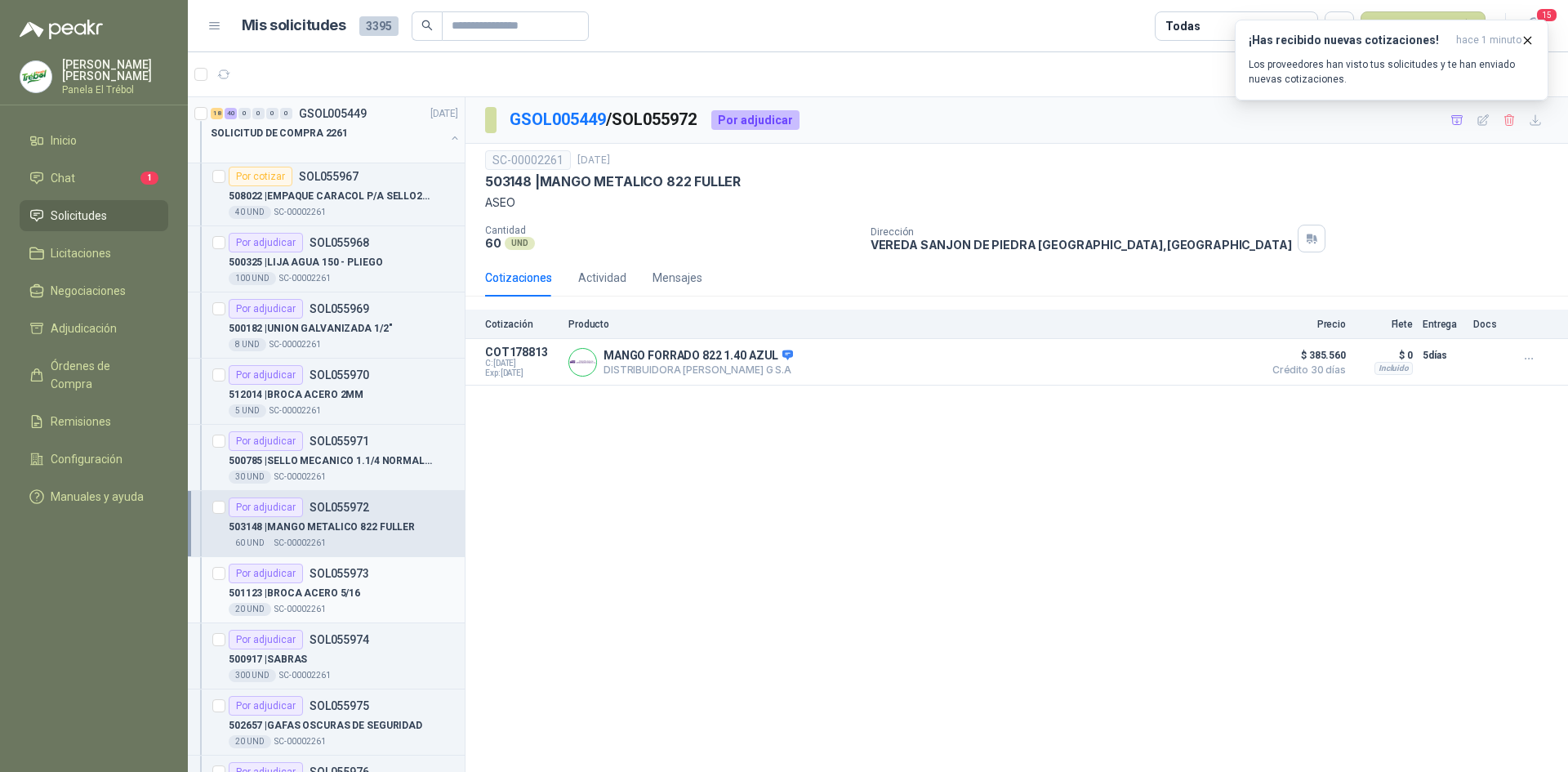
click at [353, 590] on p "501123 | BROCA ACERO 5/16" at bounding box center [294, 593] width 131 height 15
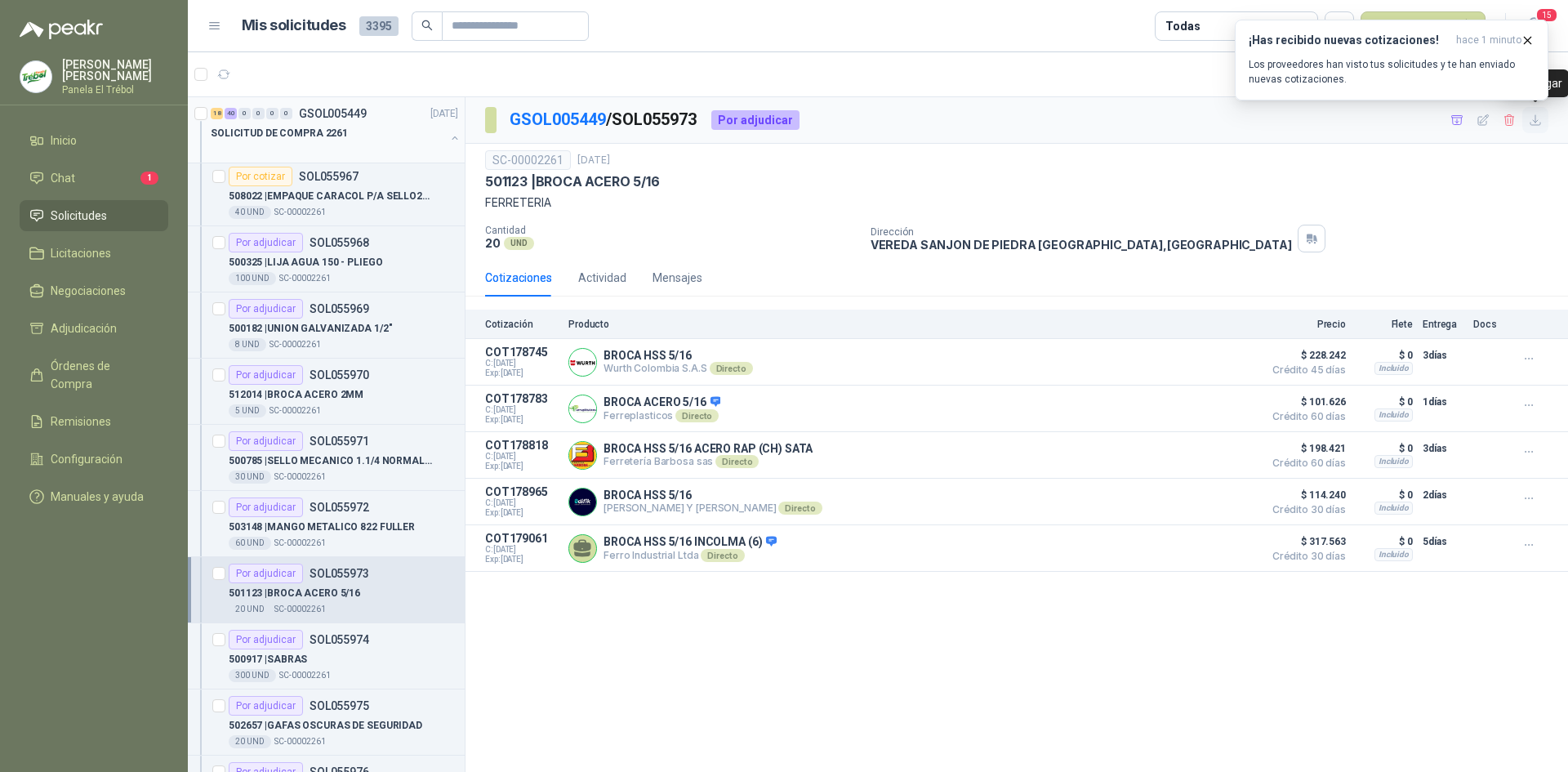
click at [1533, 124] on icon "button" at bounding box center [1536, 120] width 14 height 14
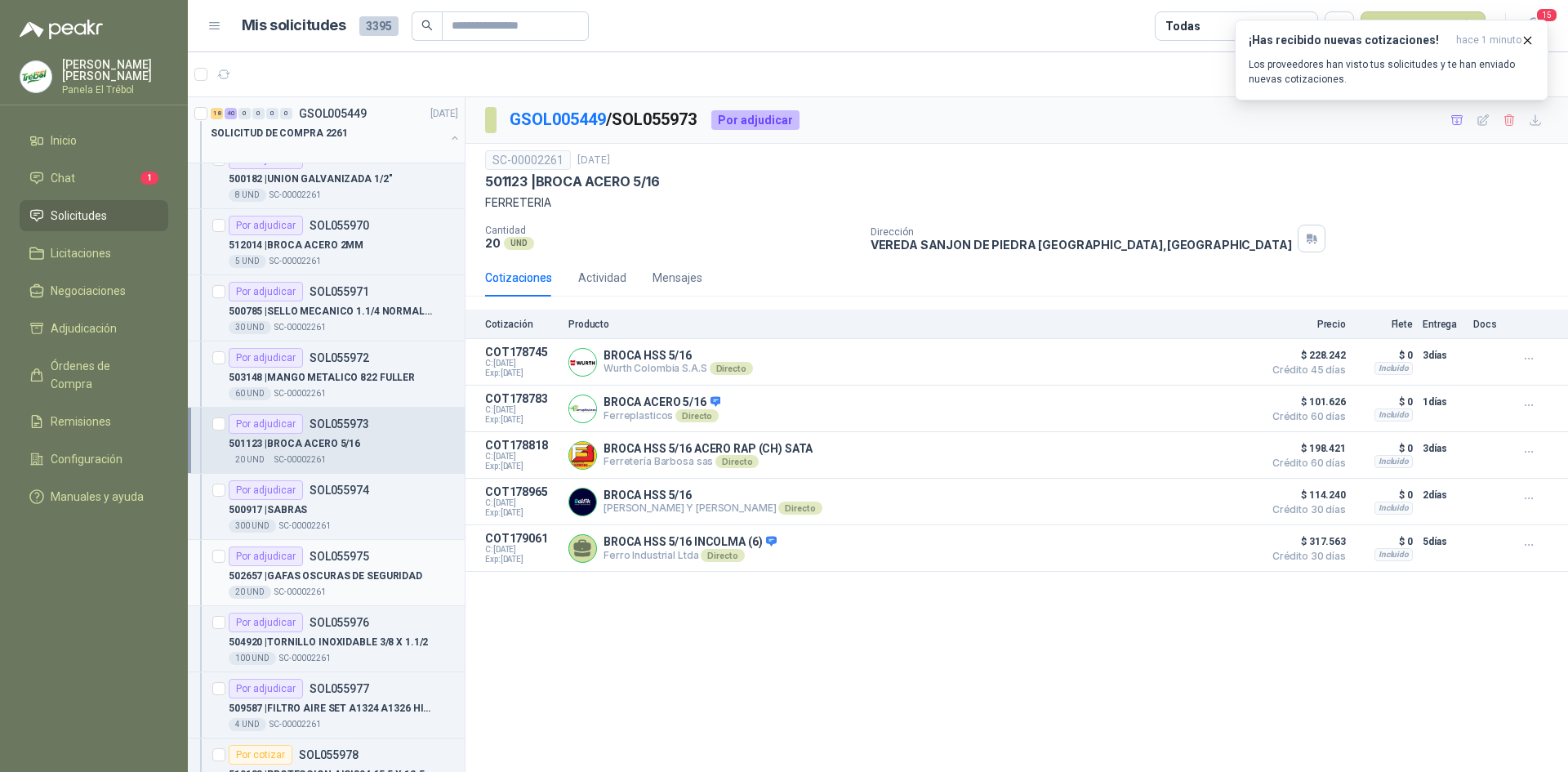
scroll to position [1688, 0]
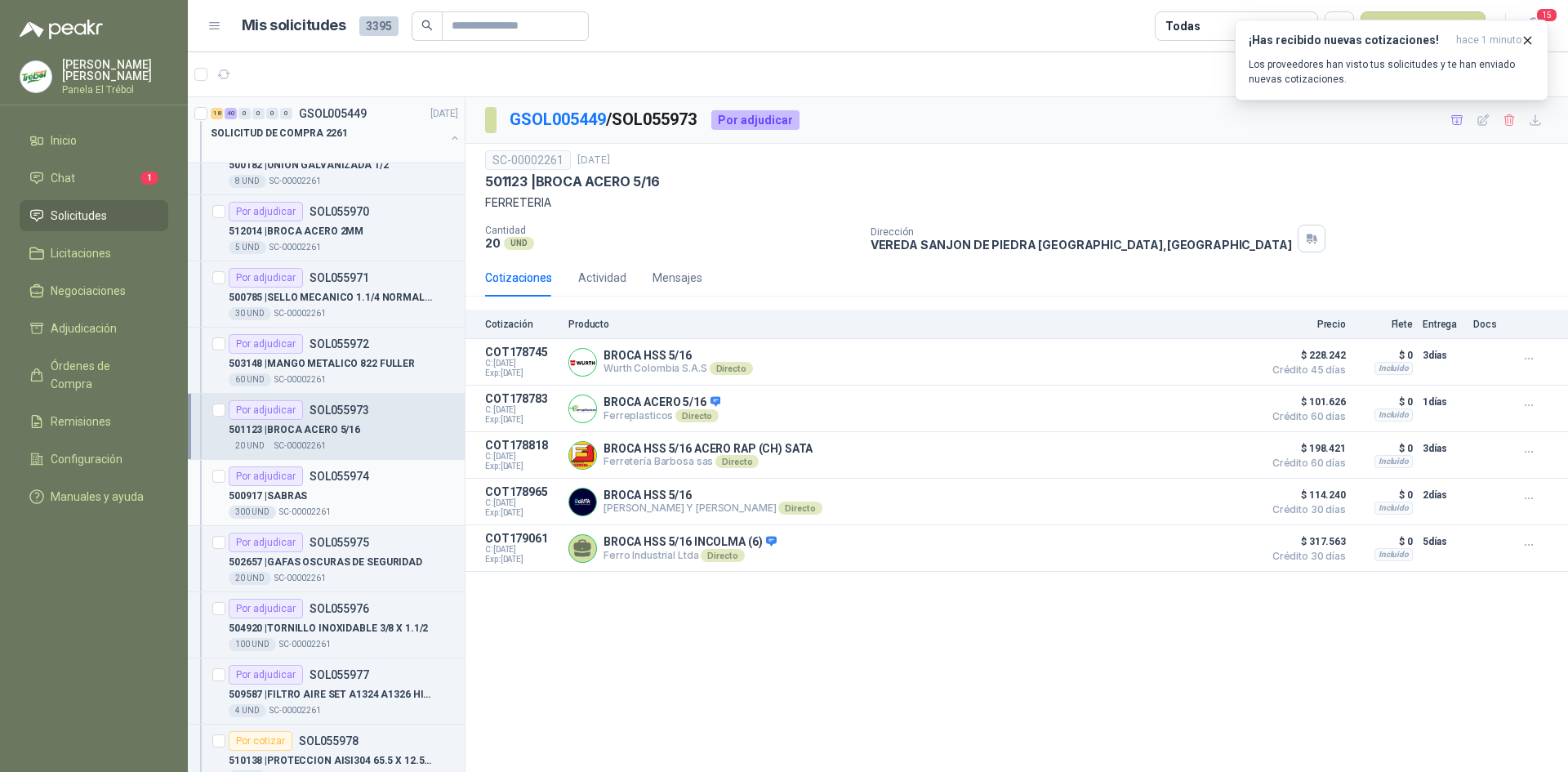
click at [367, 508] on div "300 UND  SC-00002261" at bounding box center [343, 512] width 229 height 13
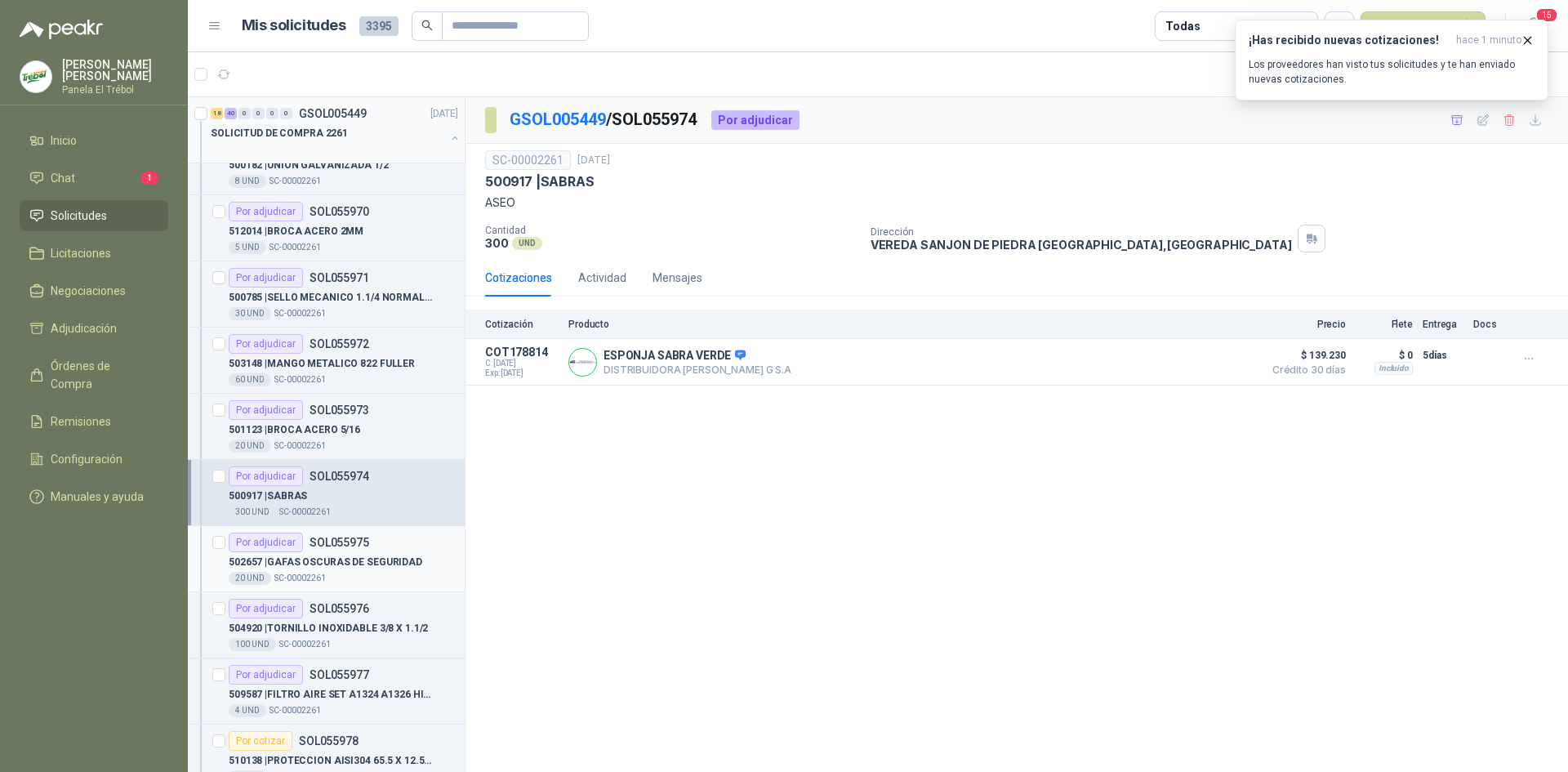
click at [334, 562] on p "502657 | GAFAS OSCURAS DE SEGURIDAD" at bounding box center [325, 563] width 193 height 15
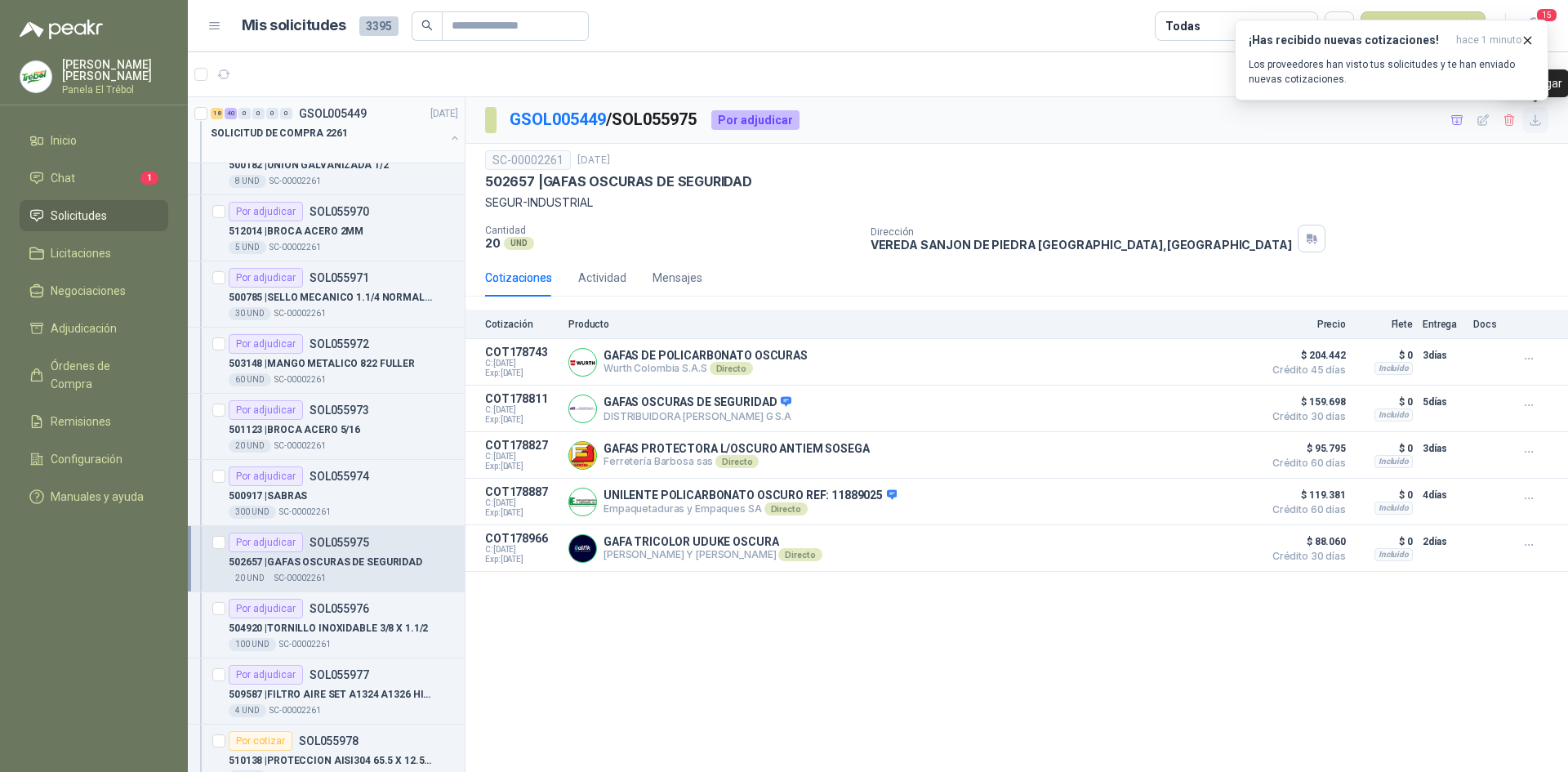
click at [1537, 116] on icon "button" at bounding box center [1536, 120] width 14 height 14
click at [386, 635] on p "504920 | TORNILLO INOXIDABLE 3/8 X 1.1/2" at bounding box center [327, 628] width 199 height 15
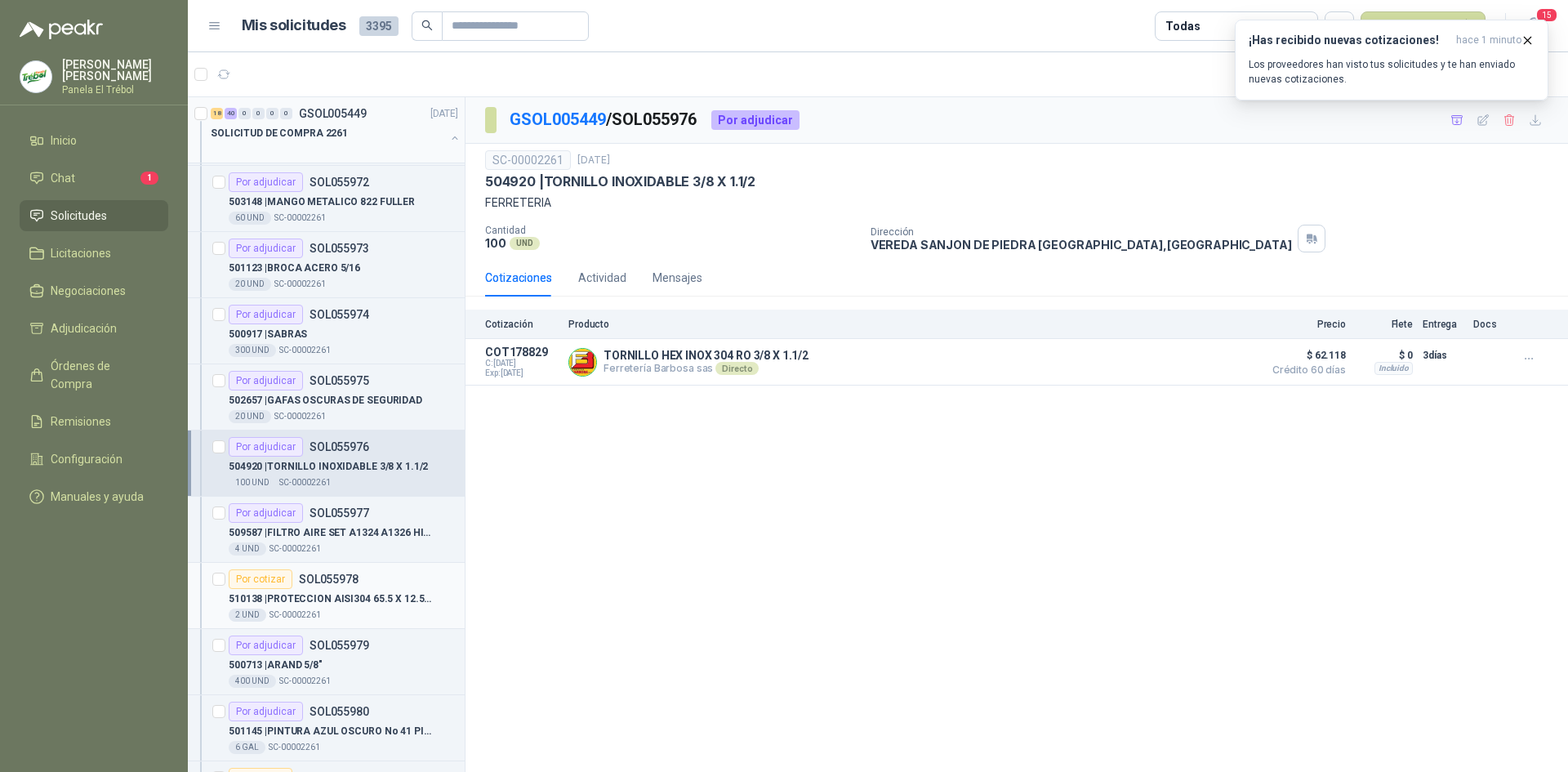
scroll to position [1851, 0]
click at [326, 538] on p "509587 | FILTRO AIRE SET A1324 A1326 HINO 500 FC4" at bounding box center [330, 531] width 204 height 15
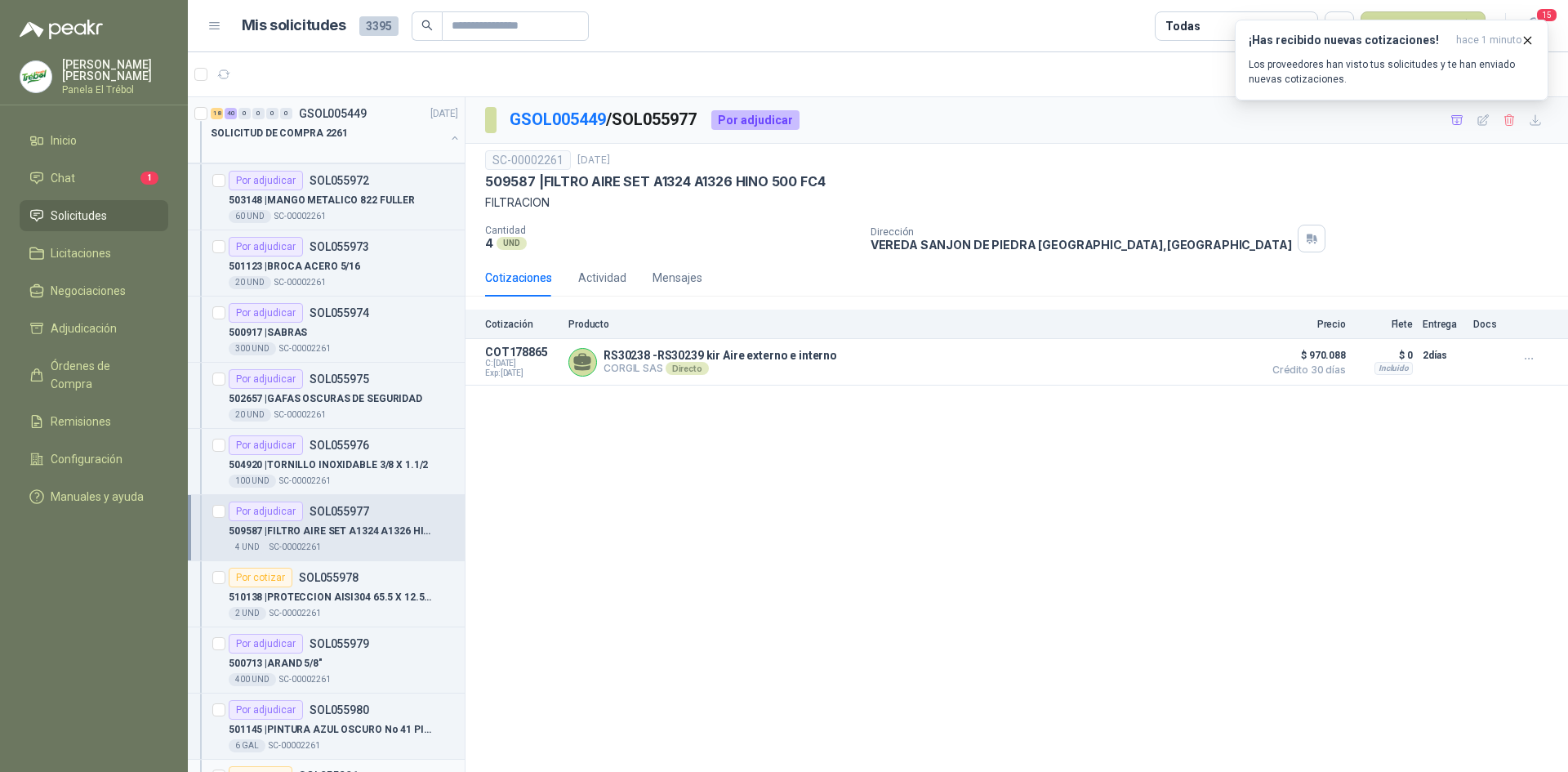
scroll to position [2015, 0]
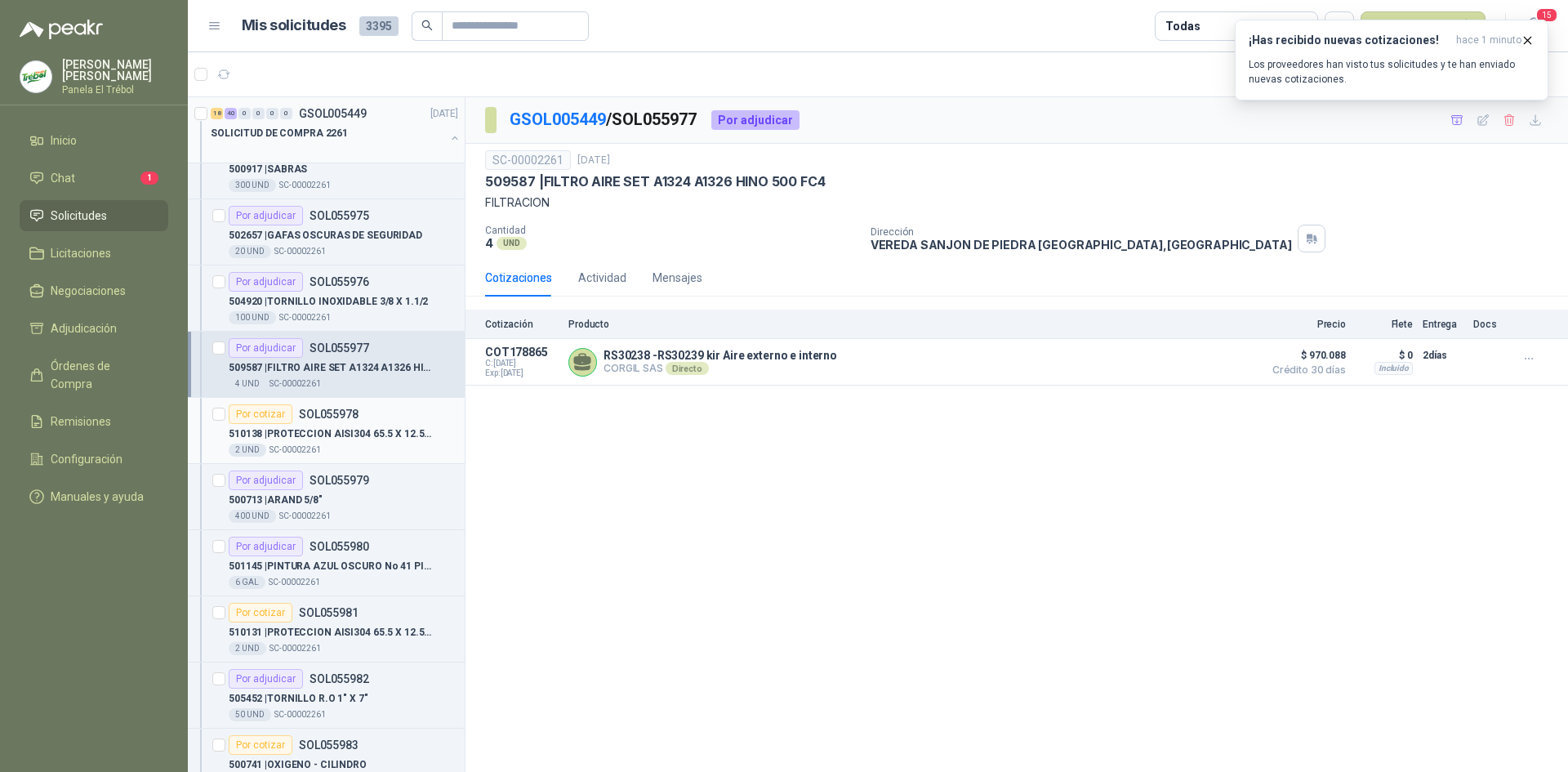
click at [342, 432] on p "510138 | PROTECCION AISI304 65.5 X 12.5 X 1.5 L505,3 MA251784 MH320274 SMIPACK" at bounding box center [330, 434] width 204 height 15
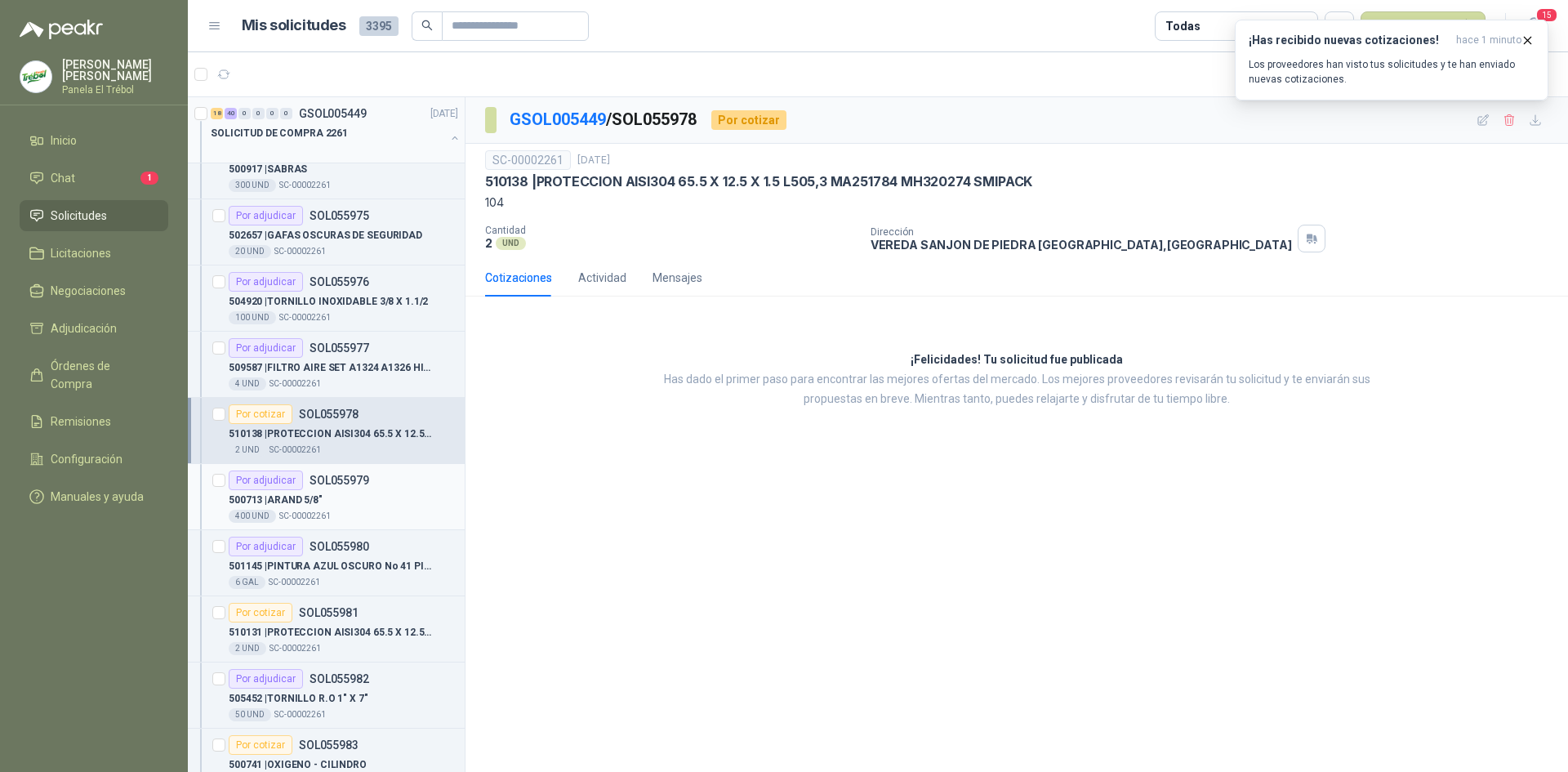
click at [366, 511] on div "400 UND  SC-00002261" at bounding box center [343, 516] width 229 height 13
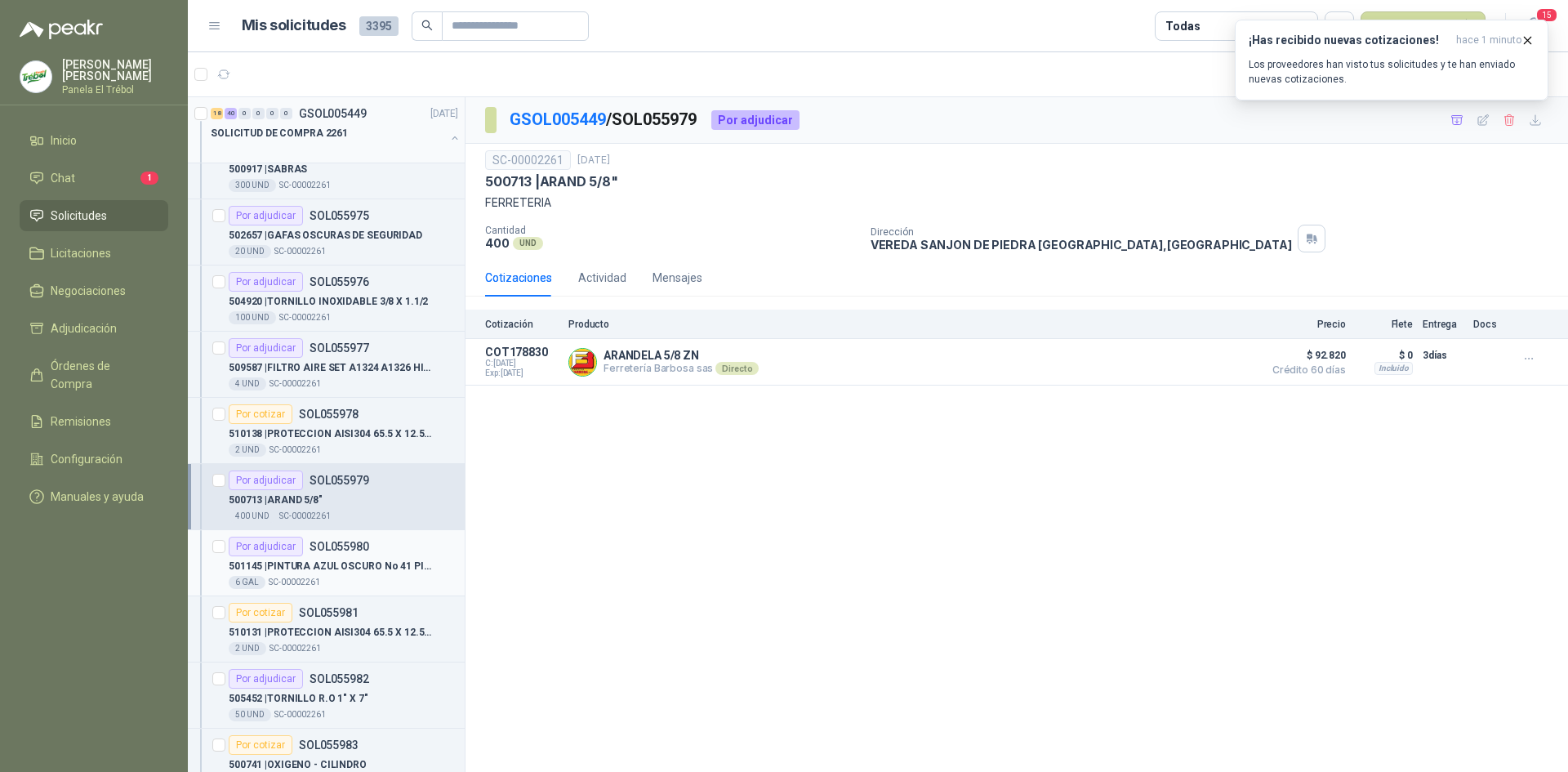
click at [370, 580] on div "6 GAL  SC-00002261" at bounding box center [343, 583] width 229 height 13
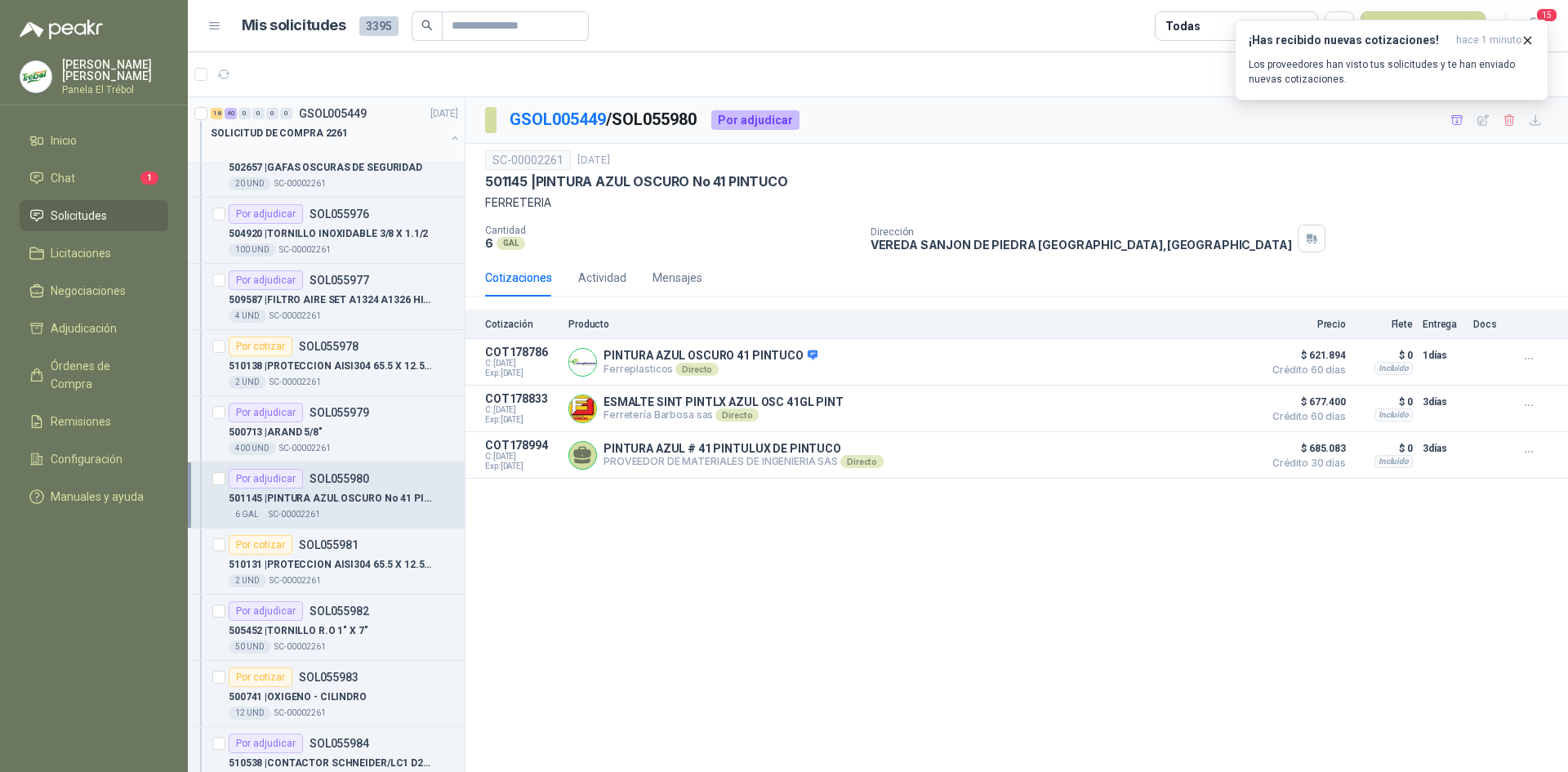
scroll to position [2124, 0]
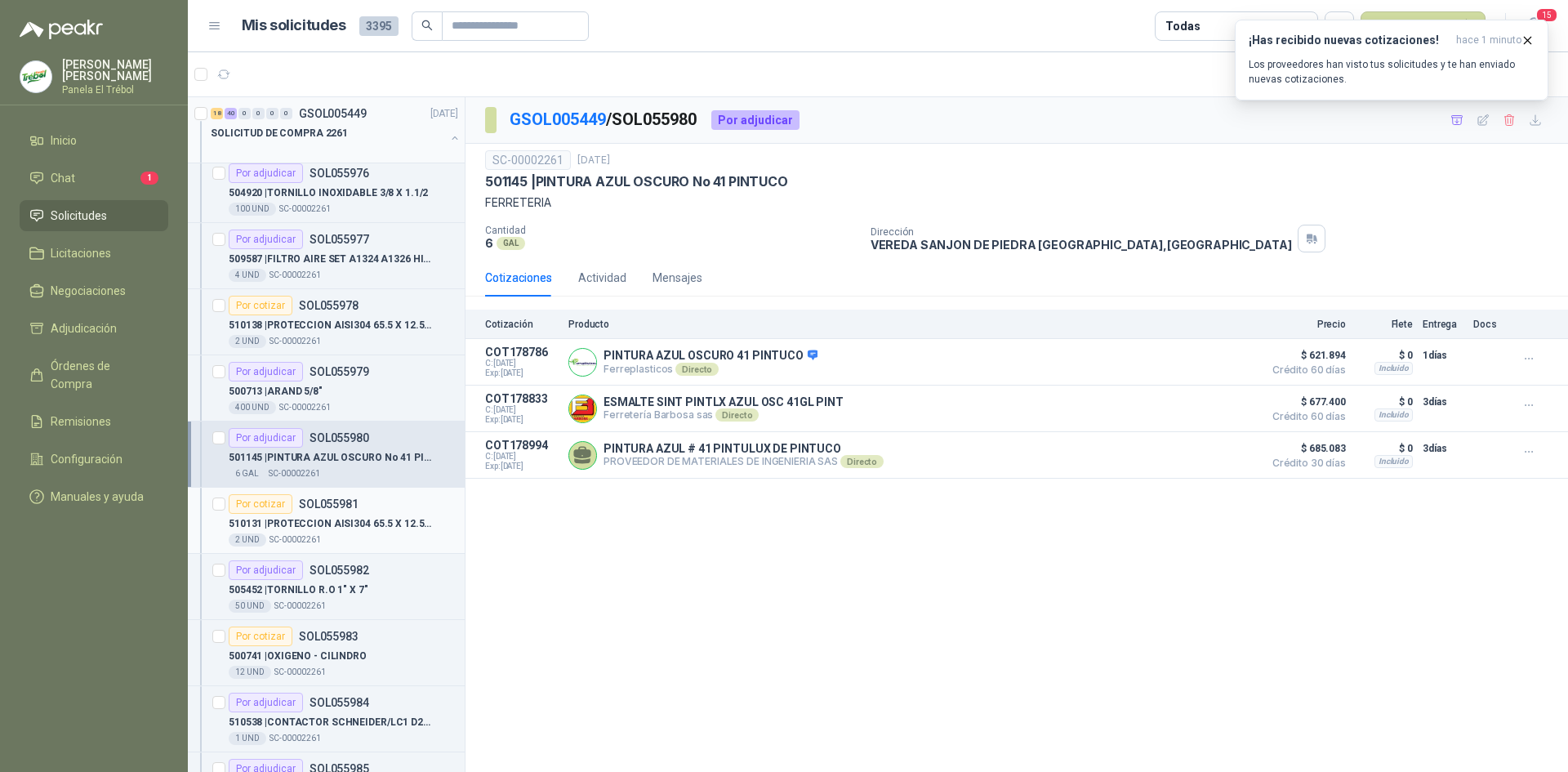
click at [333, 531] on div "510131 | PROTECCION AISI304 65.5 X 12.5 X 1.5 L 659,5 MA251786 MH 320274 SMIPACK" at bounding box center [343, 524] width 229 height 20
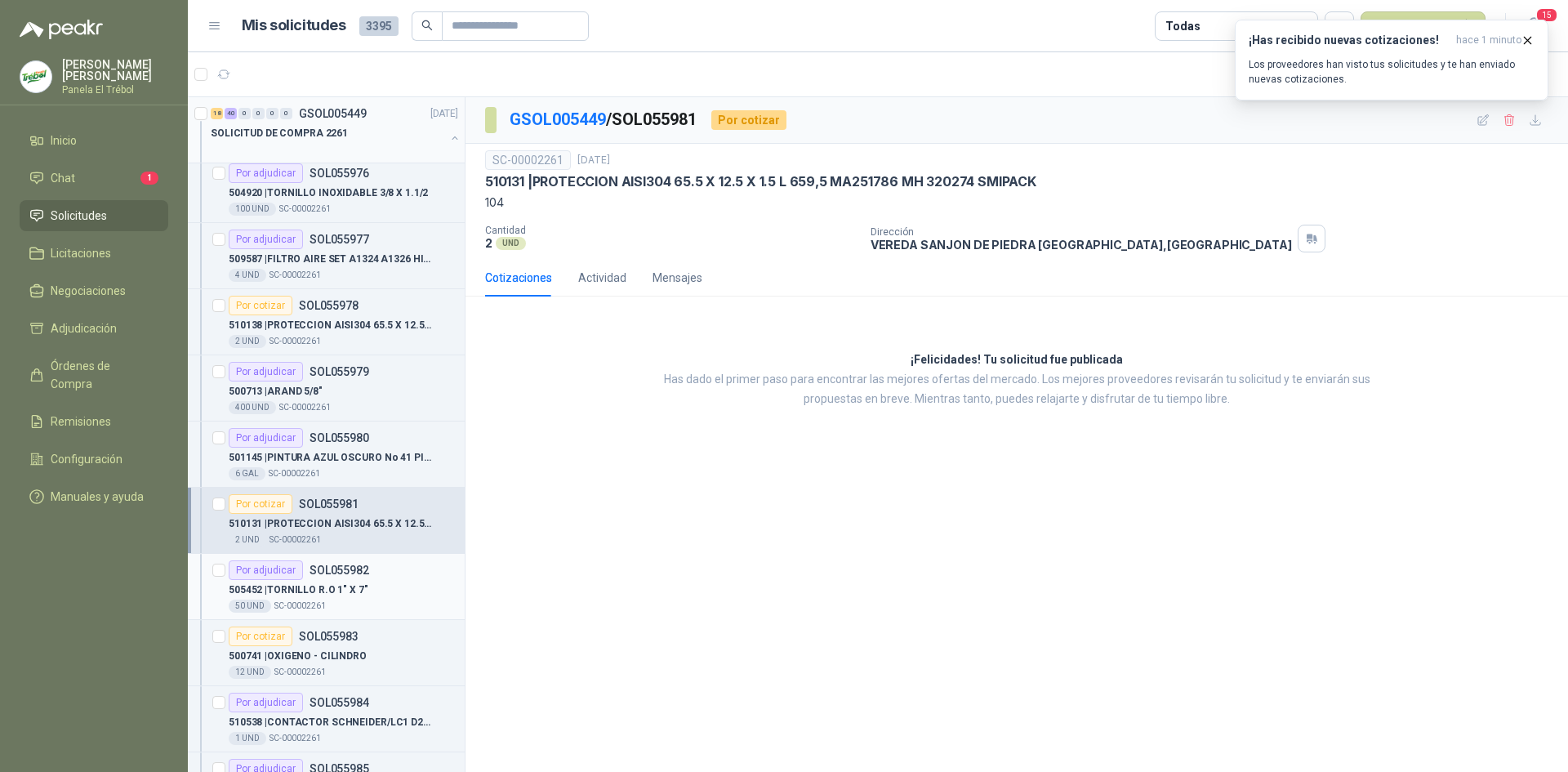
click at [349, 588] on p "505452 | TORNILLO R.O 1" X 7"" at bounding box center [298, 590] width 140 height 15
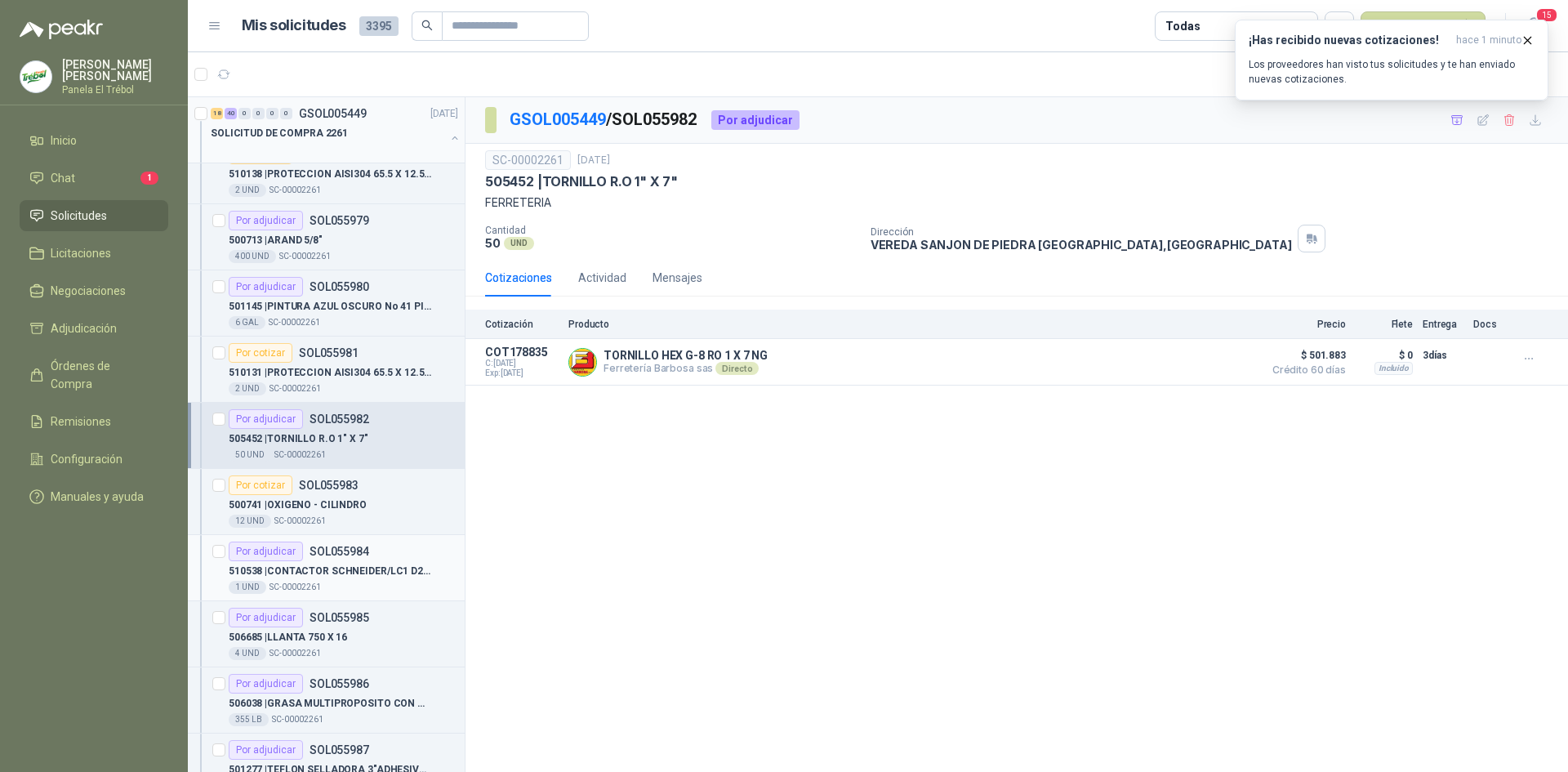
scroll to position [2286, 0]
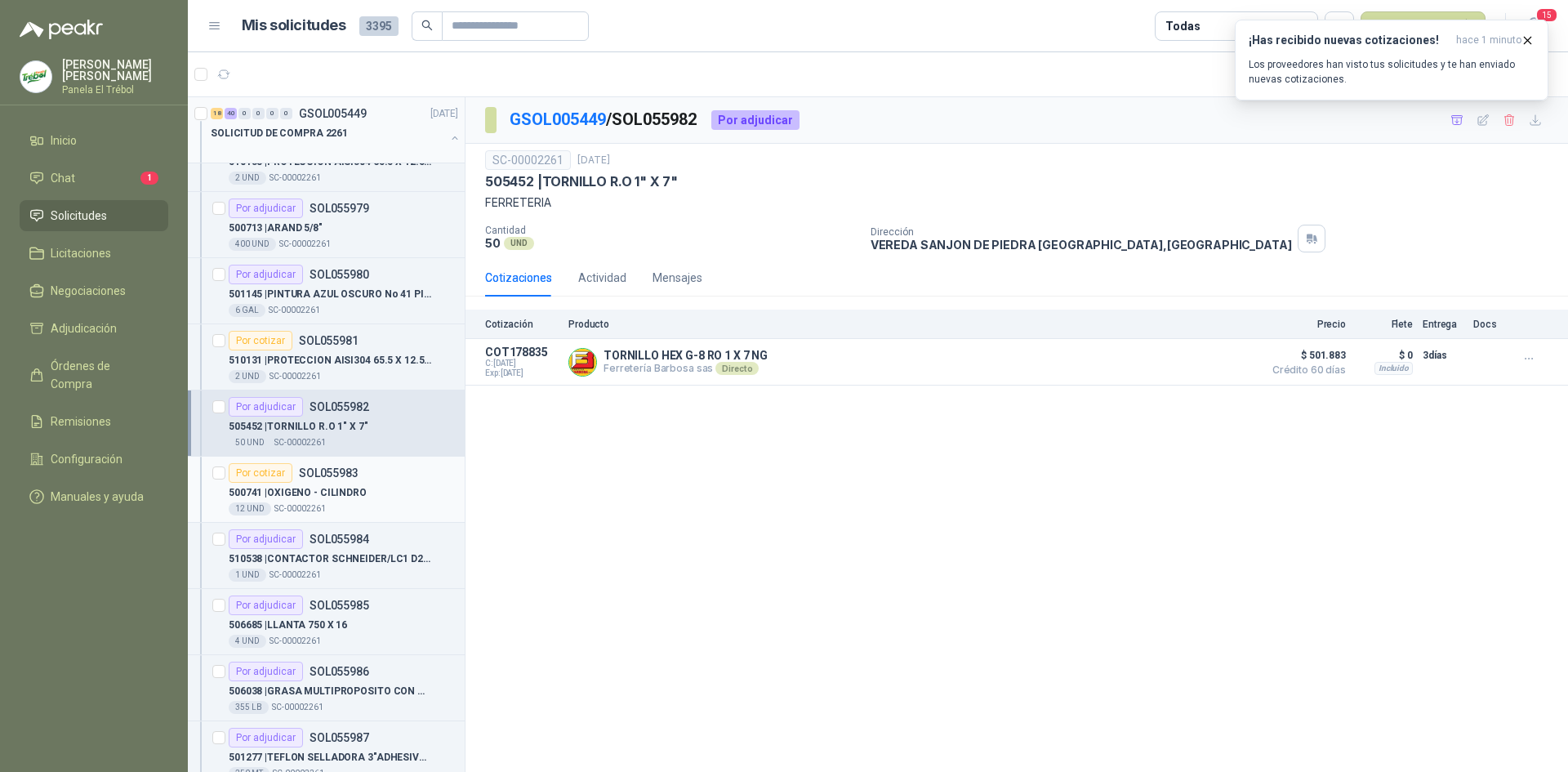
click at [343, 496] on p "500741 | OXIGENO - CILINDRO" at bounding box center [297, 493] width 138 height 15
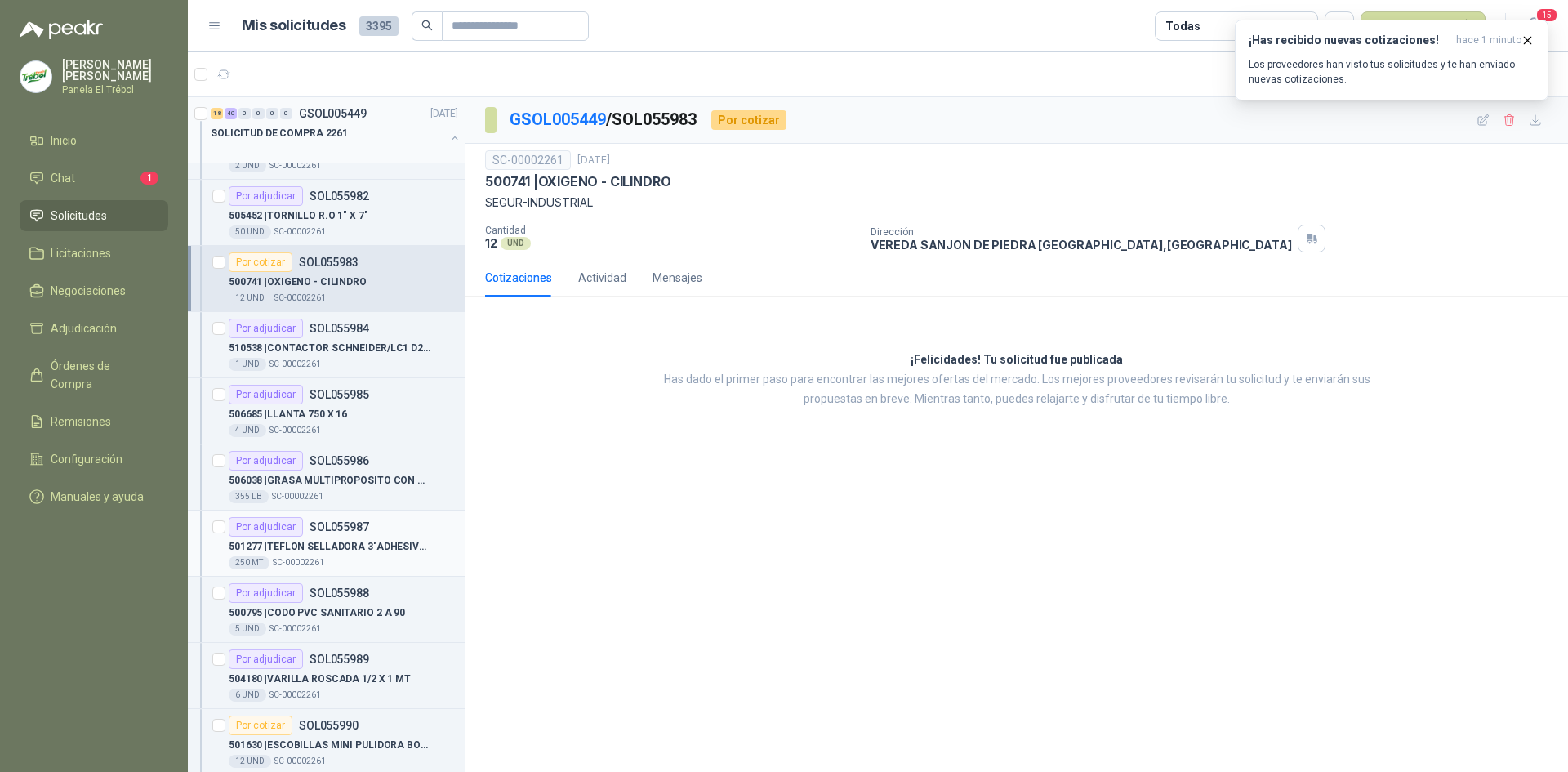
scroll to position [2504, 0]
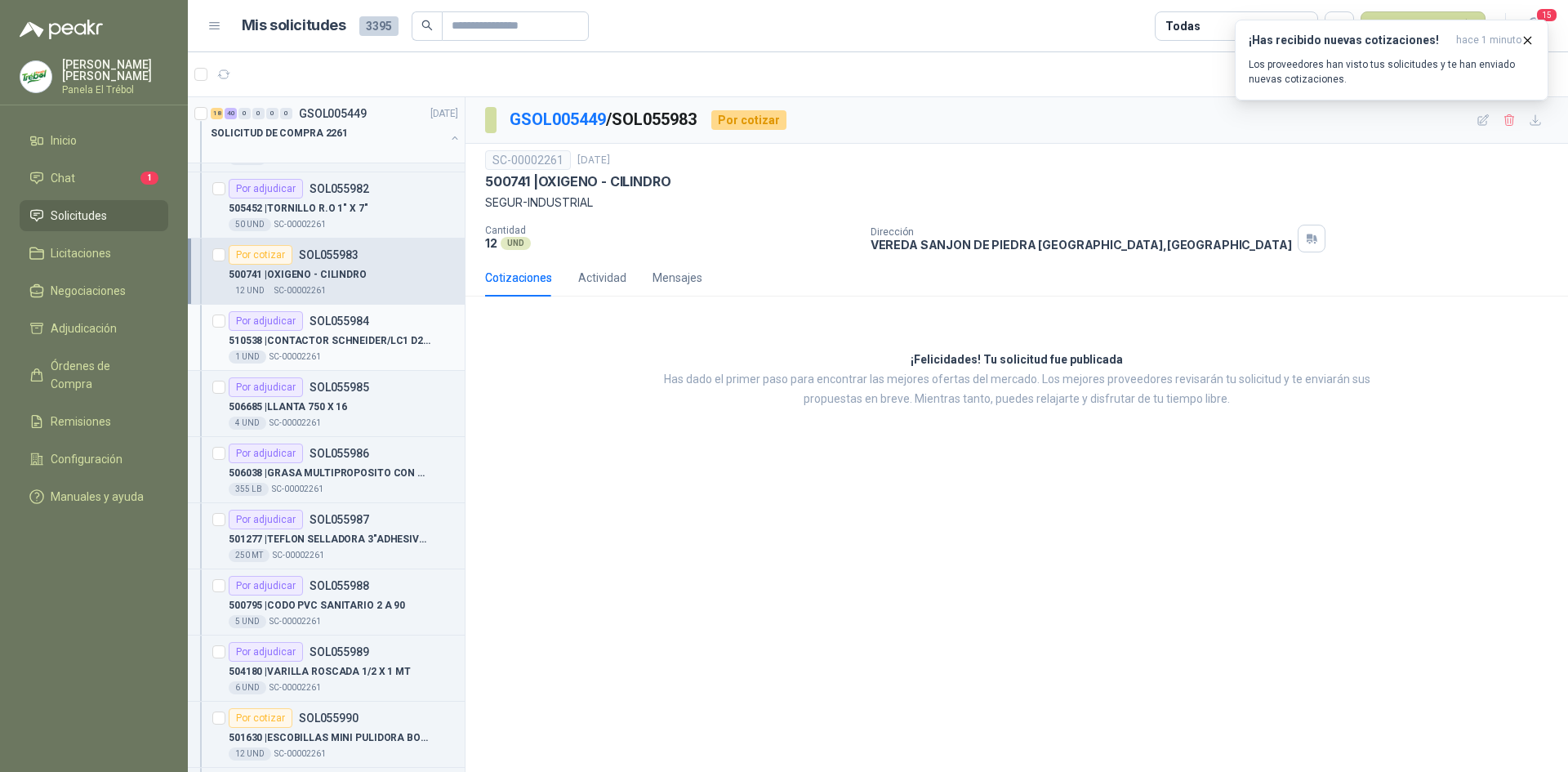
click at [326, 337] on p "510538 | CONTACTOR SCHNEIDER/LC1 D25 BOBINA 220 V" at bounding box center [330, 341] width 204 height 15
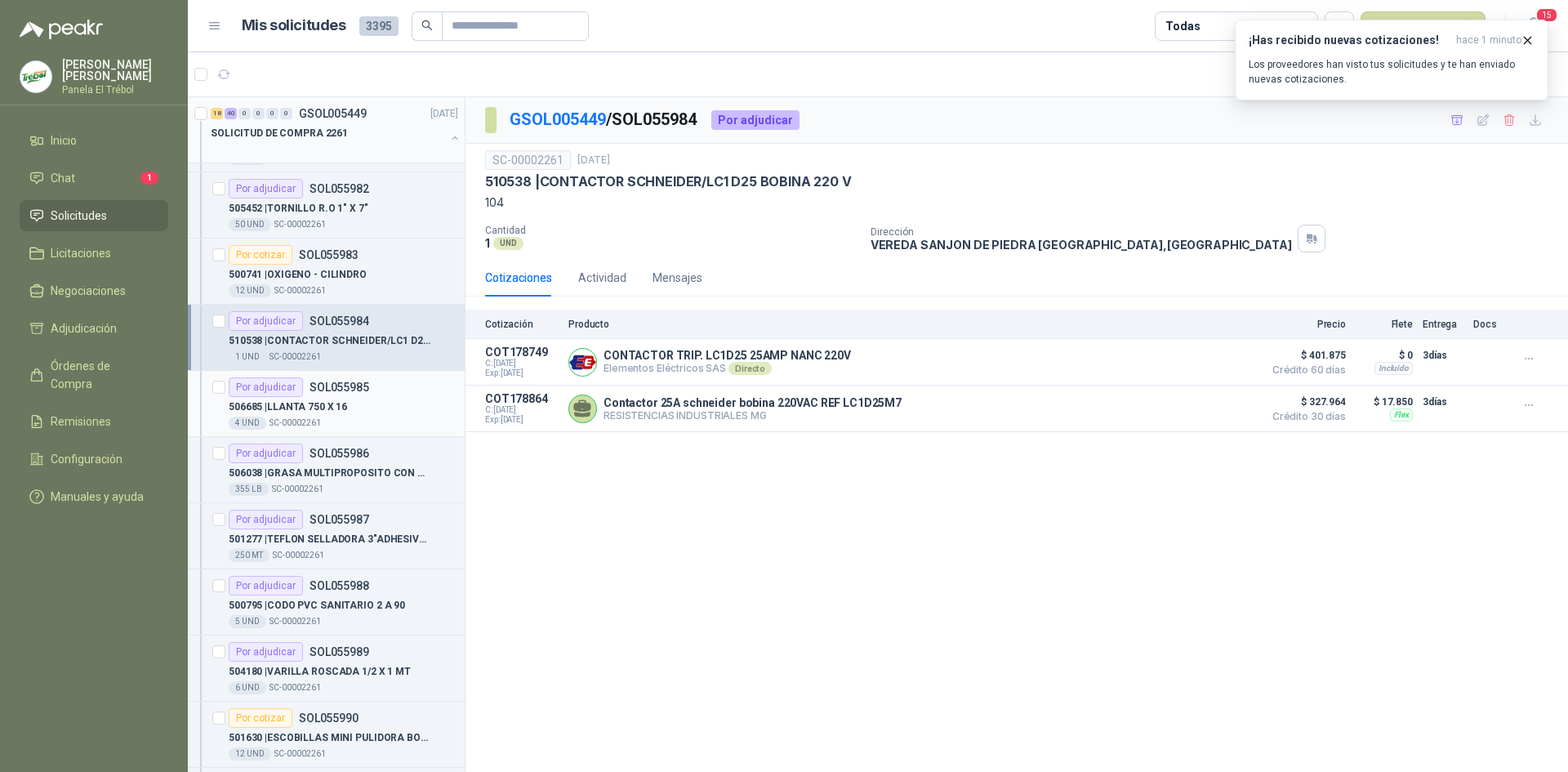
click at [367, 418] on div "4 UND  SC-00002261" at bounding box center [343, 424] width 229 height 13
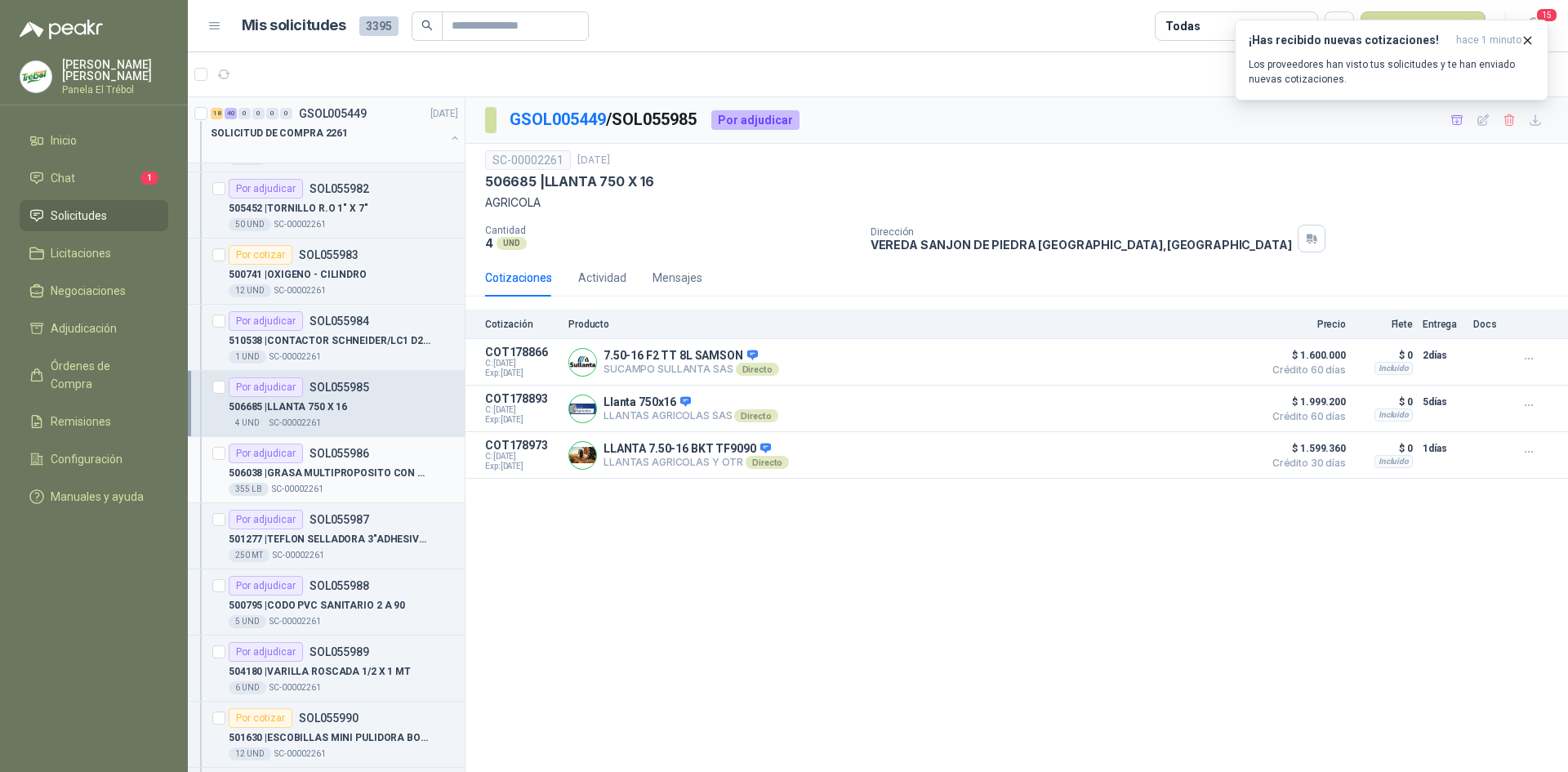
click at [310, 461] on div "Por adjudicar SOL055986" at bounding box center [299, 453] width 141 height 20
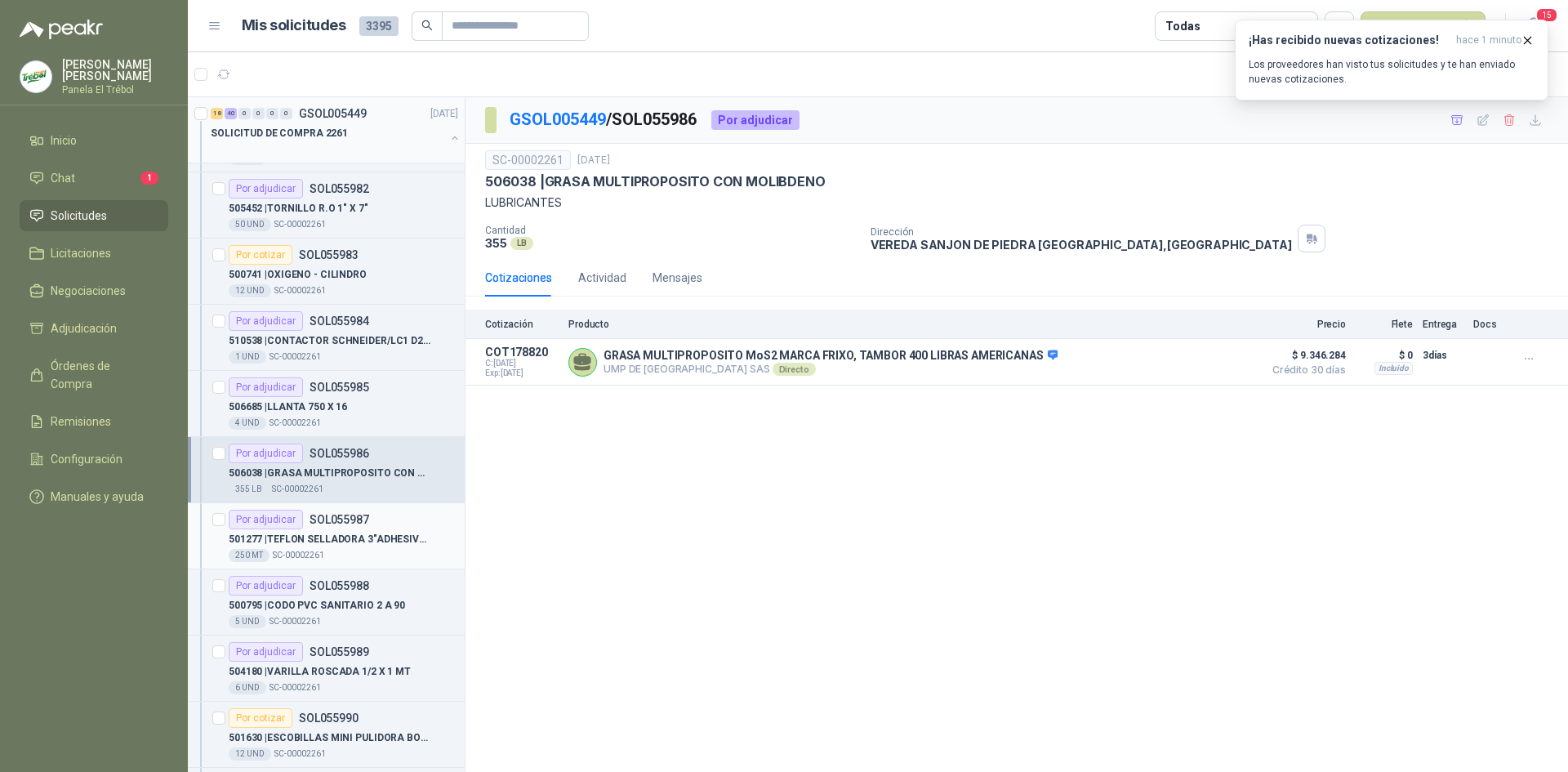
click at [352, 545] on p "501277 | TEFLON SELLADORA 3"ADHESIVO ROLLO X 25" at bounding box center [330, 540] width 204 height 15
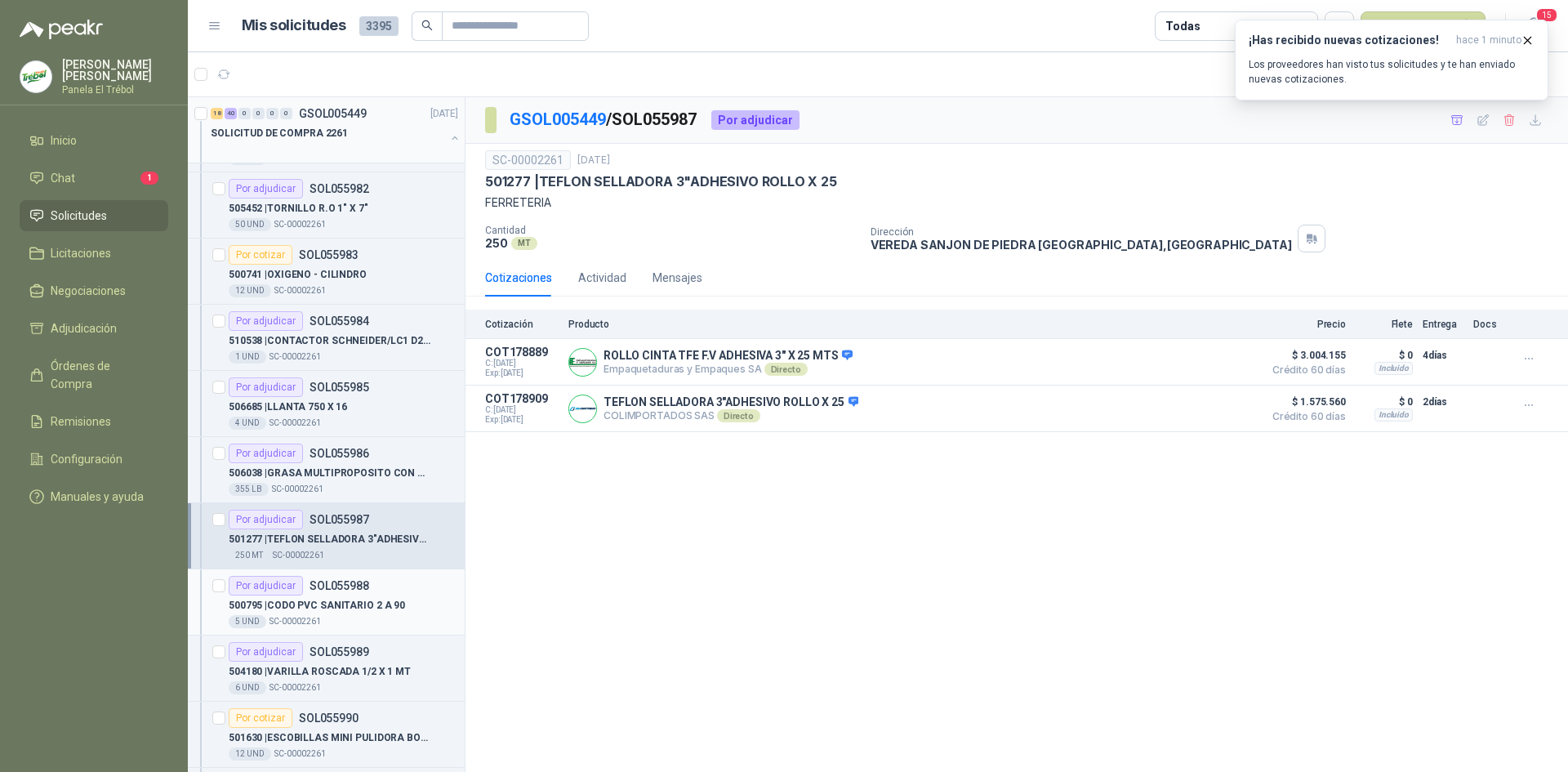
click at [362, 600] on p "500795 | CODO PVC SANITARIO 2 A 90" at bounding box center [316, 605] width 176 height 15
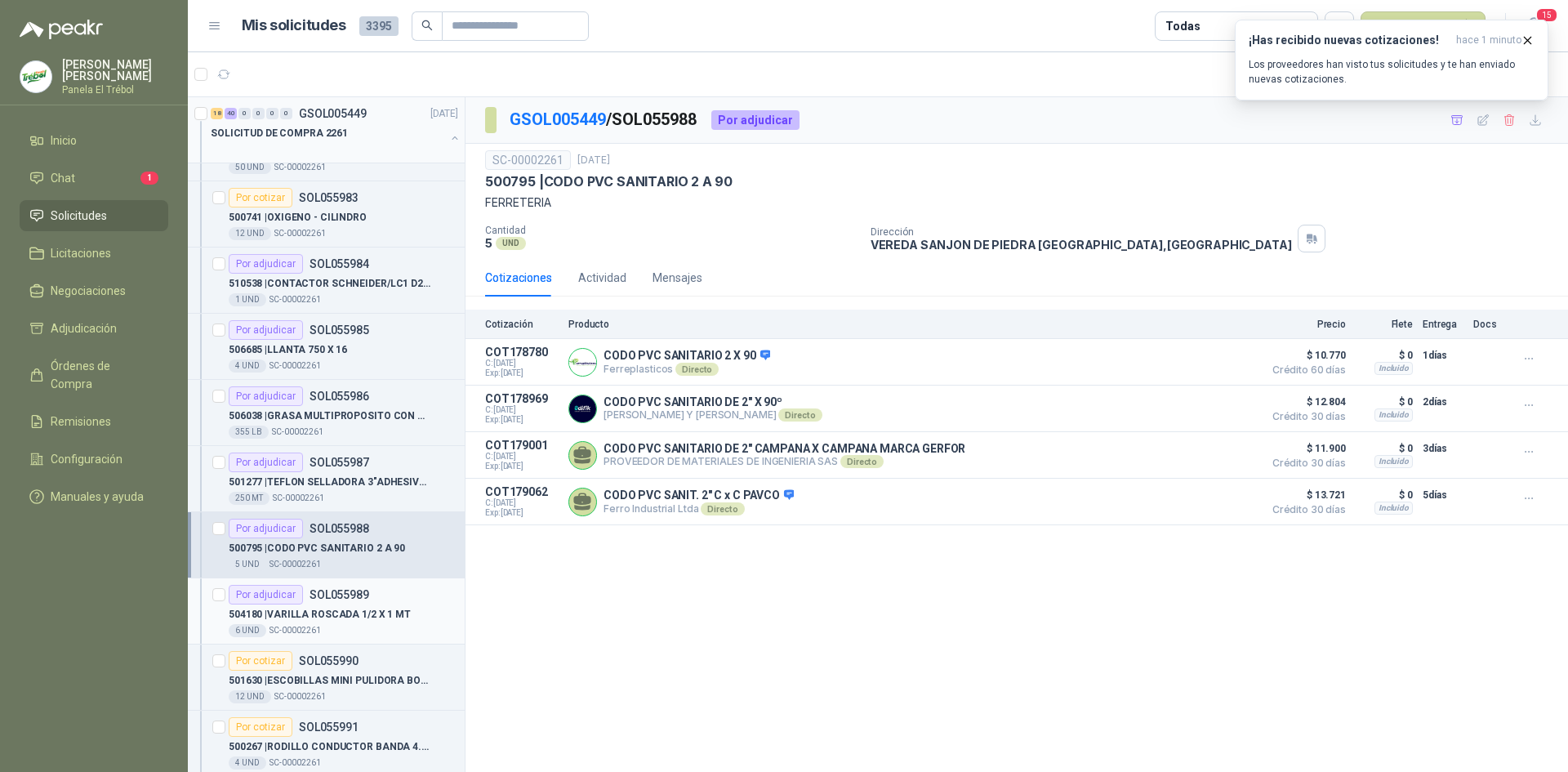
scroll to position [2668, 0]
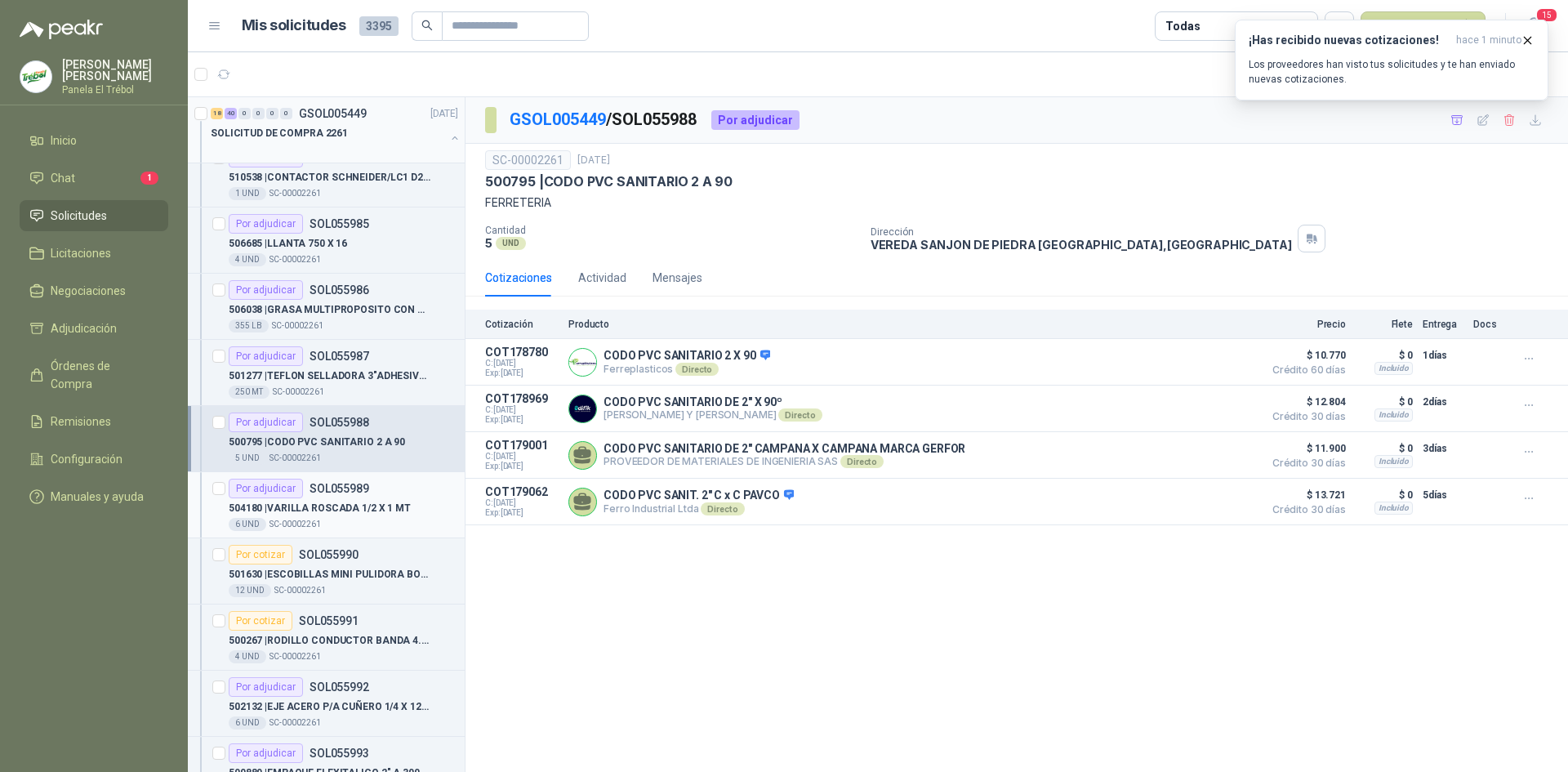
click at [351, 491] on p "SOL055989" at bounding box center [339, 488] width 60 height 11
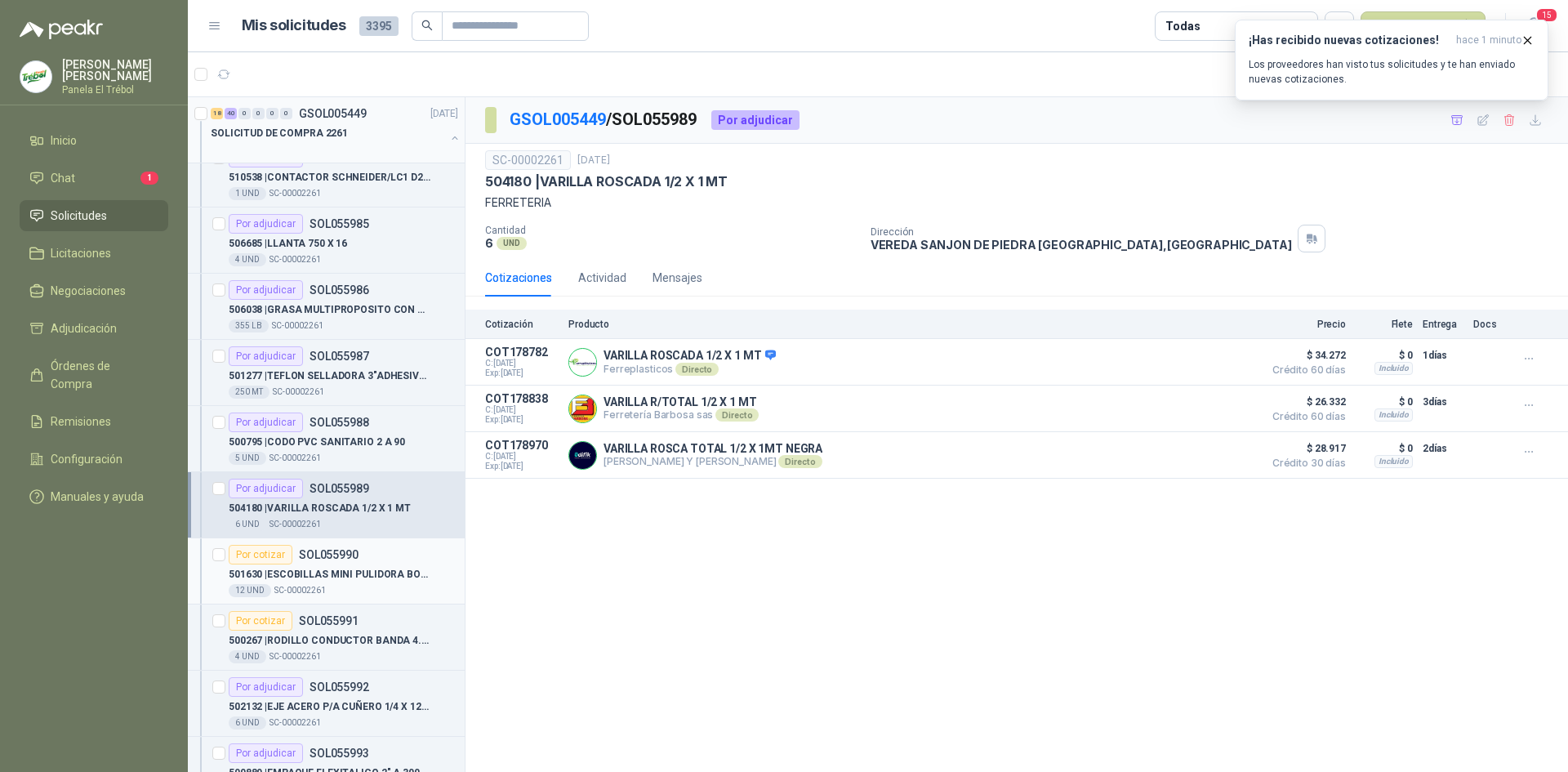
click at [340, 581] on p "501630 | ESCOBILLAS MINI PULIDORA BOSH" at bounding box center [330, 574] width 204 height 15
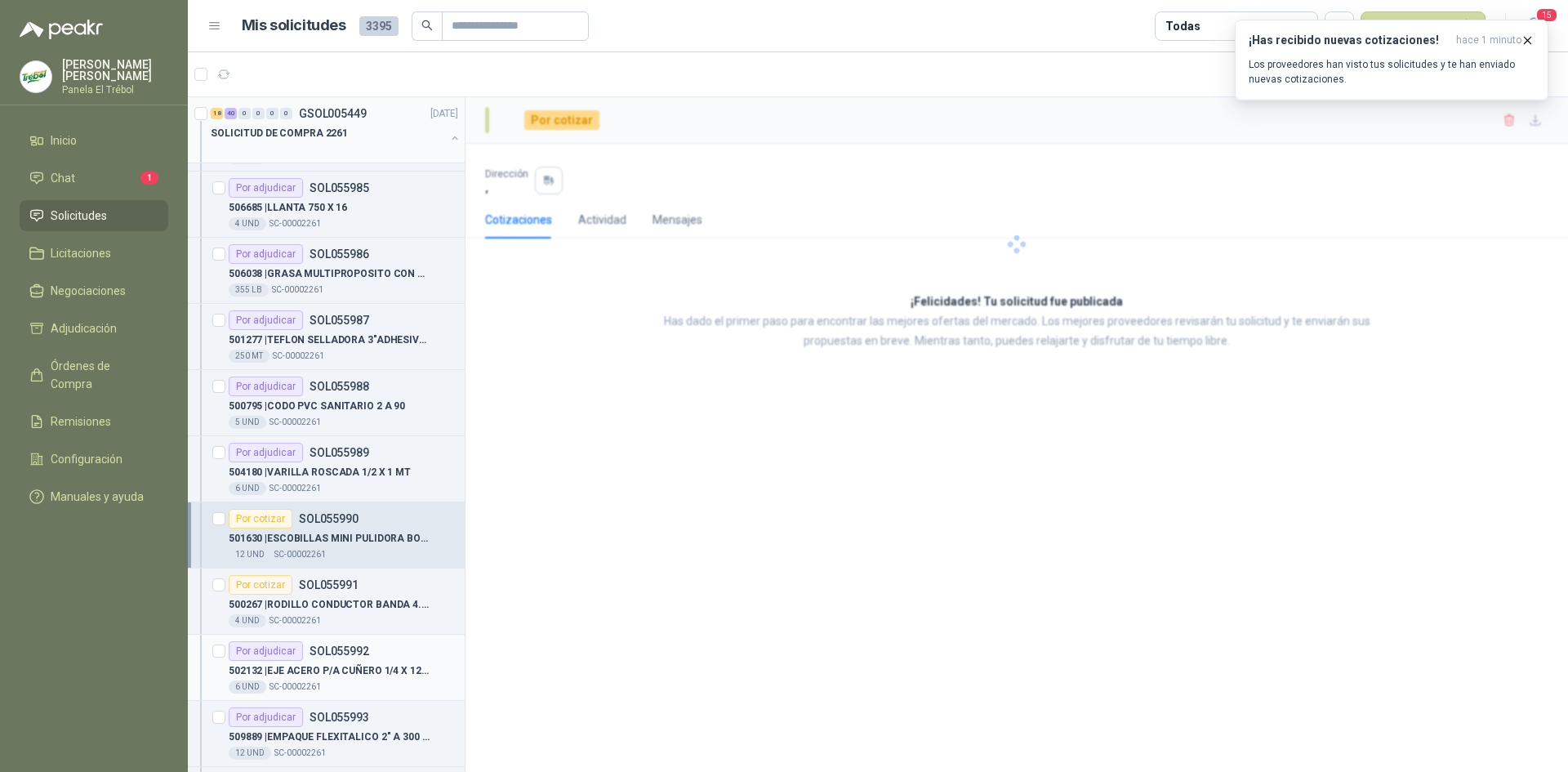
scroll to position [2777, 0]
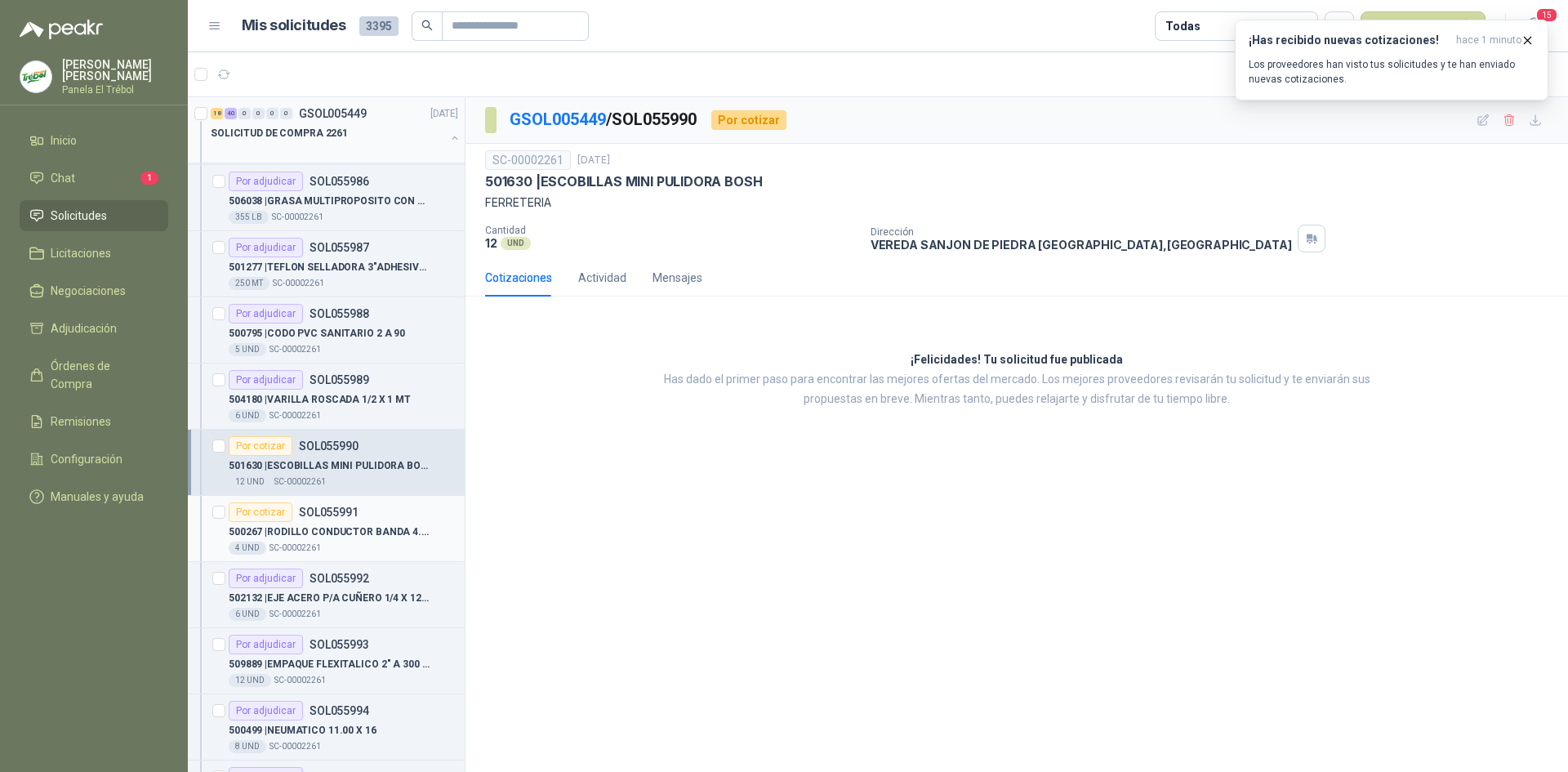
click at [327, 529] on p "500267 | RODILLO CONDUCTOR BANDA 4.1/2"X 11" CARGA" at bounding box center [330, 532] width 204 height 15
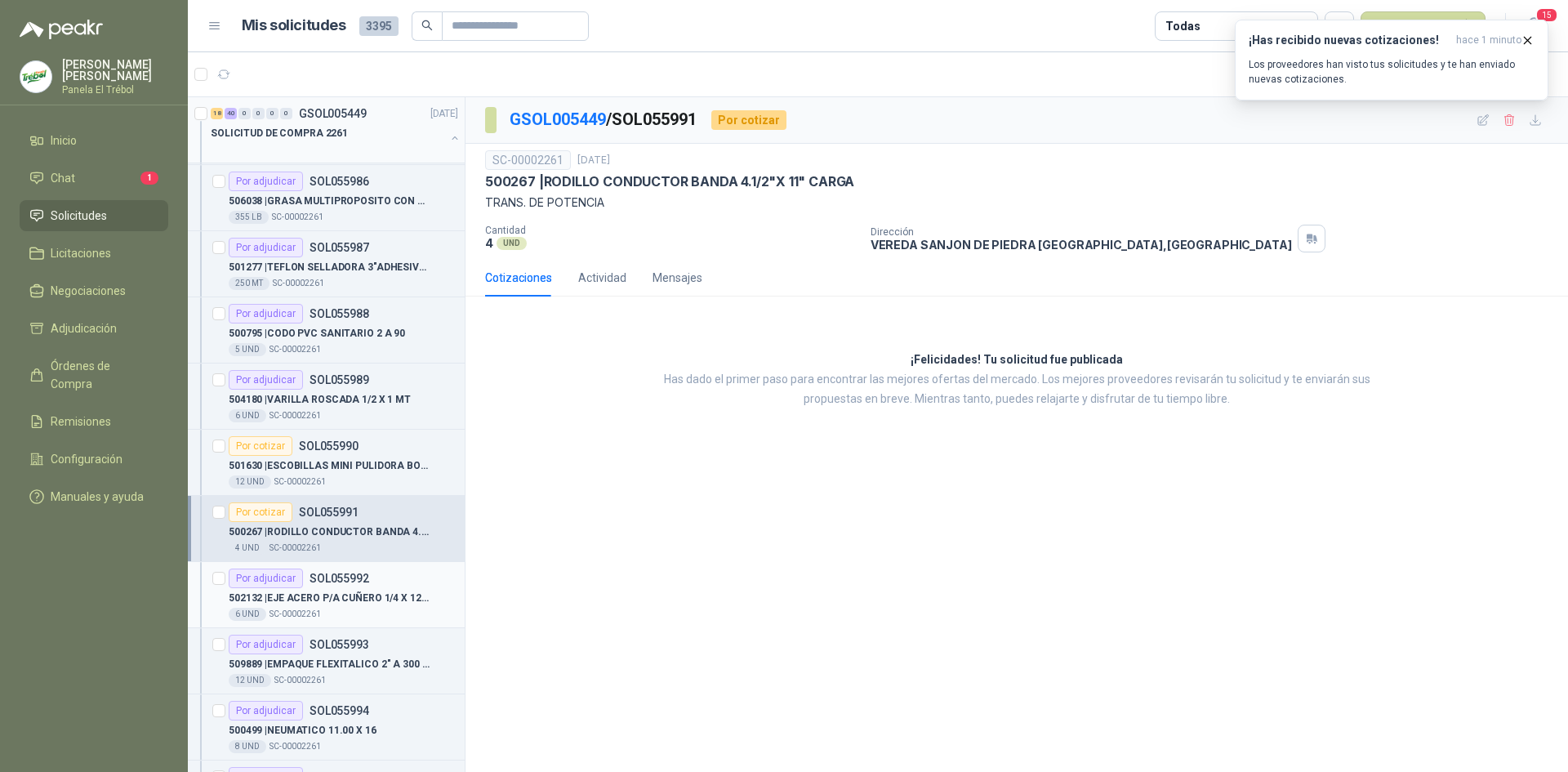
click at [327, 604] on p "502132 | EJE ACERO P/A CUÑERO 1/4 X 12" MAKEY" at bounding box center [330, 598] width 204 height 15
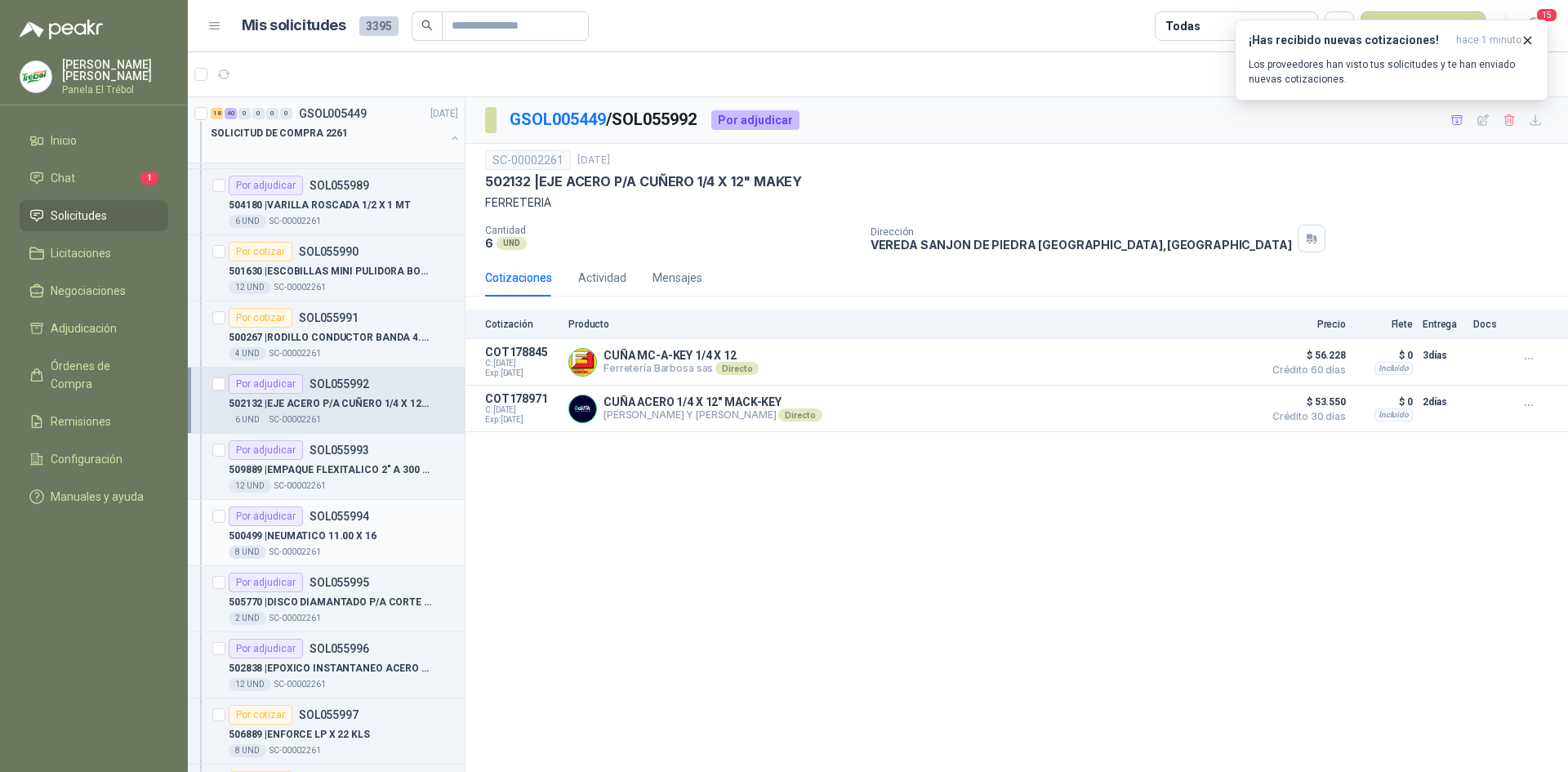
scroll to position [2995, 0]
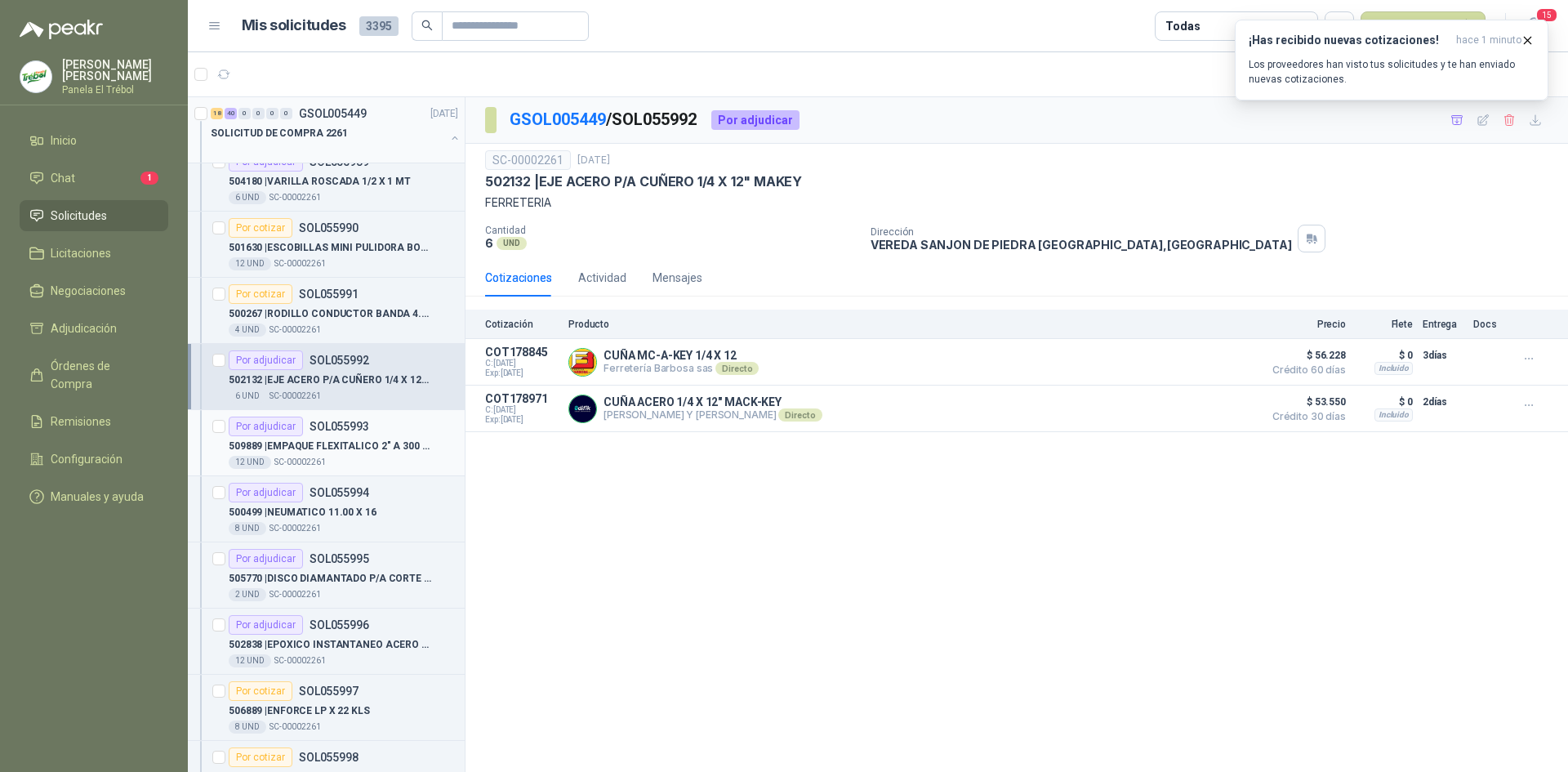
click at [336, 439] on p "509889 | EMPAQUE FLEXITALICO 2" A 300 PSI" at bounding box center [330, 446] width 204 height 15
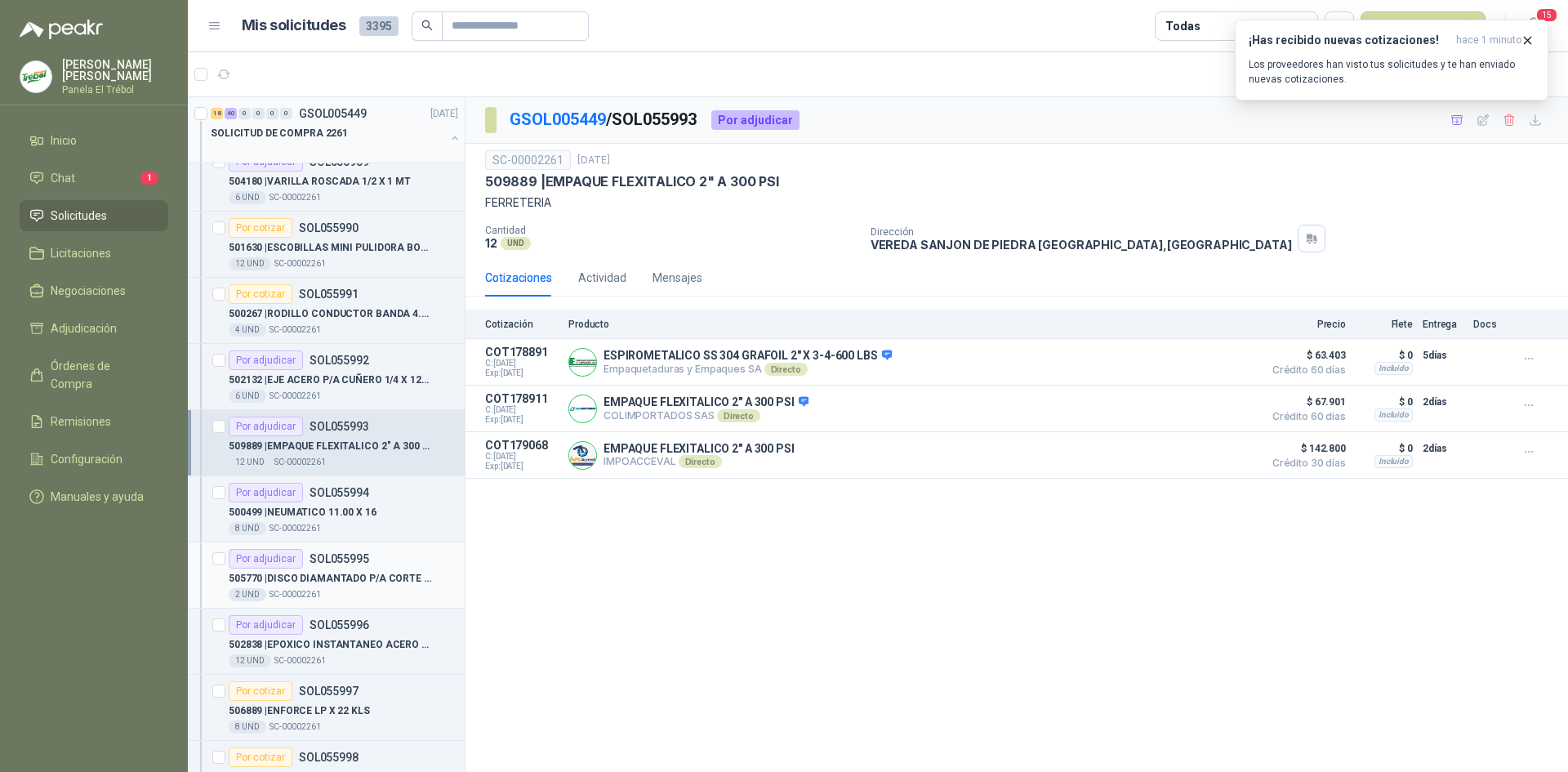
click at [332, 565] on div "Por adjudicar SOL055995" at bounding box center [299, 559] width 141 height 20
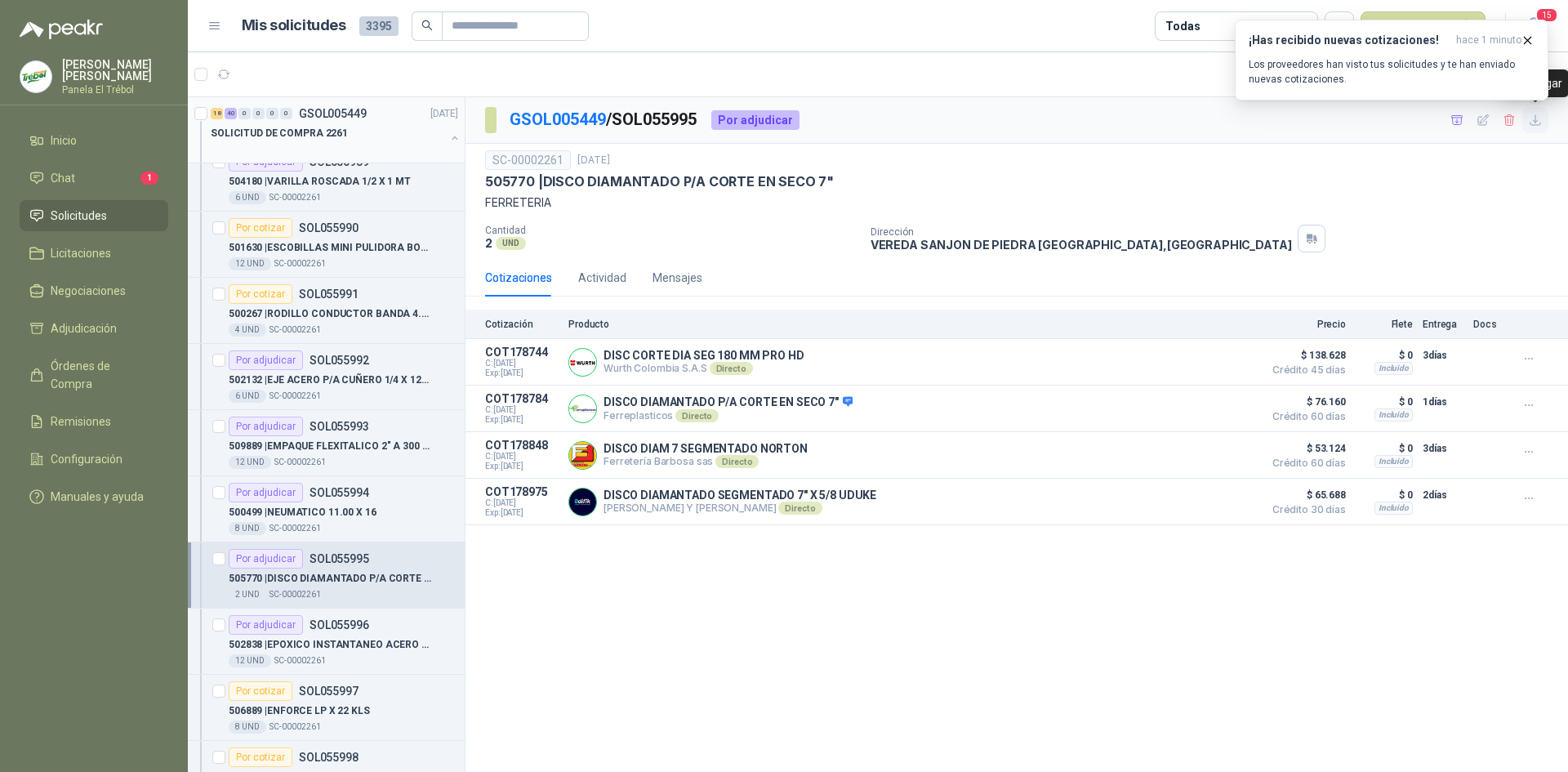
click at [1538, 122] on icon "button" at bounding box center [1536, 120] width 14 height 14
click at [1525, 37] on icon "button" at bounding box center [1528, 40] width 7 height 7
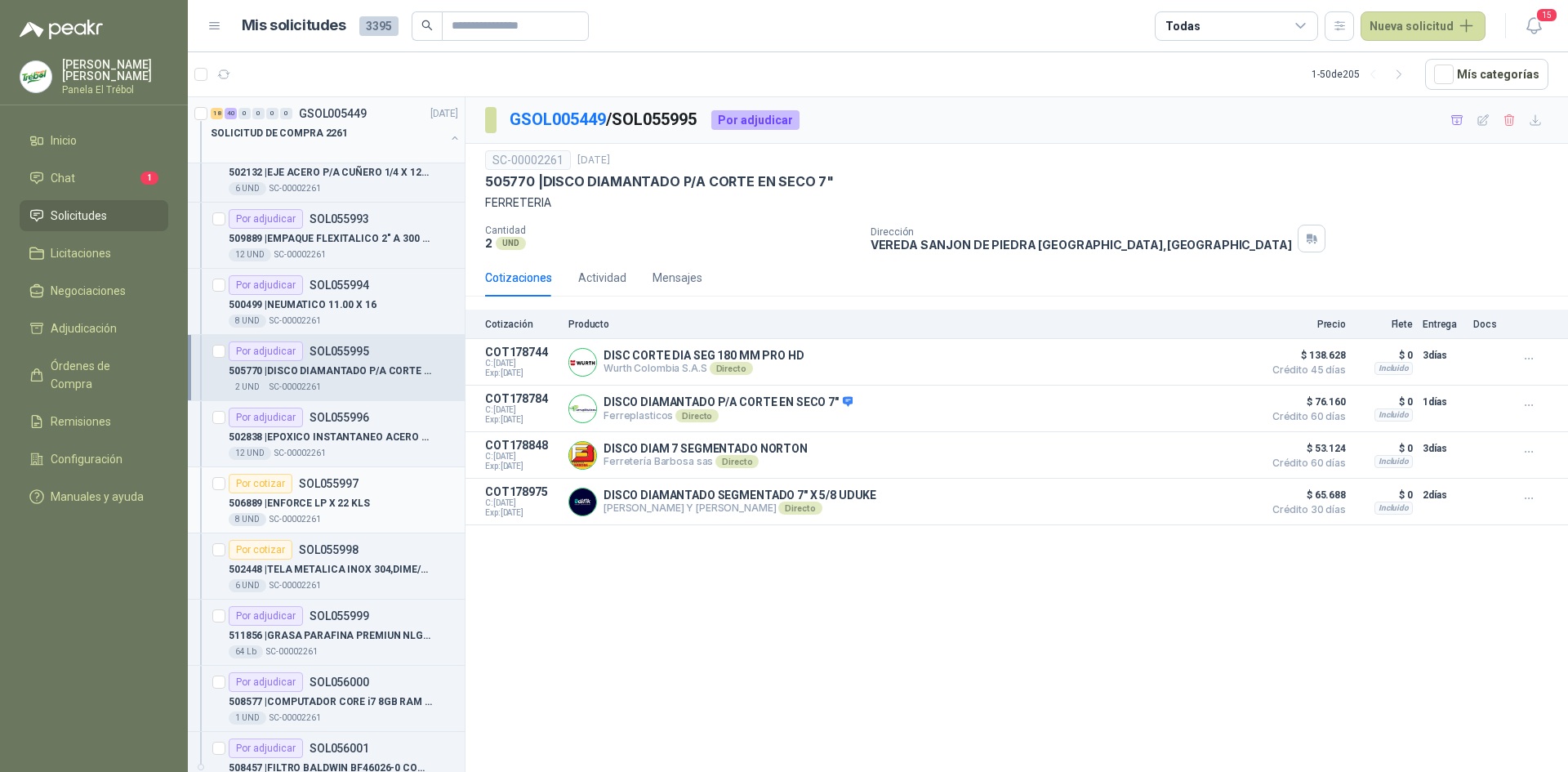
scroll to position [3212, 0]
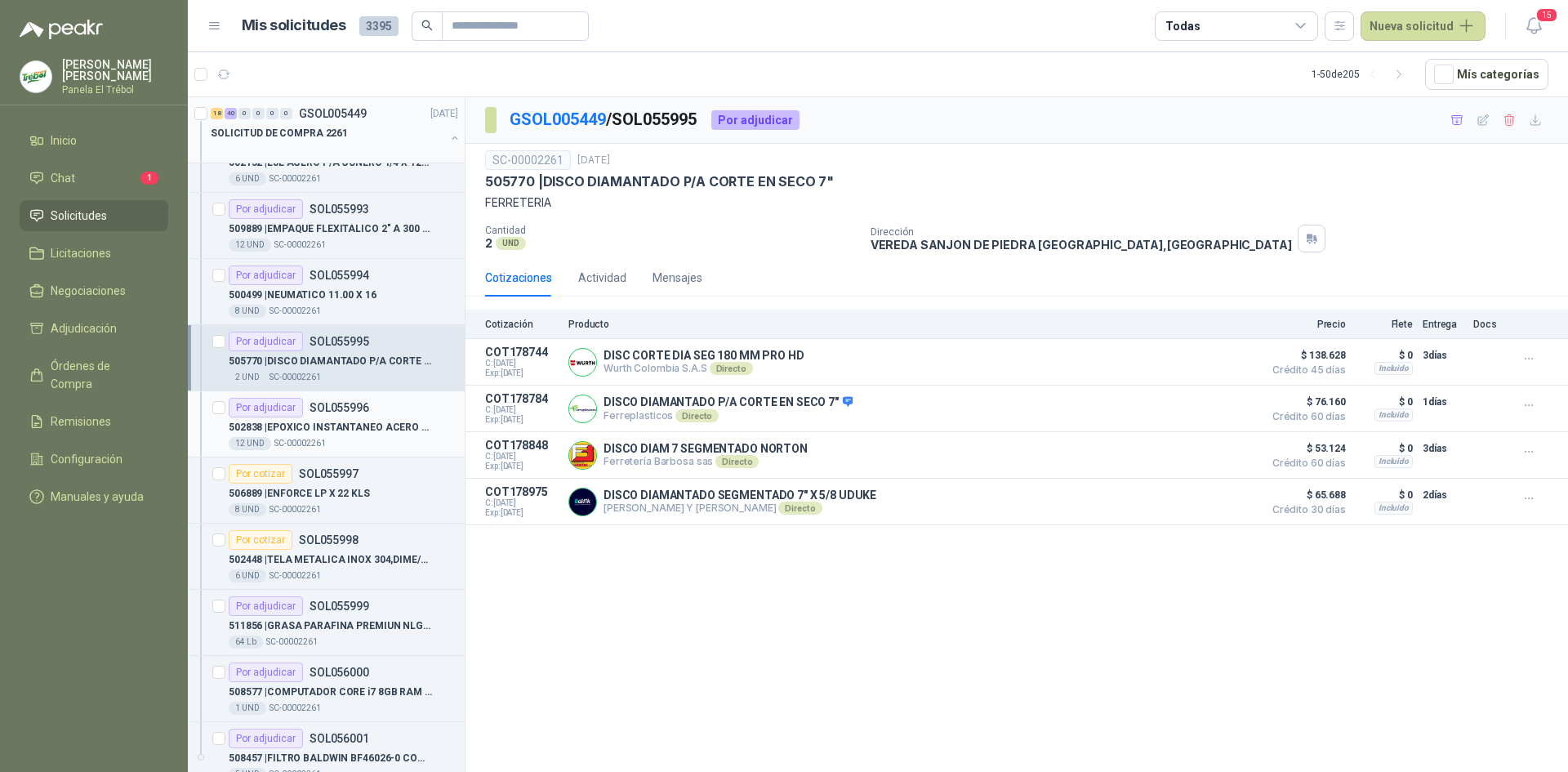
click at [332, 438] on div "12 UND  SC-00002261" at bounding box center [343, 444] width 229 height 13
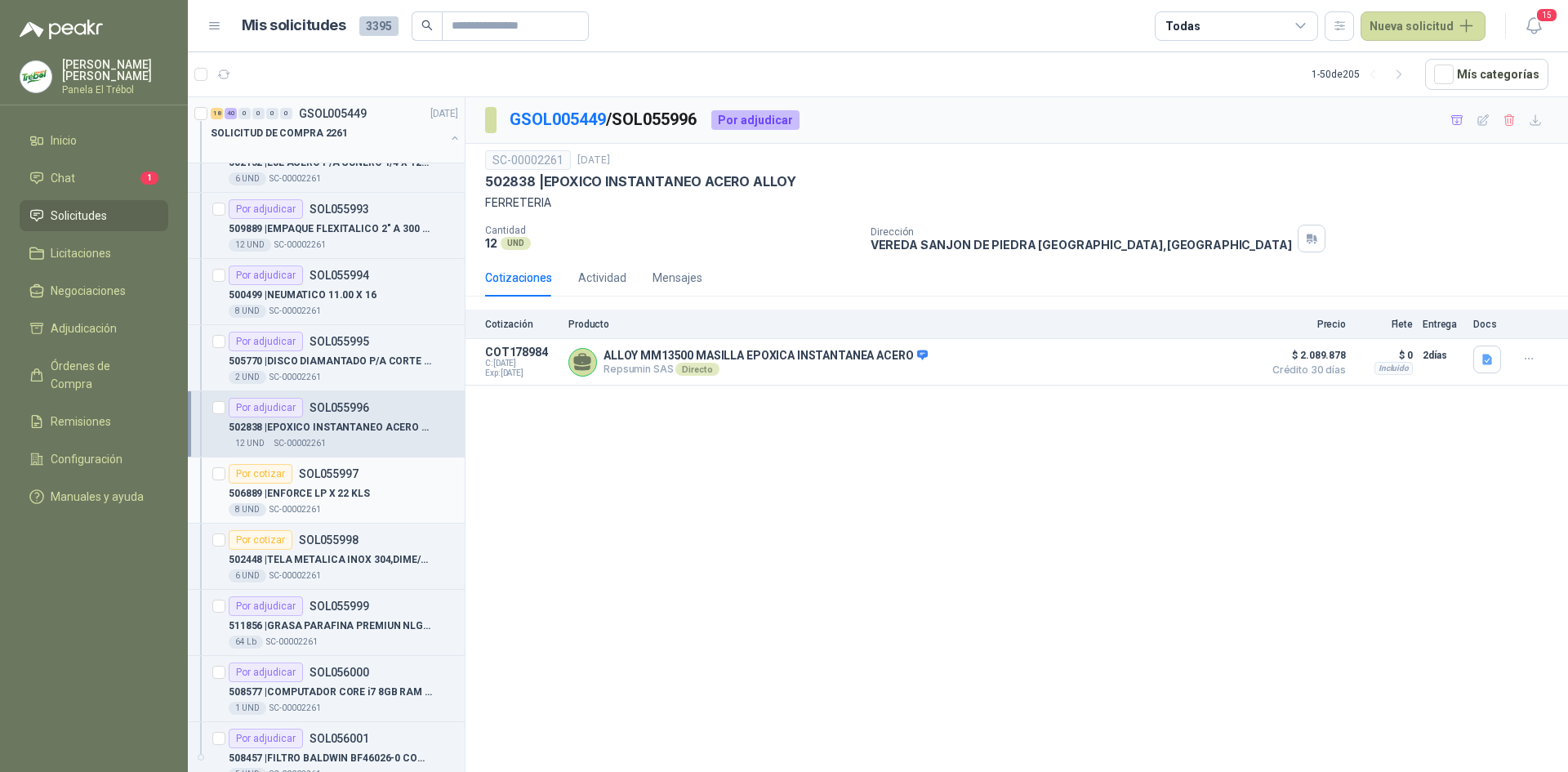
click at [339, 497] on p "506889 | ENFORCE LP X 22 KLS" at bounding box center [299, 493] width 141 height 15
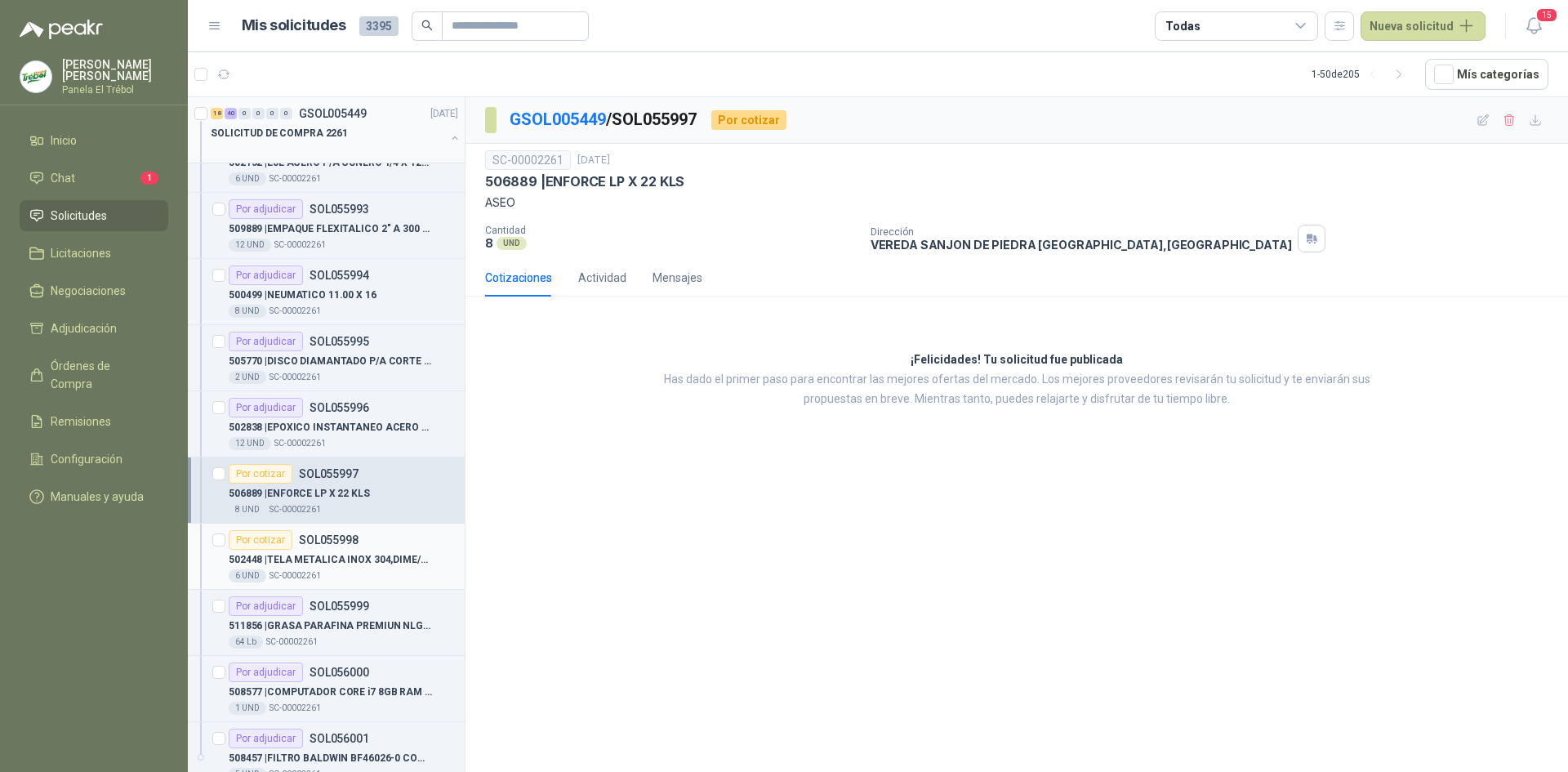
click at [331, 552] on p "502448 | TELA METALICA INOX 304,DIME/0.0013"ESP/ A" at bounding box center [330, 560] width 204 height 15
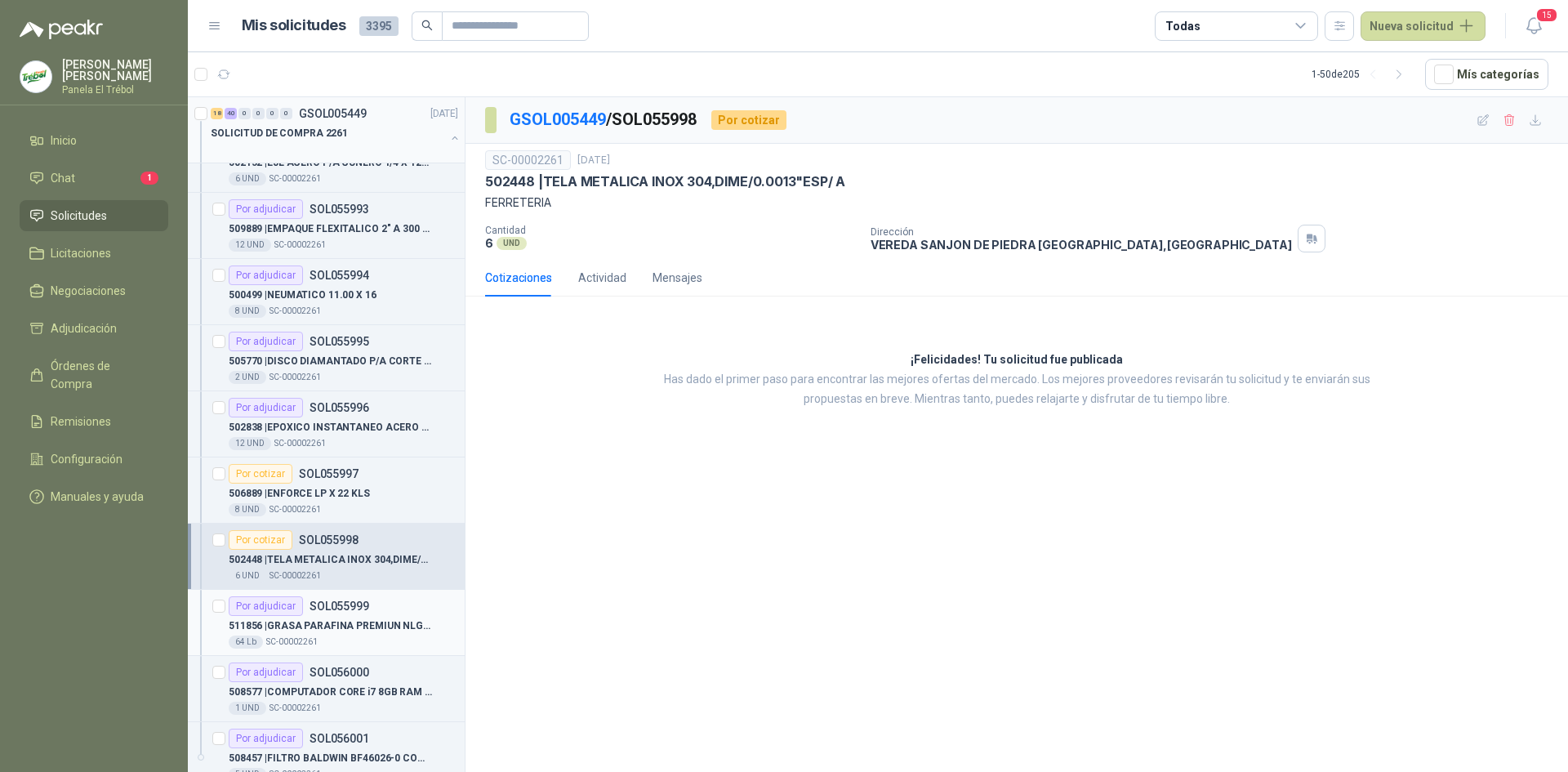
click at [312, 606] on p "SOL055999" at bounding box center [339, 606] width 60 height 11
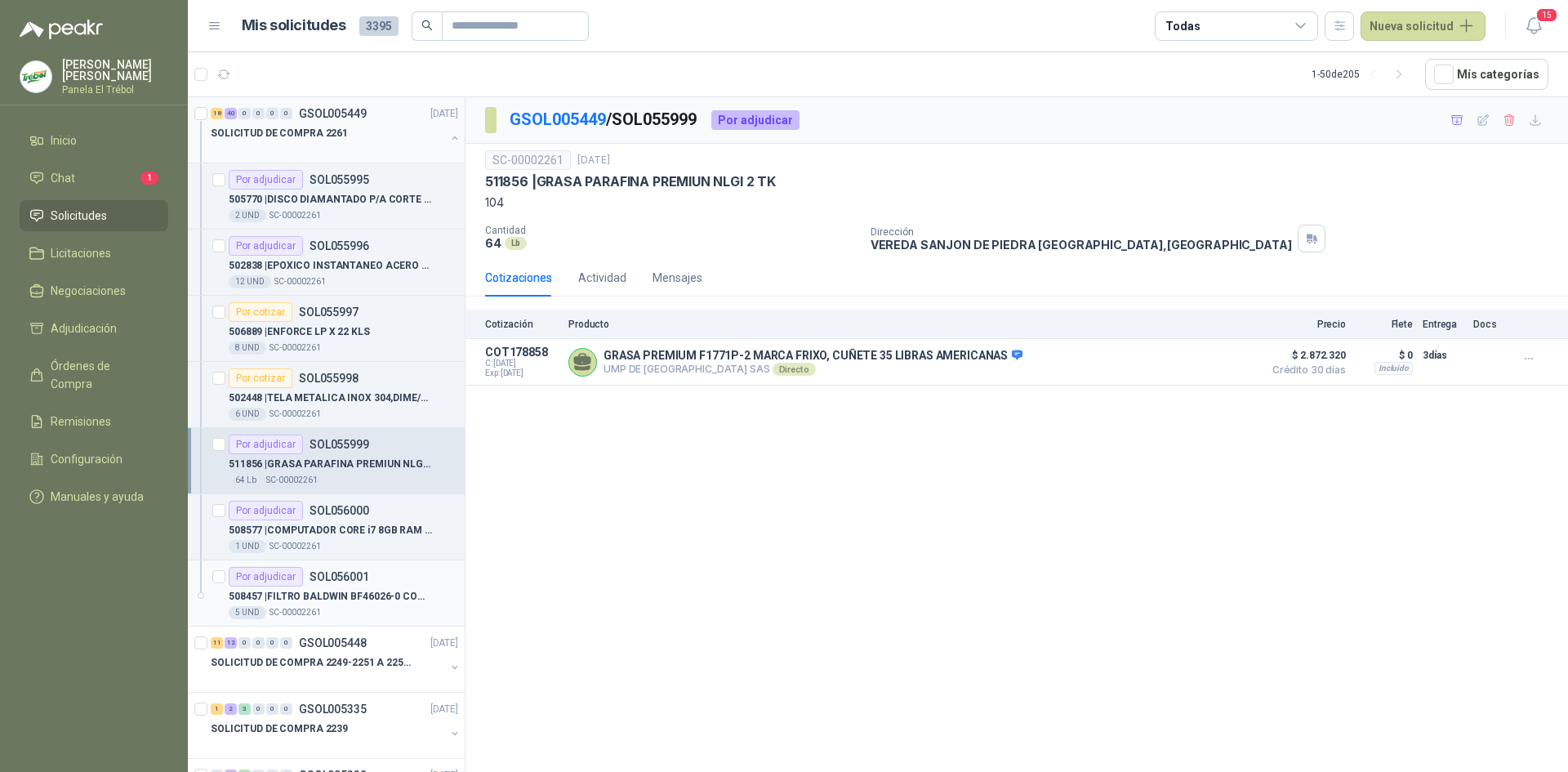
scroll to position [3375, 0]
click at [302, 534] on p "508577 | COMPUTADOR CORE i7 8GB RAM FUENTE 8GB RAM FUENTE 80 PLUS DE 1 TERA" at bounding box center [330, 528] width 204 height 15
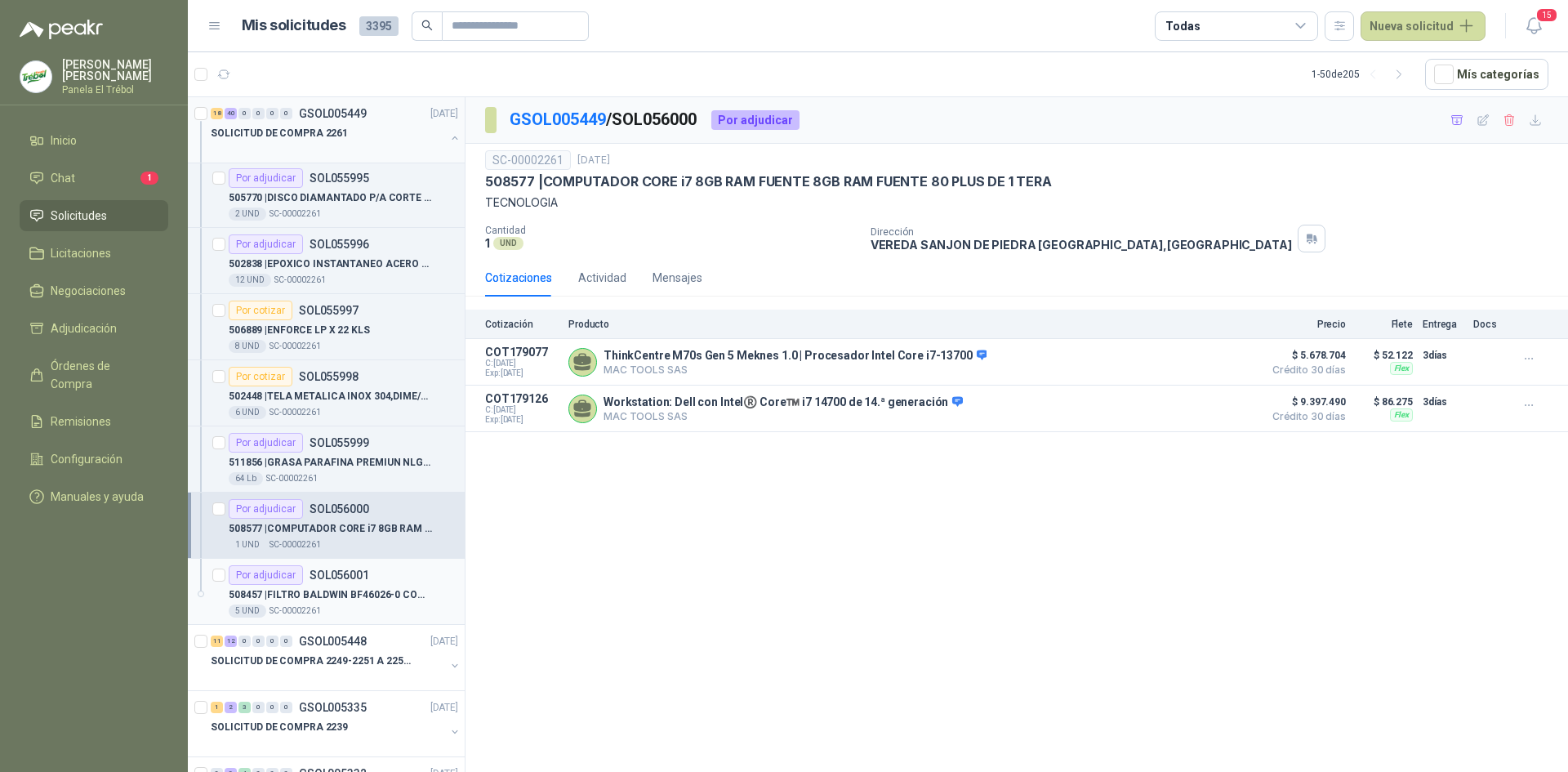
click at [330, 604] on div "5 UND  SC-00002261" at bounding box center [343, 611] width 229 height 13
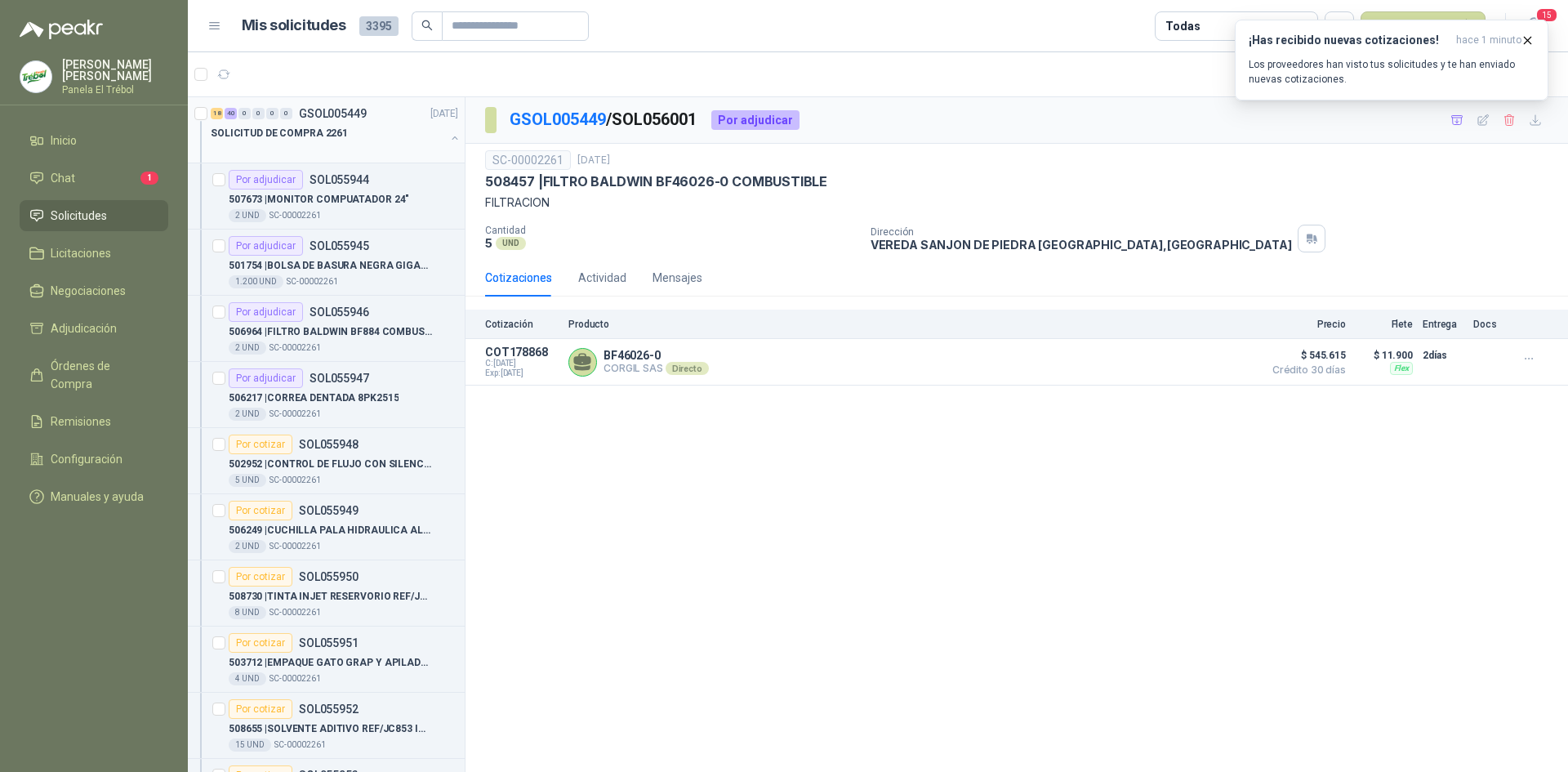
click at [448, 133] on button "button" at bounding box center [455, 138] width 13 height 13
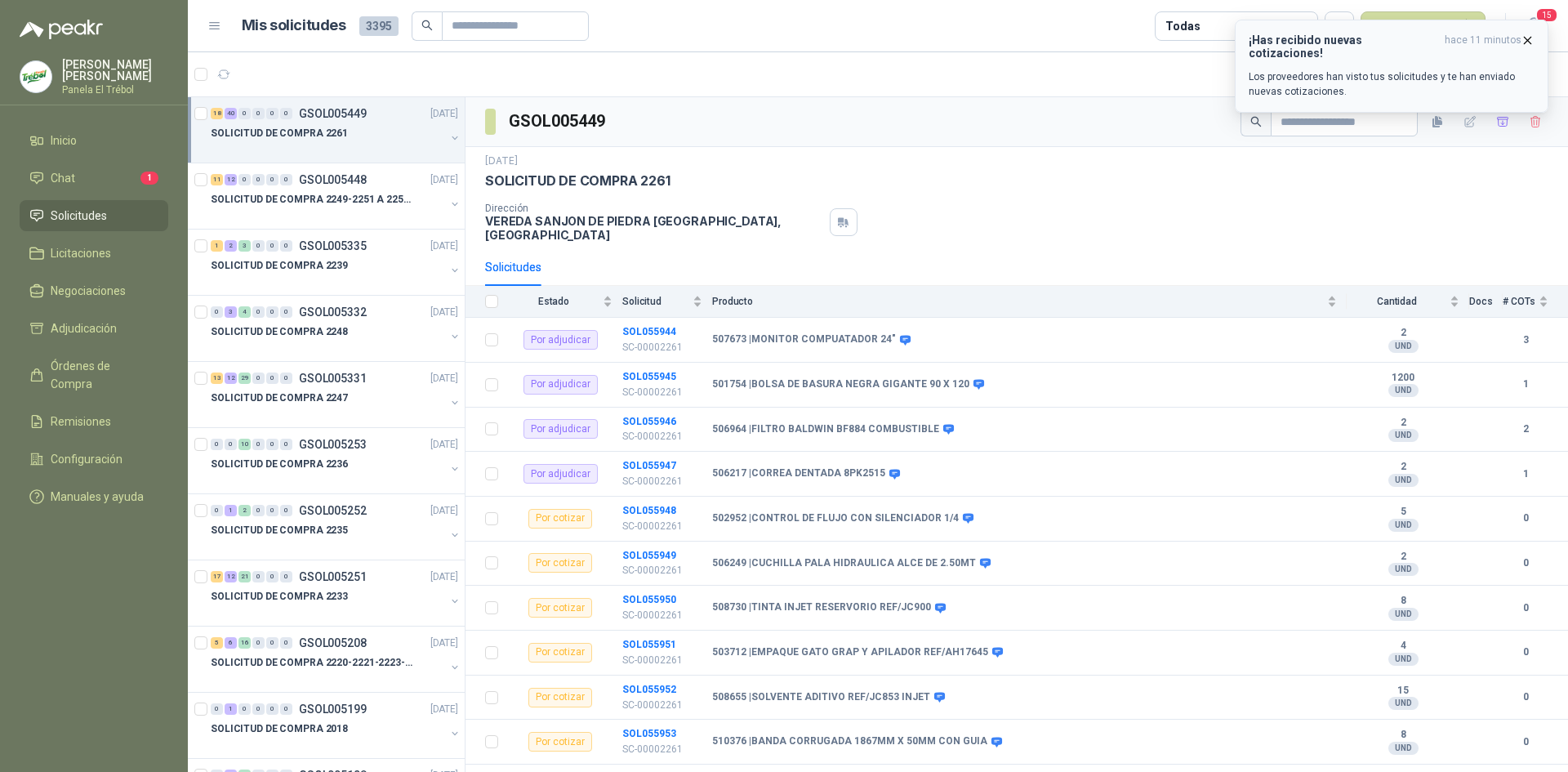
click at [1531, 37] on icon "button" at bounding box center [1528, 40] width 7 height 7
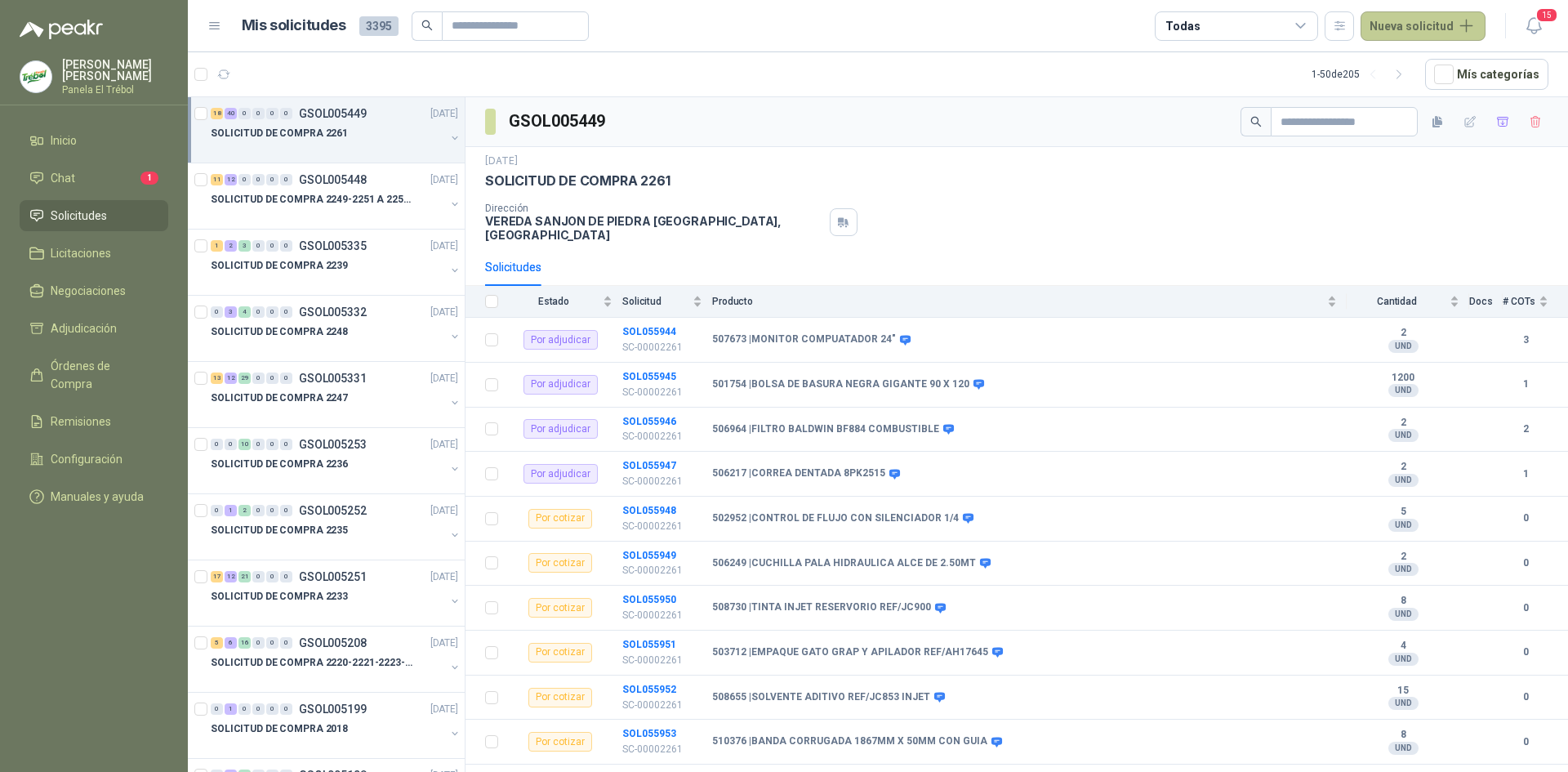
click at [1447, 28] on button "Nueva solicitud" at bounding box center [1422, 26] width 125 height 30
click at [1452, 92] on link "Solicitud grupal" at bounding box center [1442, 93] width 139 height 29
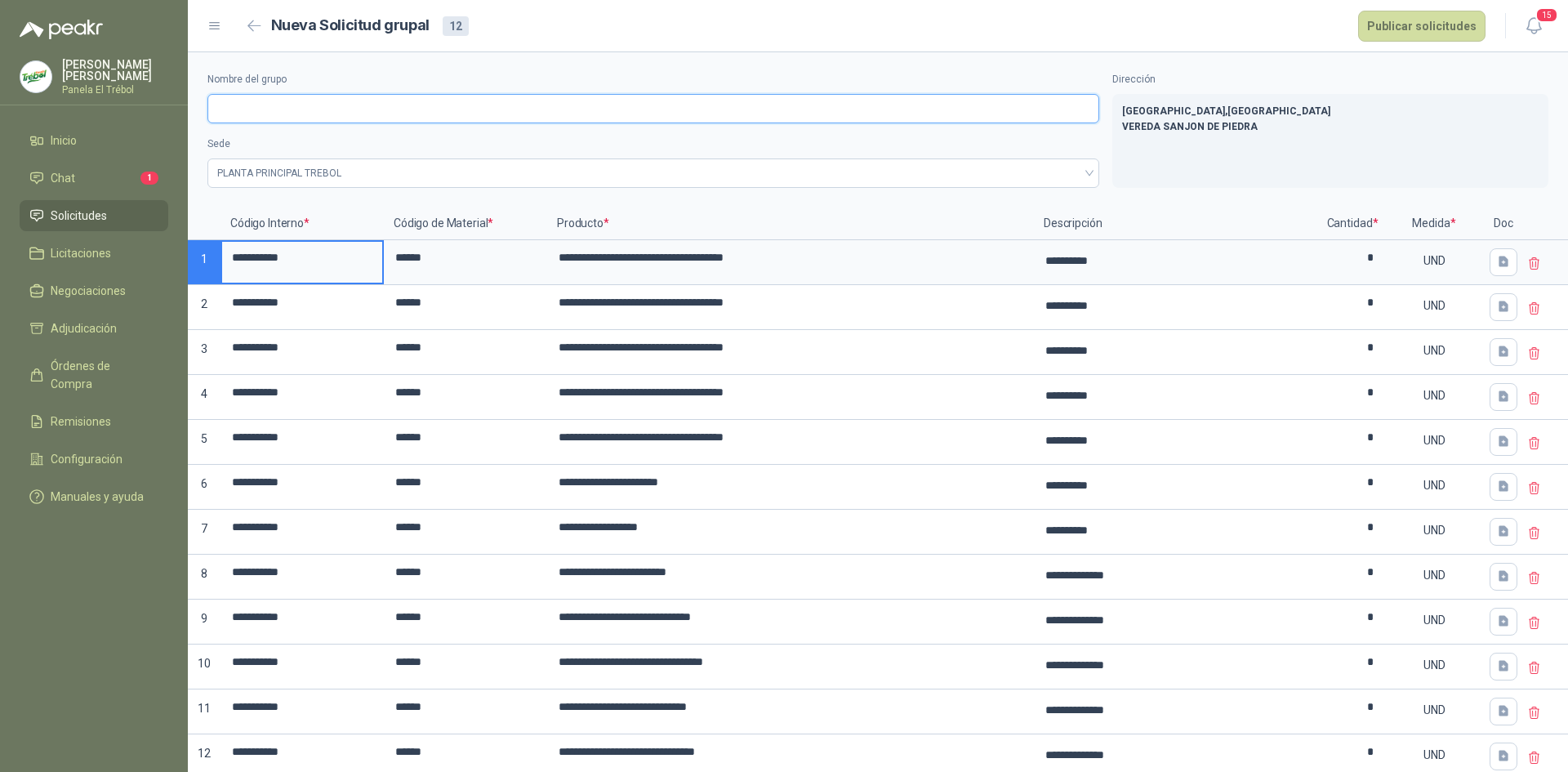
click at [229, 107] on input "Nombre del grupo" at bounding box center [653, 109] width 892 height 30
type input "**********"
click at [1426, 31] on button "Publicar solicitudes" at bounding box center [1422, 26] width 128 height 31
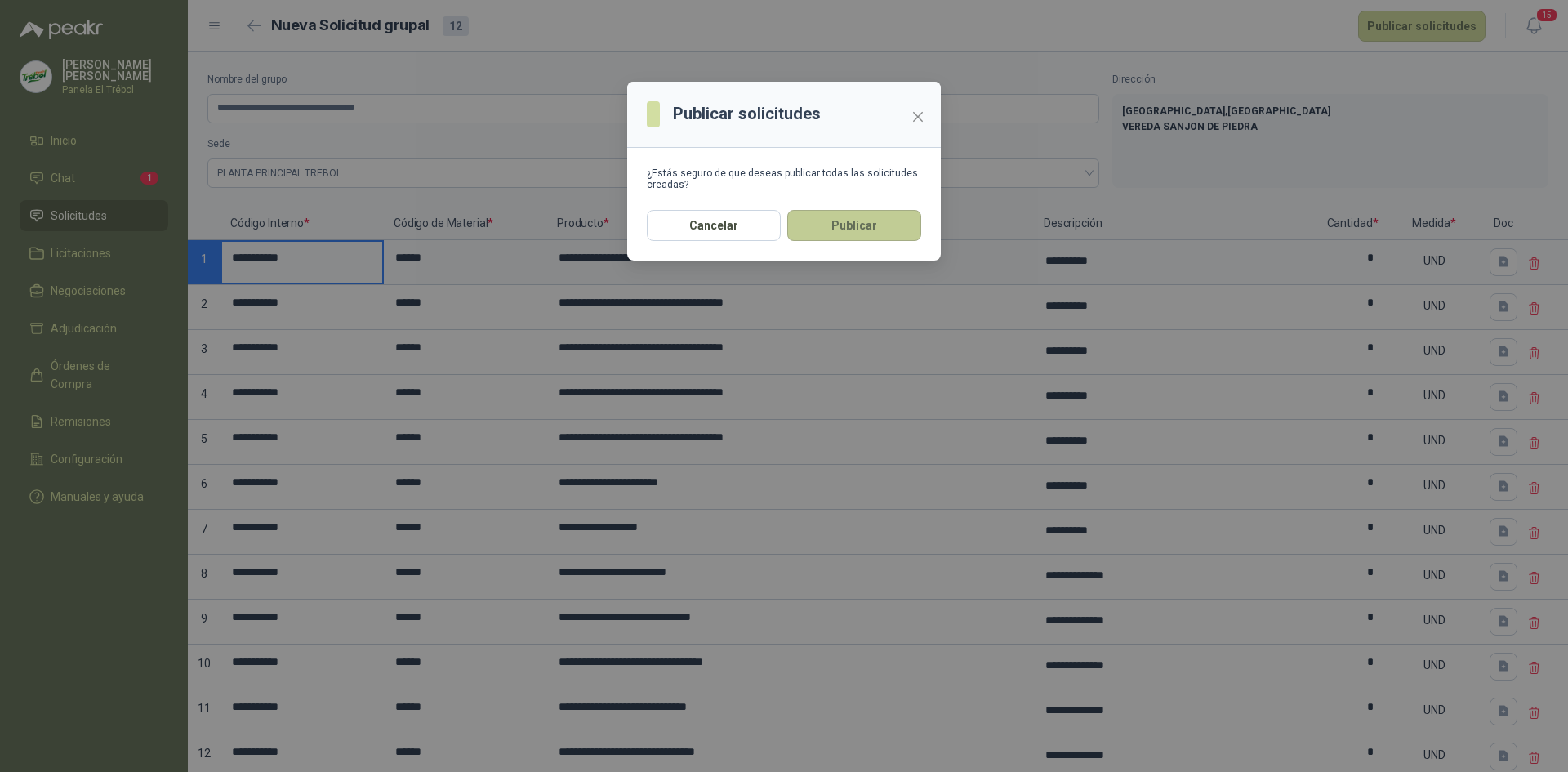
click at [869, 228] on button "Publicar" at bounding box center [854, 225] width 134 height 31
